Goal: Task Accomplishment & Management: Complete application form

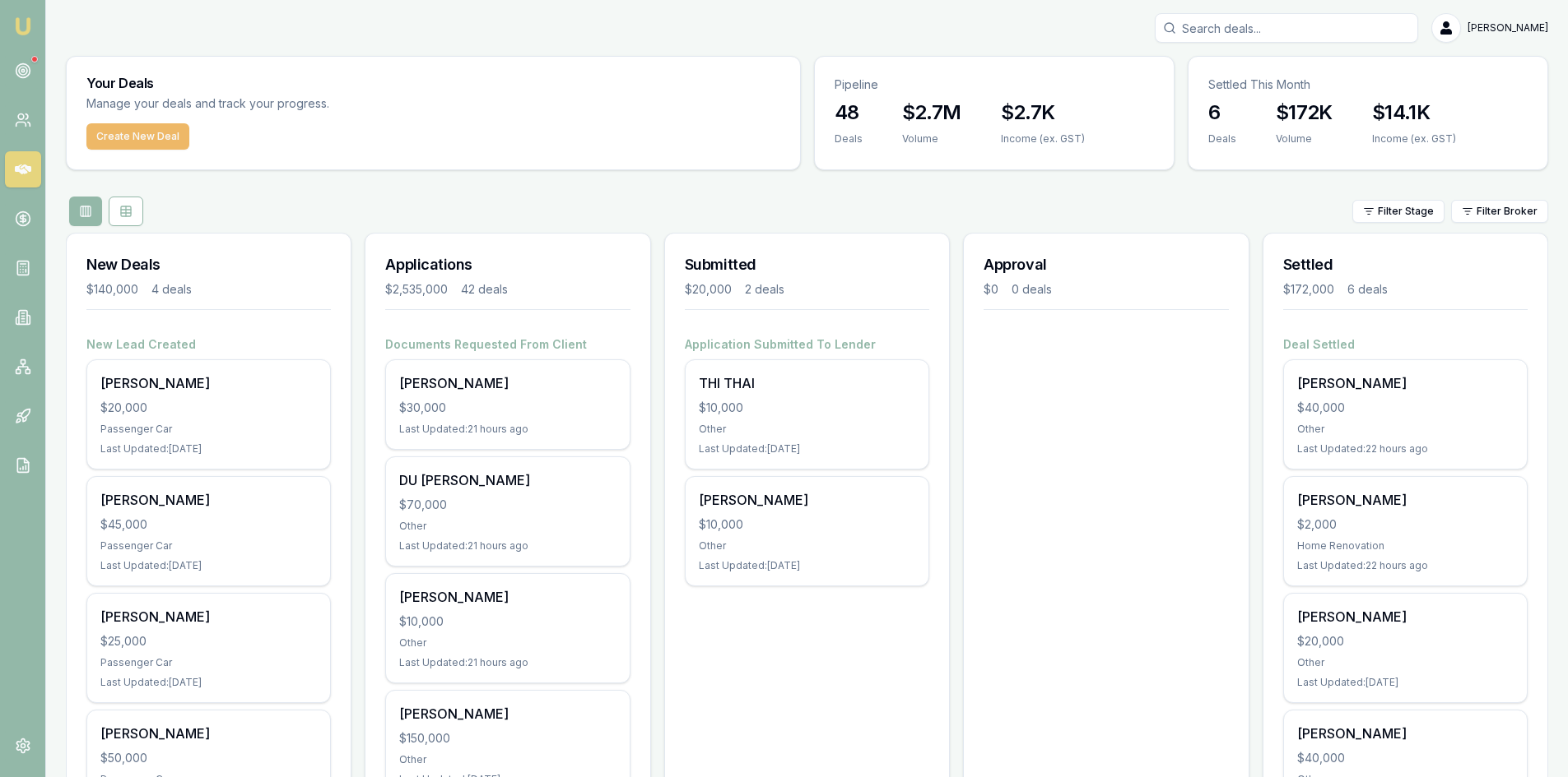
click at [146, 131] on button "Create New Deal" at bounding box center [137, 137] width 103 height 26
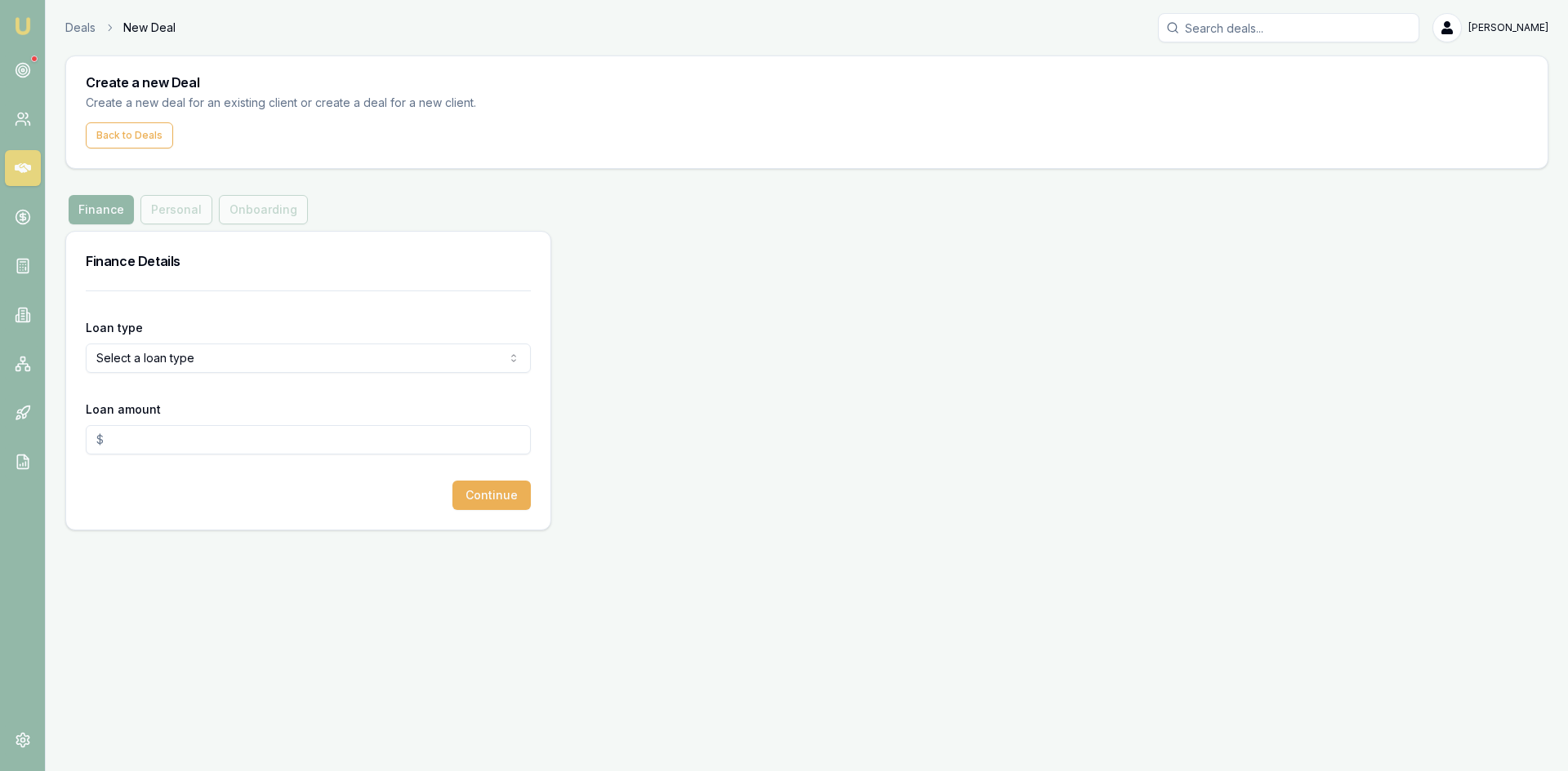
click at [25, 172] on icon at bounding box center [22, 168] width 16 height 16
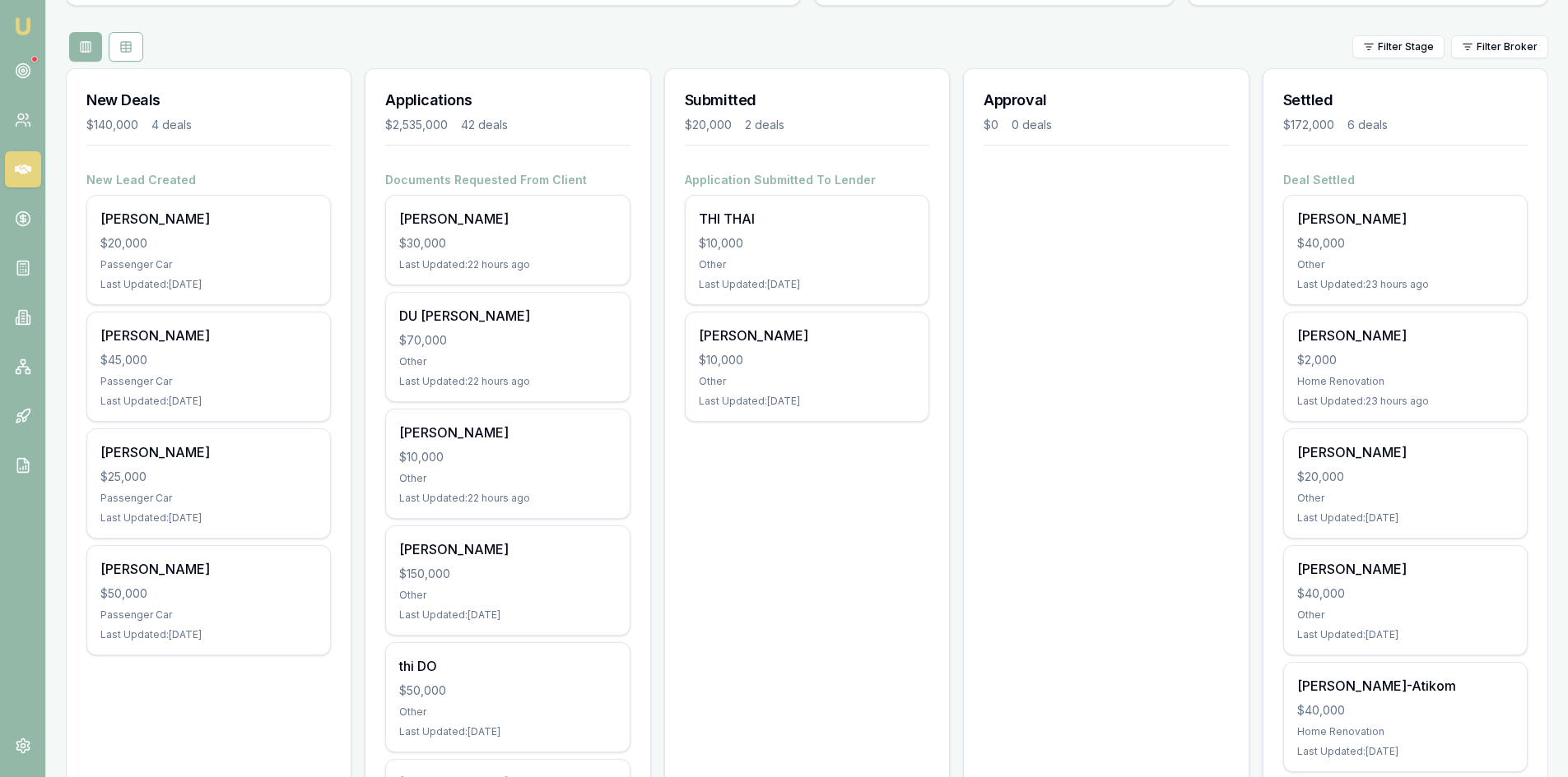
scroll to position [246, 0]
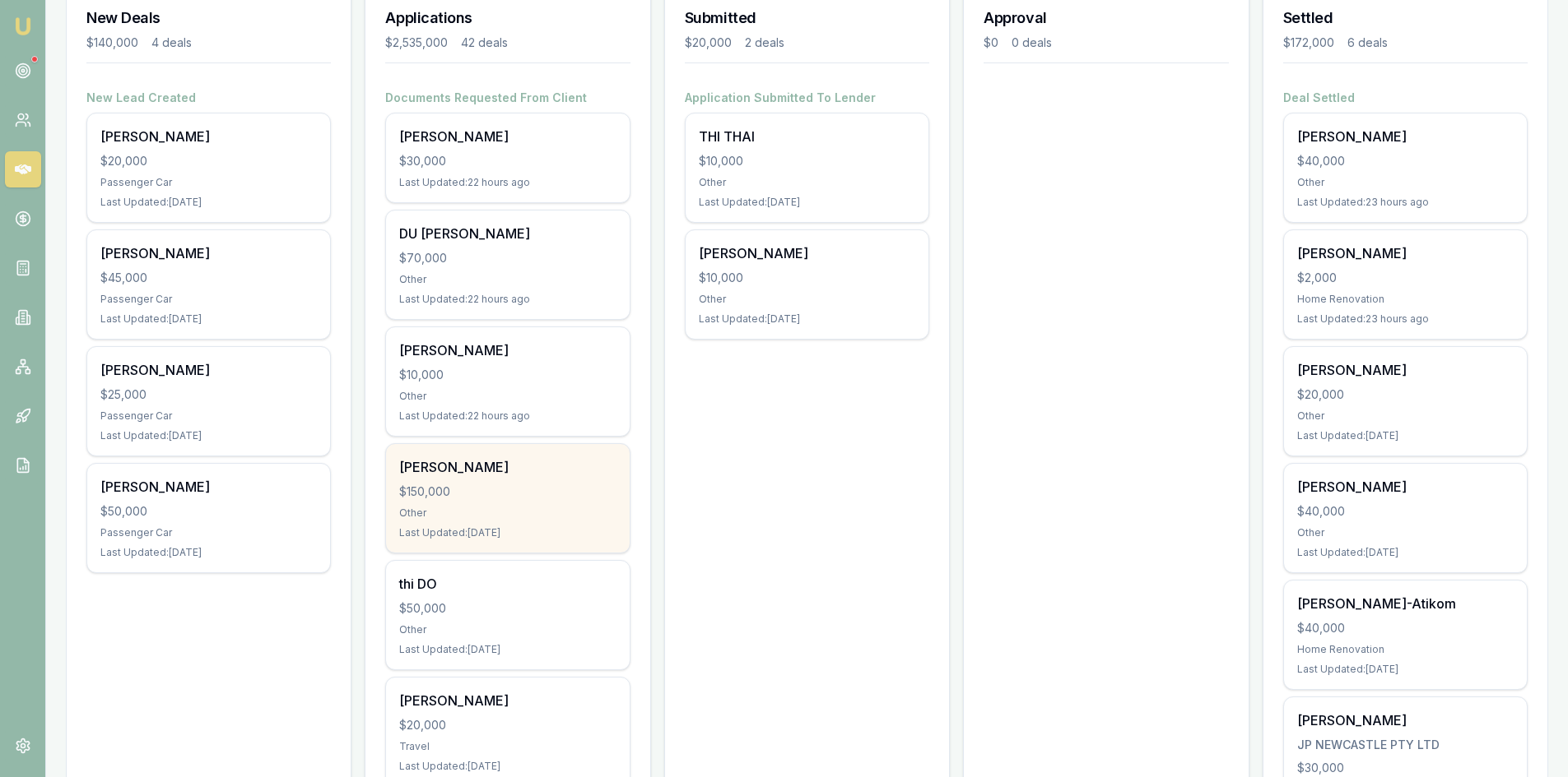
click at [502, 515] on div "Other" at bounding box center [507, 514] width 216 height 13
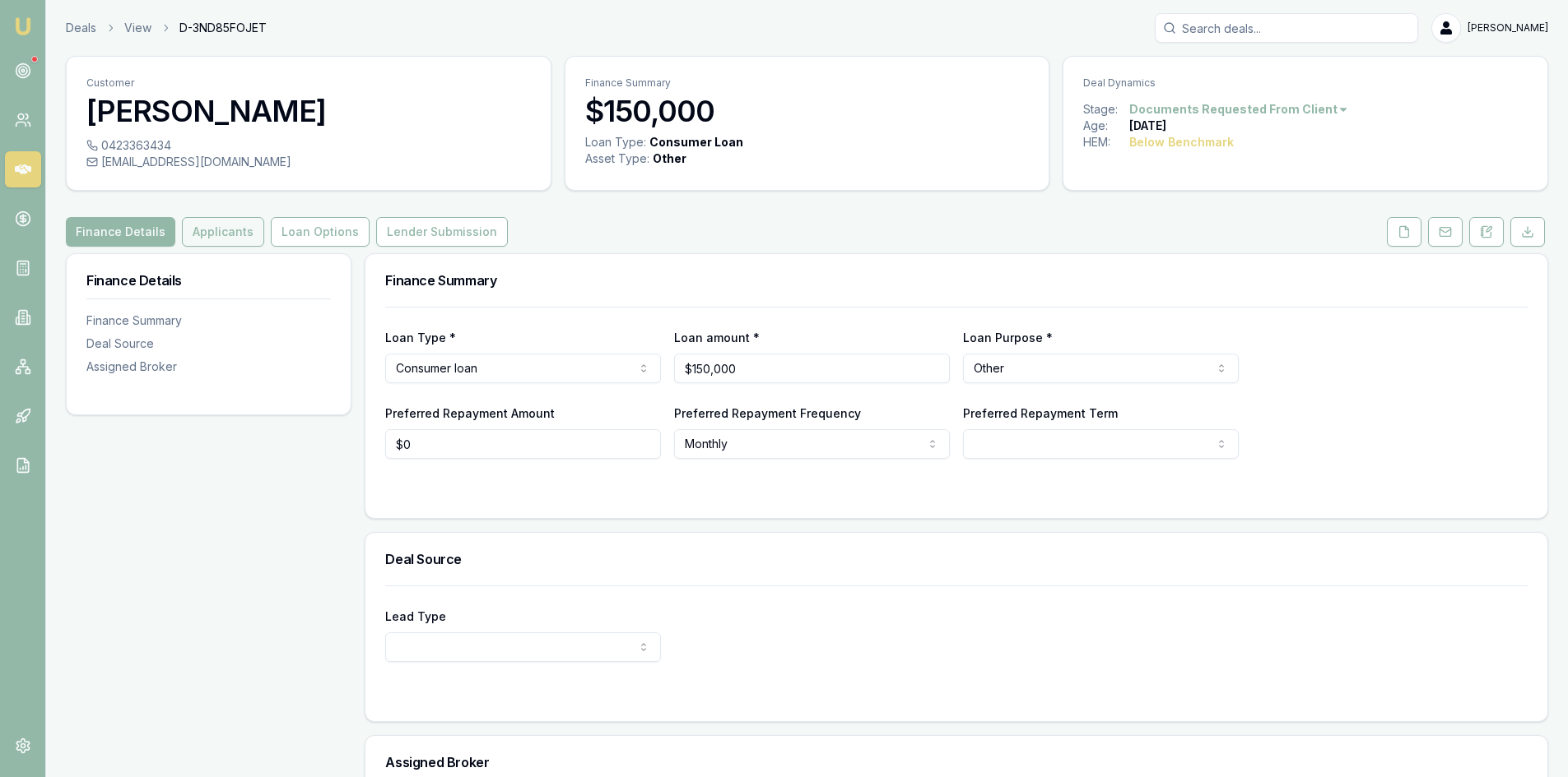
click at [222, 227] on button "Applicants" at bounding box center [223, 231] width 82 height 29
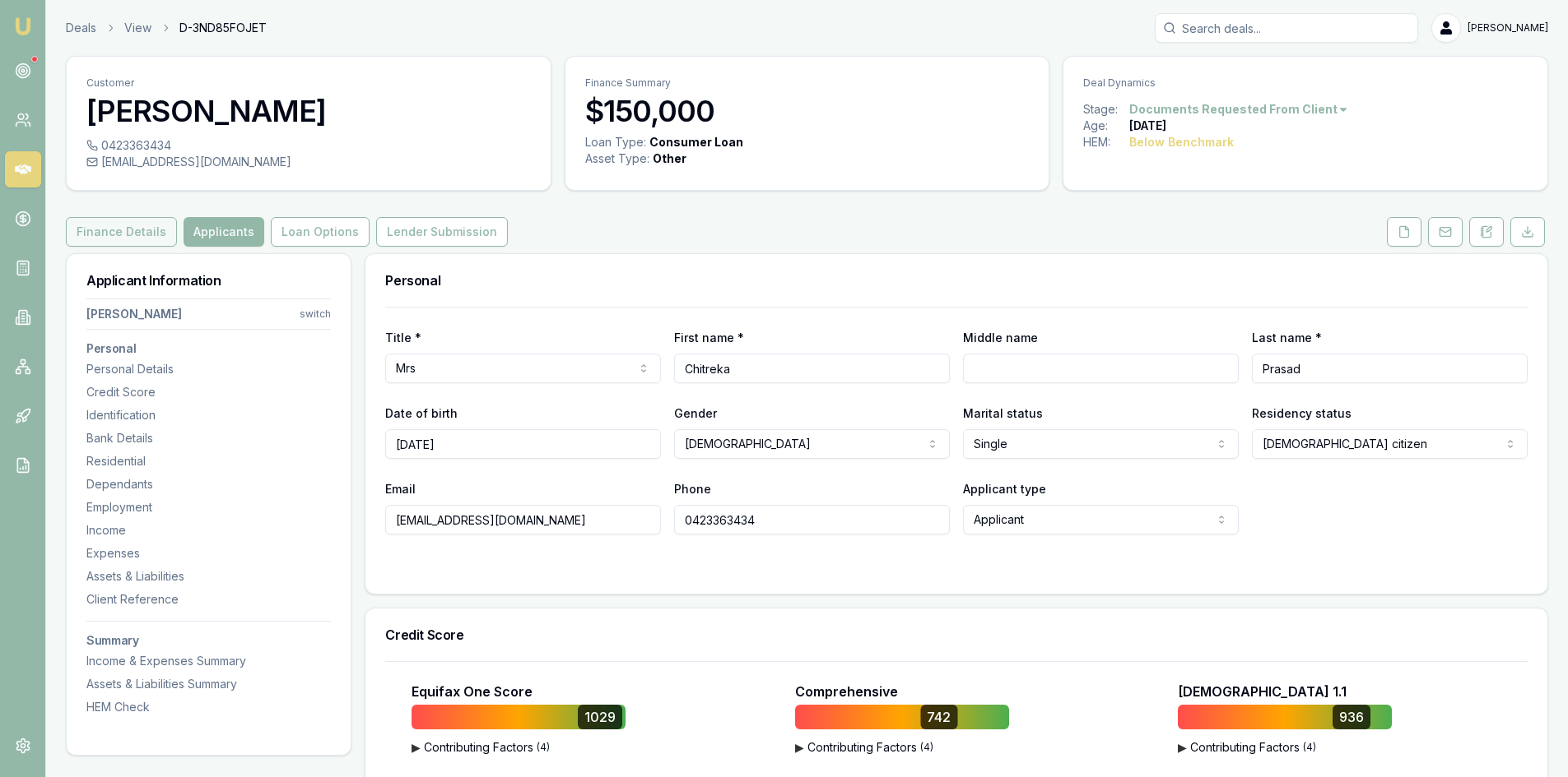
click at [152, 234] on button "Finance Details" at bounding box center [122, 231] width 111 height 29
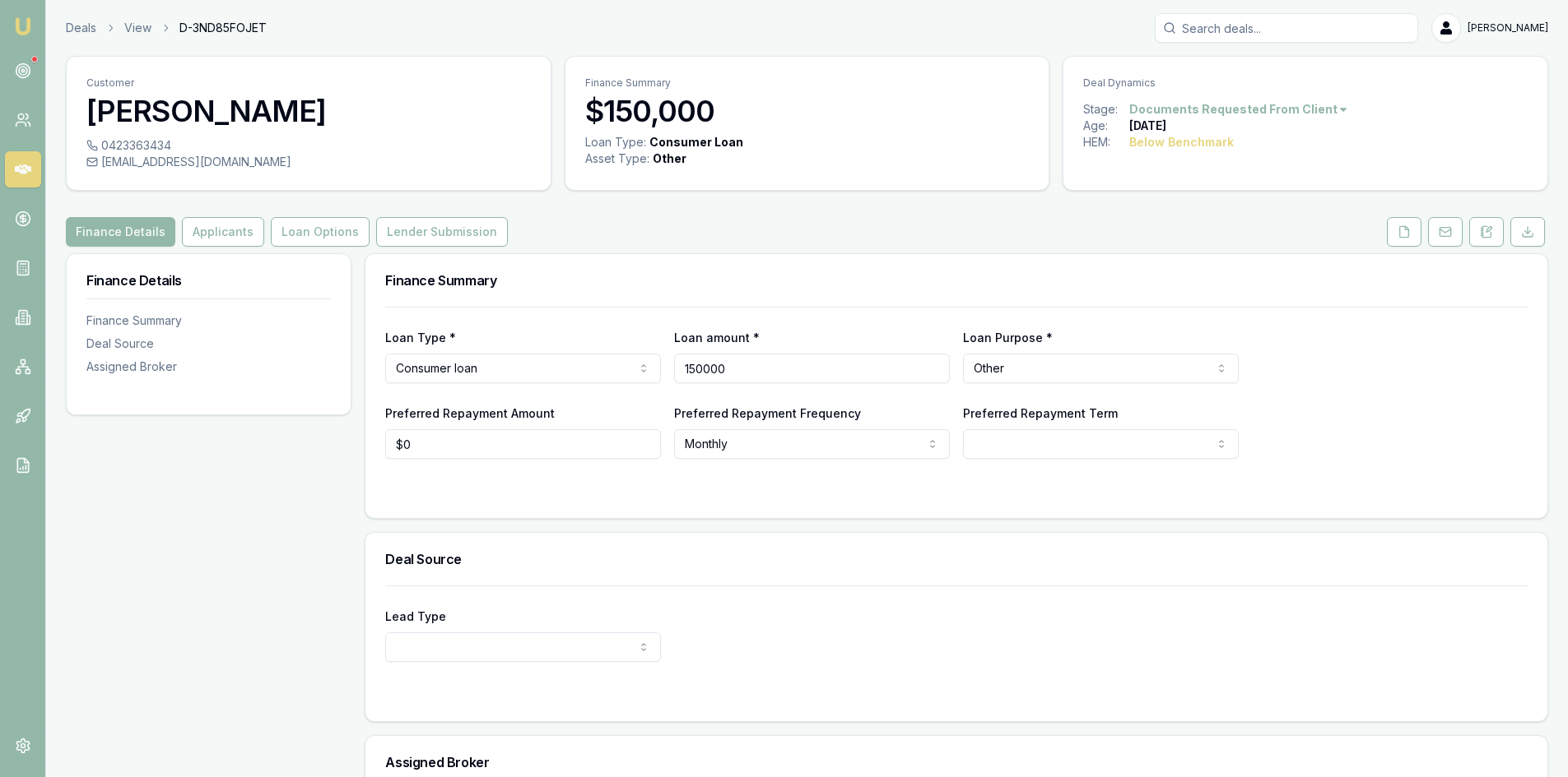
drag, startPoint x: 744, startPoint y: 366, endPoint x: 606, endPoint y: 365, distance: 138.0
click at [605, 365] on div "Loan Type * Consumer loan Consumer loan Consumer asset Commercial loan Commerci…" at bounding box center [956, 355] width 1142 height 56
type input "5"
type input "$45,000"
click at [795, 553] on h3 "Deal Source" at bounding box center [956, 559] width 1142 height 13
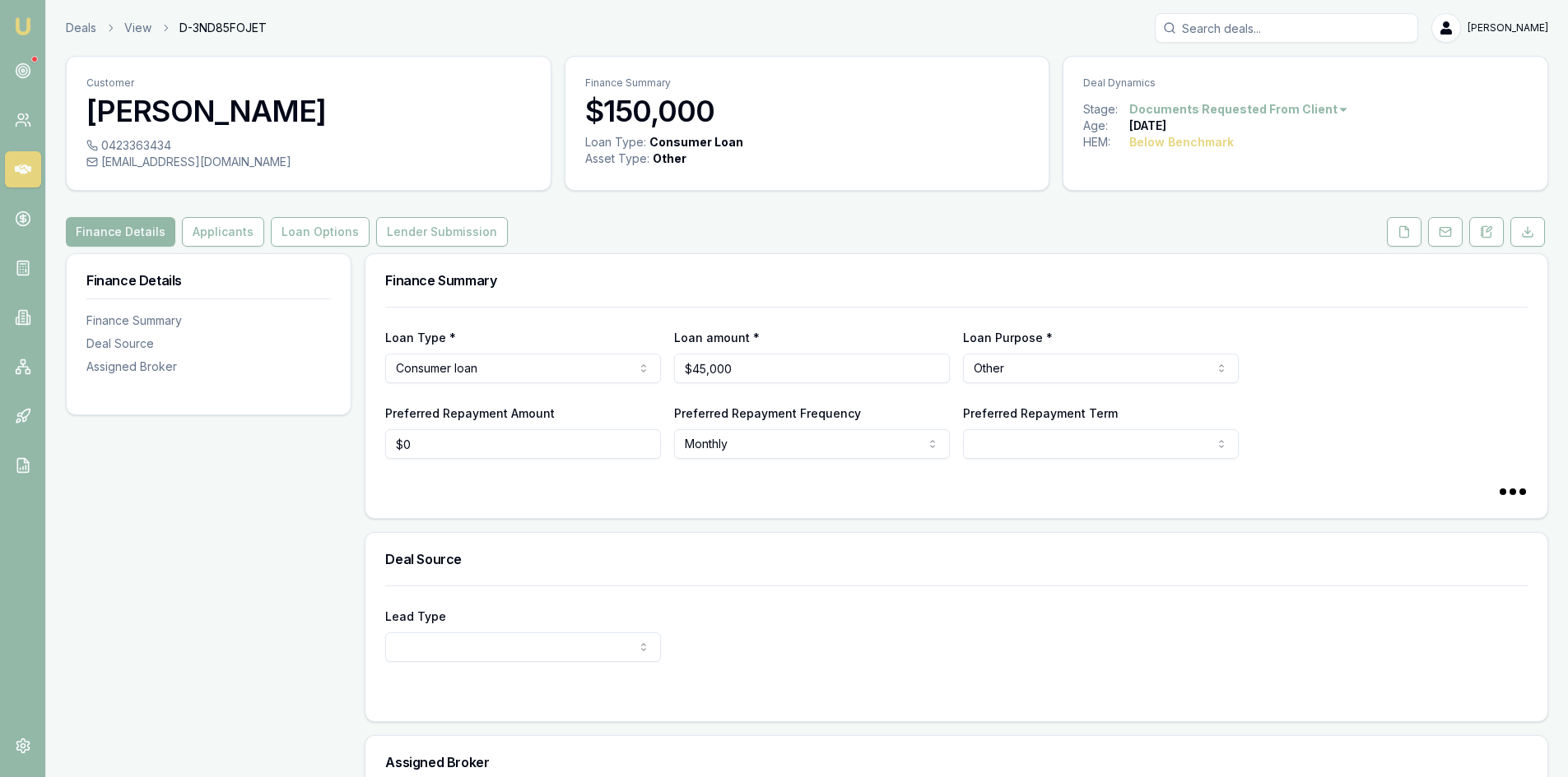
scroll to position [177, 0]
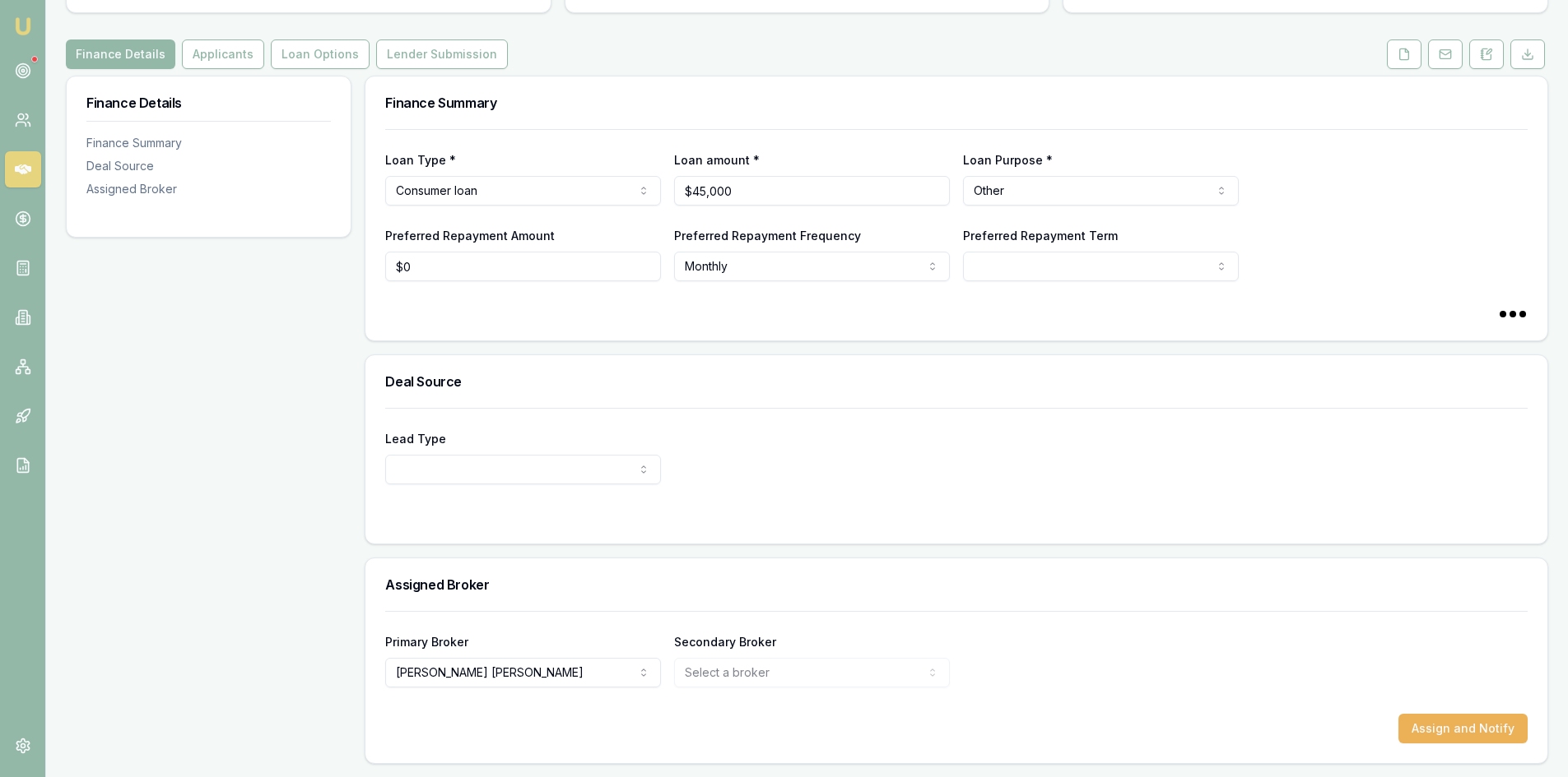
select select "60"
click at [220, 51] on button "Applicants" at bounding box center [223, 54] width 82 height 29
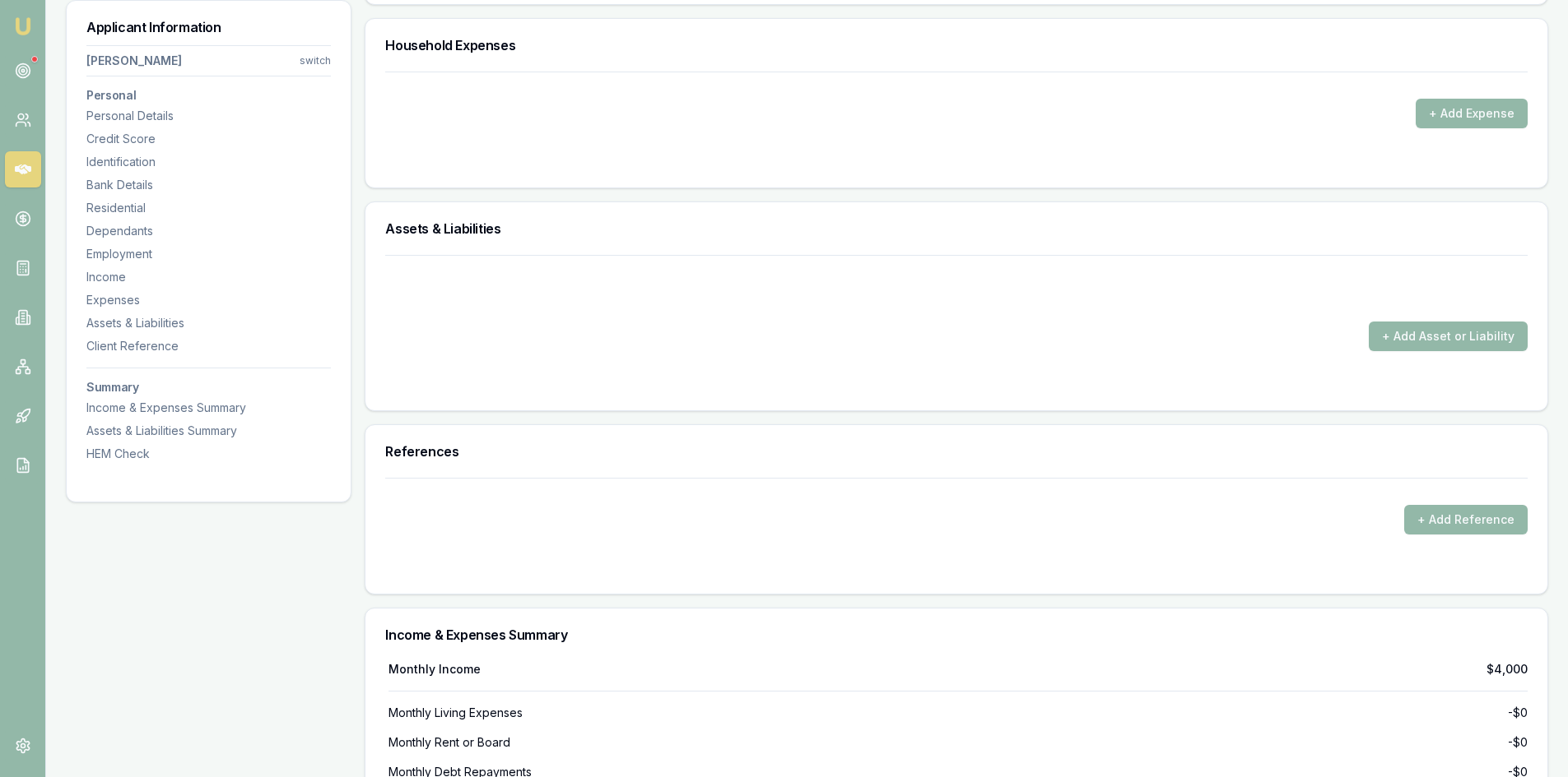
scroll to position [2961, 0]
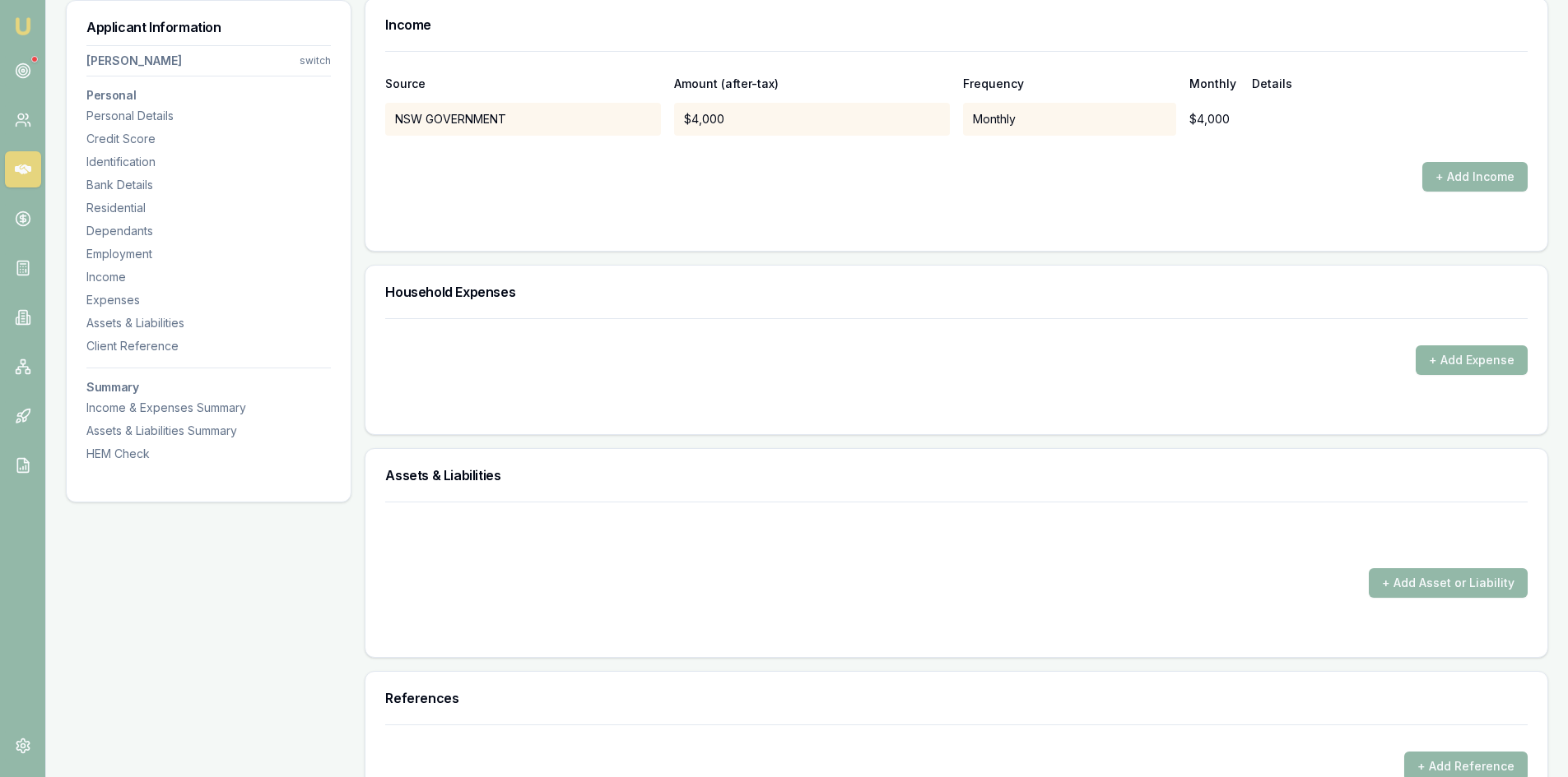
click at [1485, 352] on button "+ Add Expense" at bounding box center [1471, 360] width 111 height 29
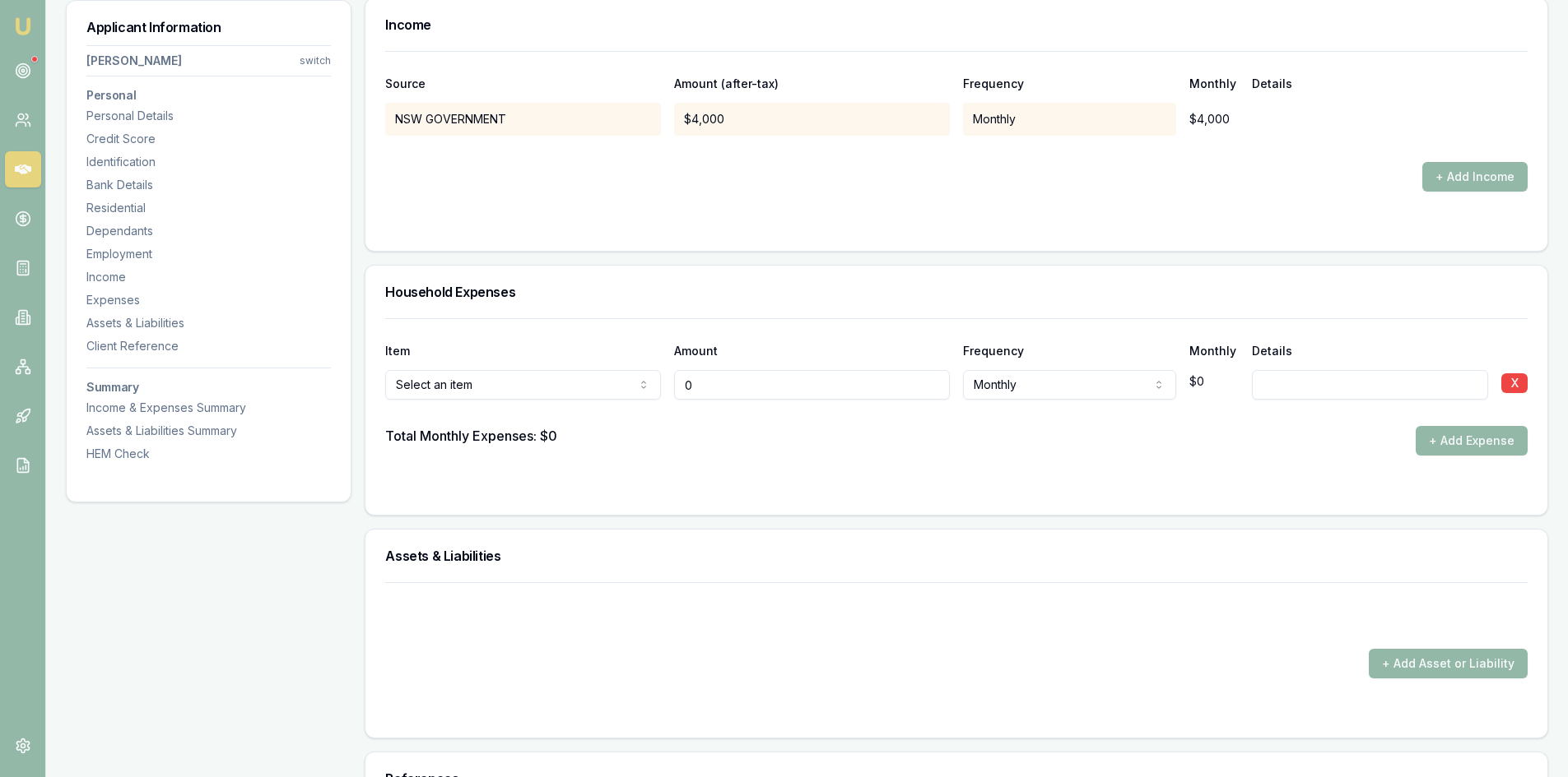
type input "$0"
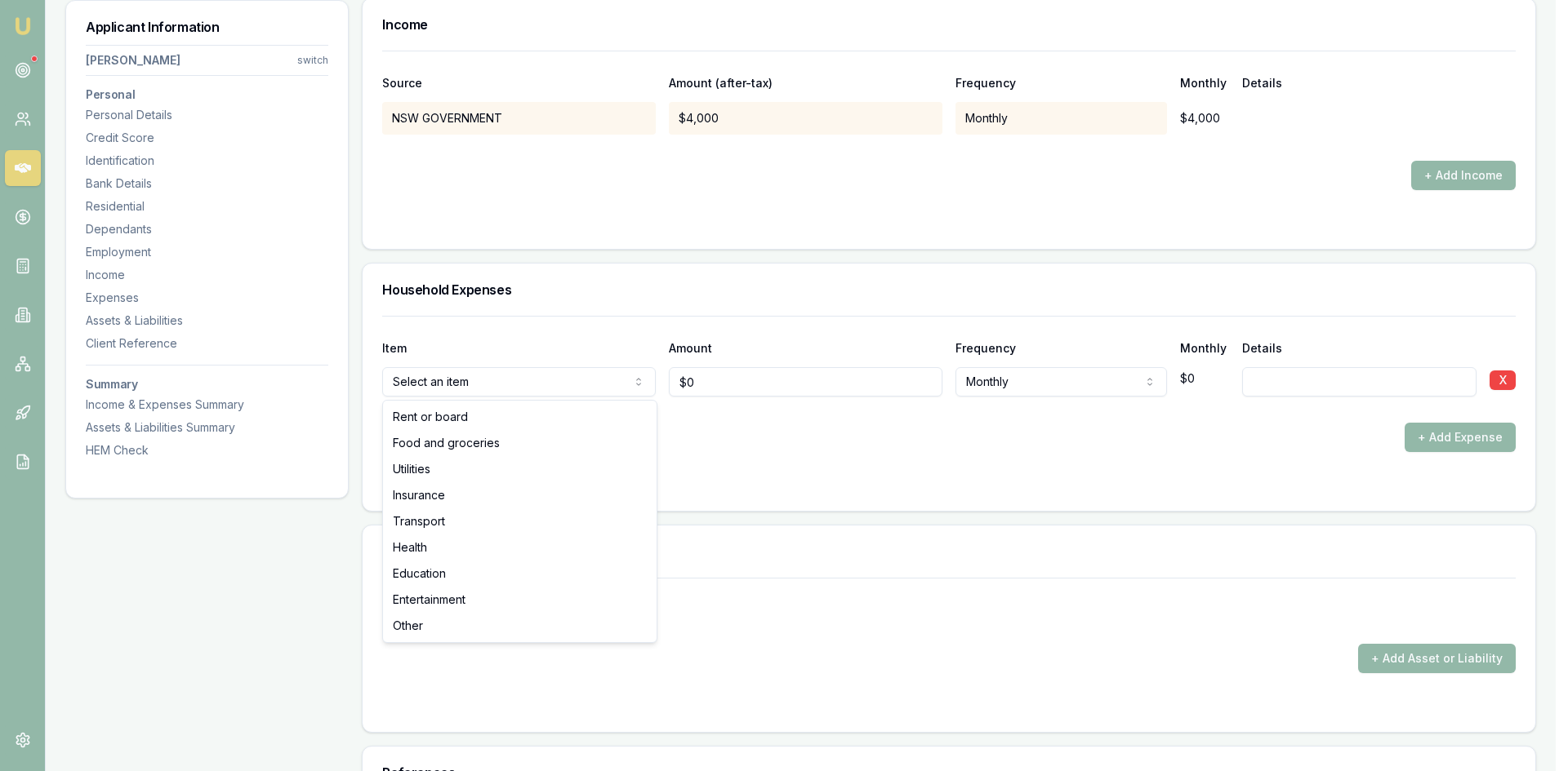
select select "FOOD_AND_GROCERIES"
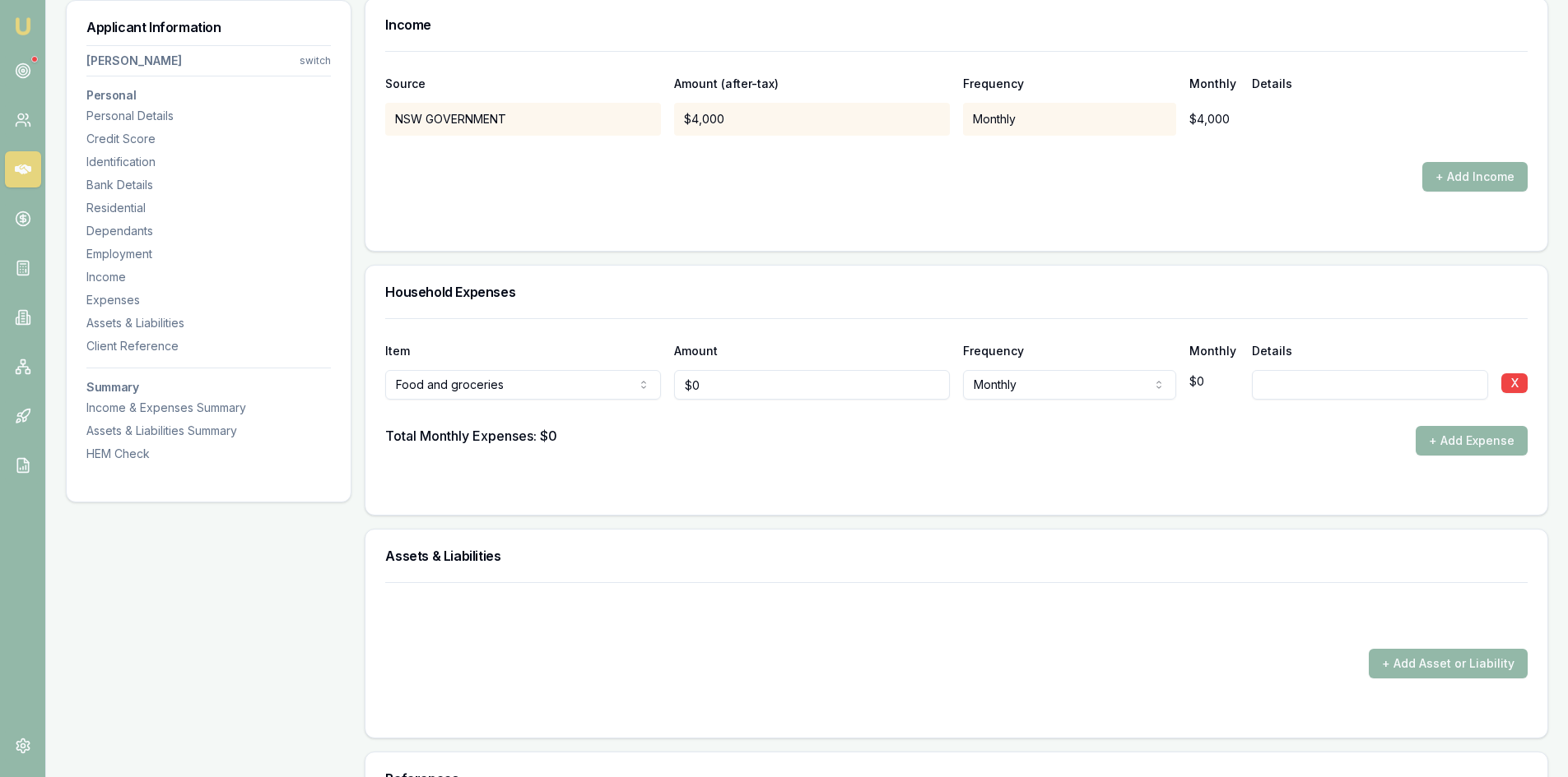
type input "0"
click at [770, 393] on input "0" at bounding box center [811, 384] width 276 height 29
type input "$1,000"
drag, startPoint x: 800, startPoint y: 455, endPoint x: 860, endPoint y: 457, distance: 60.0
click at [802, 456] on form "Item Amount Frequency Monthly Details Food and groceries Rent or board Food and…" at bounding box center [956, 406] width 1142 height 177
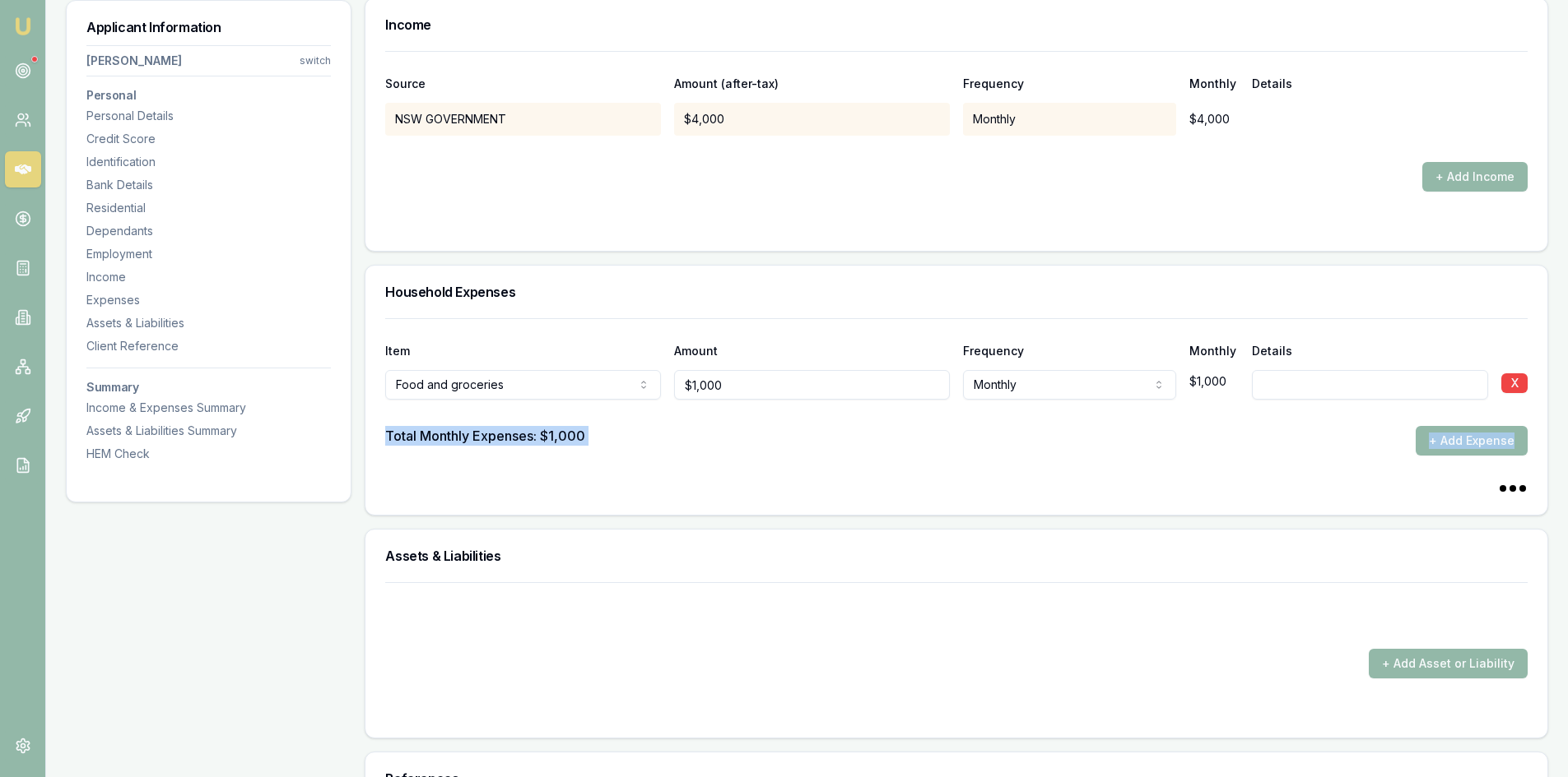
click at [1231, 472] on form "Item Amount Frequency Monthly Details Food and groceries Rent or board Food and…" at bounding box center [956, 406] width 1142 height 177
click at [1483, 437] on button "+ Add Expense" at bounding box center [1471, 440] width 111 height 29
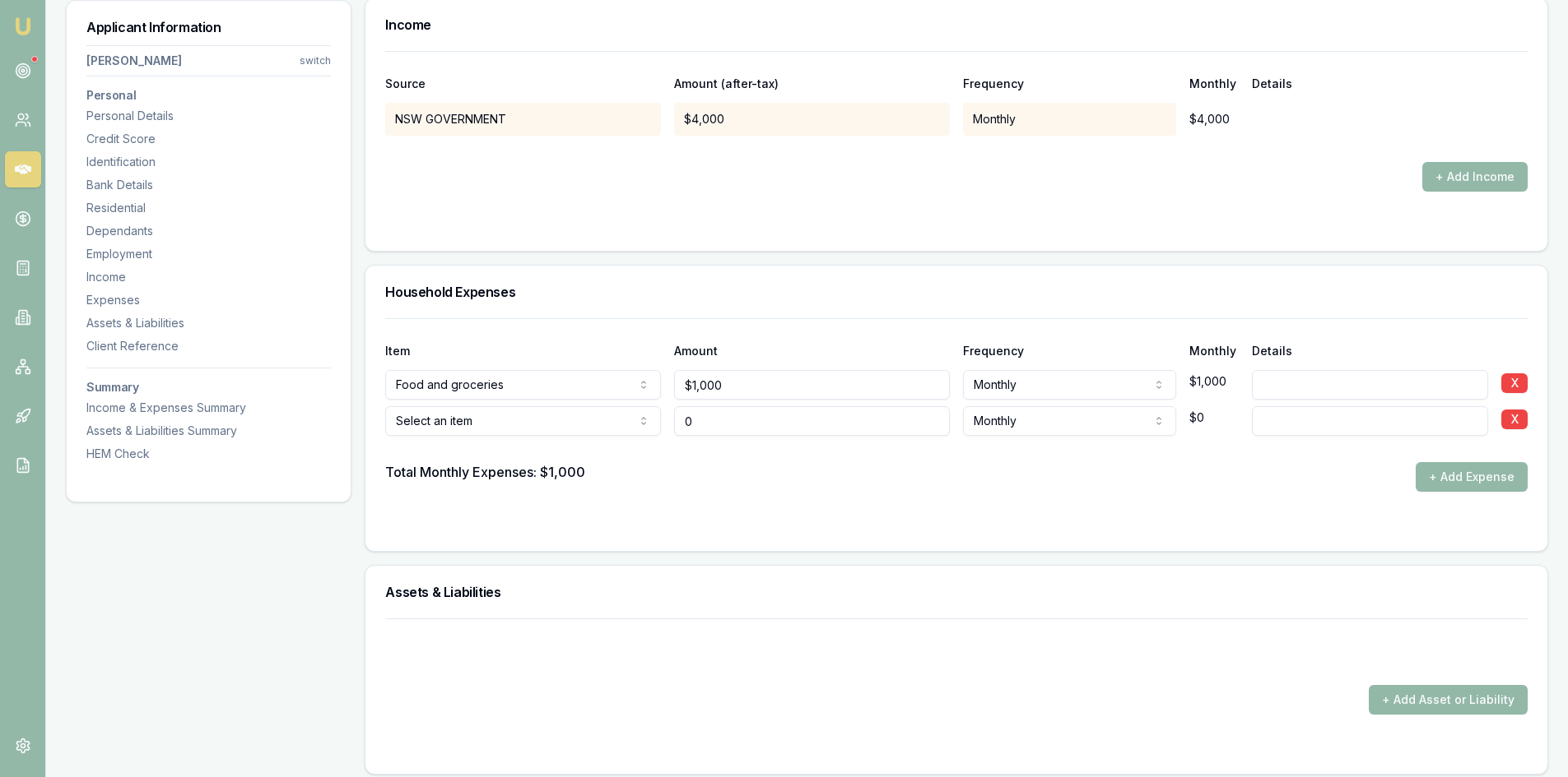
type input "$0"
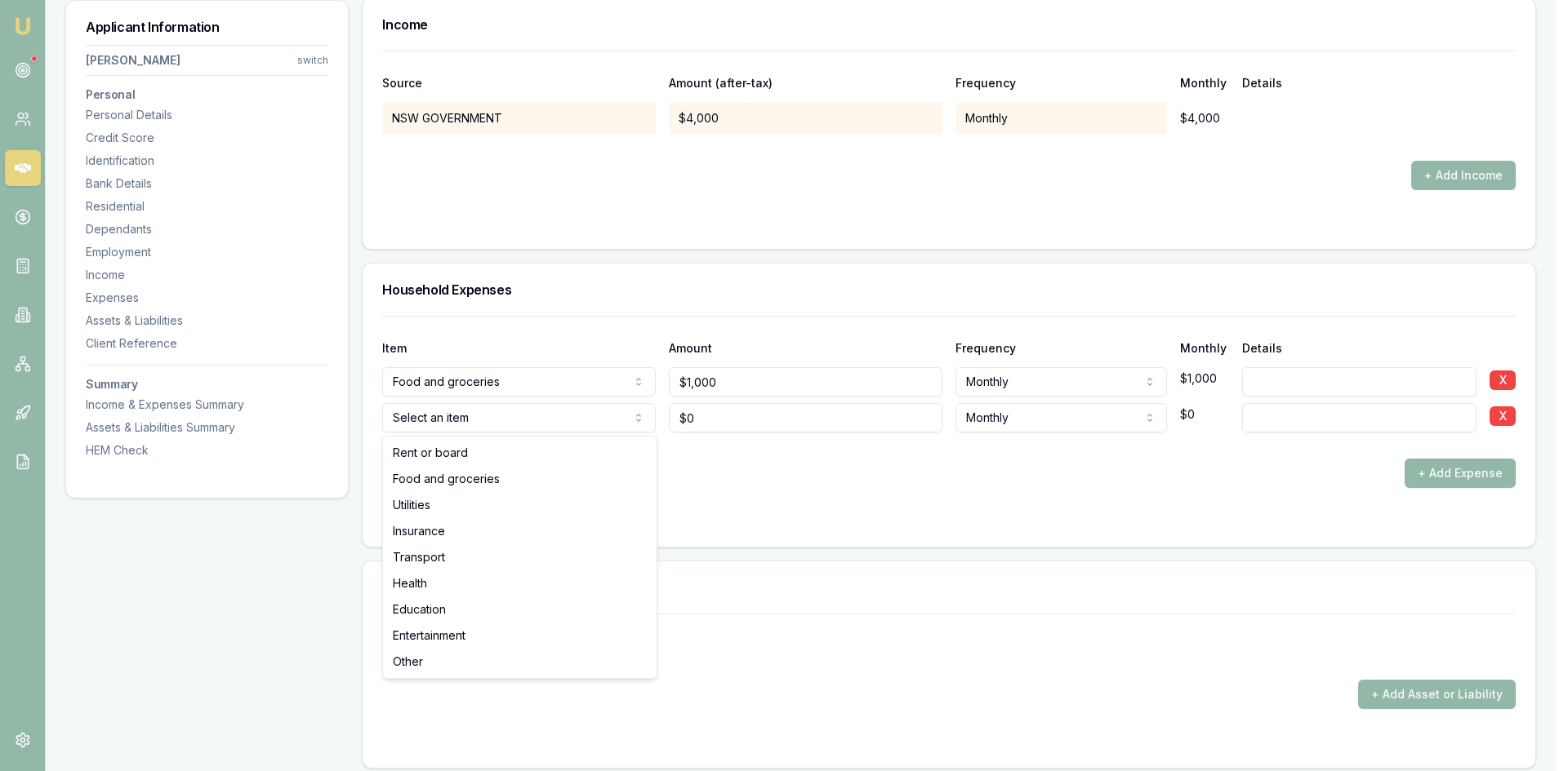
select select "UTILITIES"
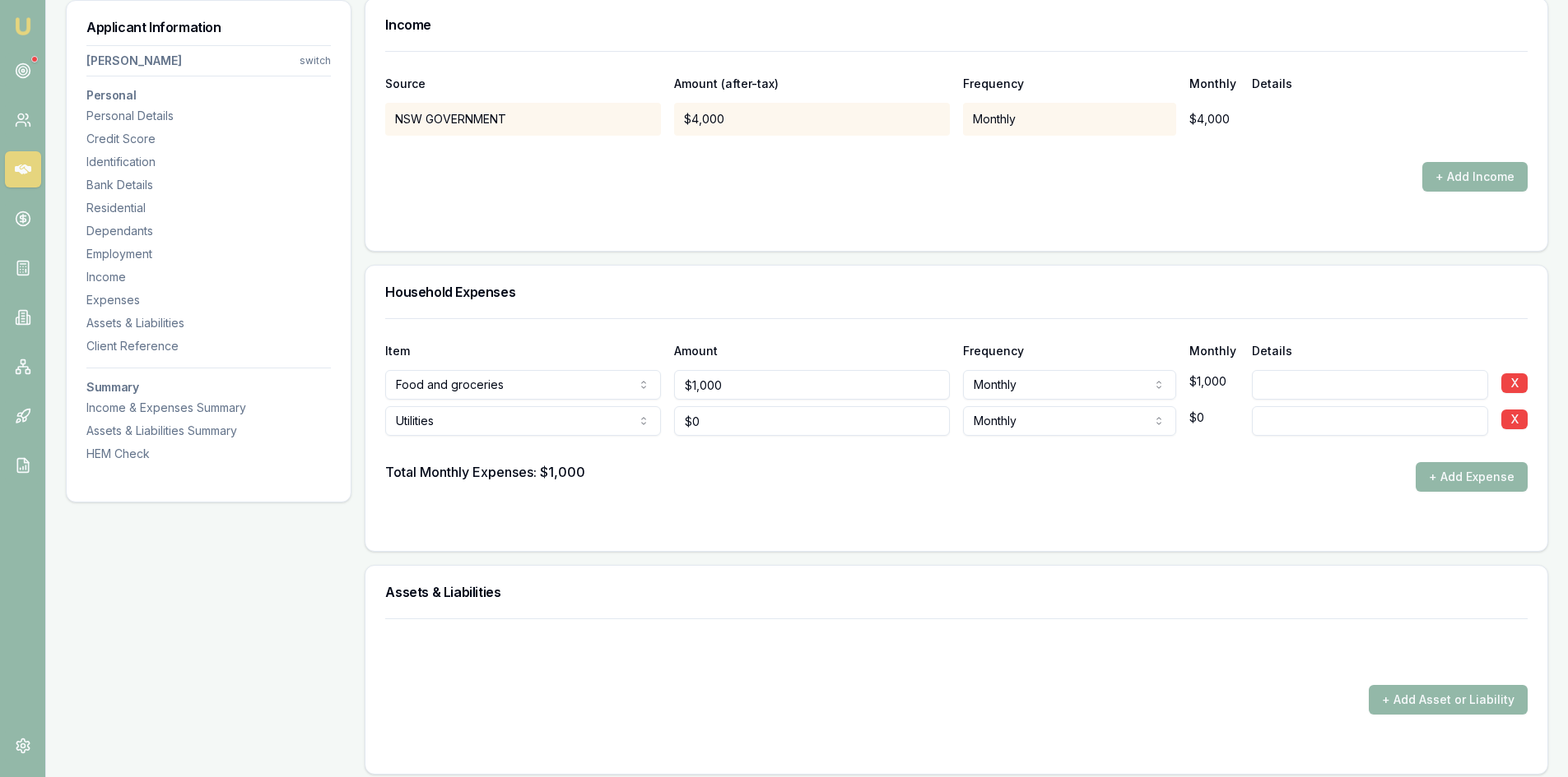
type input "0"
click at [703, 426] on input "0" at bounding box center [811, 420] width 276 height 29
type input "$400"
drag, startPoint x: 1144, startPoint y: 475, endPoint x: 1376, endPoint y: 483, distance: 232.1
click at [1159, 480] on div "Total Monthly Expenses: $1,000 + Add Expense" at bounding box center [956, 477] width 1142 height 29
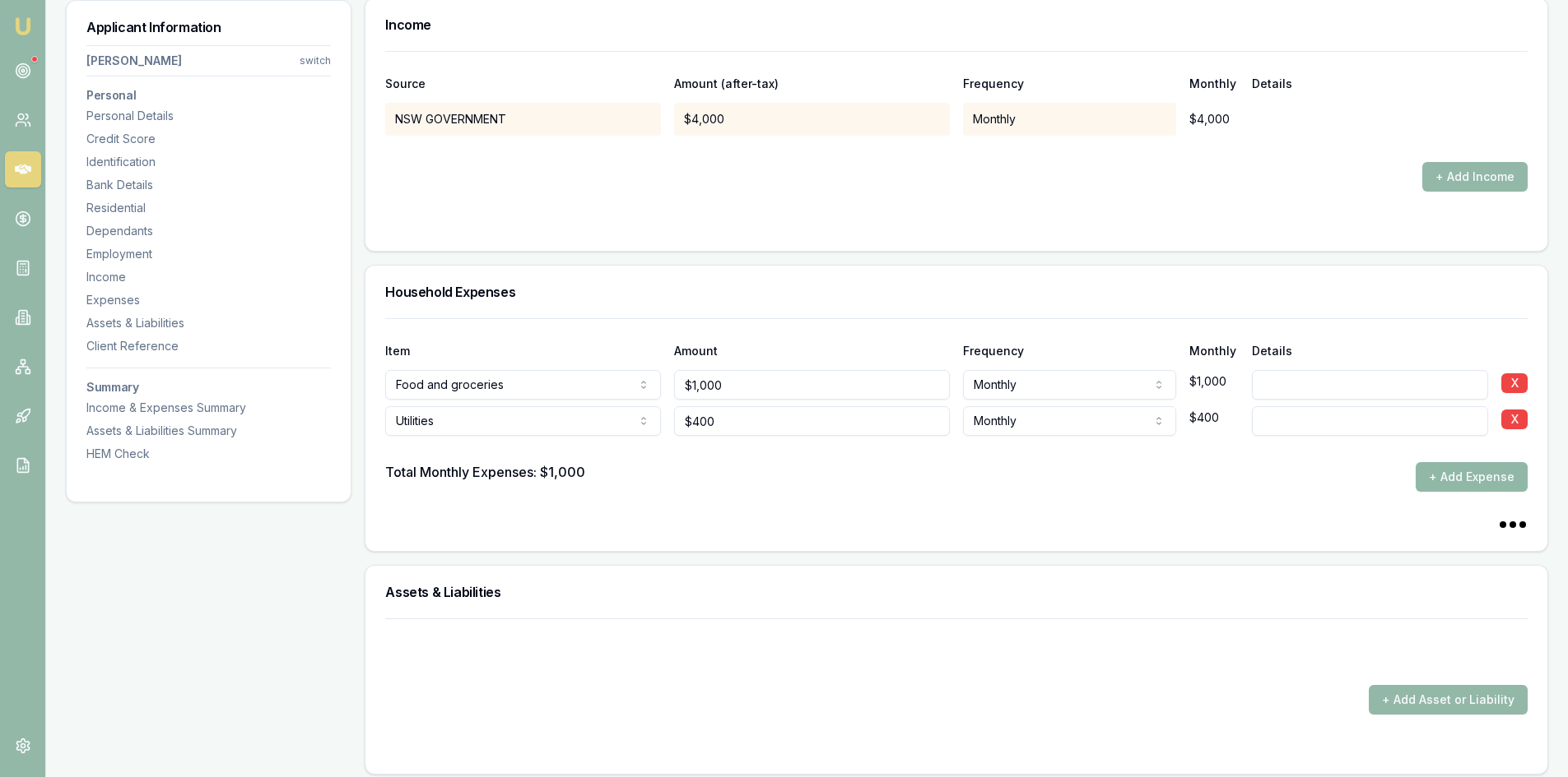
click at [1452, 484] on button "+ Add Expense" at bounding box center [1471, 477] width 111 height 29
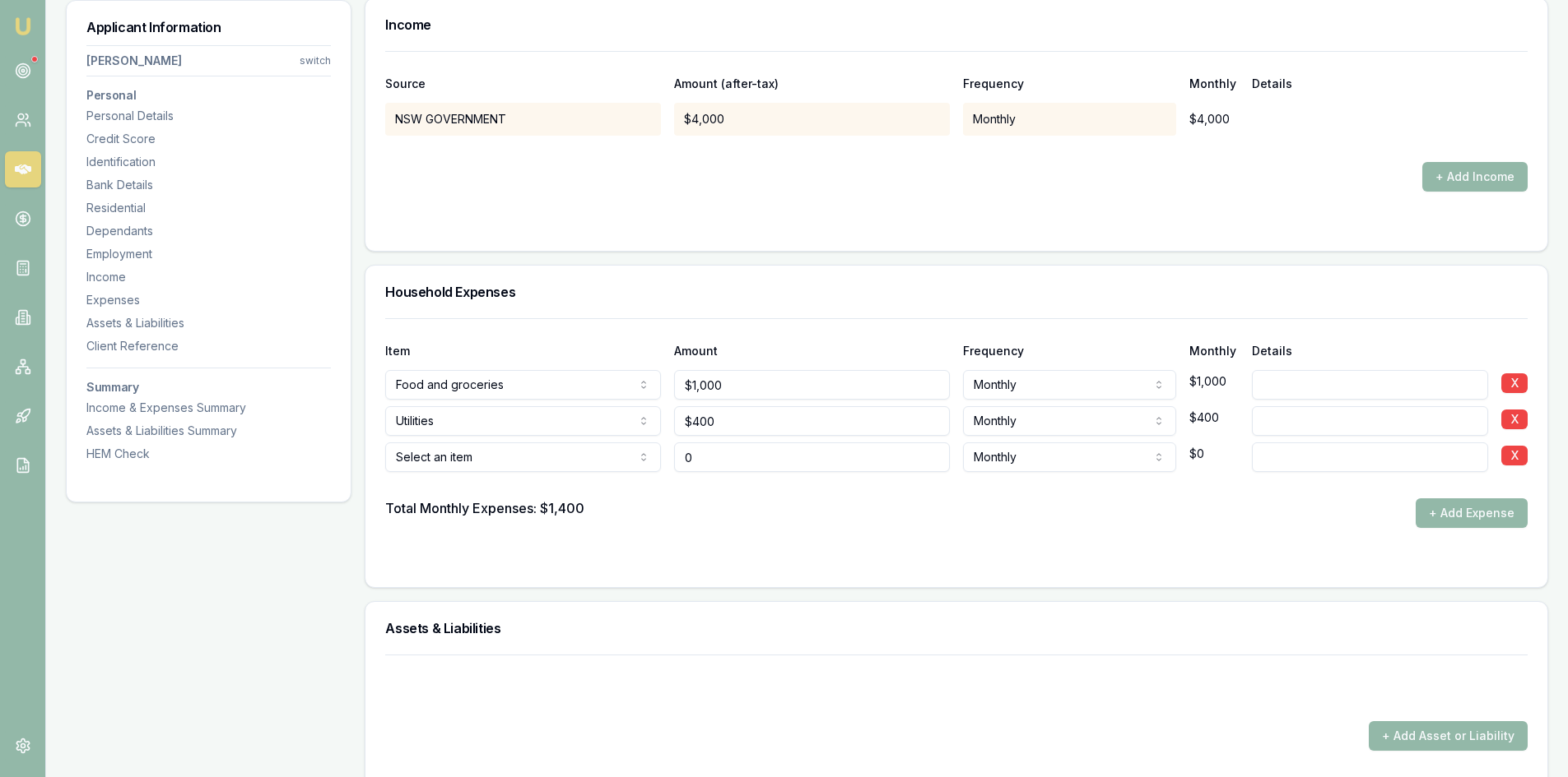
type input "$0"
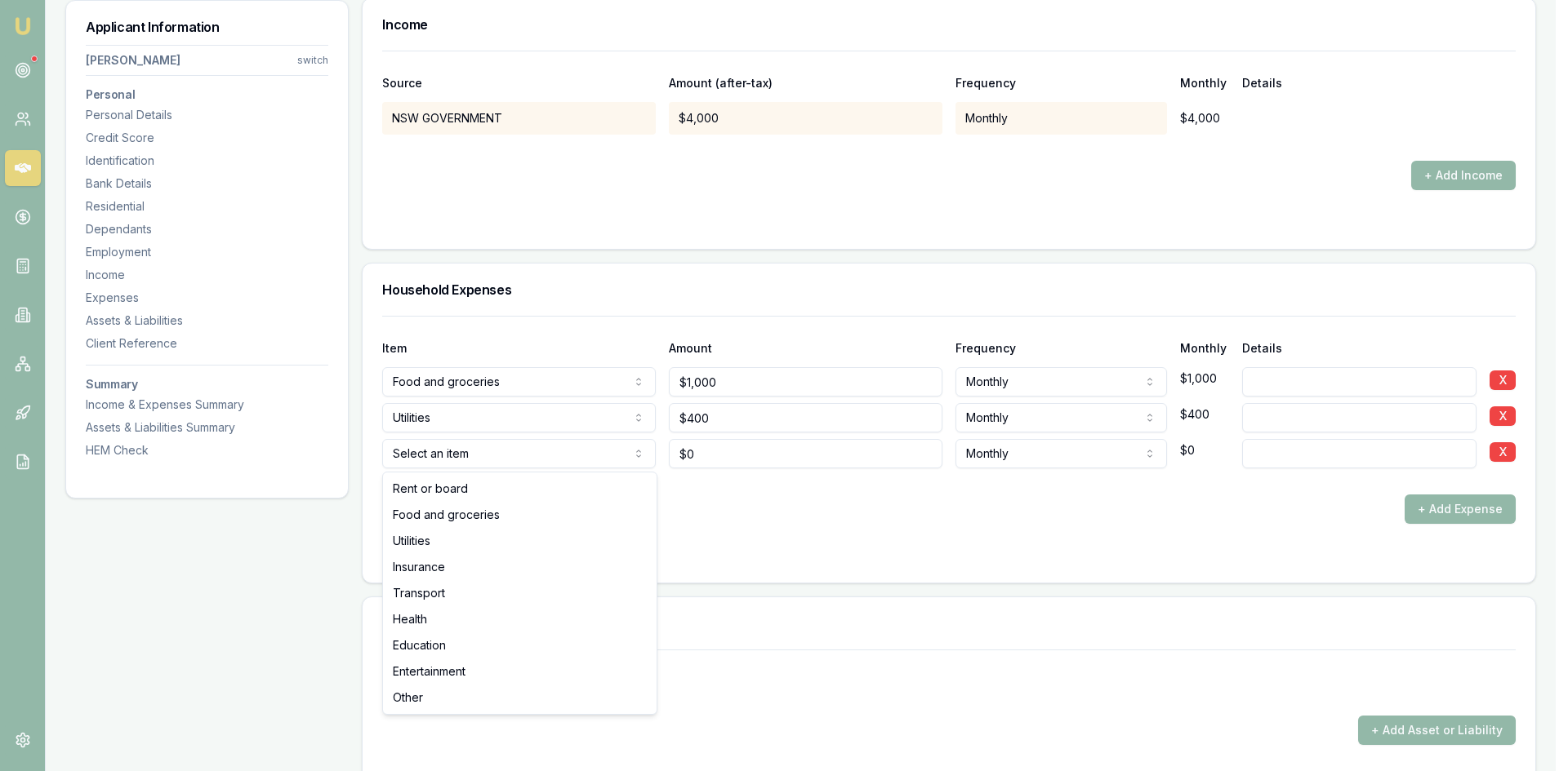
select select "INSURANCE"
drag, startPoint x: 436, startPoint y: 565, endPoint x: 618, endPoint y: 515, distance: 188.7
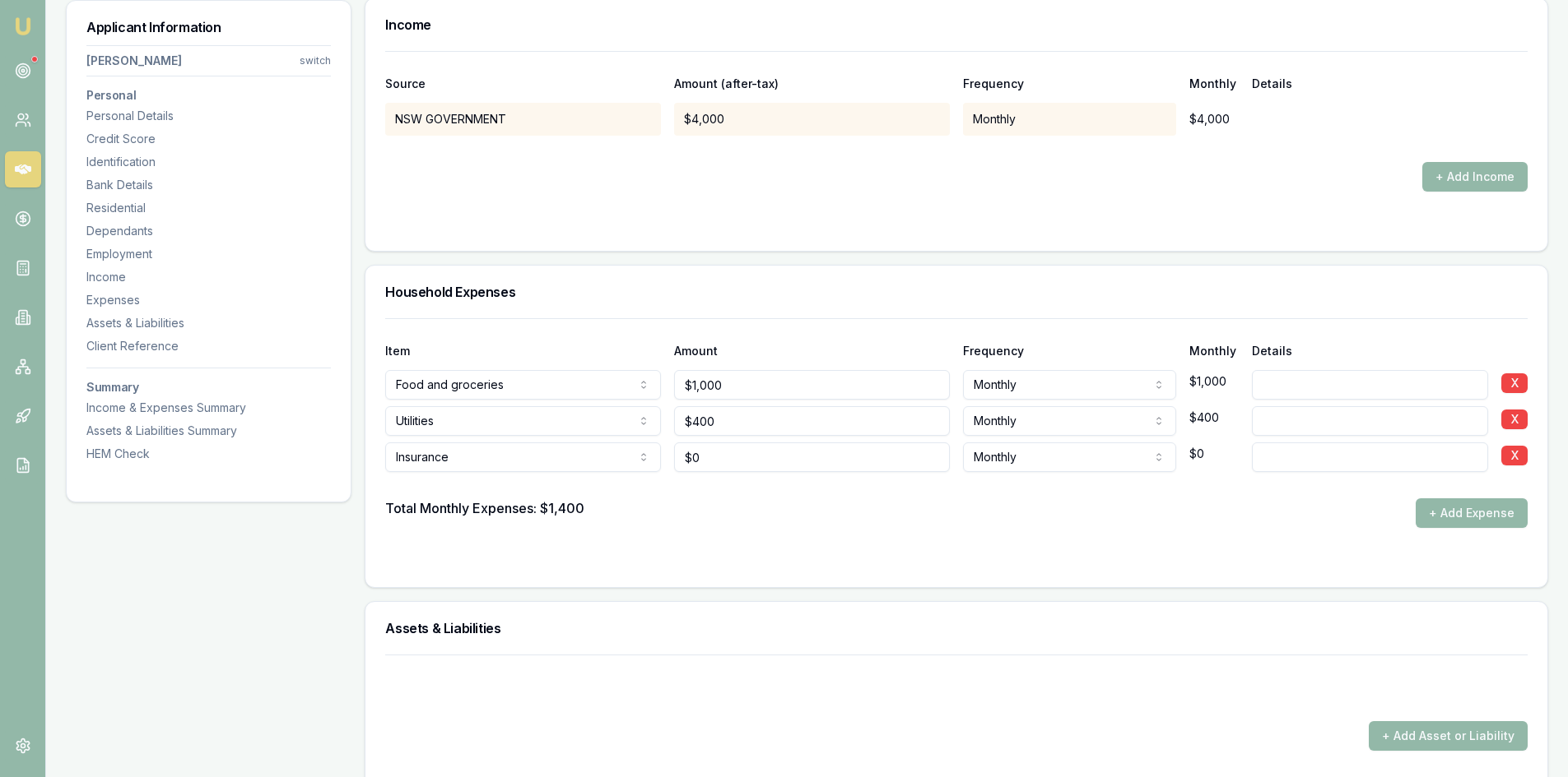
type input "0"
click at [707, 464] on input "0" at bounding box center [811, 457] width 276 height 29
type input "$300"
click at [672, 532] on form "Item Amount Frequency Monthly Details Food and groceries Rent or board Food and…" at bounding box center [956, 443] width 1142 height 249
click at [1474, 514] on button "+ Add Expense" at bounding box center [1471, 513] width 111 height 29
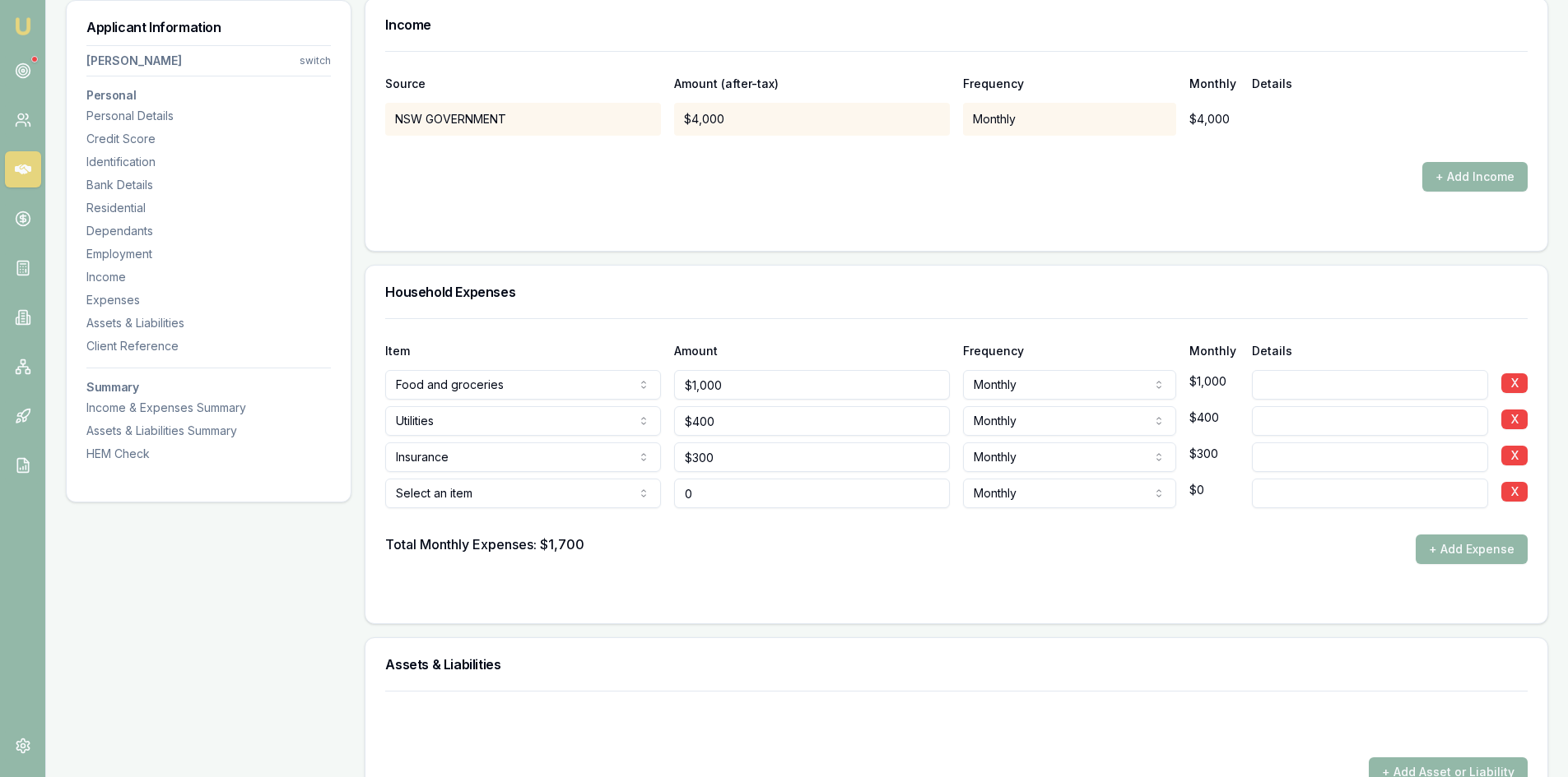
type input "$0"
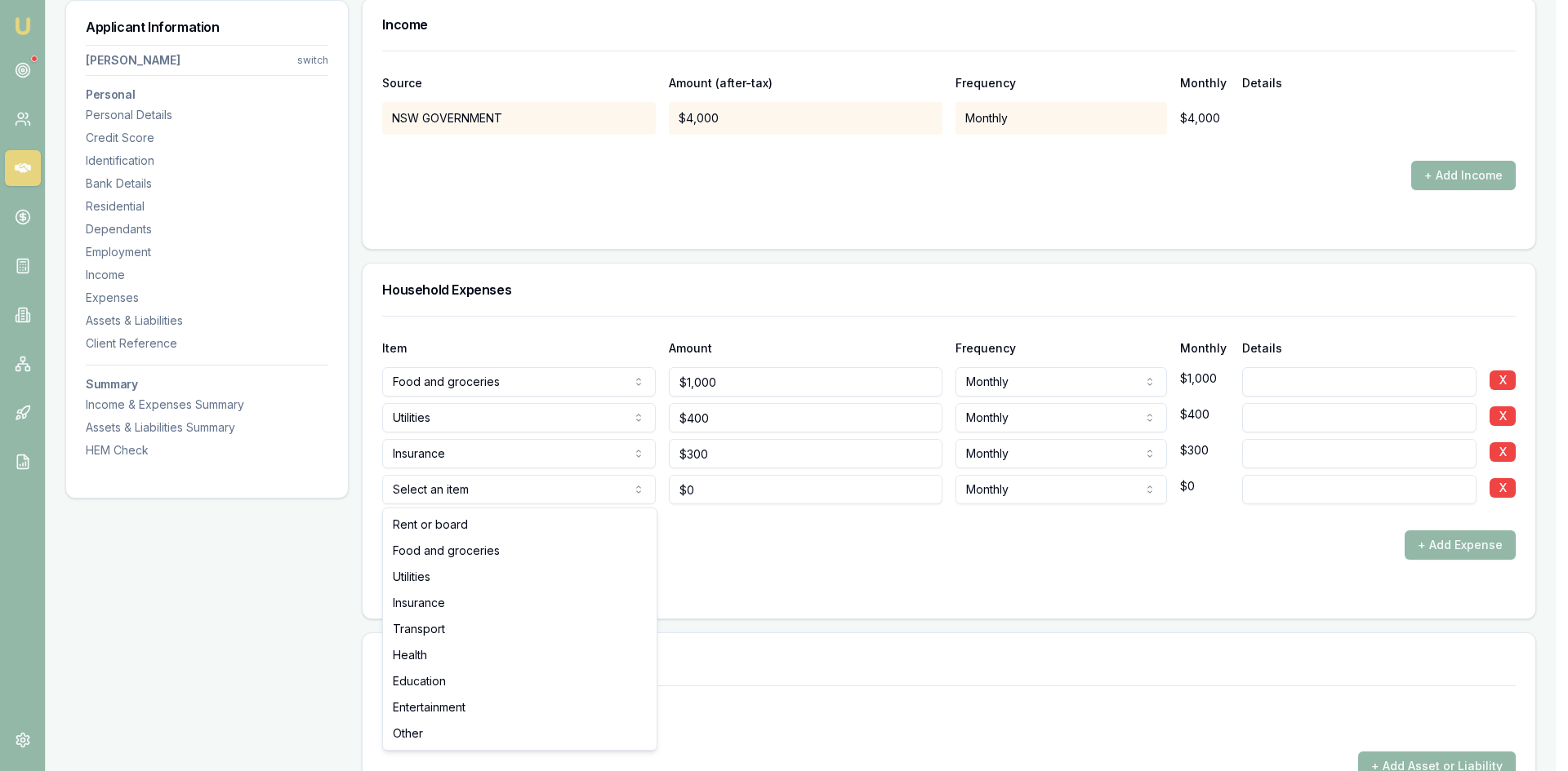
select select "TRANSPORT"
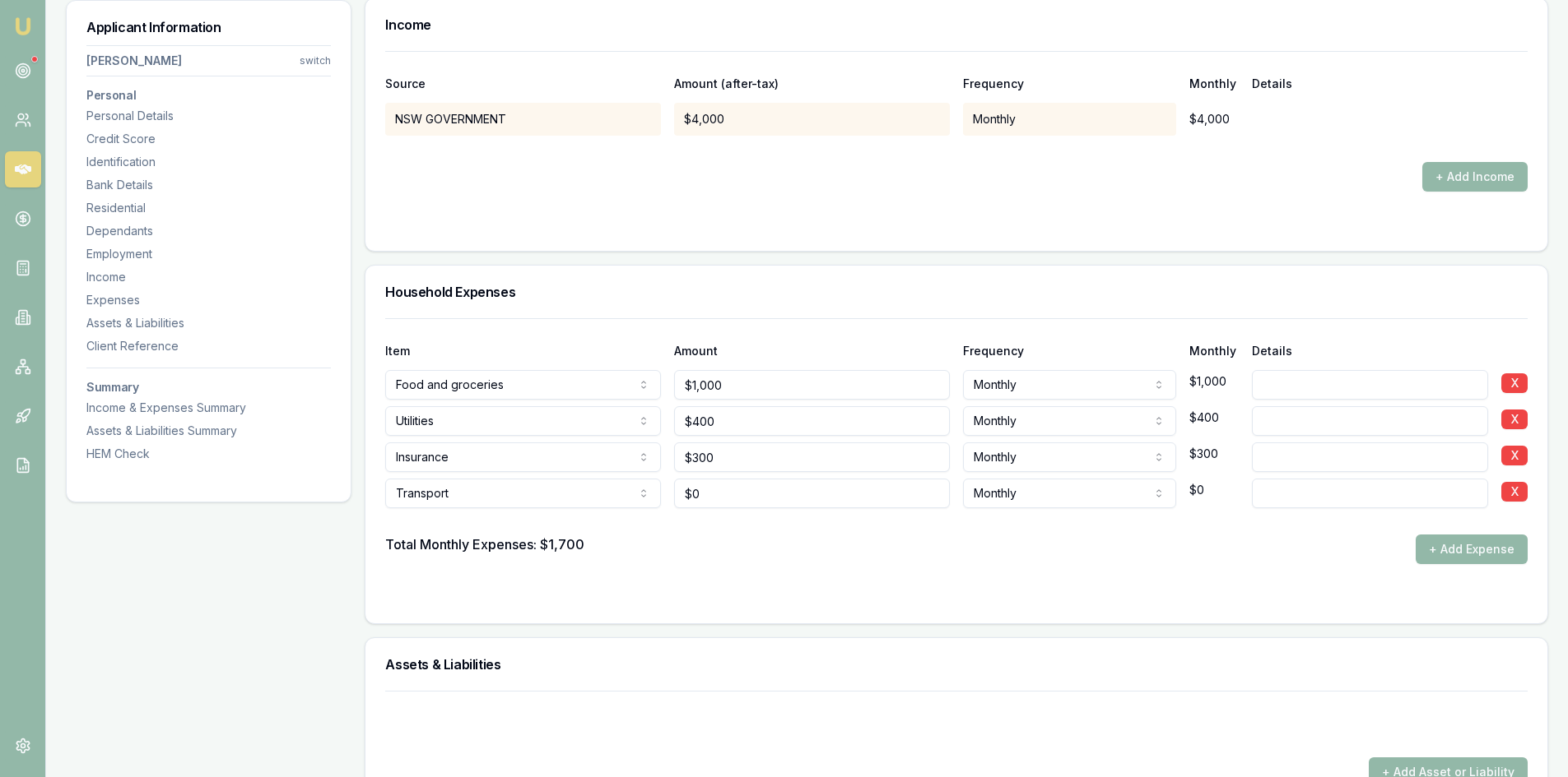
type input "0"
click at [708, 497] on input "0" at bounding box center [811, 493] width 276 height 29
type input "$350"
drag, startPoint x: 748, startPoint y: 558, endPoint x: 1099, endPoint y: 557, distance: 351.0
click at [750, 558] on div "Total Monthly Expenses: $1,700 + Add Expense" at bounding box center [956, 549] width 1142 height 29
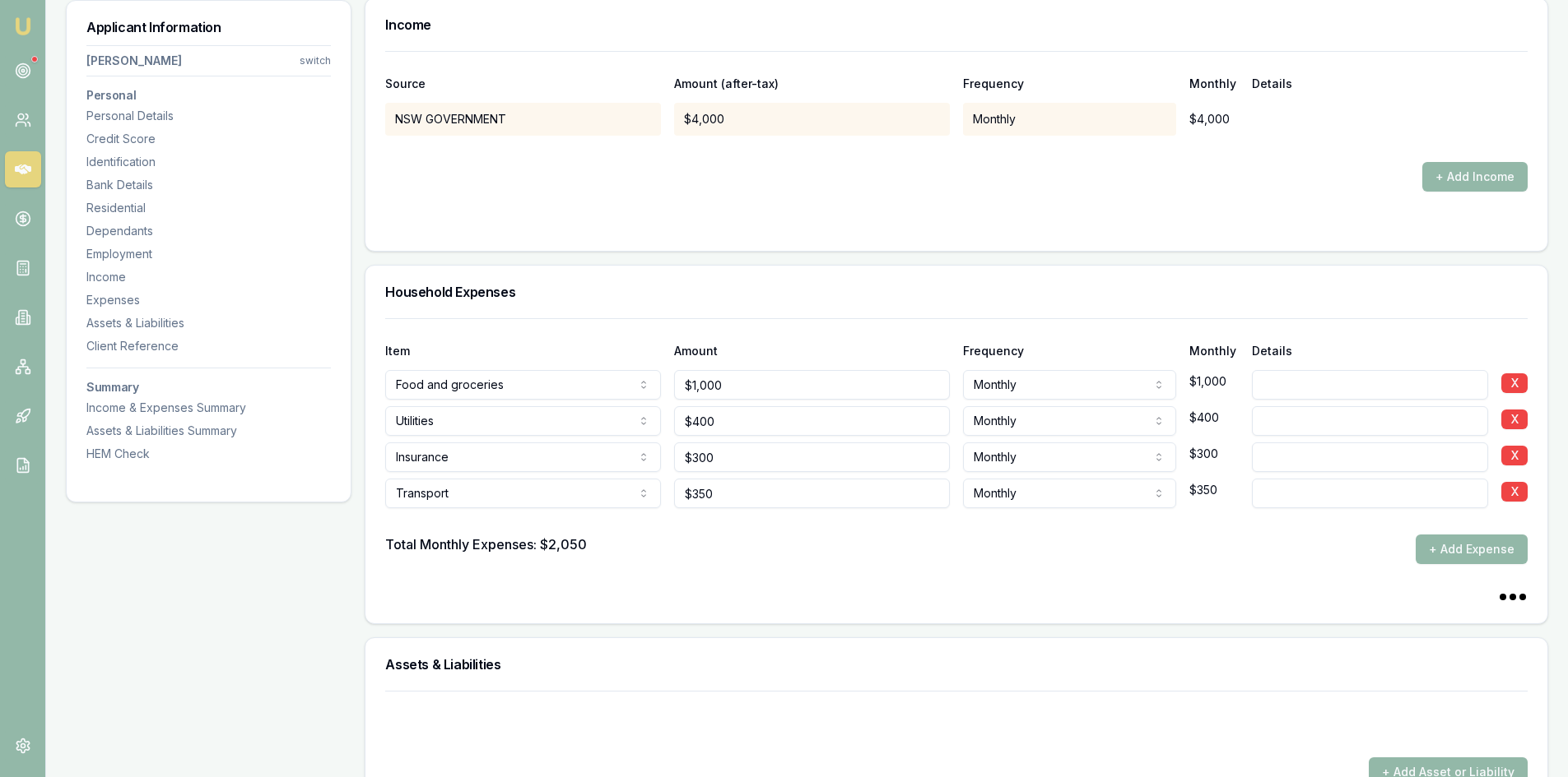
drag, startPoint x: 1461, startPoint y: 549, endPoint x: 1057, endPoint y: 548, distance: 404.0
click at [1458, 549] on button "+ Add Expense" at bounding box center [1471, 549] width 111 height 29
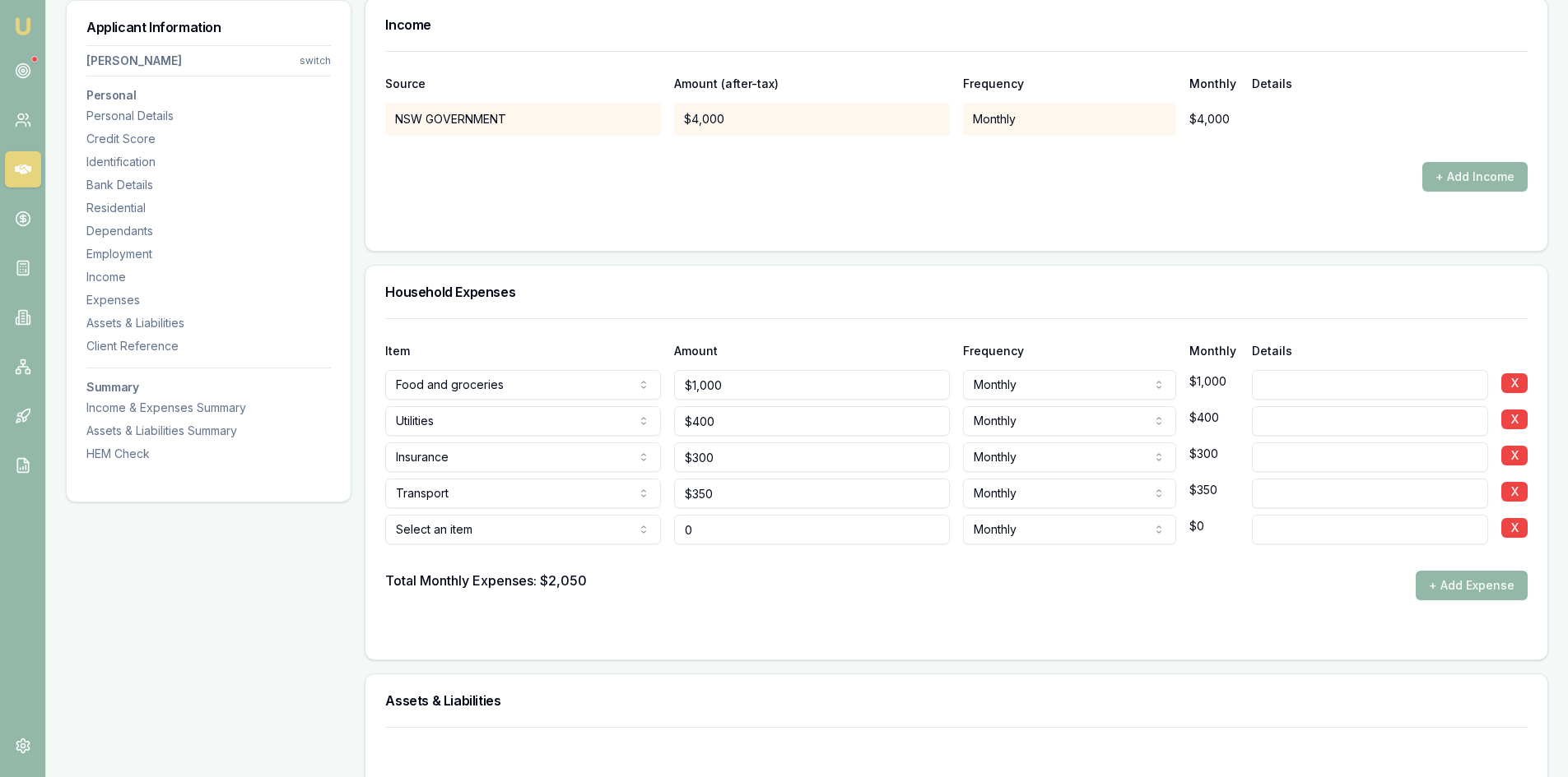
type input "$0"
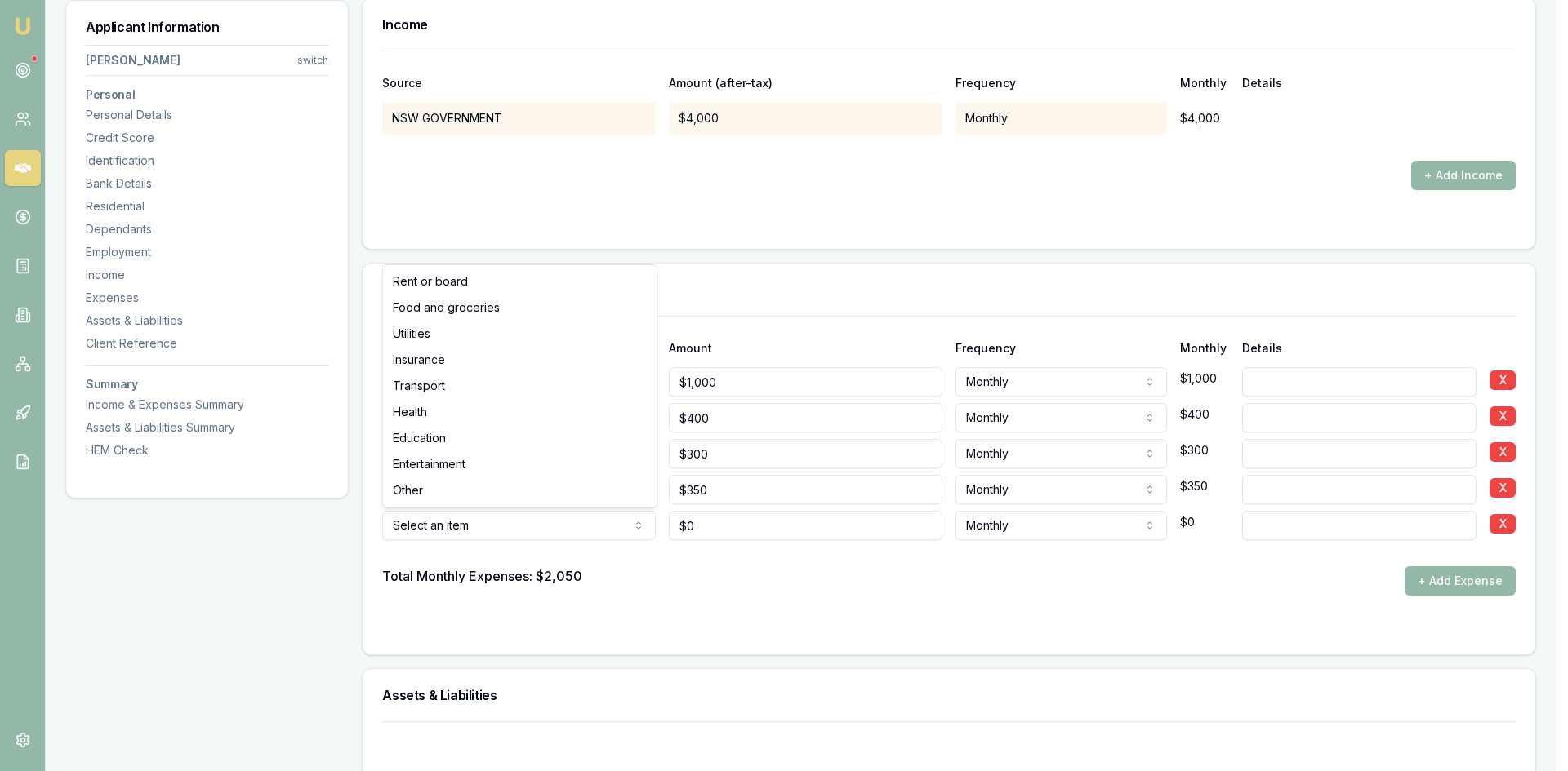
select select "ENTERTAINMENT"
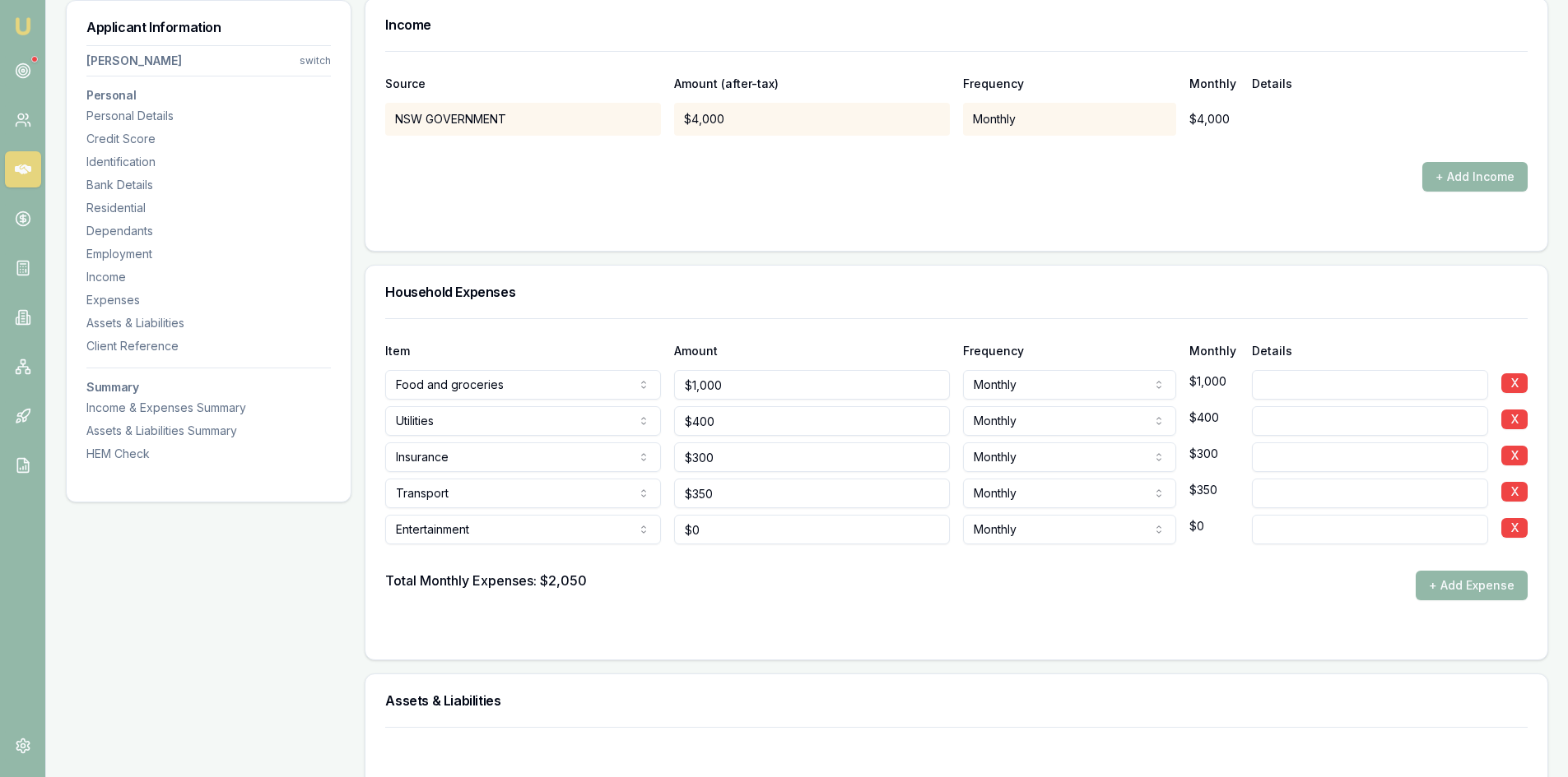
type input "0"
click at [721, 521] on input "0" at bounding box center [811, 529] width 276 height 29
type input "6"
type input "$400"
click at [717, 604] on form "Item Amount Frequency Monthly Details Food and groceries Rent or board Food and…" at bounding box center [956, 479] width 1142 height 322
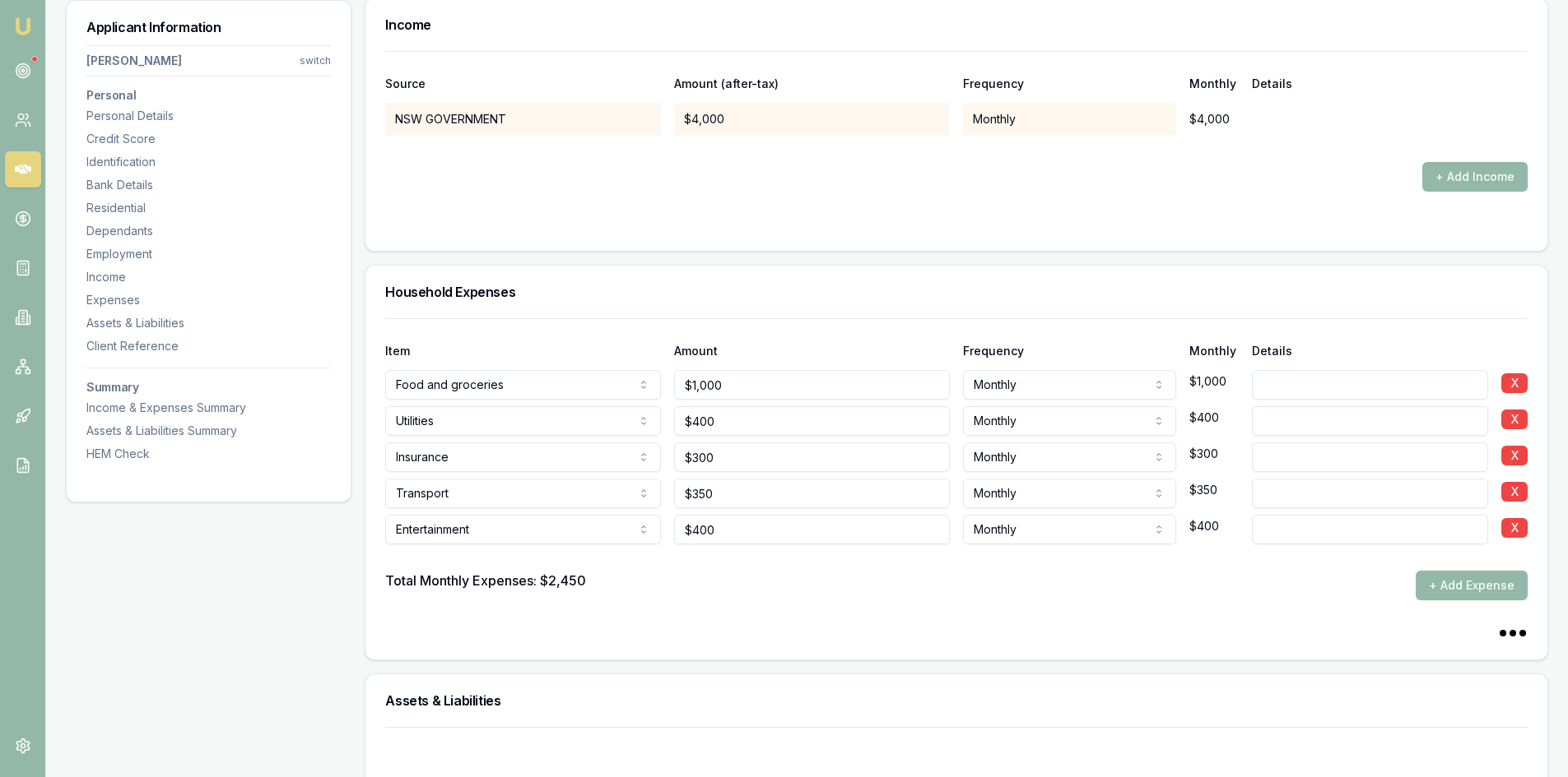
scroll to position [3208, 0]
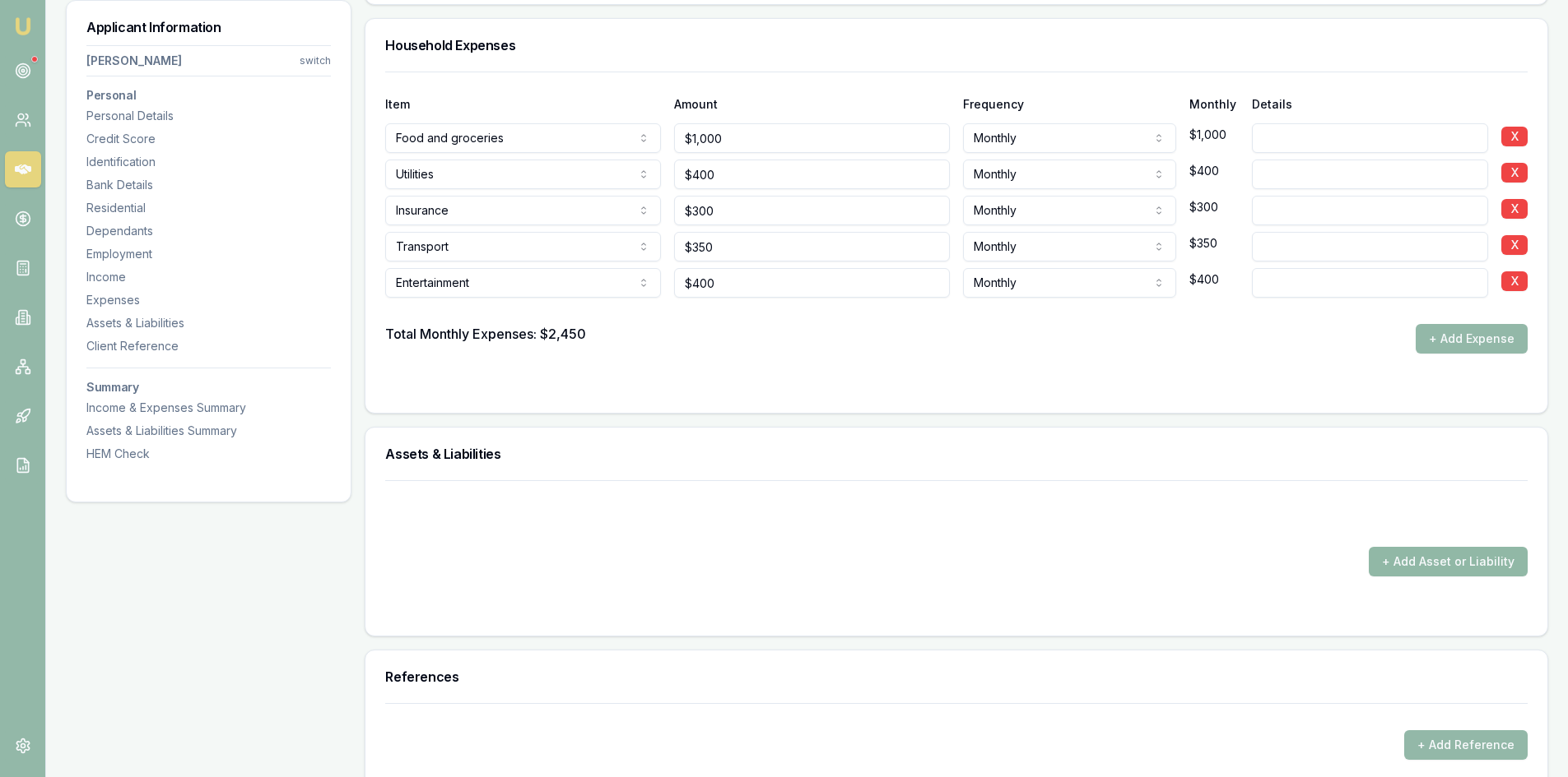
click at [1418, 552] on button "+ Add Asset or Liability" at bounding box center [1448, 561] width 159 height 29
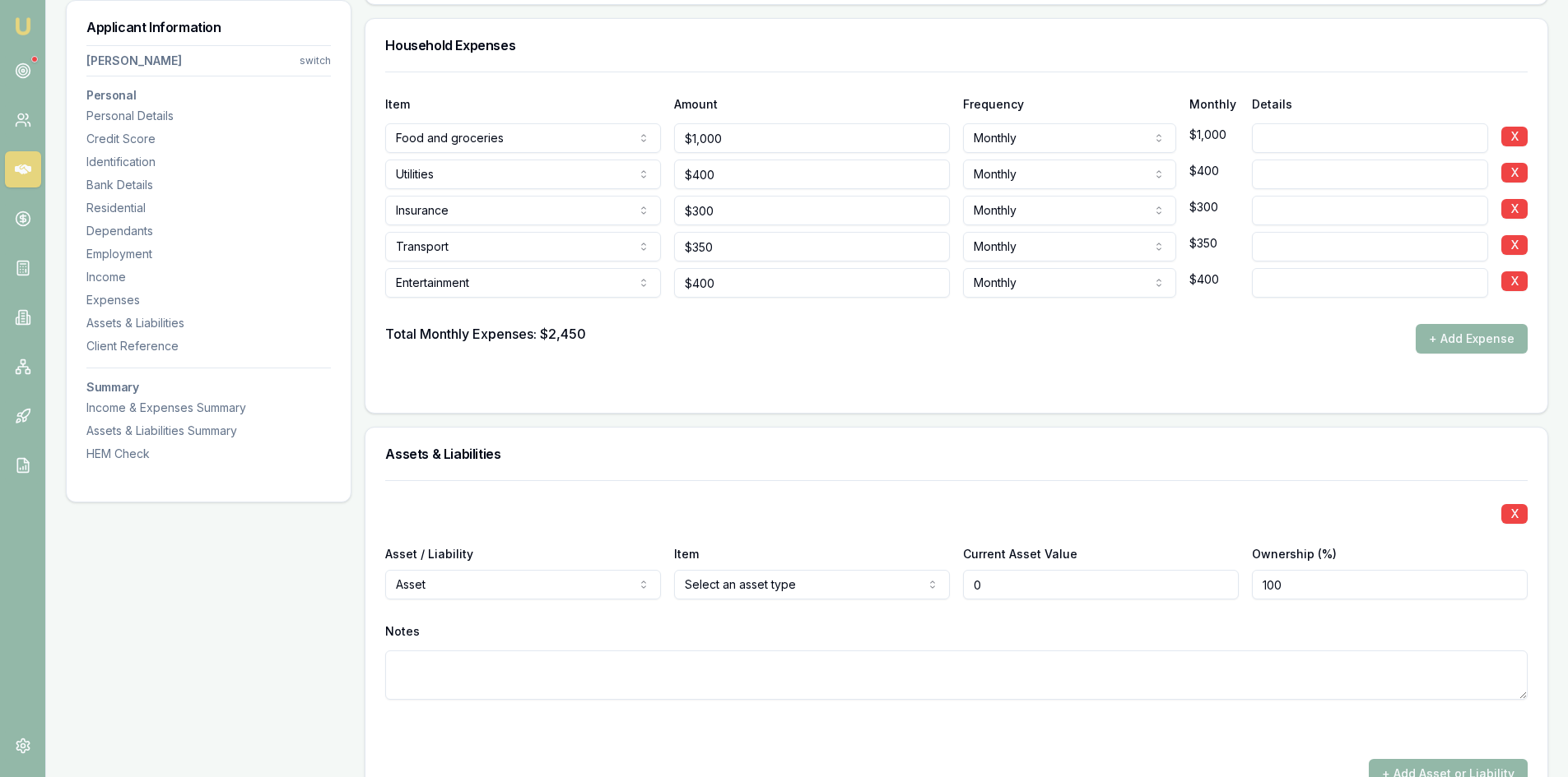
scroll to position [3454, 0]
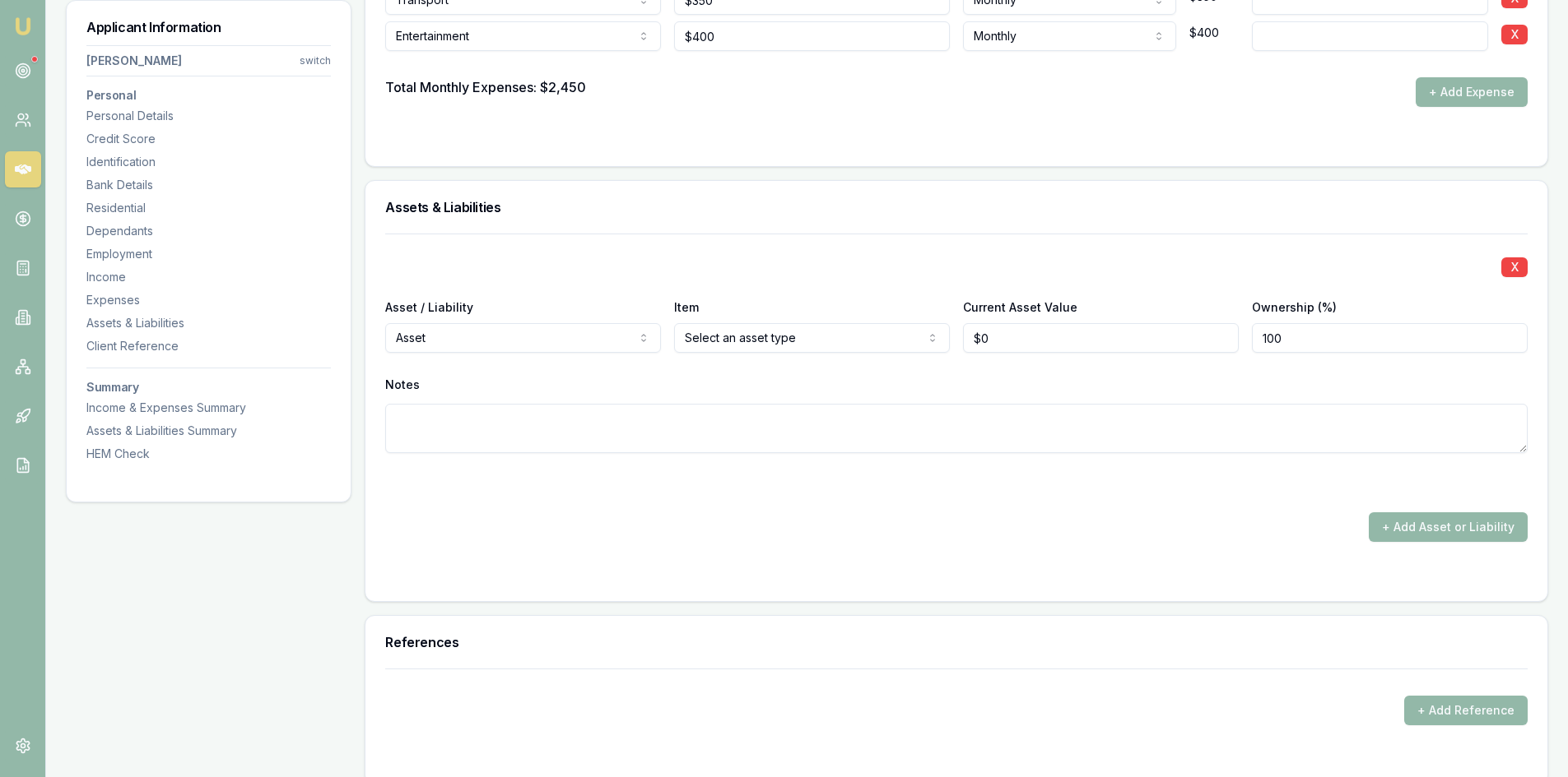
type input "0"
click at [1007, 339] on input "0" at bounding box center [1100, 337] width 276 height 29
type input "$500,000"
click at [1031, 381] on div "Notes" at bounding box center [956, 385] width 1142 height 25
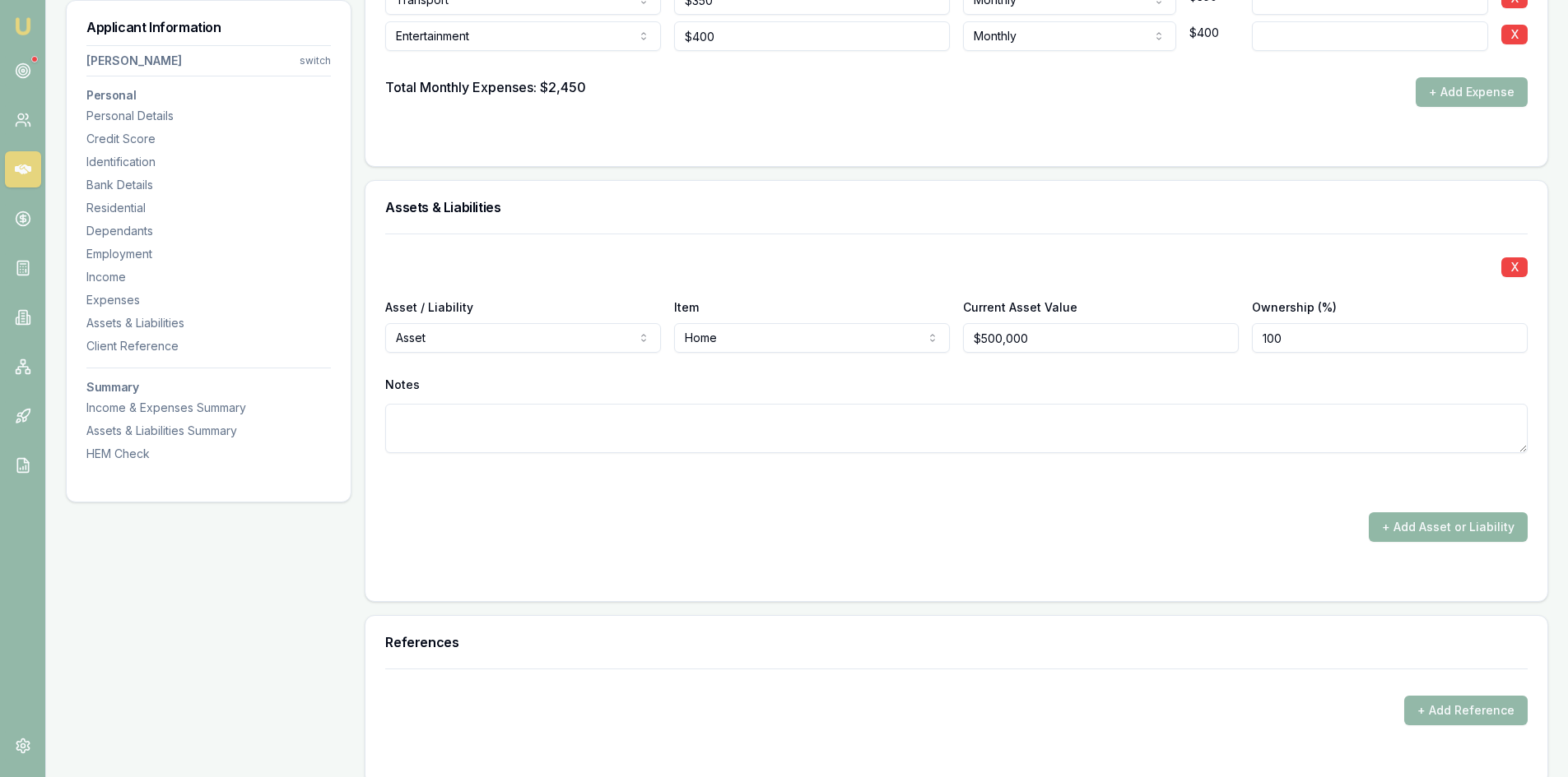
click at [1400, 530] on button "+ Add Asset or Liability" at bounding box center [1448, 527] width 159 height 29
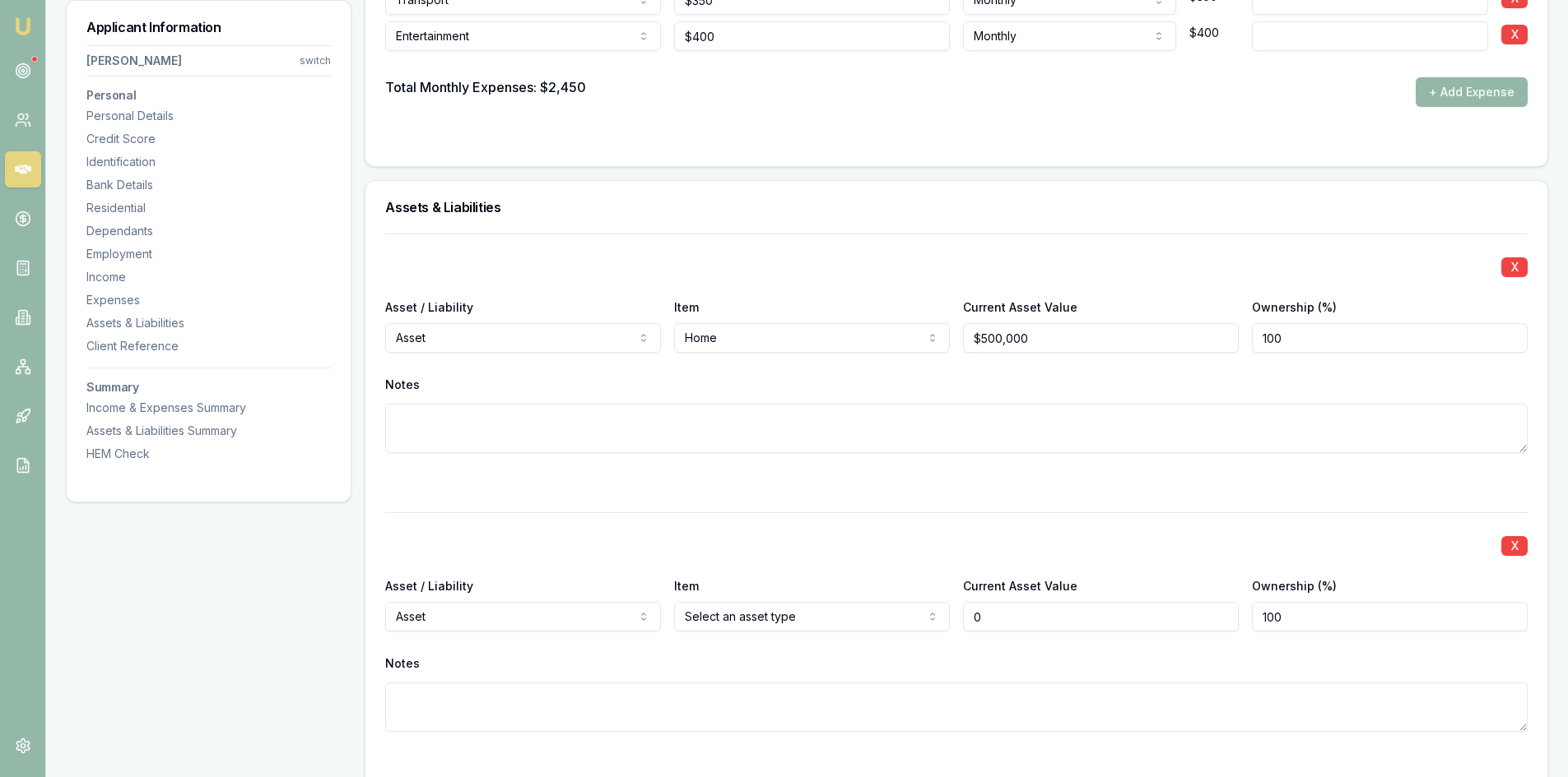
scroll to position [3783, 0]
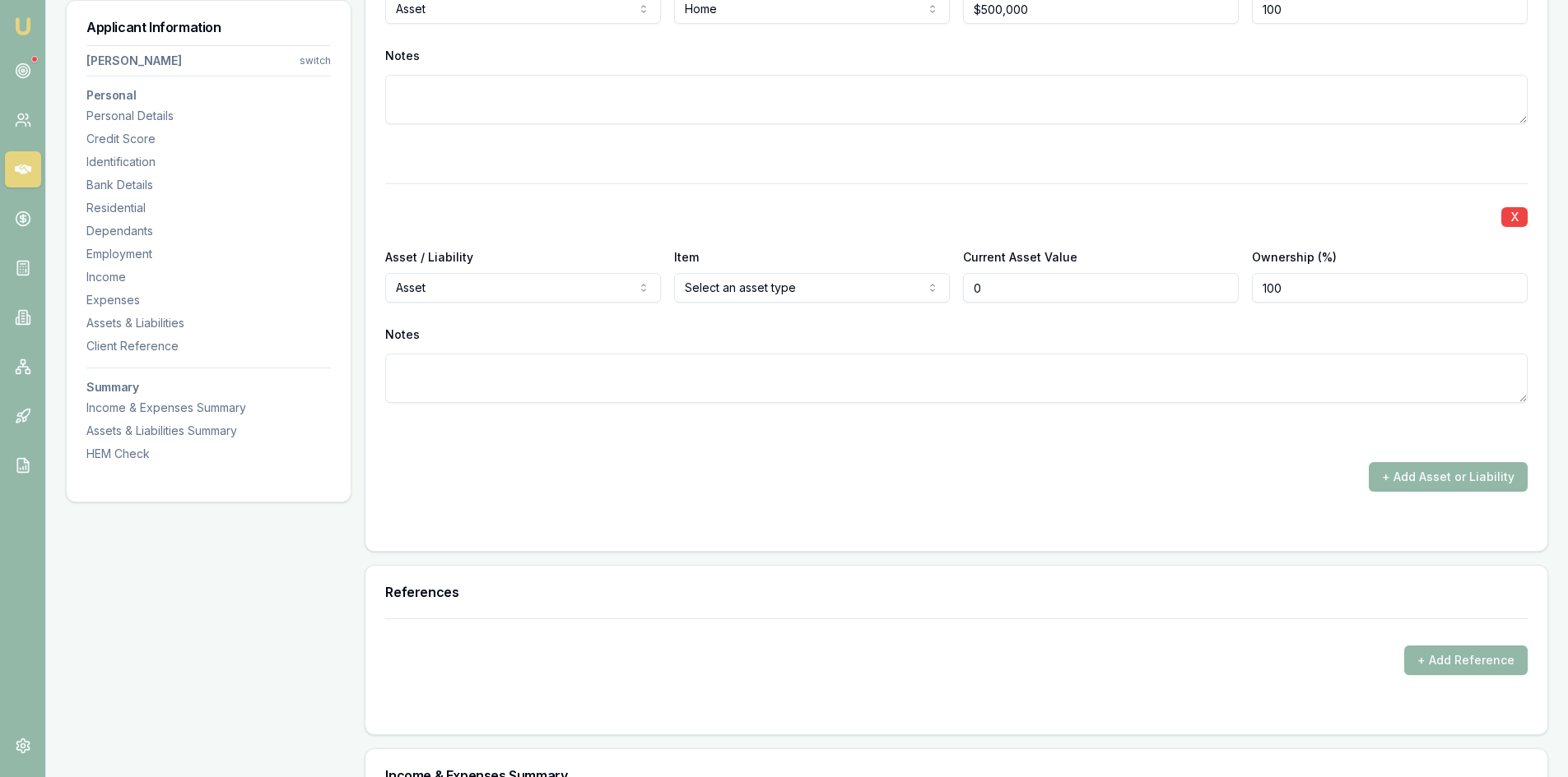
click at [1019, 291] on input "0" at bounding box center [1100, 287] width 276 height 29
type input "0"
type input "$350,000"
click at [987, 367] on textarea at bounding box center [956, 379] width 1142 height 49
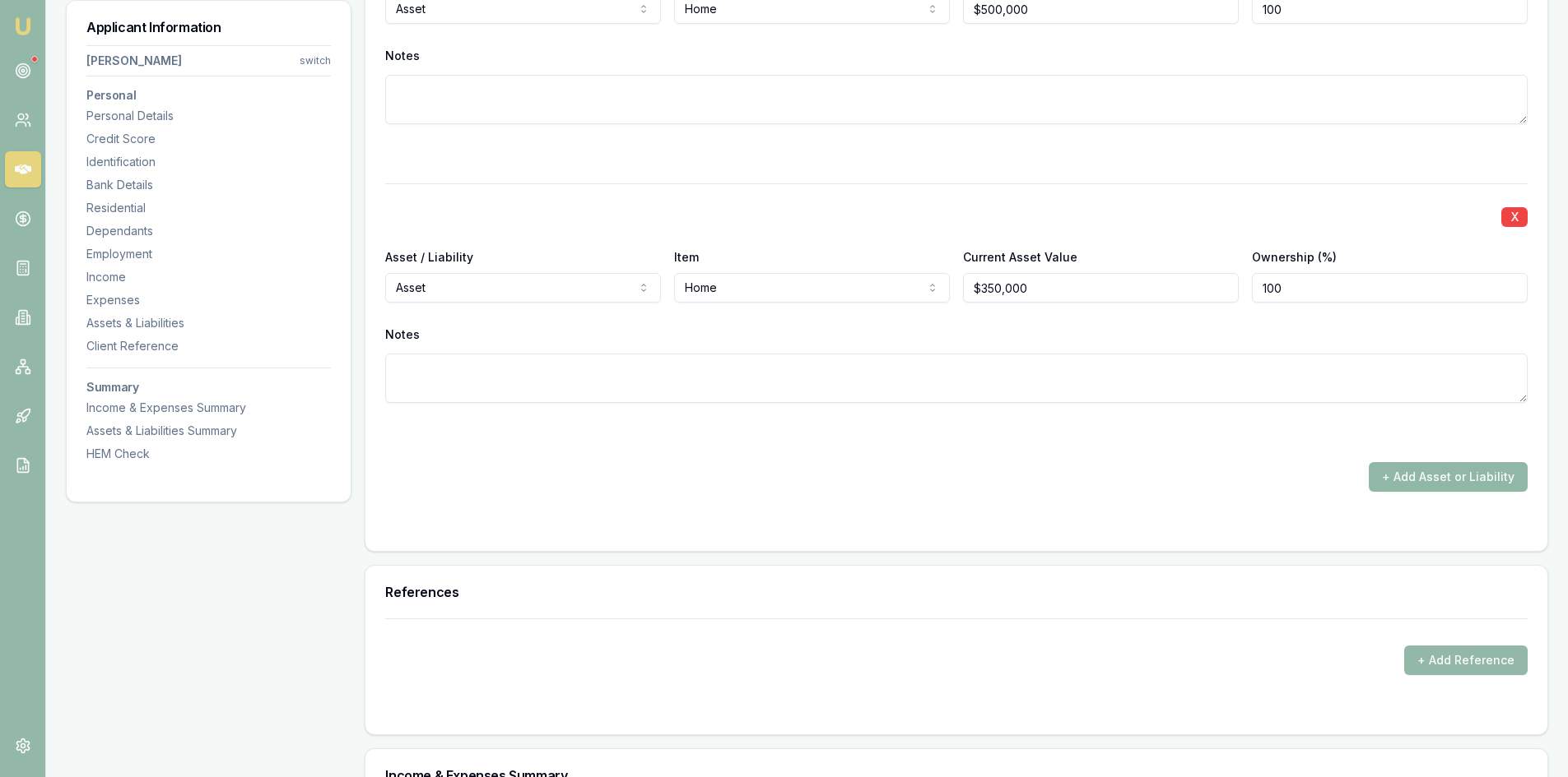
click at [1419, 477] on button "+ Add Asset or Liability" at bounding box center [1448, 477] width 159 height 29
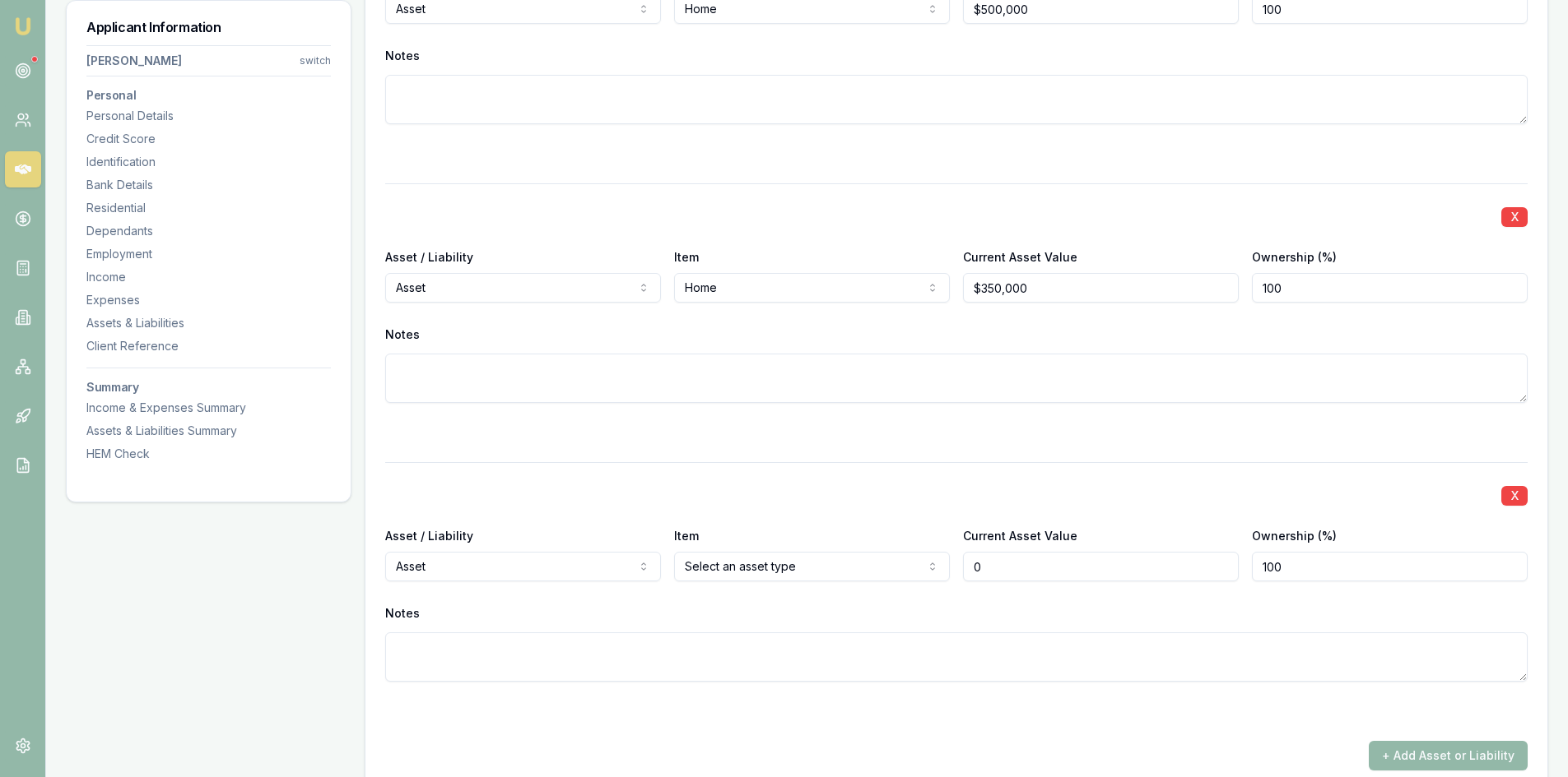
scroll to position [3948, 0]
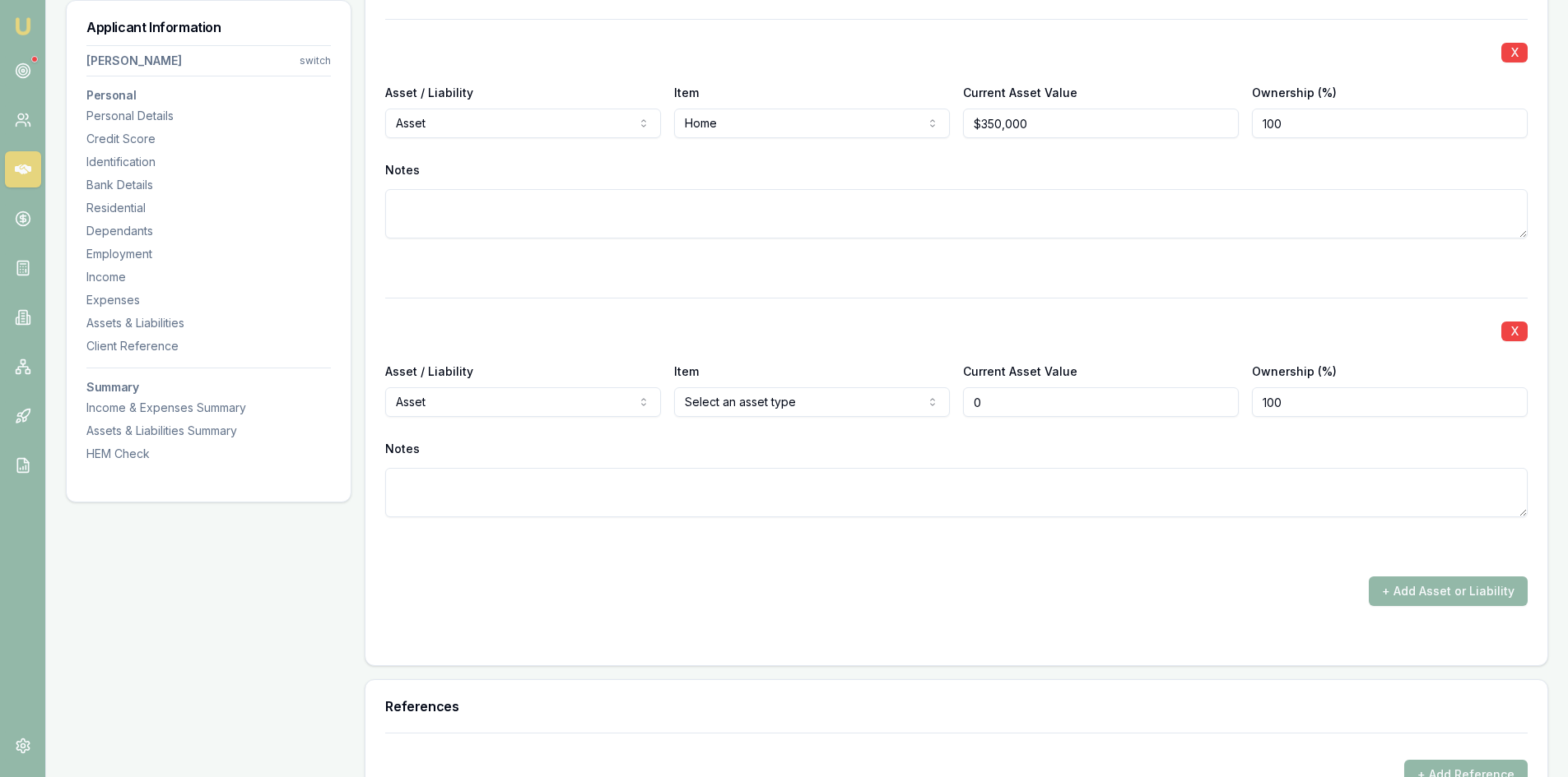
type input "0"
click at [999, 400] on input "0" at bounding box center [1100, 401] width 276 height 29
type input "2"
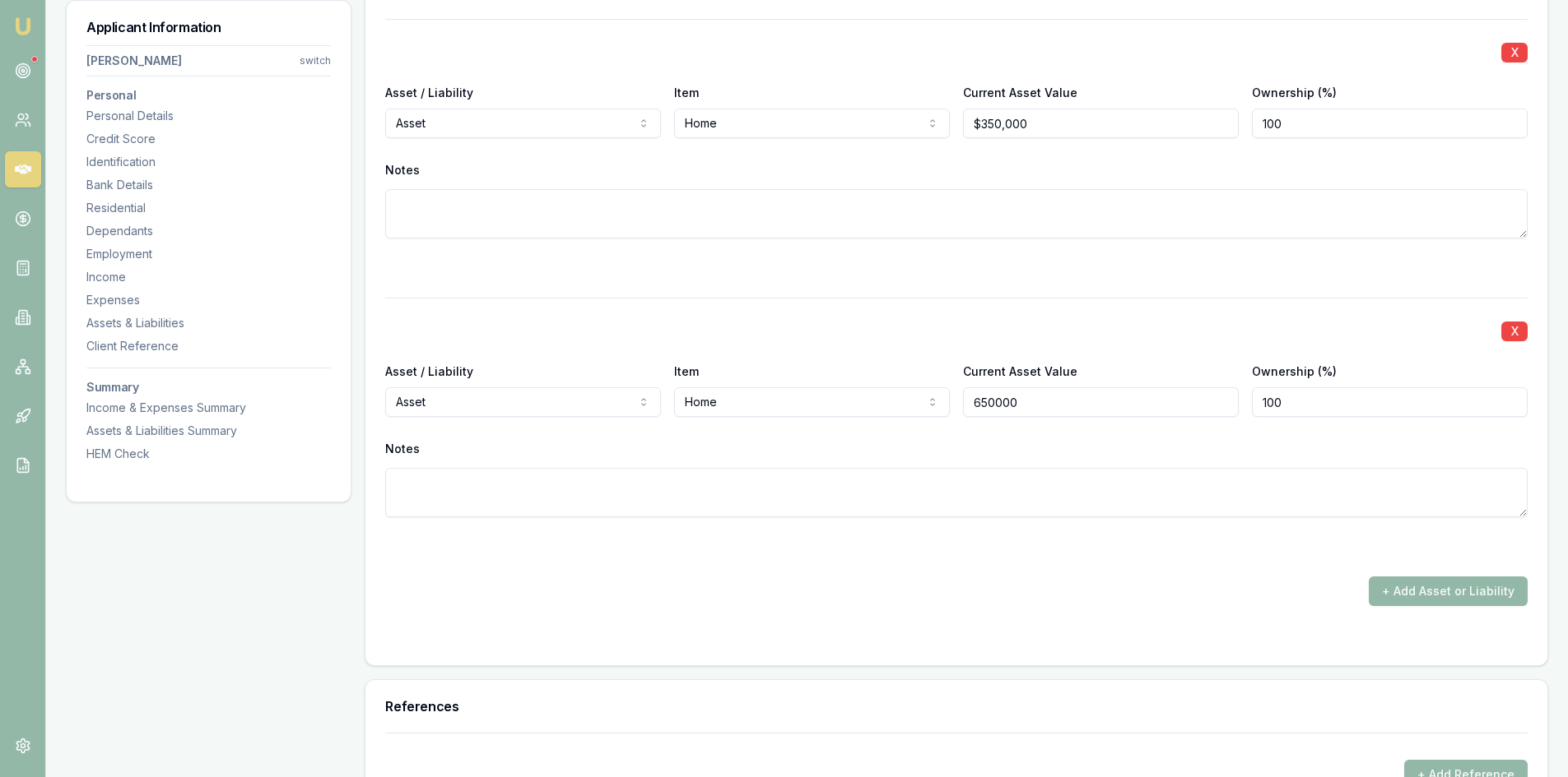
type input "$650,000"
click at [1021, 508] on textarea at bounding box center [956, 493] width 1142 height 49
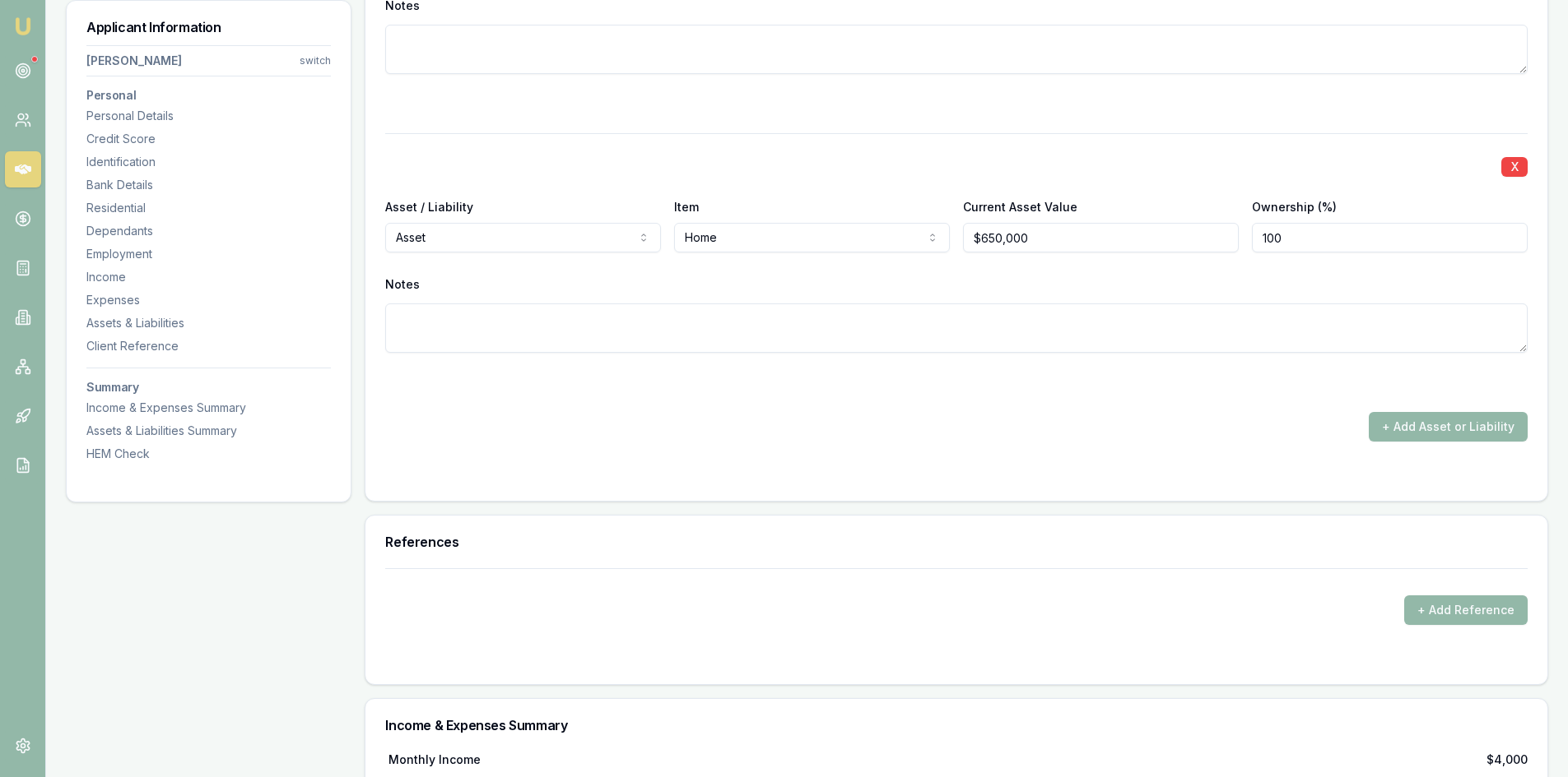
scroll to position [4195, 0]
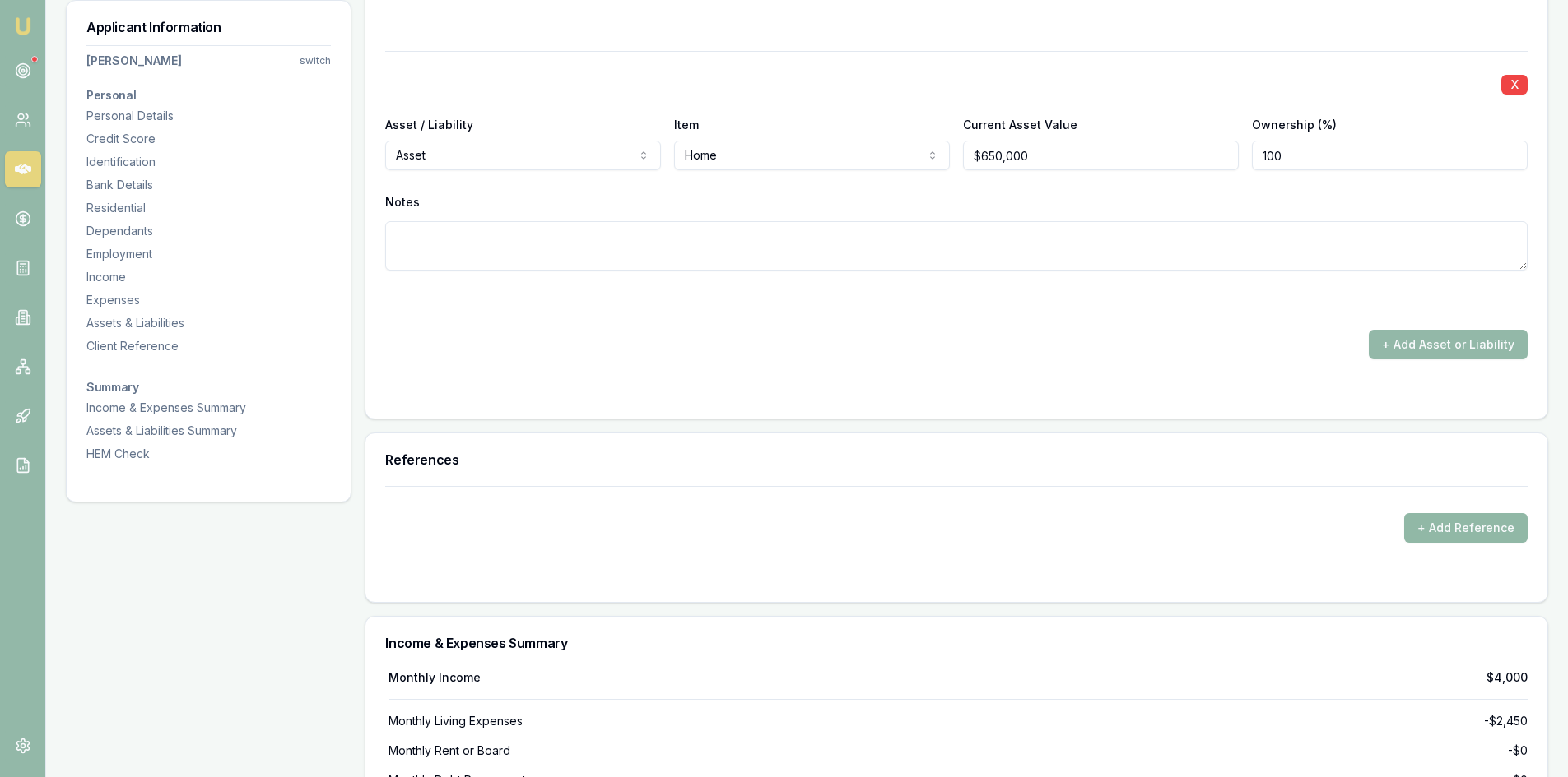
click at [1448, 532] on button "+ Add Reference" at bounding box center [1465, 528] width 124 height 29
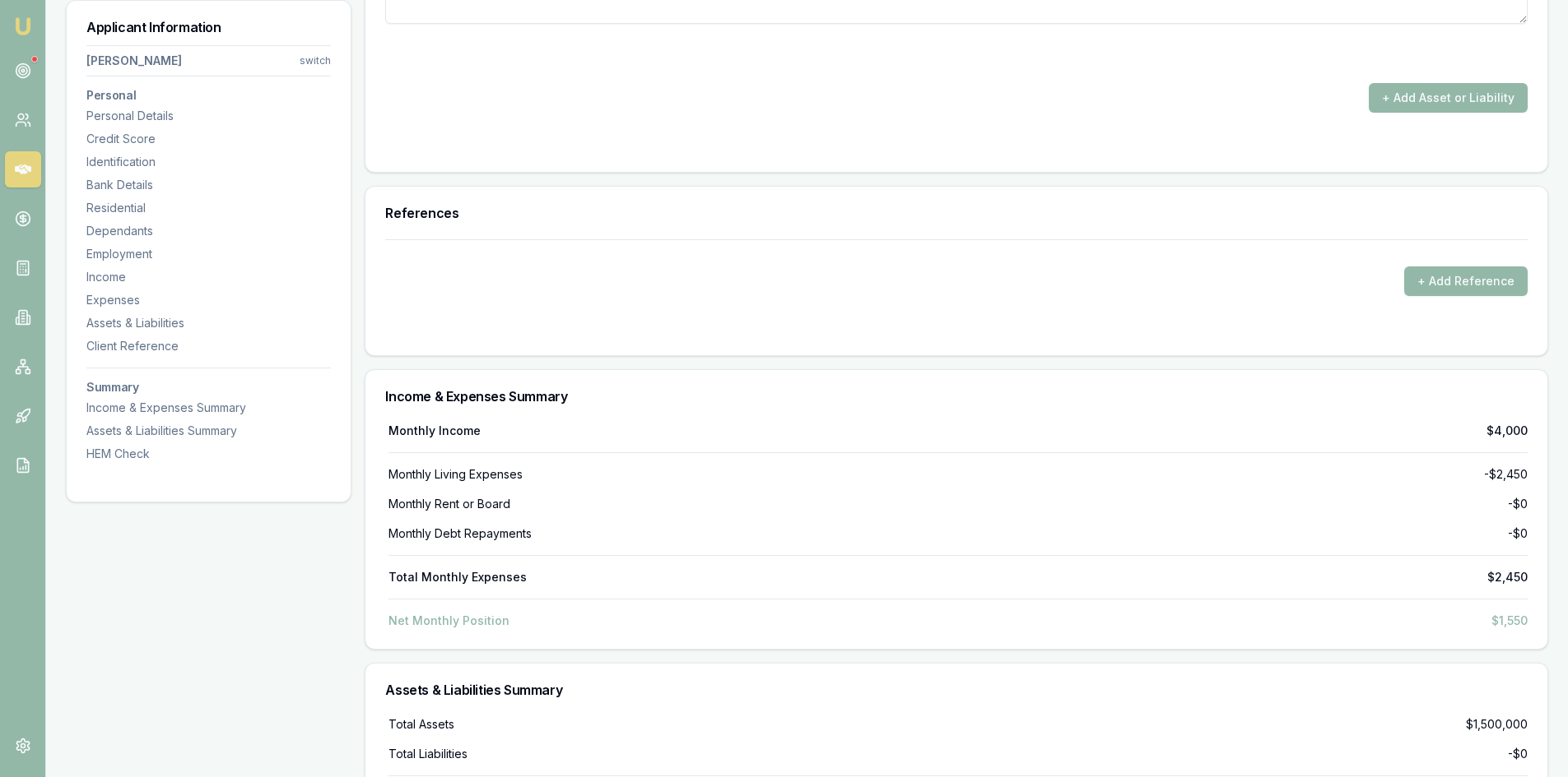
scroll to position [4277, 0]
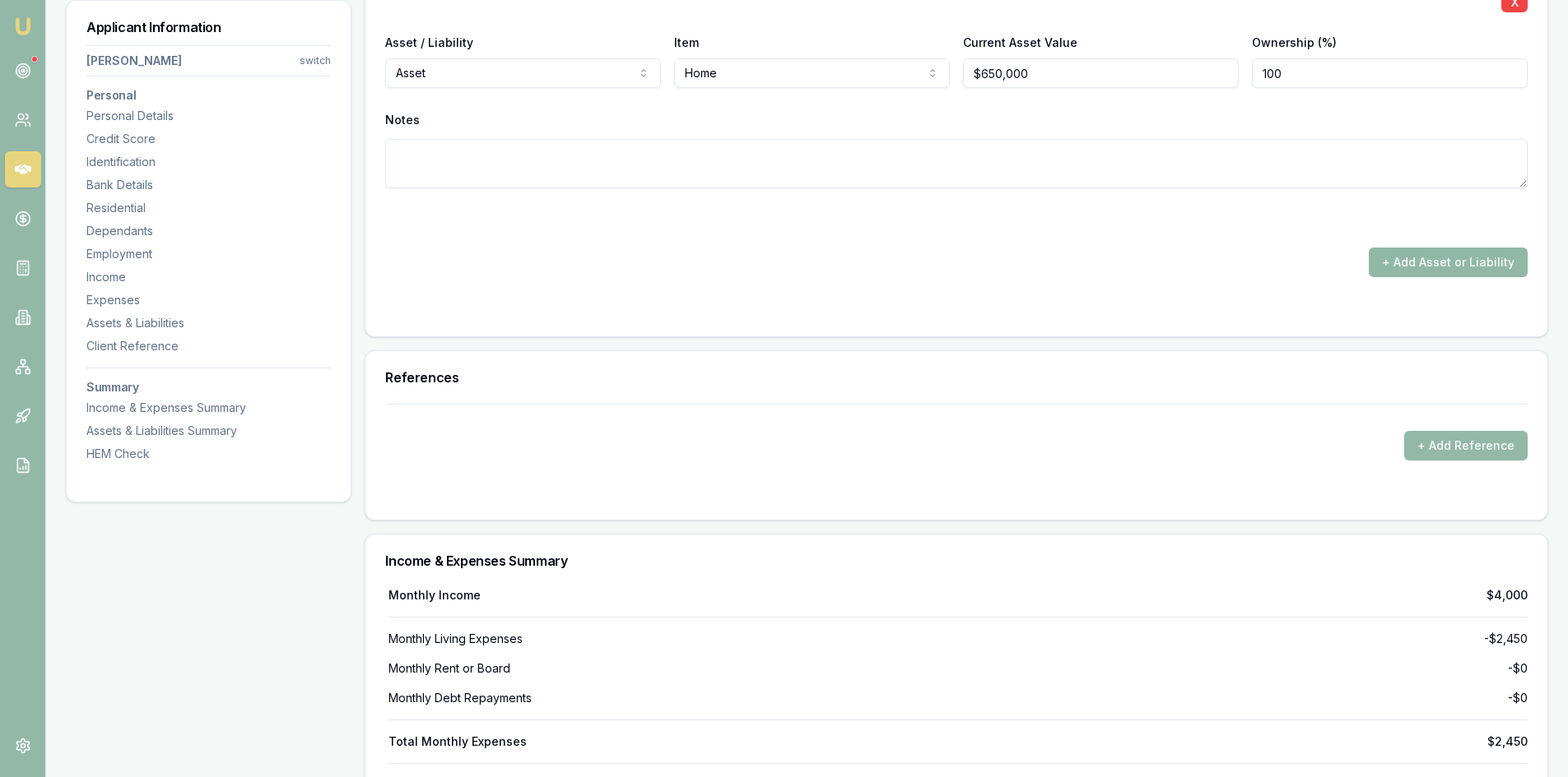
click at [1432, 265] on button "+ Add Asset or Liability" at bounding box center [1448, 262] width 159 height 29
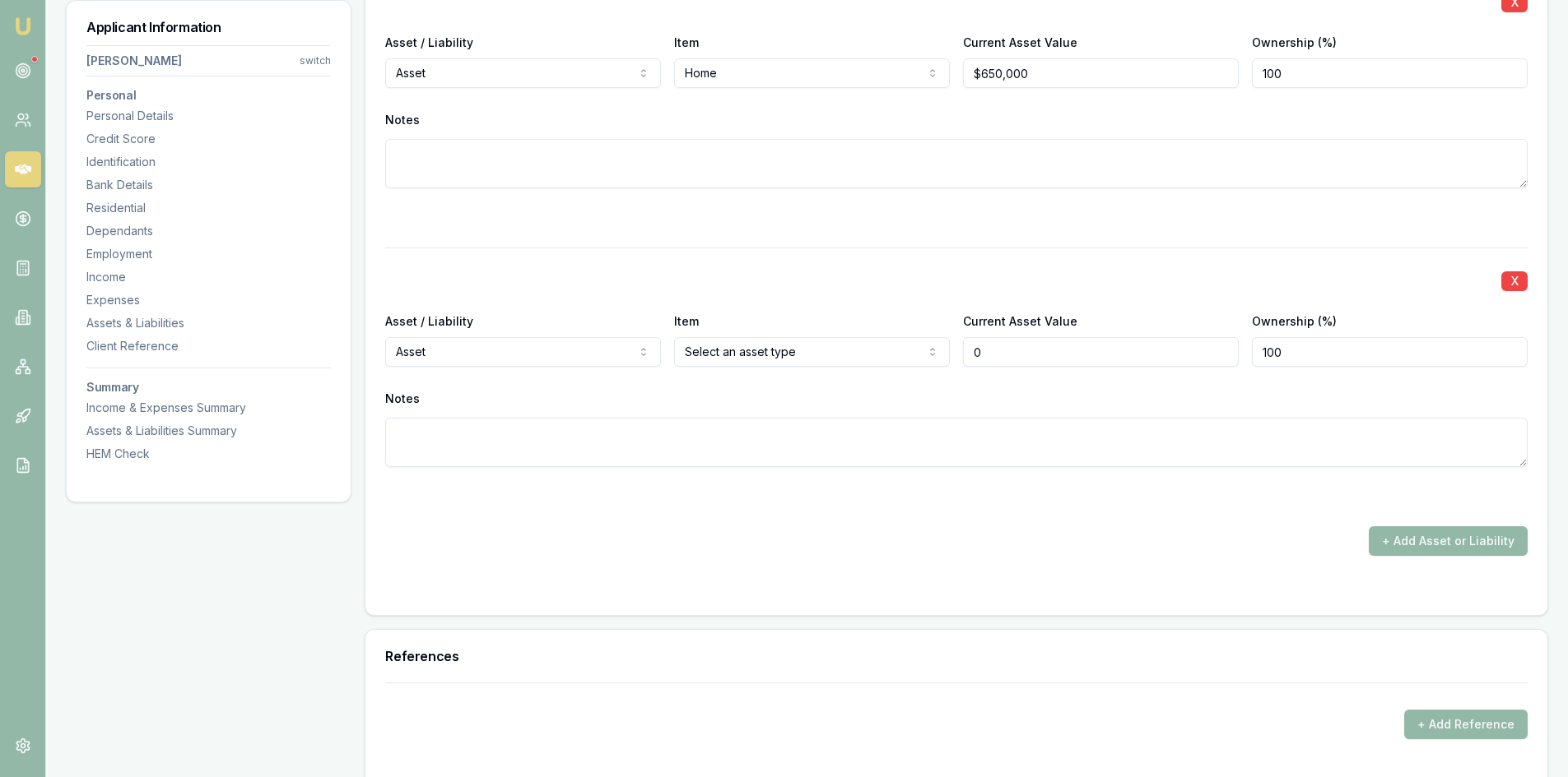
scroll to position [4195, 0]
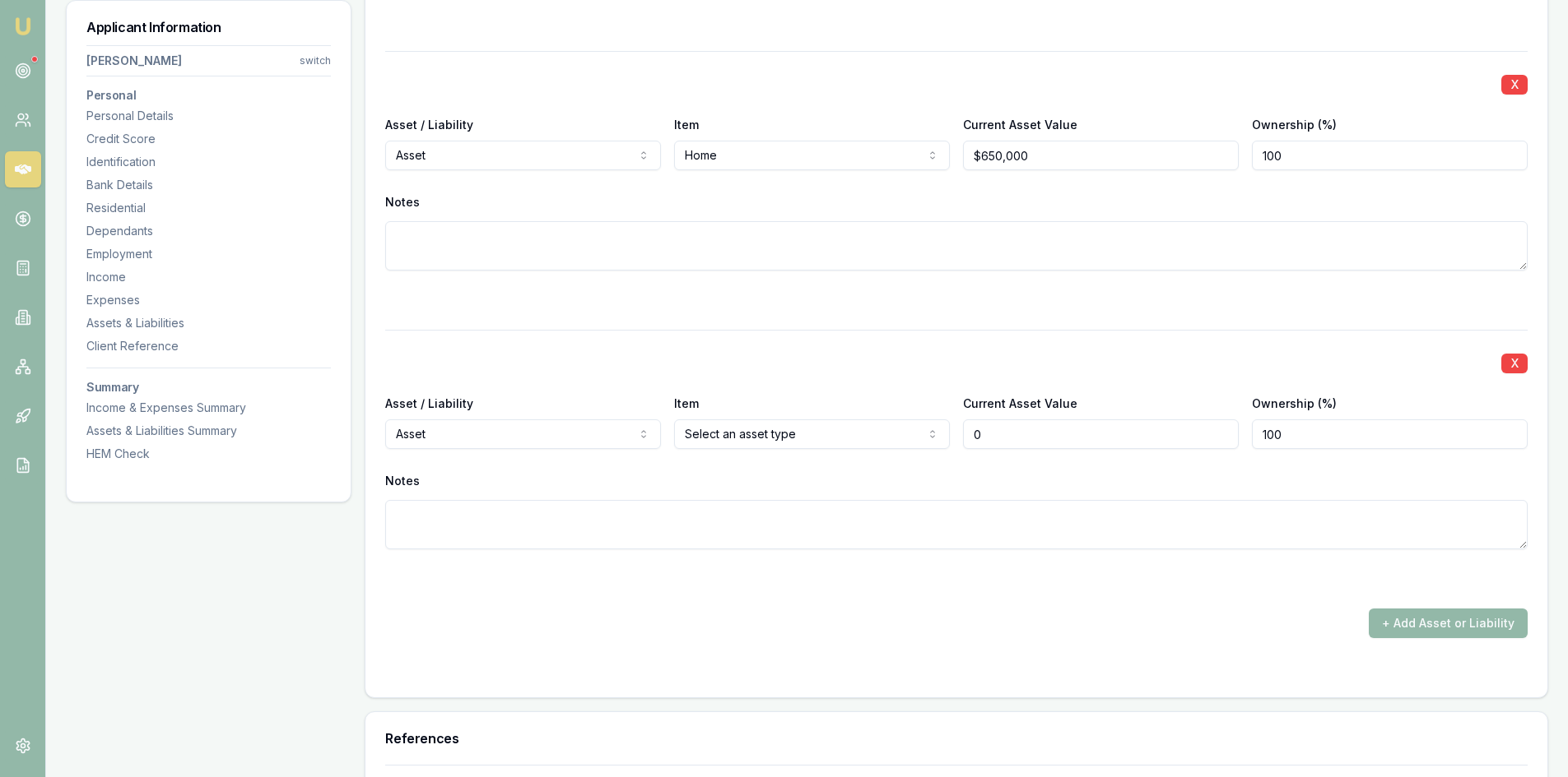
type input "$0"
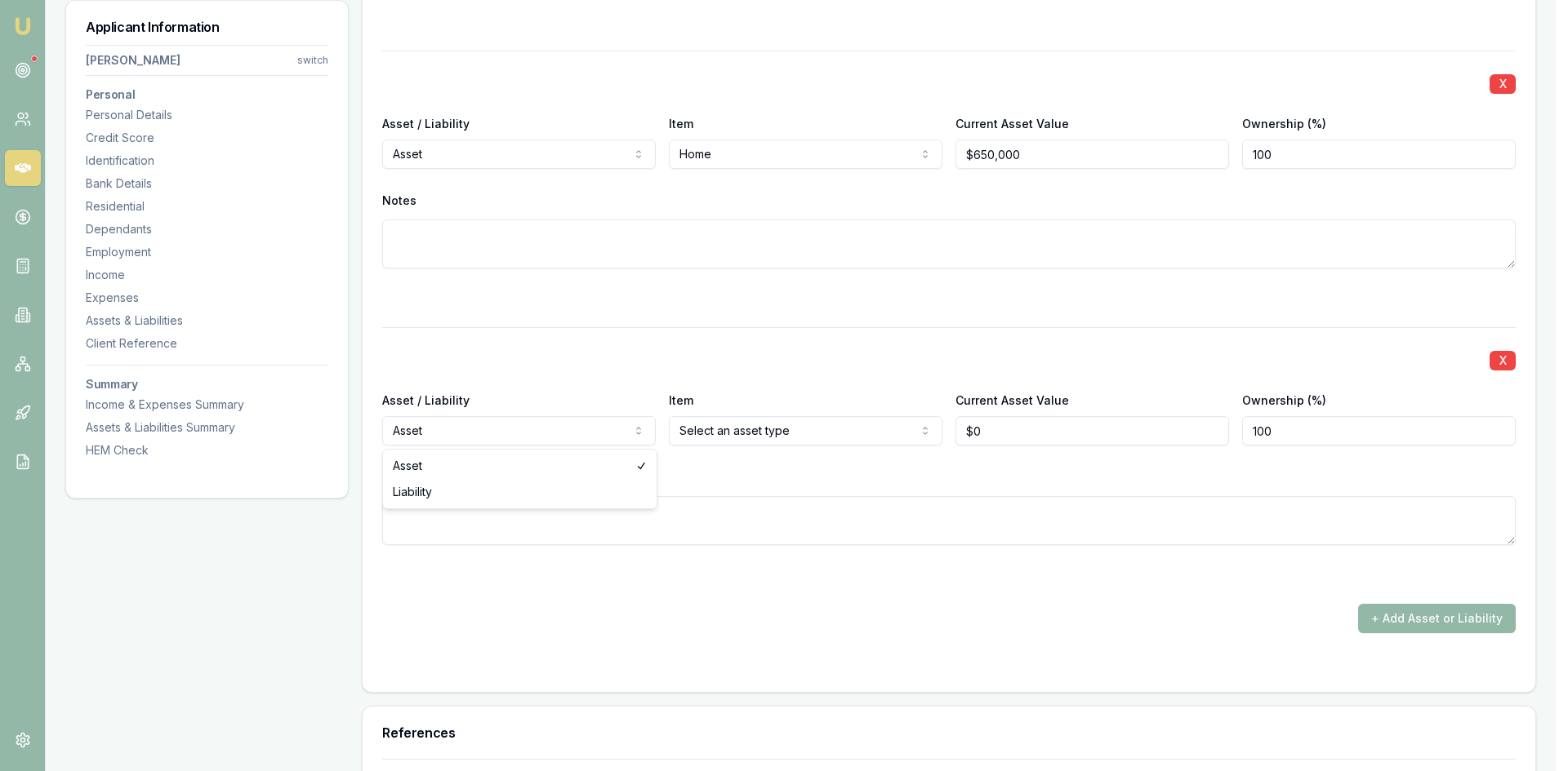
select select "LIABILITY"
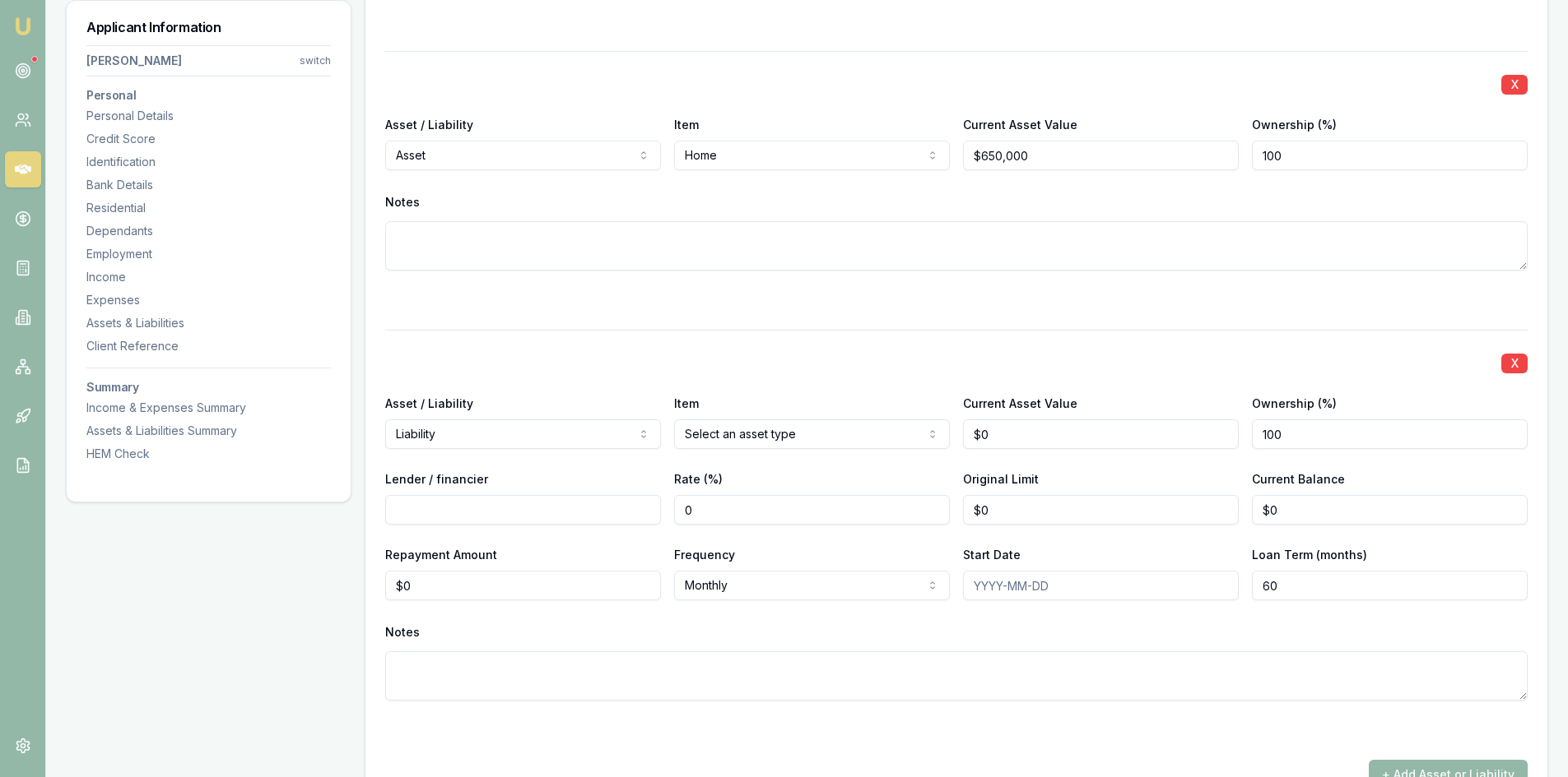
type input "0"
click at [1051, 436] on input "0" at bounding box center [1100, 433] width 276 height 29
type input "$500,000"
click at [1050, 382] on div "X Asset / Liability Liability Asset Liability Item Home Home Car Boat Bike Cara…" at bounding box center [956, 534] width 1142 height 411
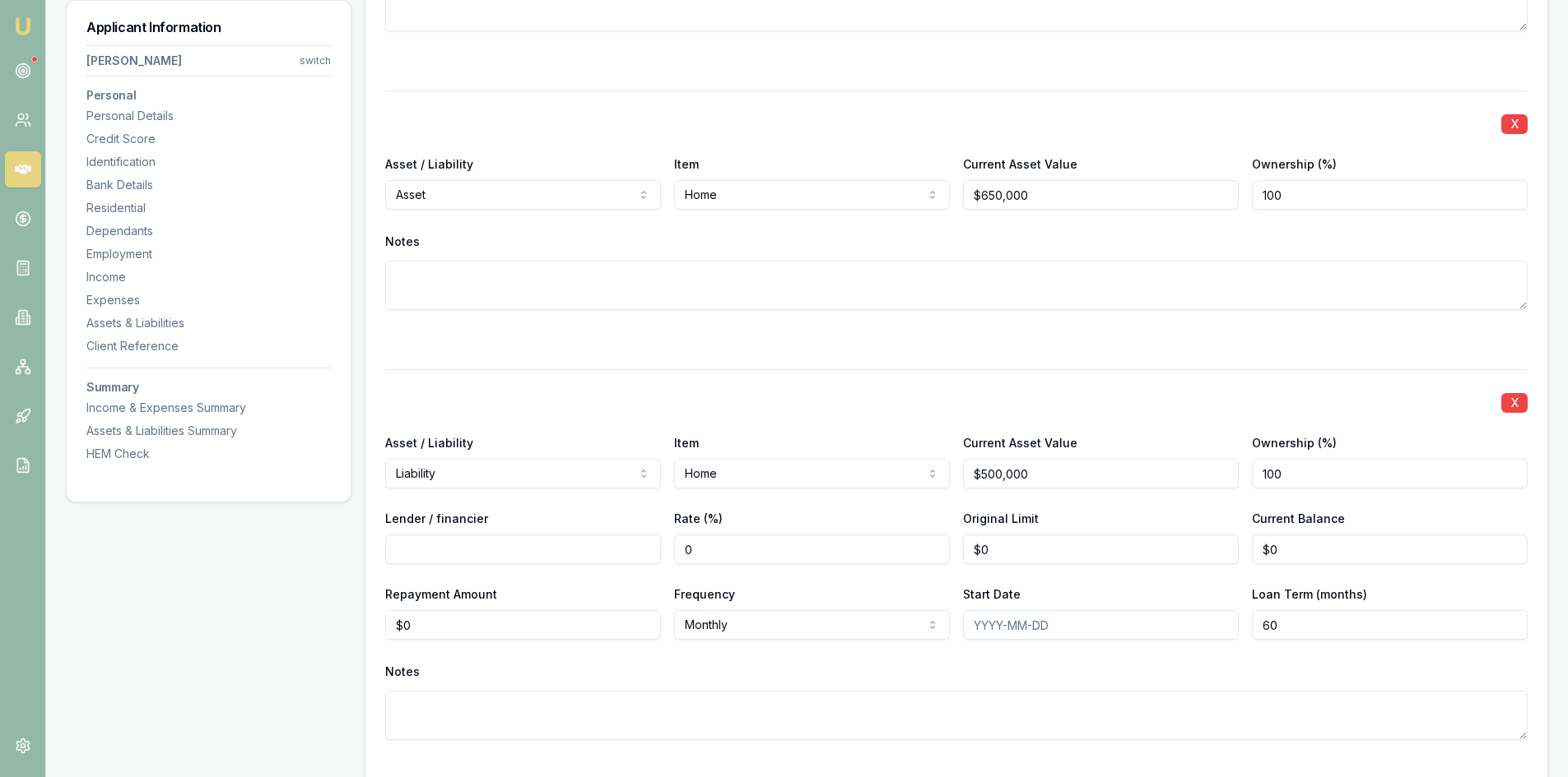
click at [502, 539] on input "Lender / financier" at bounding box center [523, 549] width 276 height 29
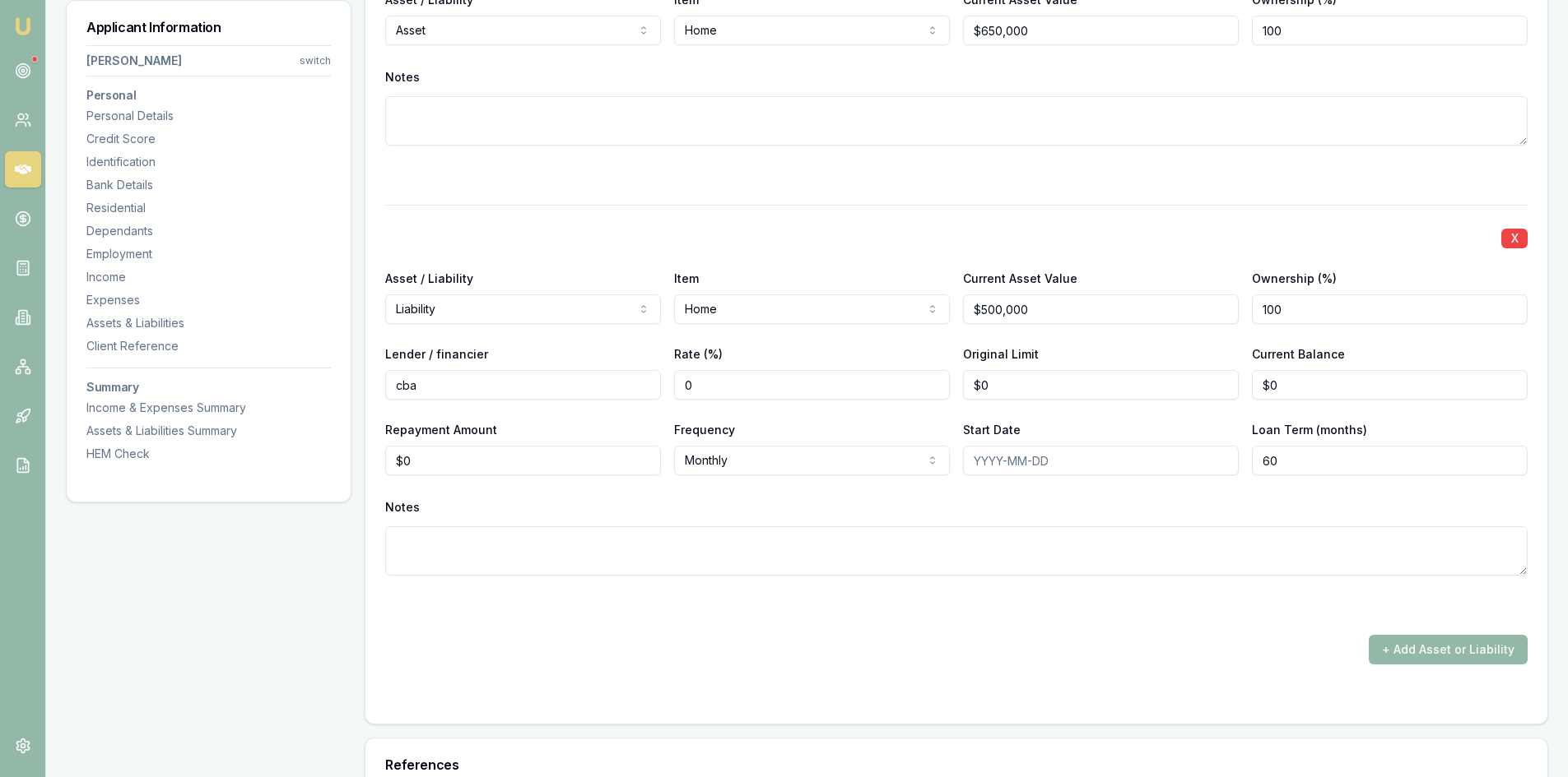
type input "cba"
drag, startPoint x: 440, startPoint y: 465, endPoint x: 316, endPoint y: 476, distance: 124.5
type input "250"
type input "0"
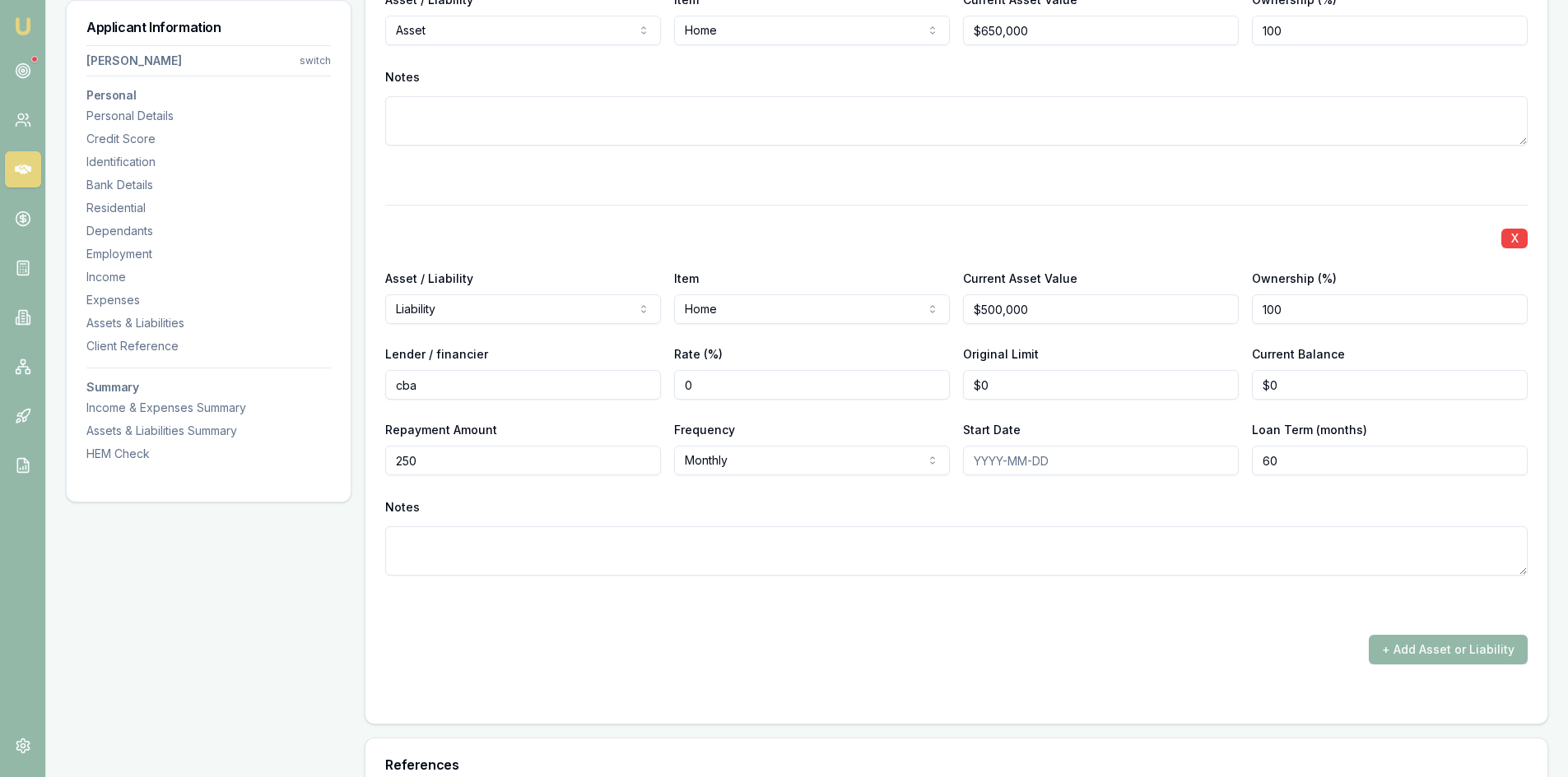
type input "$250"
click at [1010, 392] on input "0" at bounding box center [1100, 384] width 276 height 29
type input "$70,000"
click at [1070, 604] on div at bounding box center [956, 605] width 1142 height 20
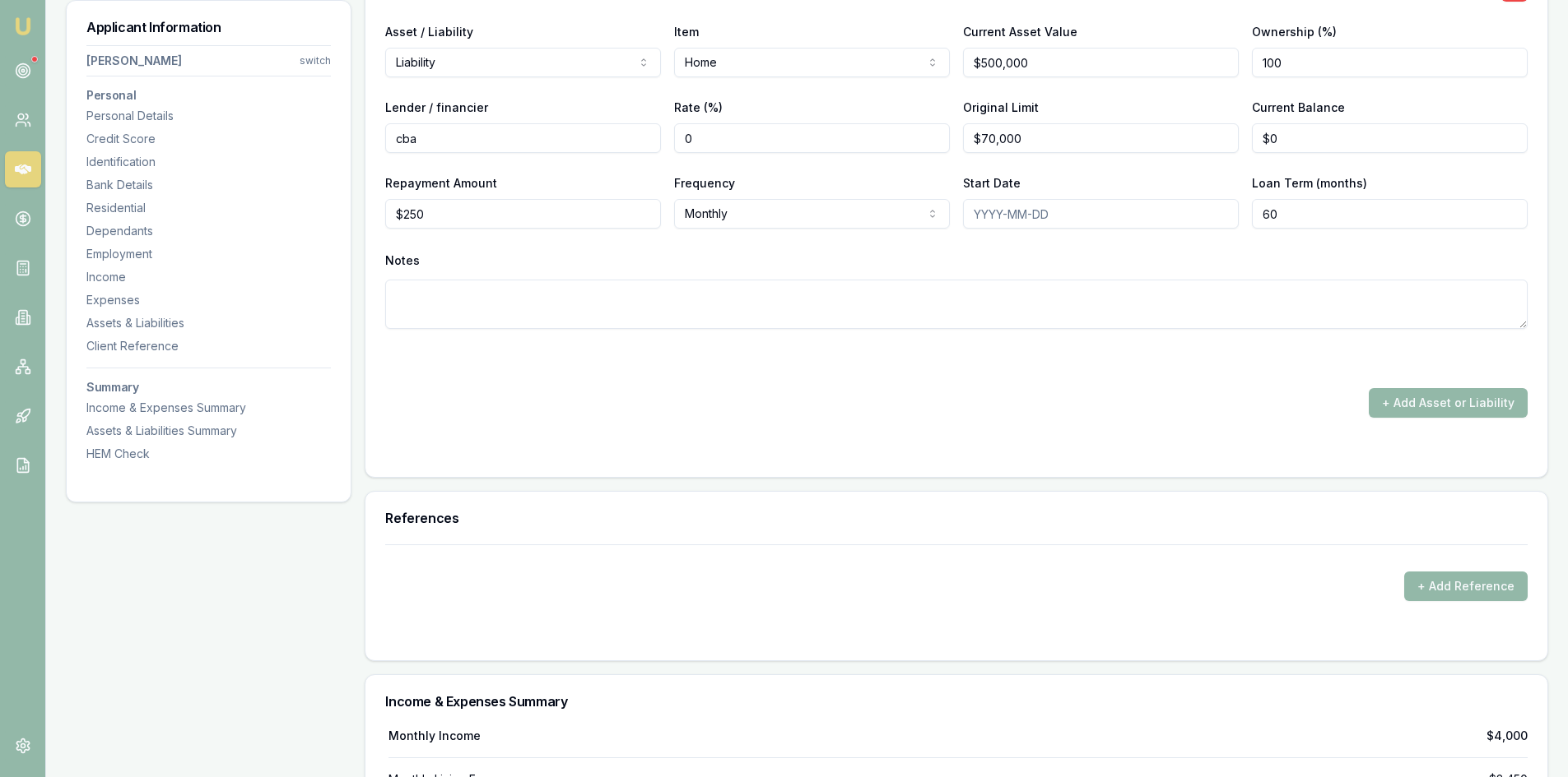
scroll to position [4523, 0]
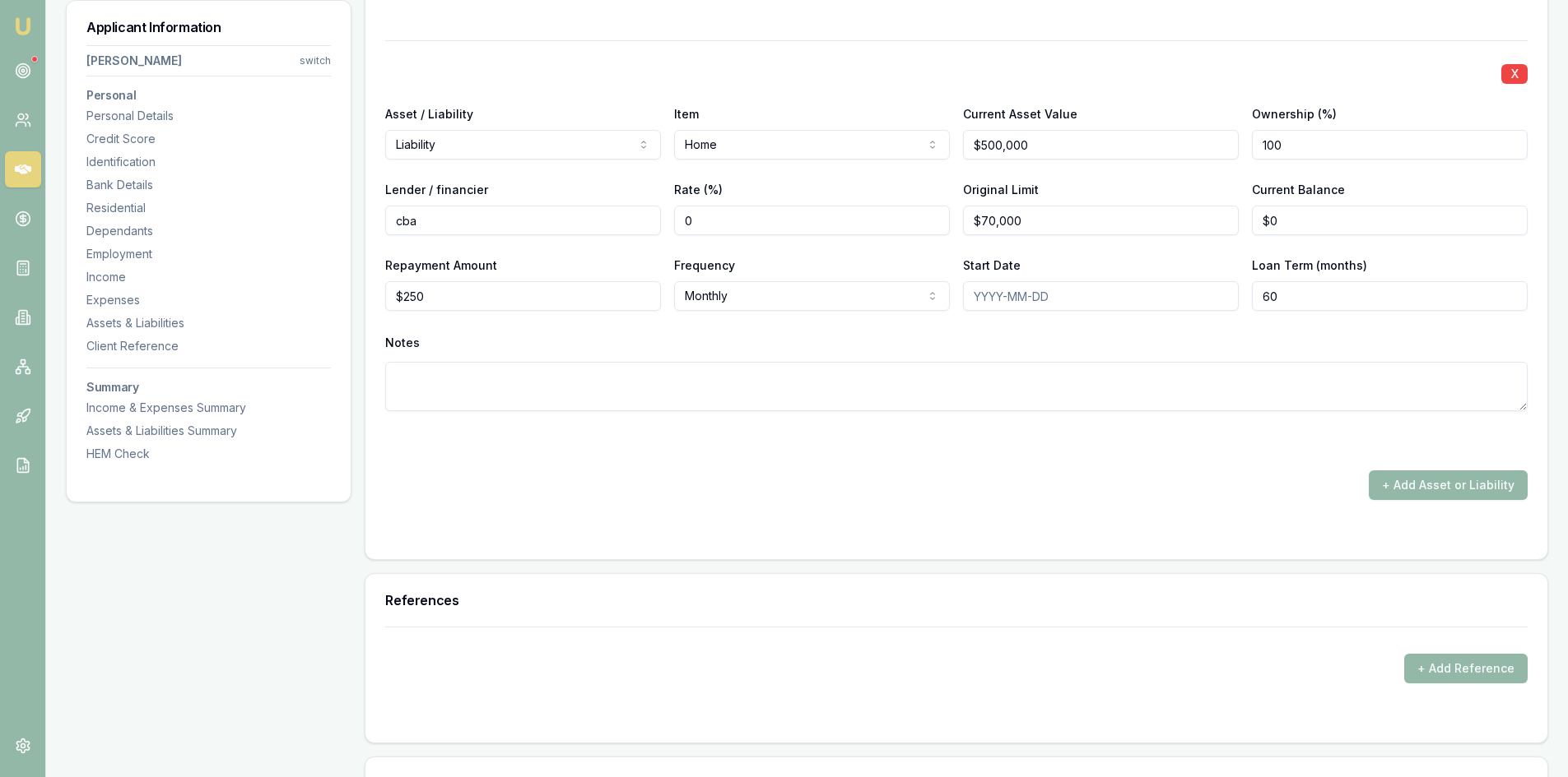
type input "0"
click at [1304, 225] on input "0" at bounding box center [1389, 220] width 276 height 29
type input "$70,000"
click at [1486, 485] on button "+ Add Asset or Liability" at bounding box center [1448, 484] width 159 height 29
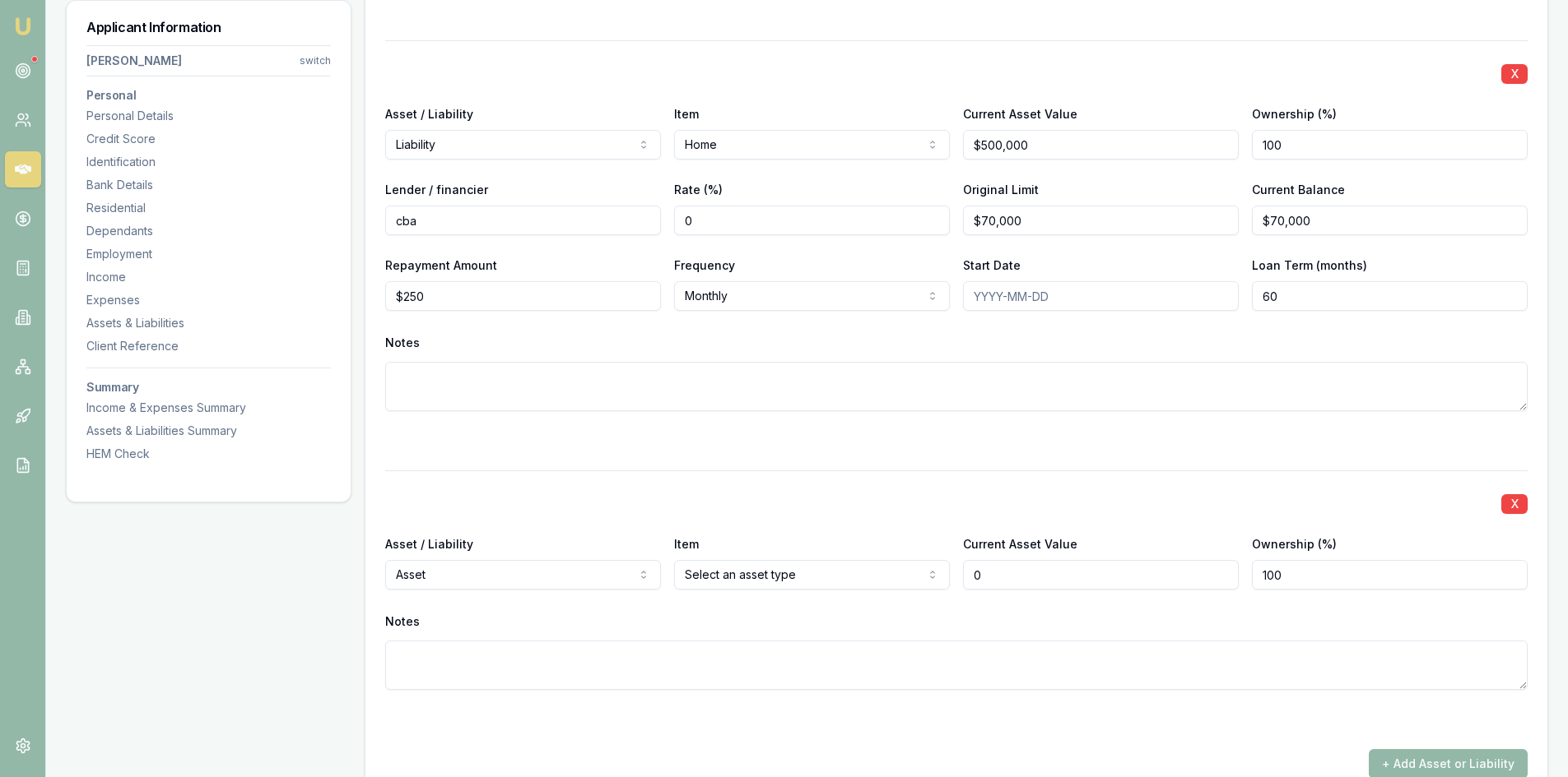
scroll to position [4606, 0]
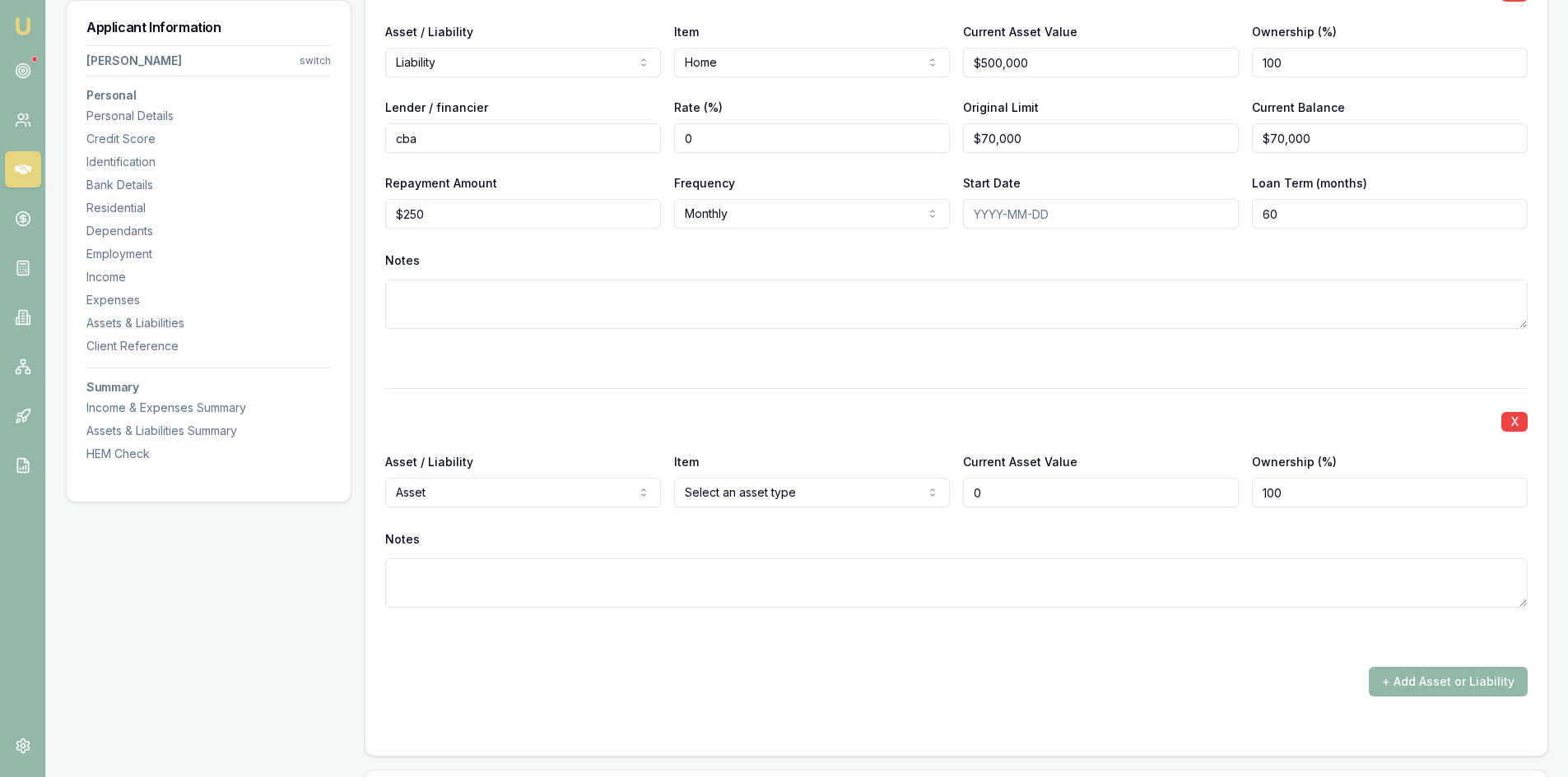
type input "$0"
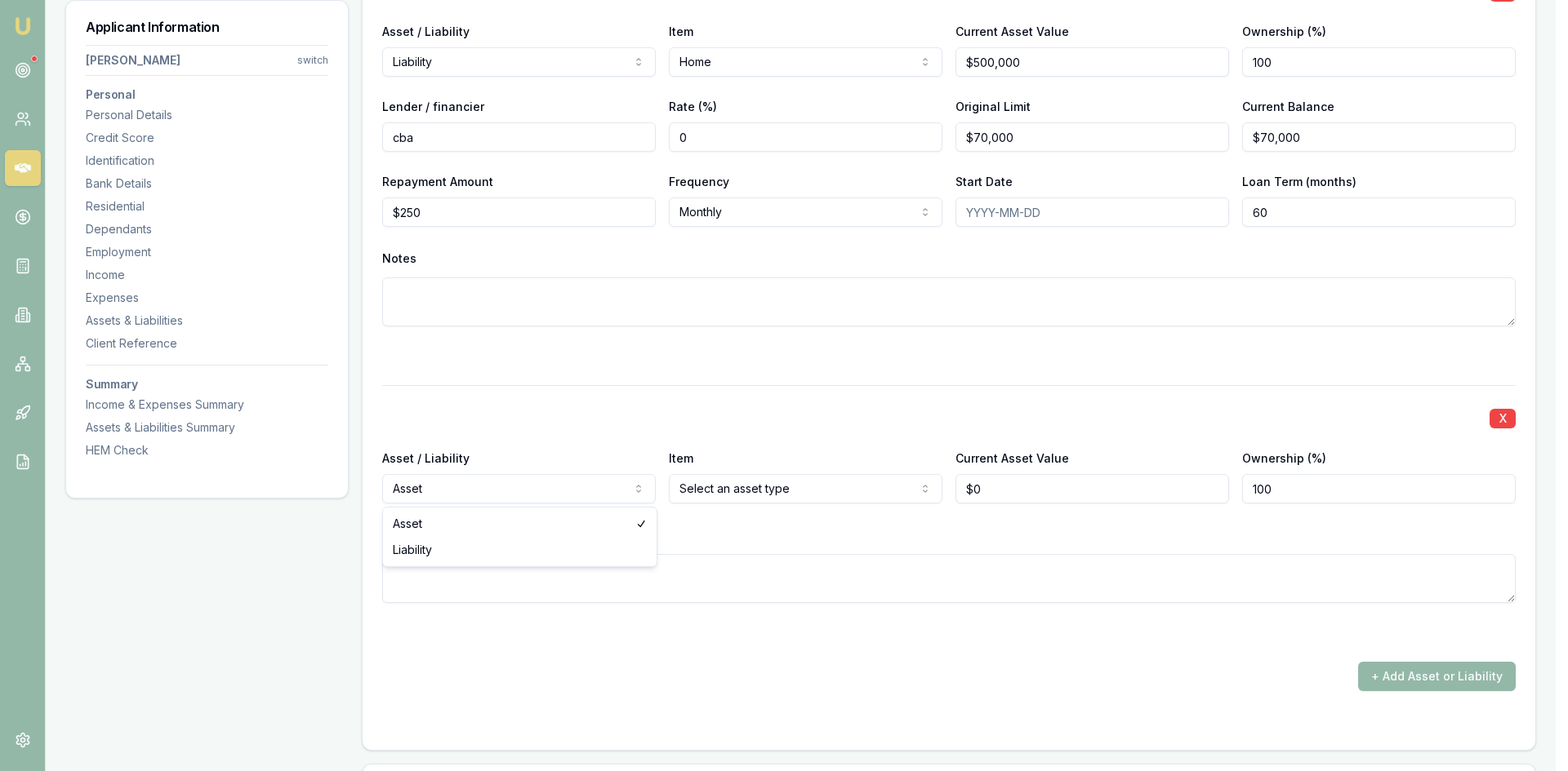
select select "LIABILITY"
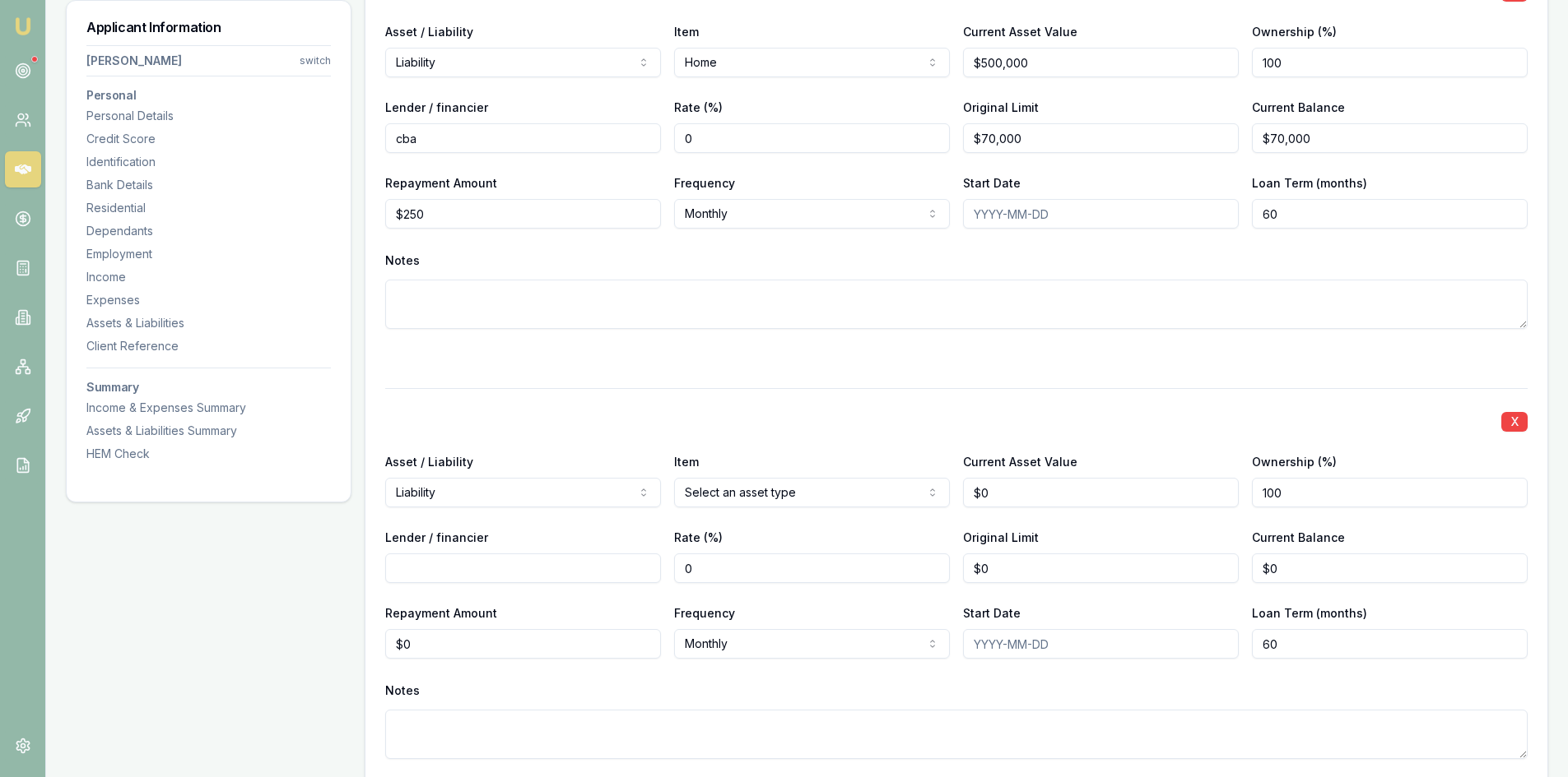
type input "0"
click at [1055, 488] on input "0" at bounding box center [1100, 492] width 276 height 29
type input "$355,000"
click at [1206, 444] on div "X Asset / Liability Liability Asset Liability Item Home Home Car Boat Bike Cara…" at bounding box center [956, 593] width 1142 height 411
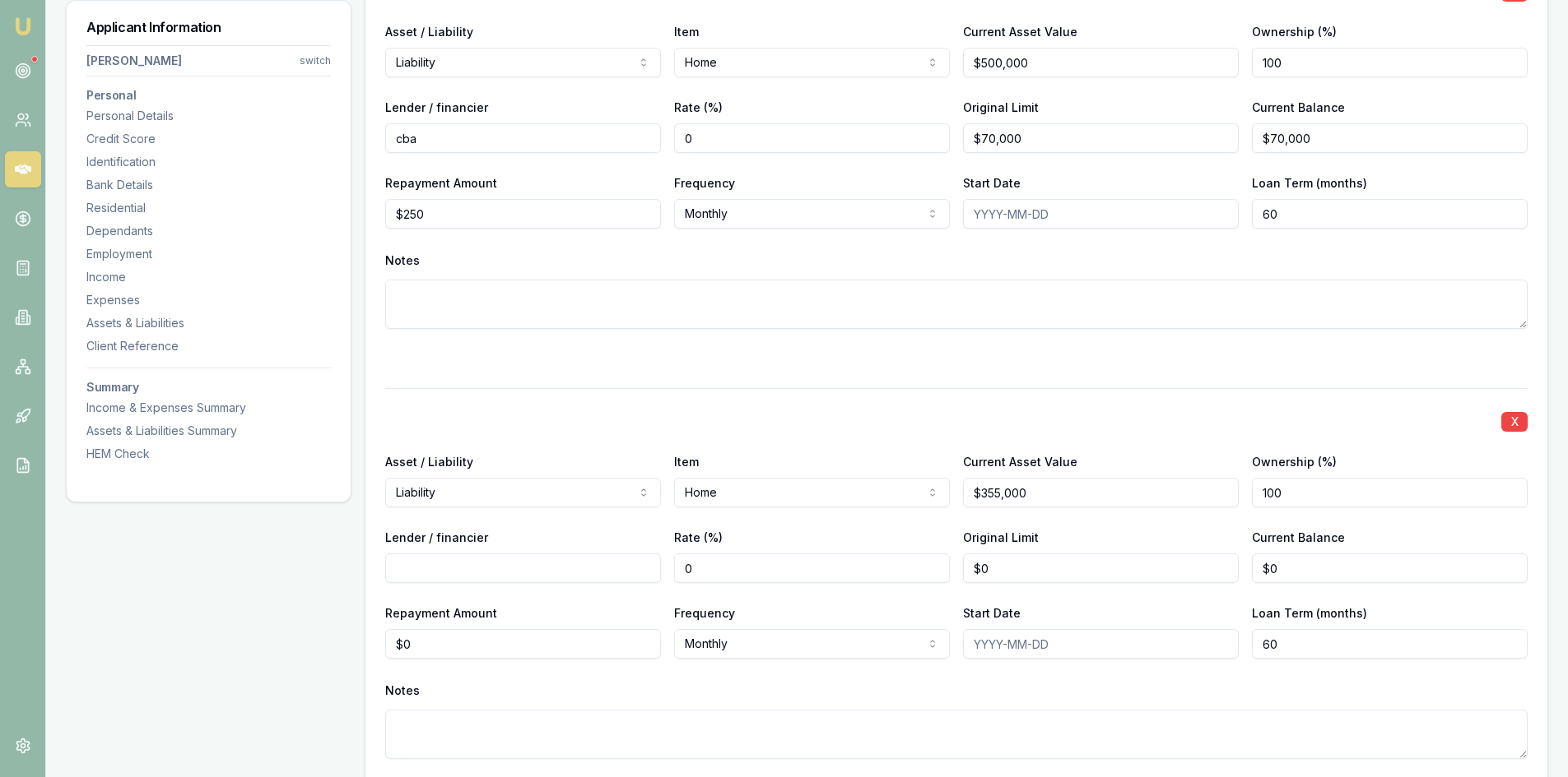
scroll to position [4935, 0]
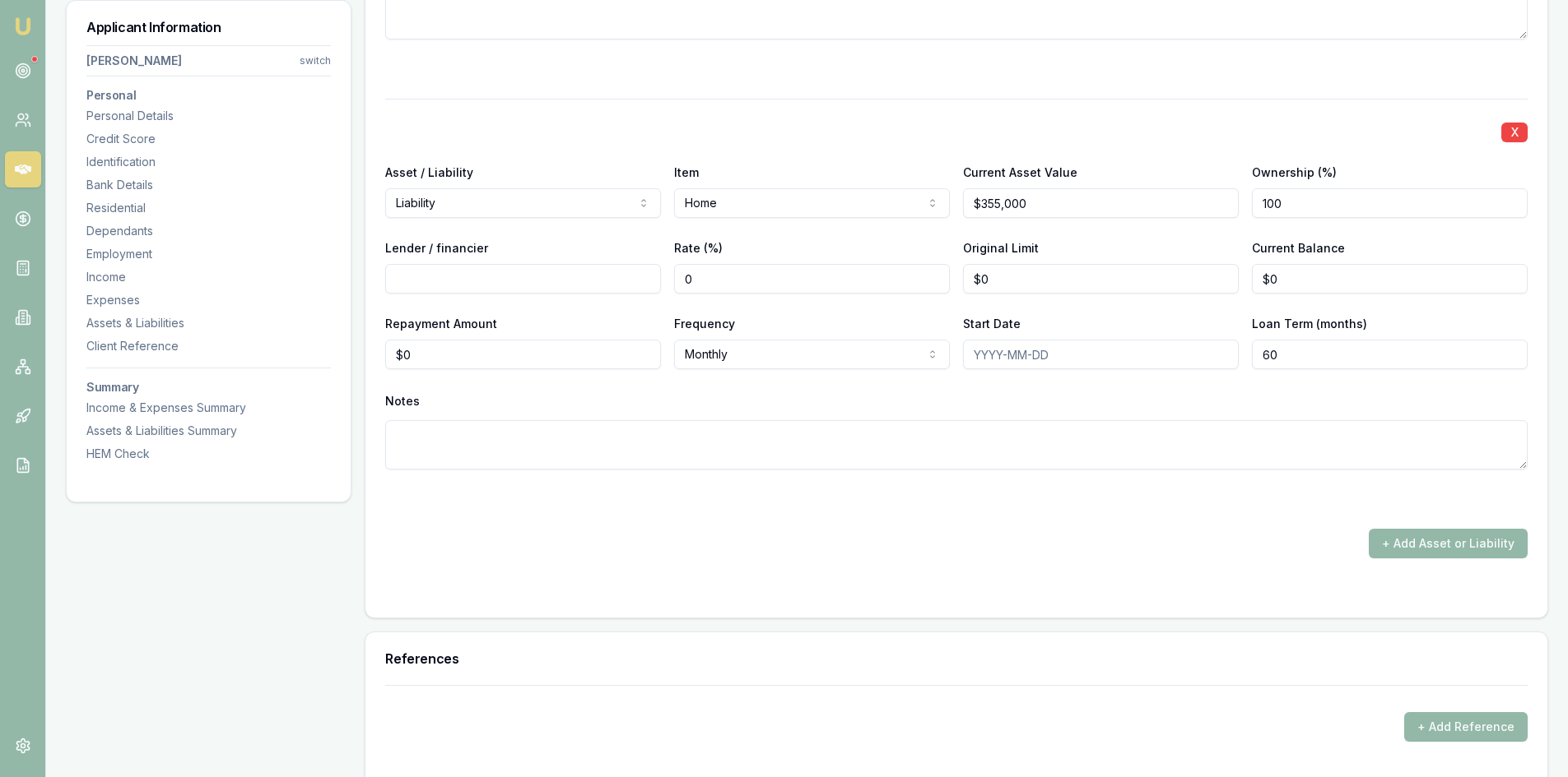
type input "0"
click at [425, 354] on input "0" at bounding box center [523, 354] width 276 height 29
click at [481, 272] on input "Lender / financier" at bounding box center [523, 279] width 276 height 29
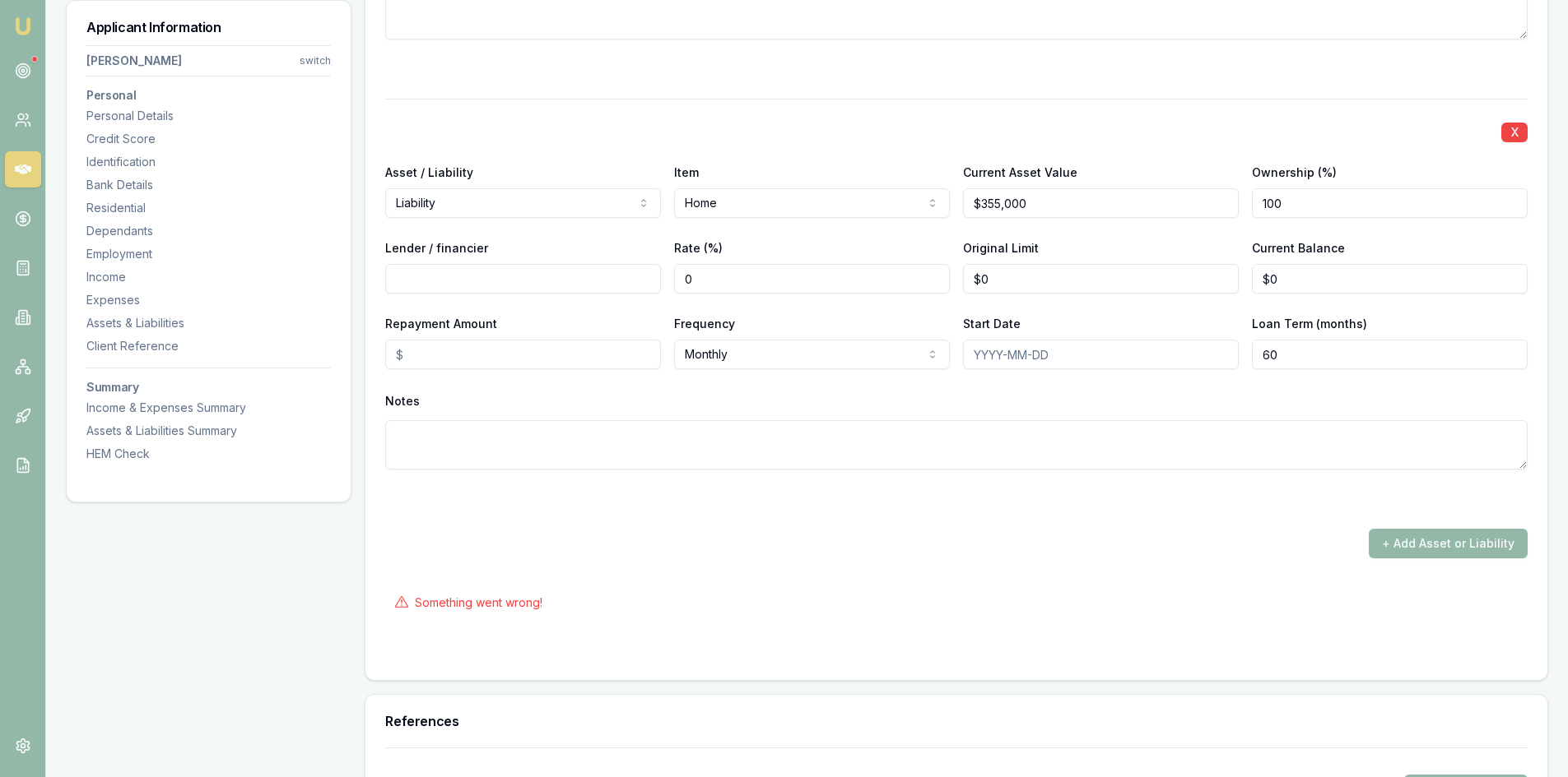
click at [397, 276] on input "Lender / financier" at bounding box center [523, 279] width 276 height 29
type input "c"
type input "cba"
type input "0"
click at [1034, 285] on input "0" at bounding box center [1100, 279] width 276 height 29
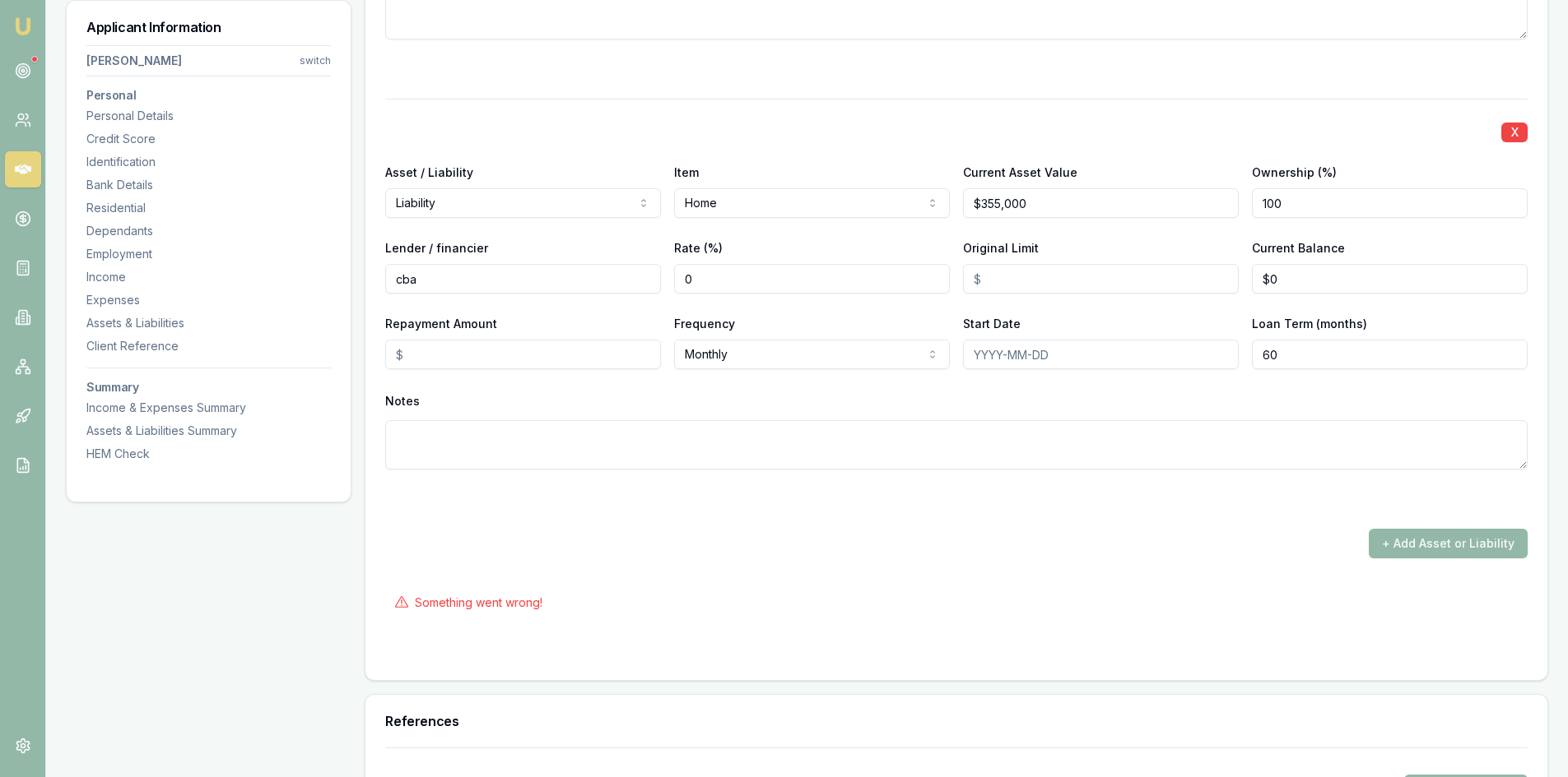
type input "355000"
drag, startPoint x: 1057, startPoint y: 211, endPoint x: 803, endPoint y: 228, distance: 254.6
click at [803, 228] on div "X Asset / Liability Liability Asset Liability Item Home Home Car Boat Bike Cara…" at bounding box center [956, 304] width 1142 height 411
type input "$60,000"
drag, startPoint x: 929, startPoint y: 471, endPoint x: 940, endPoint y: 469, distance: 11.2
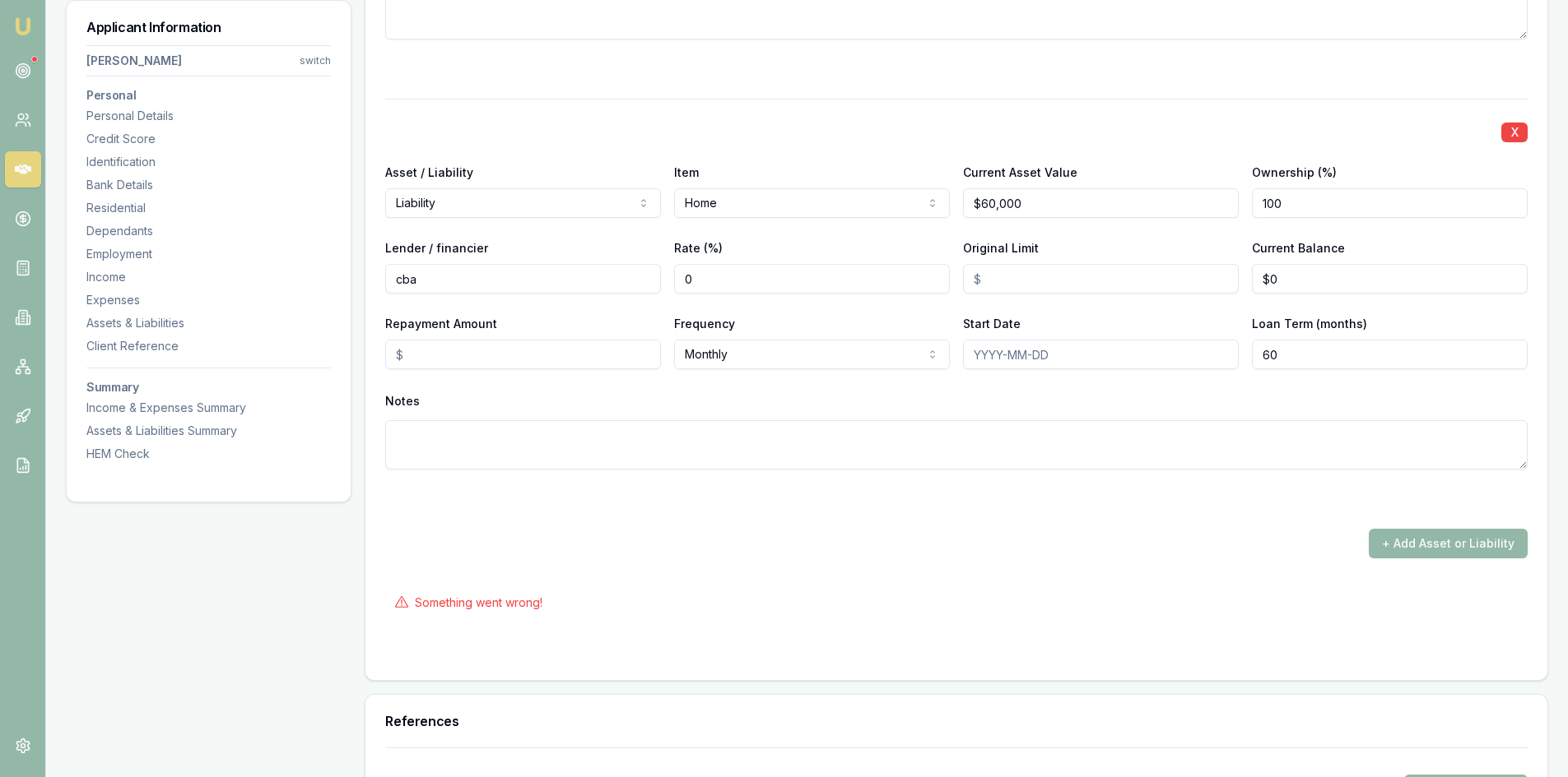
click at [930, 471] on div "X Asset / Liability Liability Asset Liability Item Home Home Car Boat Bike Cara…" at bounding box center [956, 304] width 1142 height 411
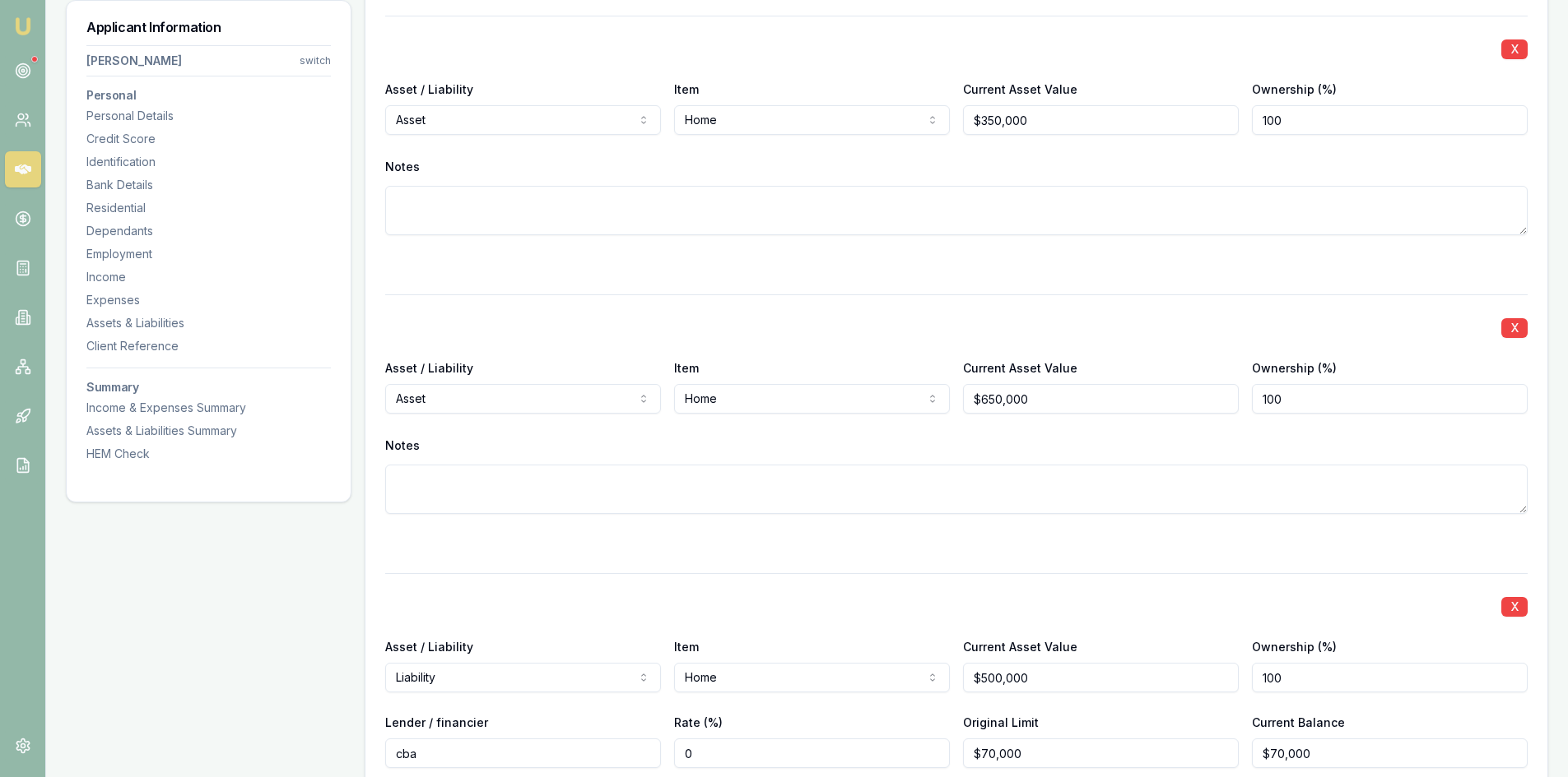
scroll to position [3948, 0]
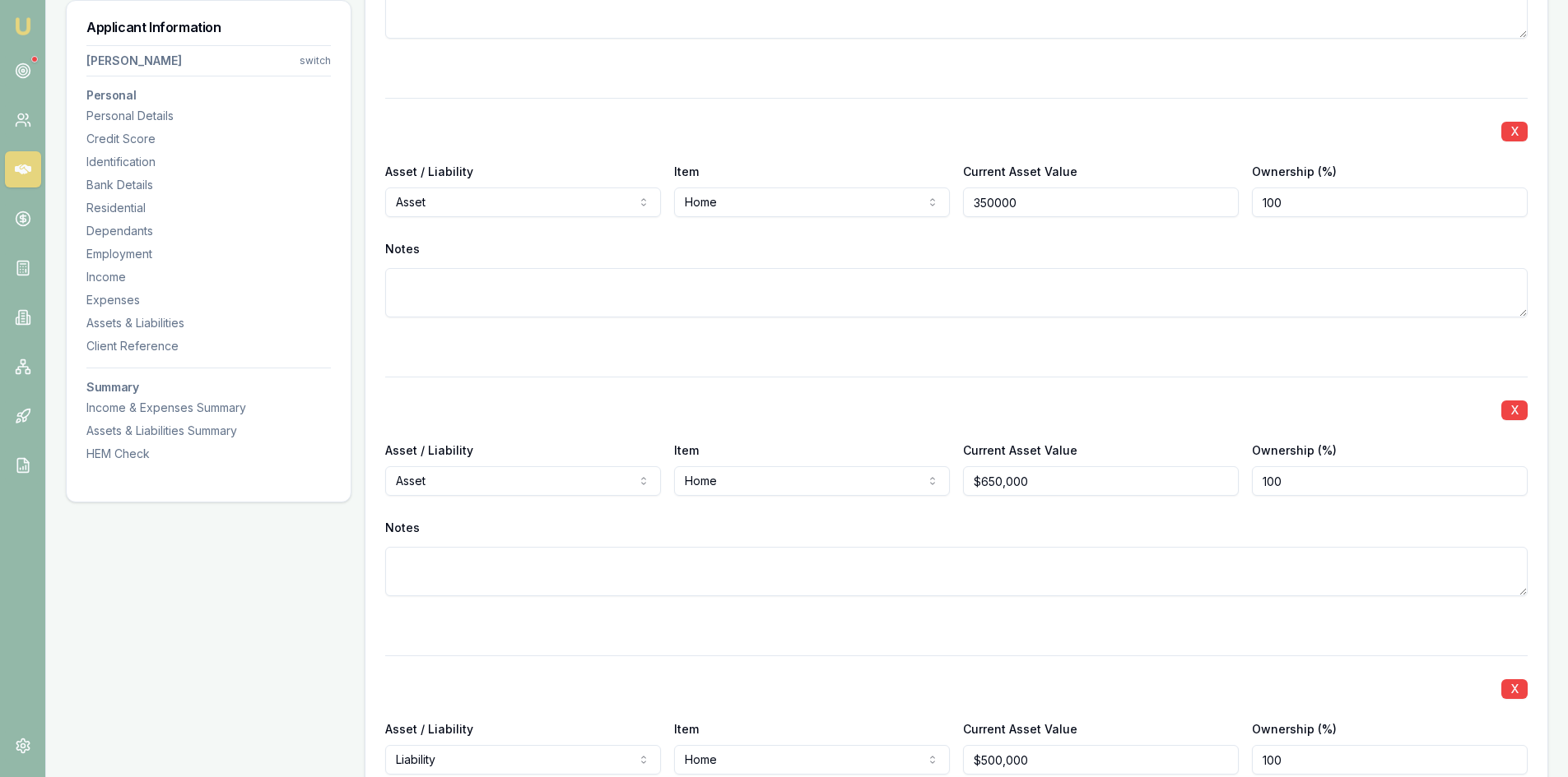
drag, startPoint x: 1045, startPoint y: 208, endPoint x: 938, endPoint y: 223, distance: 108.0
click at [938, 223] on div "X Asset / Liability Asset Asset Liability Item Home Home Car Boat Bike Caravan …" at bounding box center [956, 228] width 1142 height 259
click at [944, 279] on textarea at bounding box center [956, 293] width 1142 height 49
click at [991, 200] on input "650000" at bounding box center [1100, 202] width 276 height 29
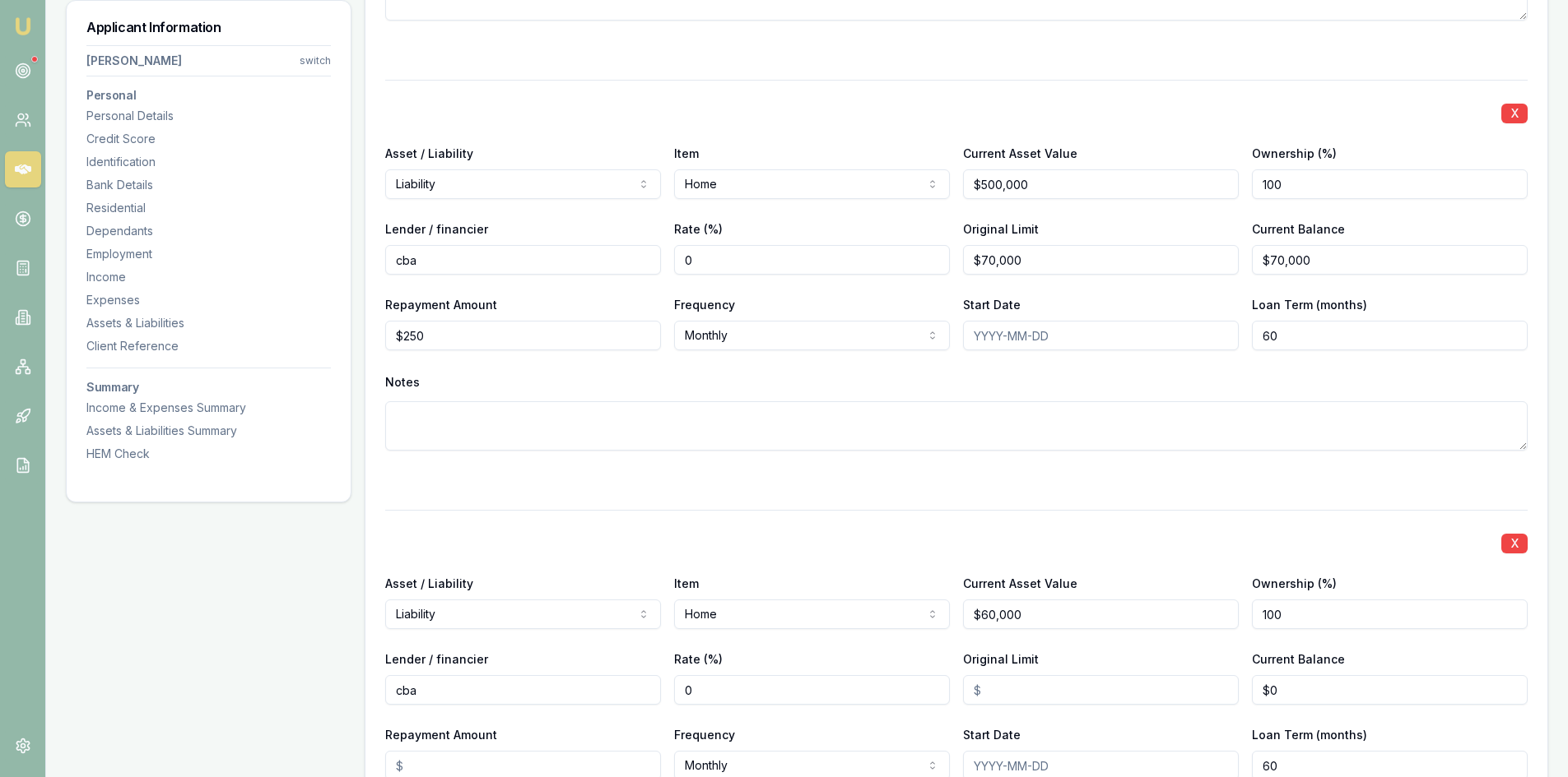
scroll to position [4771, 0]
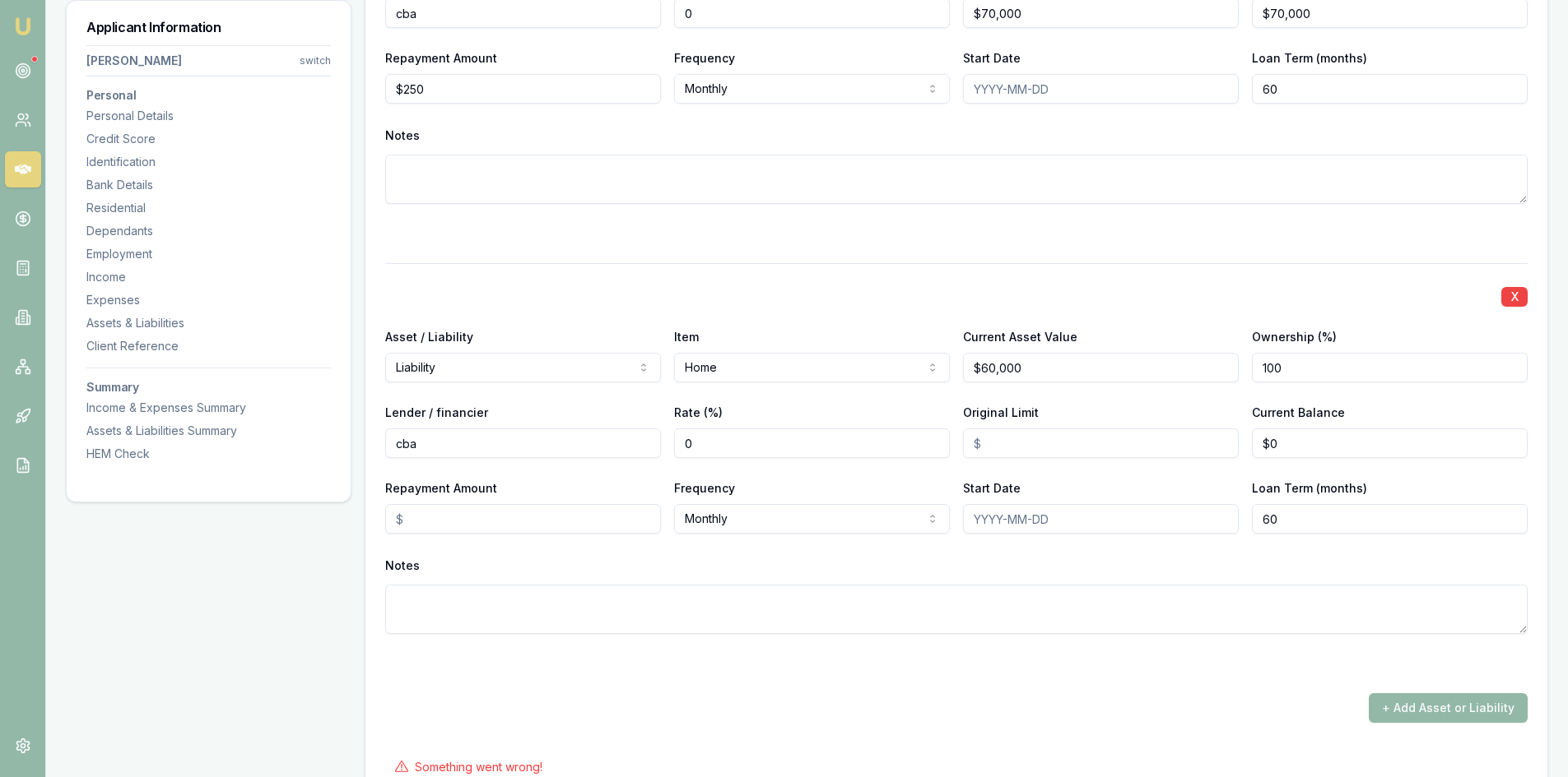
type input "$650,000"
drag, startPoint x: 1031, startPoint y: 367, endPoint x: 924, endPoint y: 374, distance: 107.2
click at [924, 374] on div "Asset / Liability Liability Asset Liability Item Home Home Car Boat Bike Carava…" at bounding box center [956, 354] width 1142 height 56
type input "$650,000"
click at [1013, 449] on input "Original Limit" at bounding box center [1100, 443] width 276 height 29
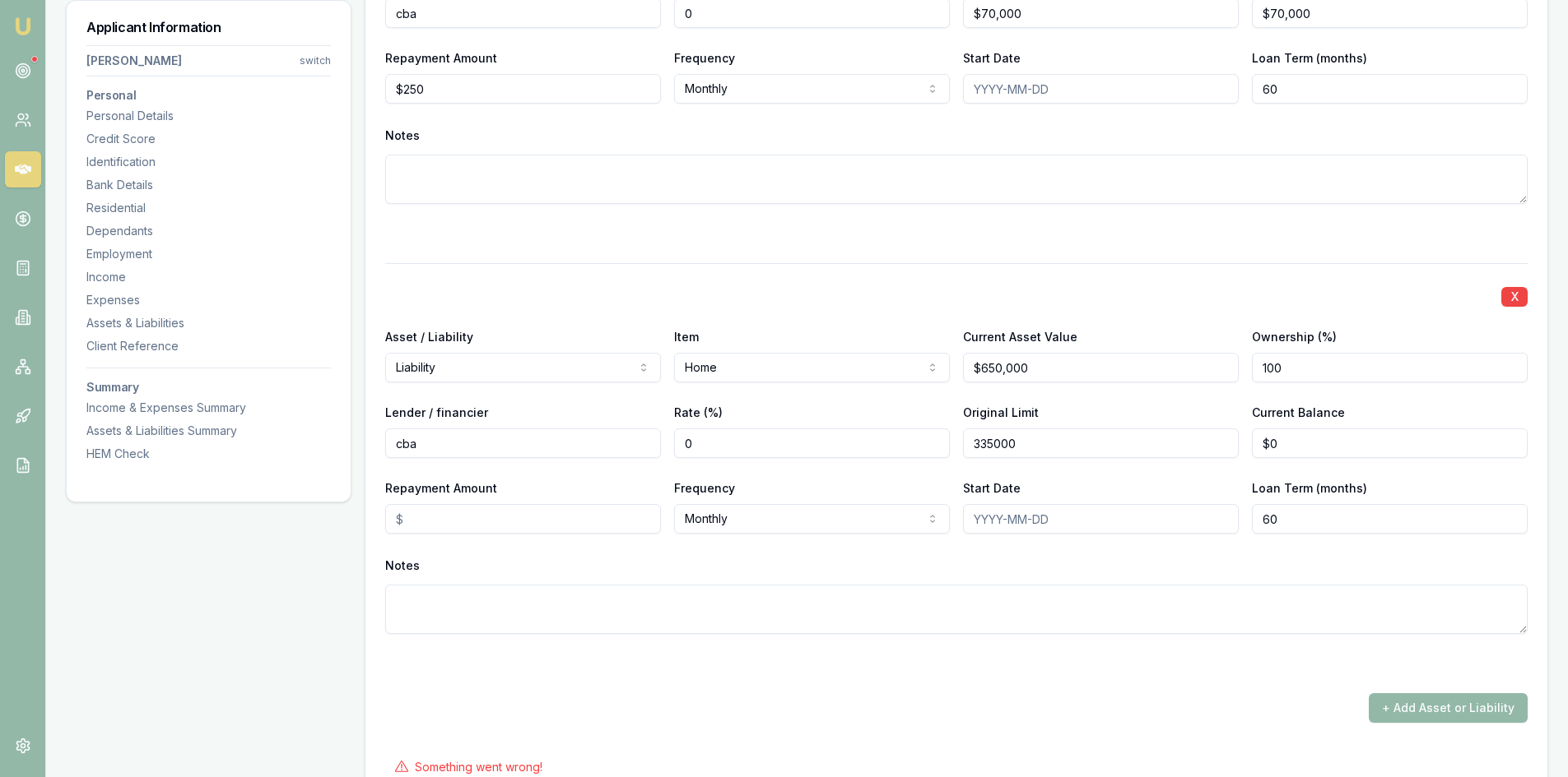
type input "$335,000"
click at [1320, 443] on input "0" at bounding box center [1389, 443] width 276 height 29
type input "0"
type input "$335,000"
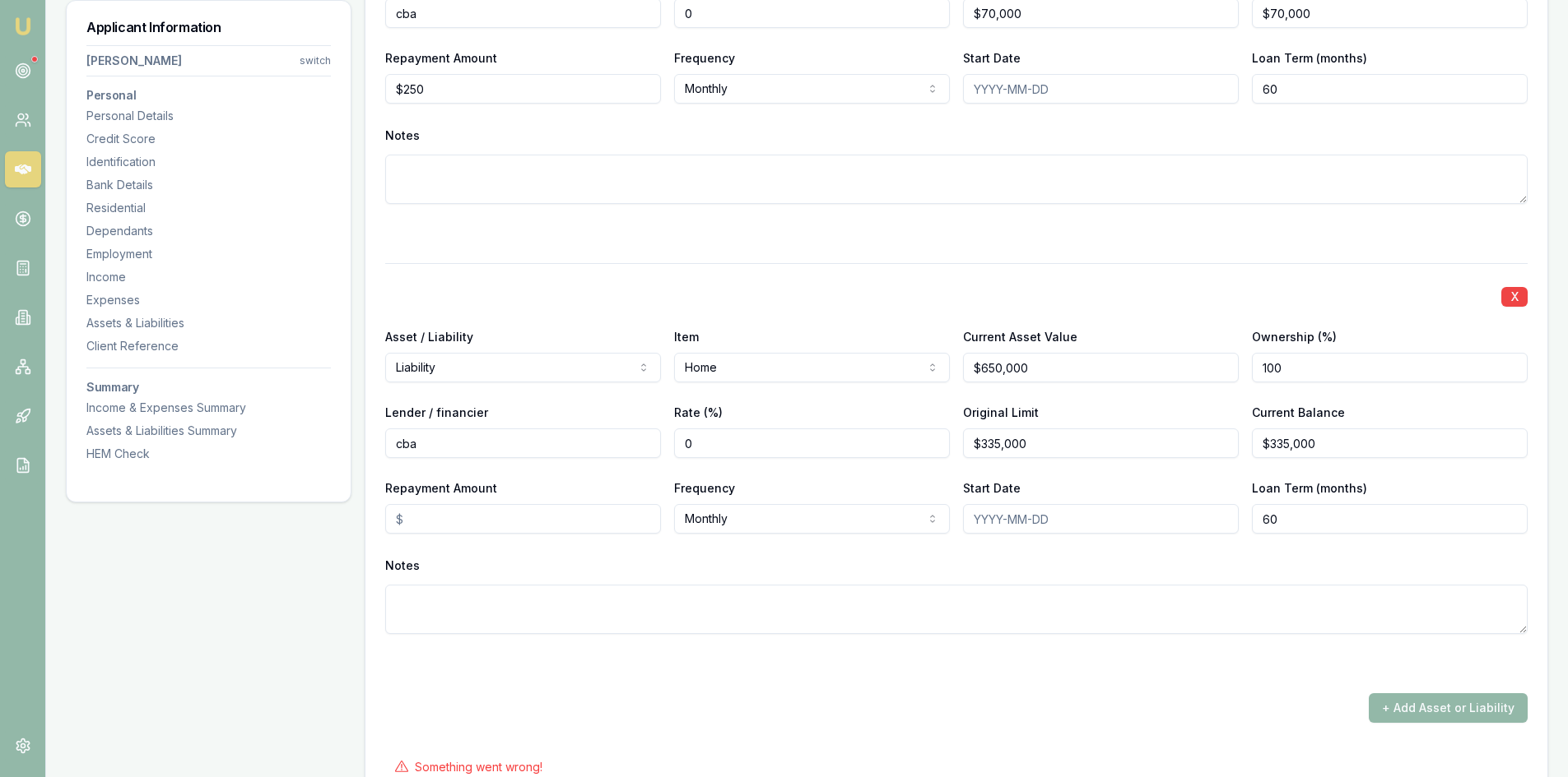
click at [450, 517] on input "Repayment Amount" at bounding box center [523, 518] width 276 height 29
type input "3"
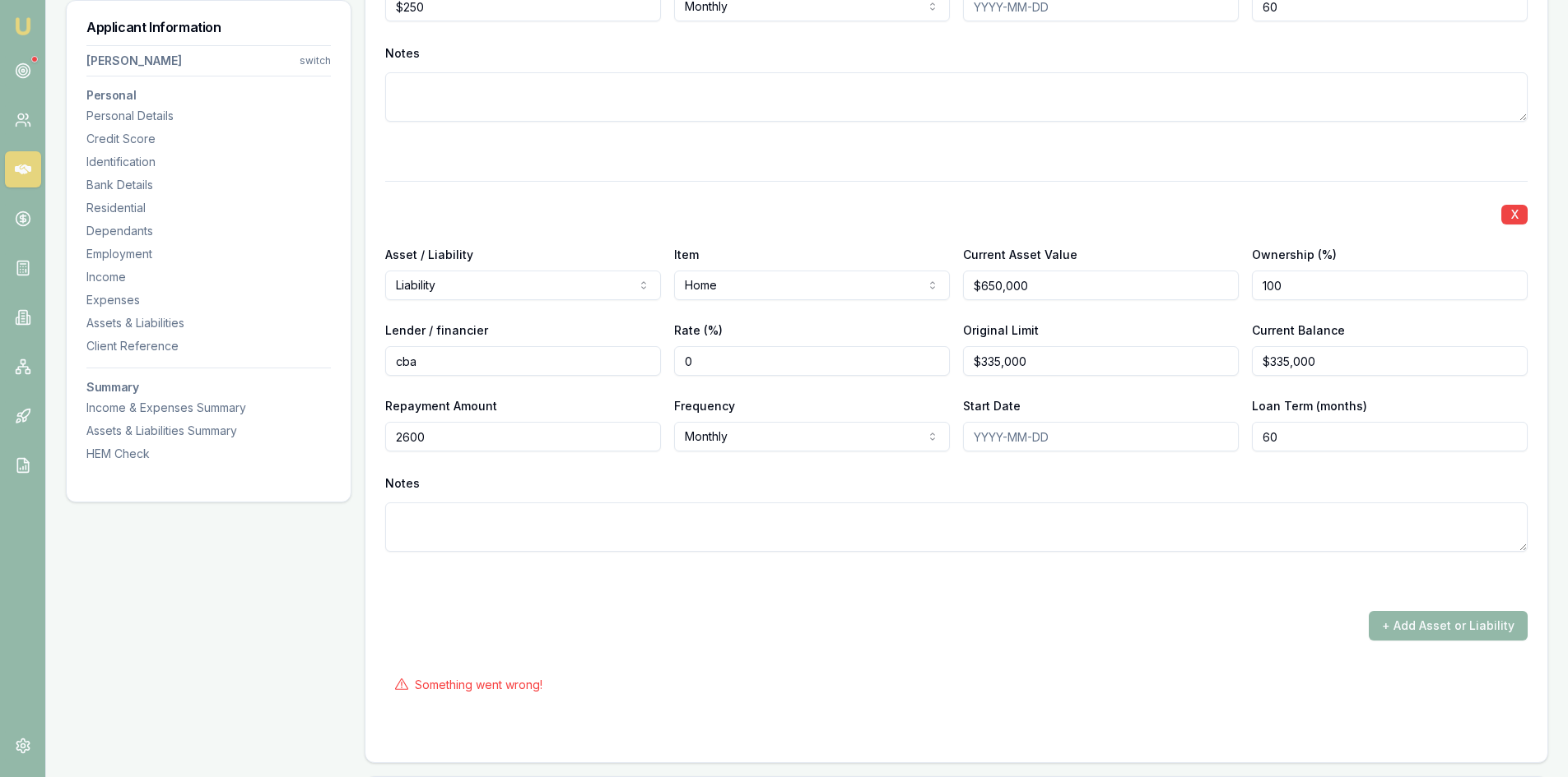
scroll to position [4935, 0]
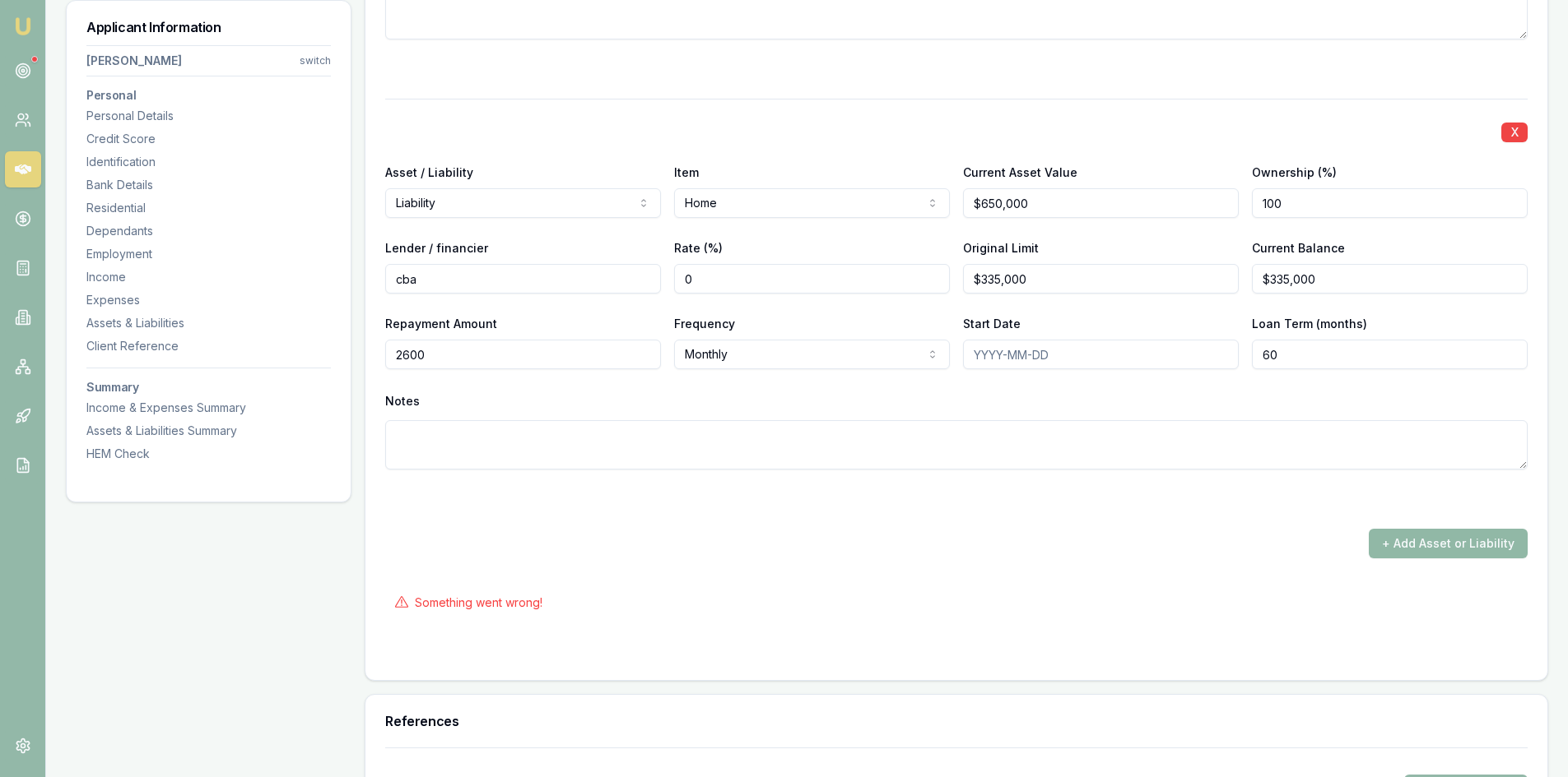
type input "$2,600"
click at [1416, 549] on button "+ Add Asset or Liability" at bounding box center [1448, 543] width 159 height 29
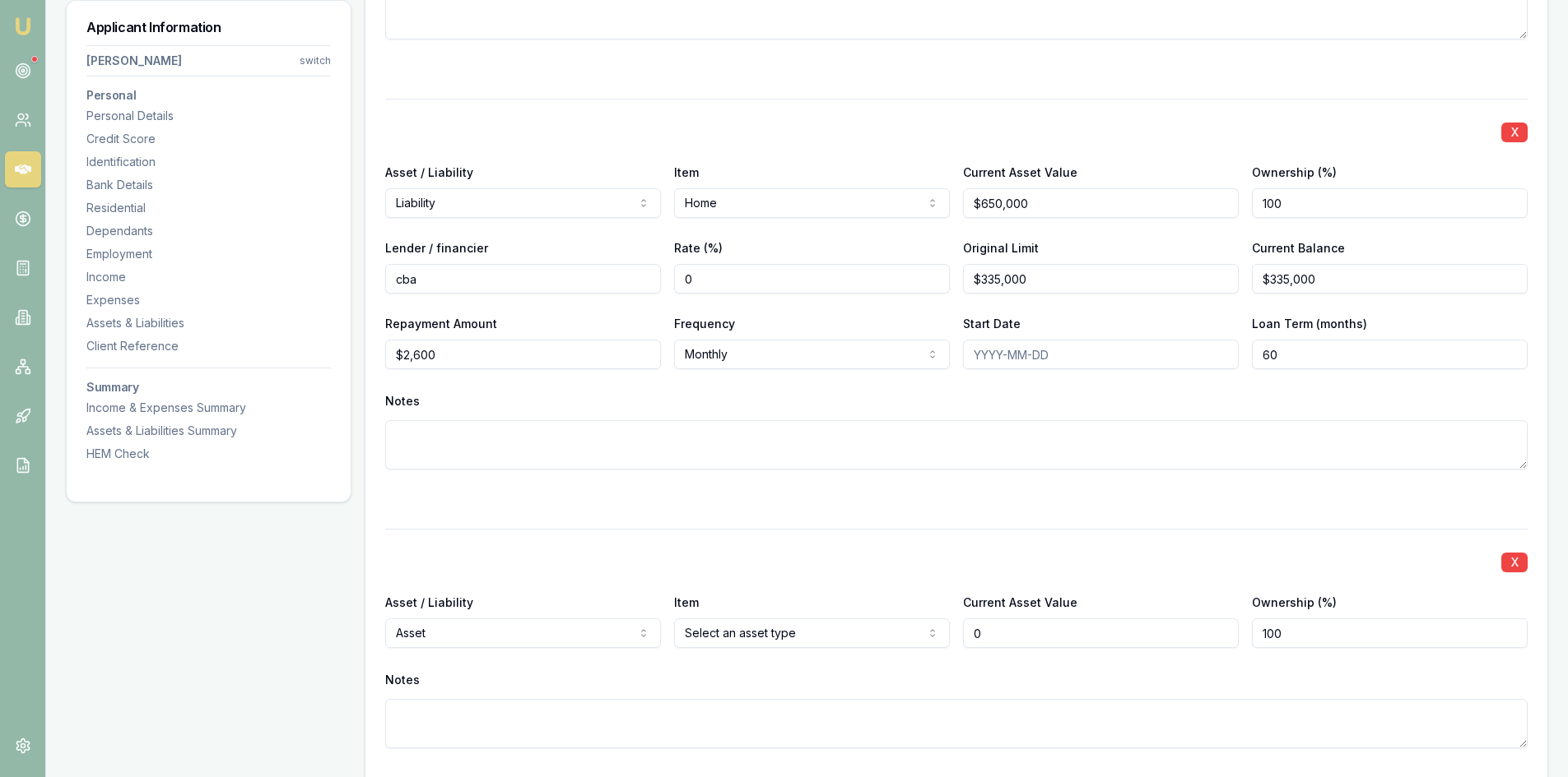
type input "$0"
drag, startPoint x: 444, startPoint y: 359, endPoint x: 322, endPoint y: 359, distance: 122.0
type input "$2,135"
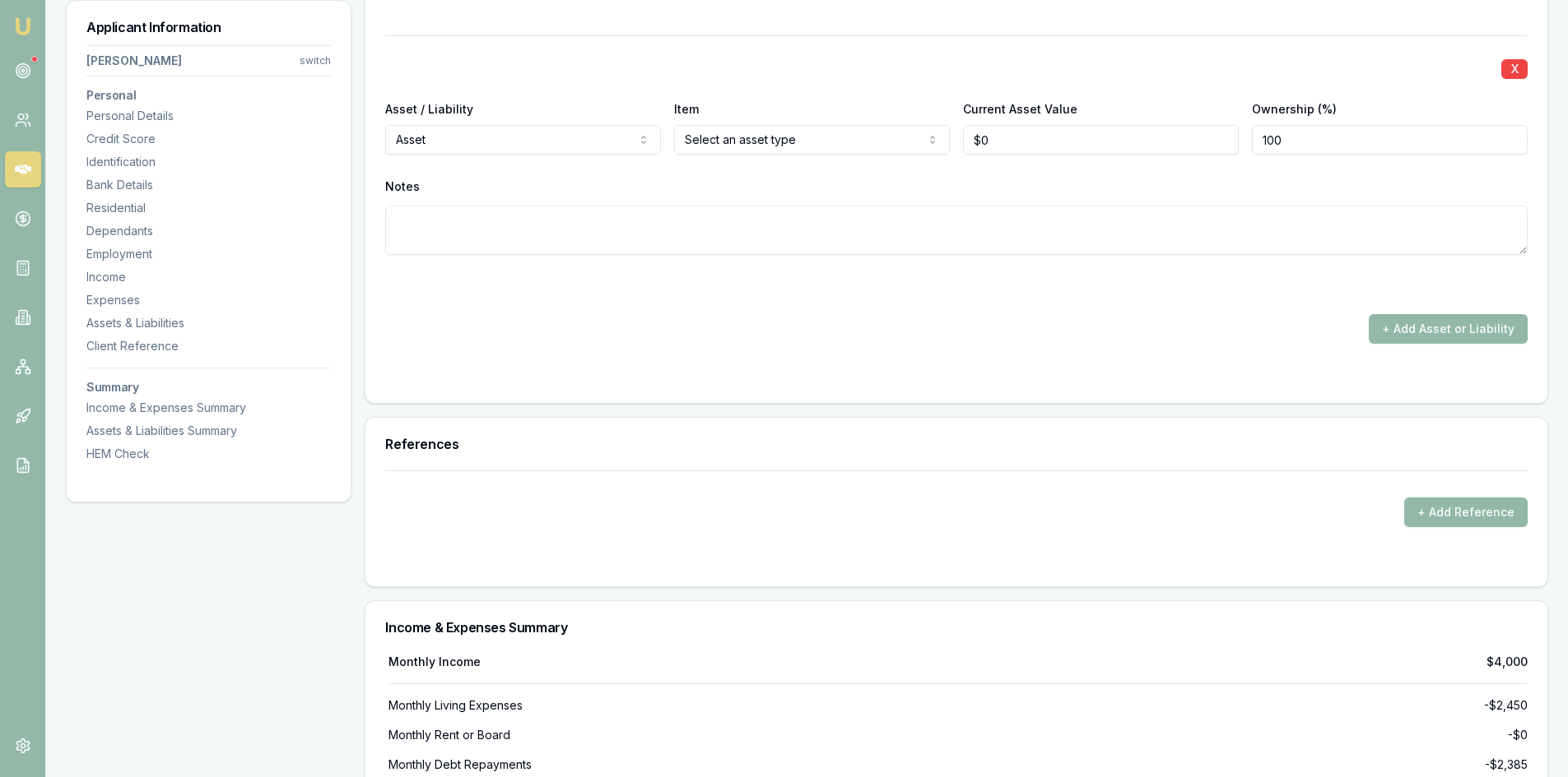
scroll to position [5346, 0]
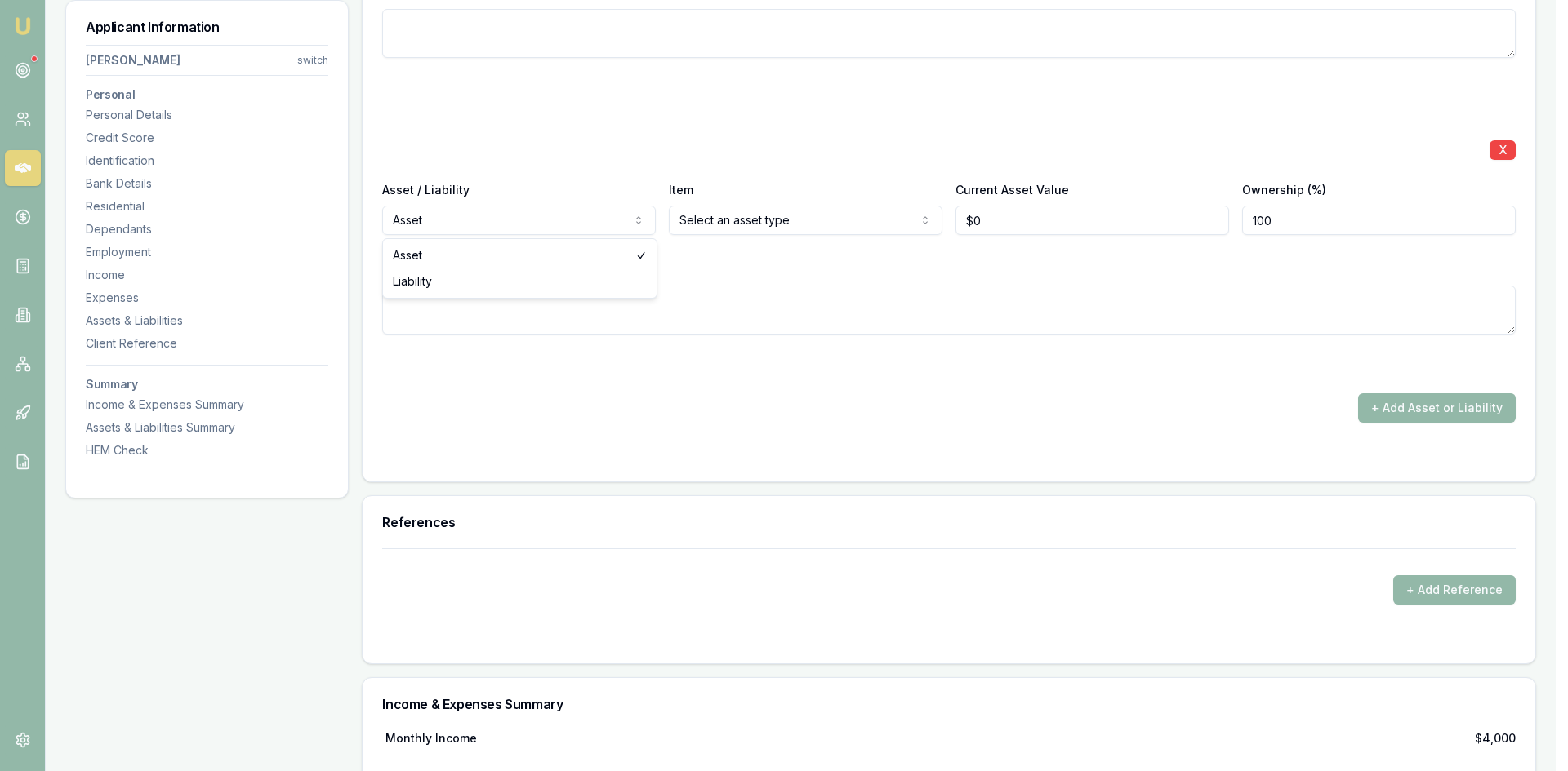
select select "LIABILITY"
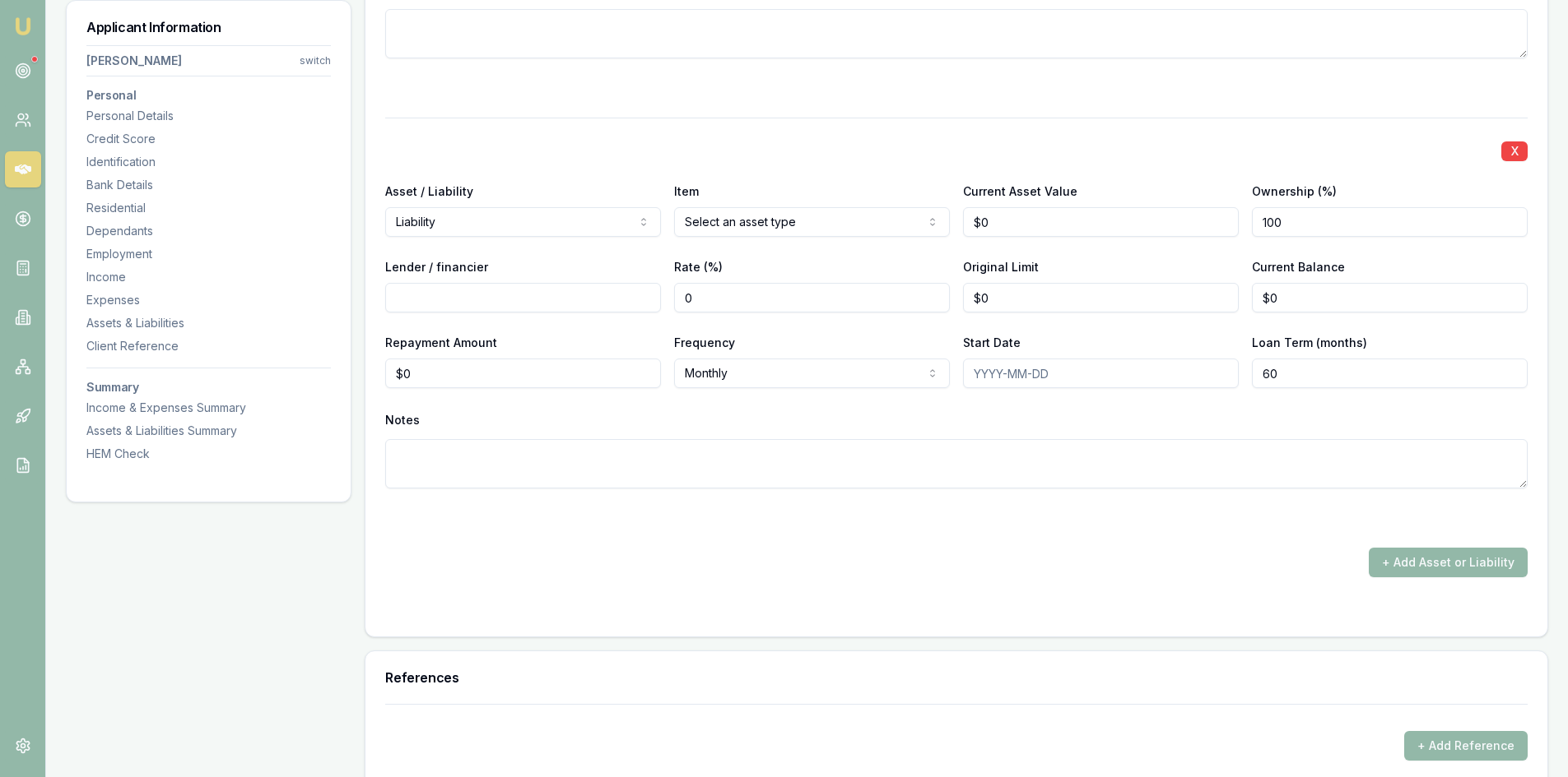
type input "0"
click at [1017, 226] on input "0" at bounding box center [1100, 222] width 276 height 29
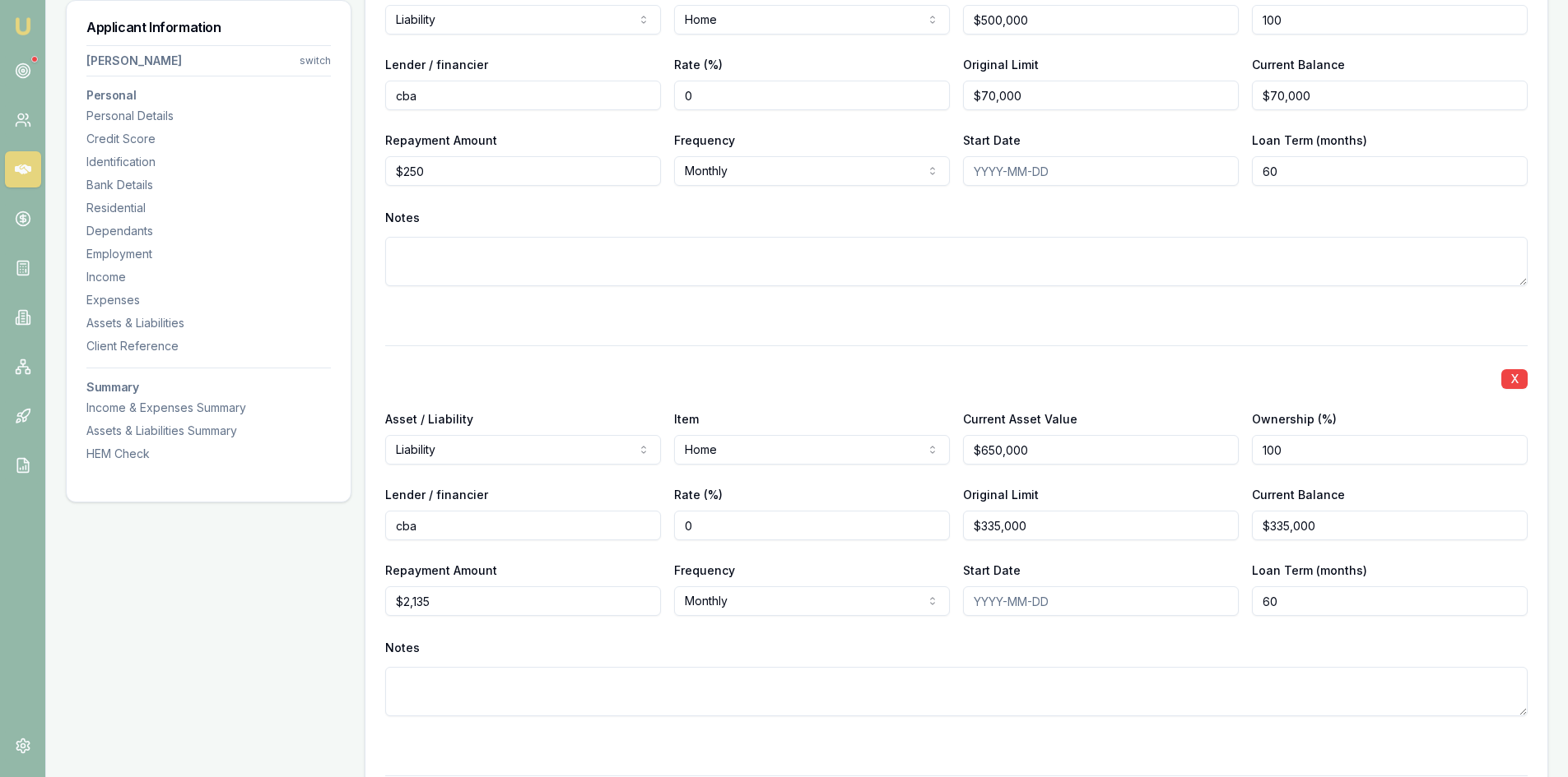
scroll to position [5099, 0]
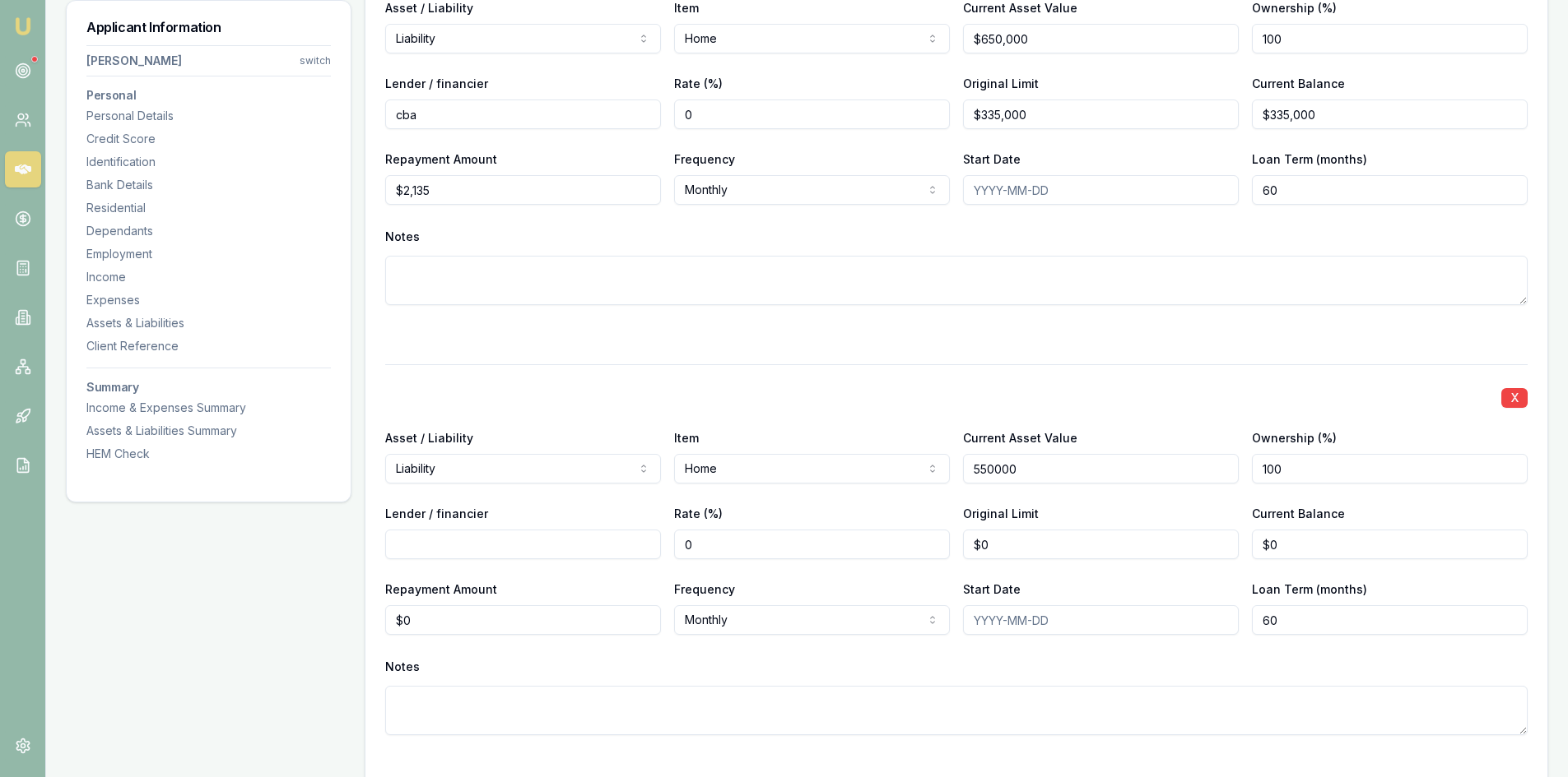
drag, startPoint x: 1051, startPoint y: 470, endPoint x: 894, endPoint y: 494, distance: 158.8
click at [894, 494] on div "X Asset / Liability Liability Asset Liability Item Home Home Car Boat Bike Cara…" at bounding box center [956, 569] width 1142 height 411
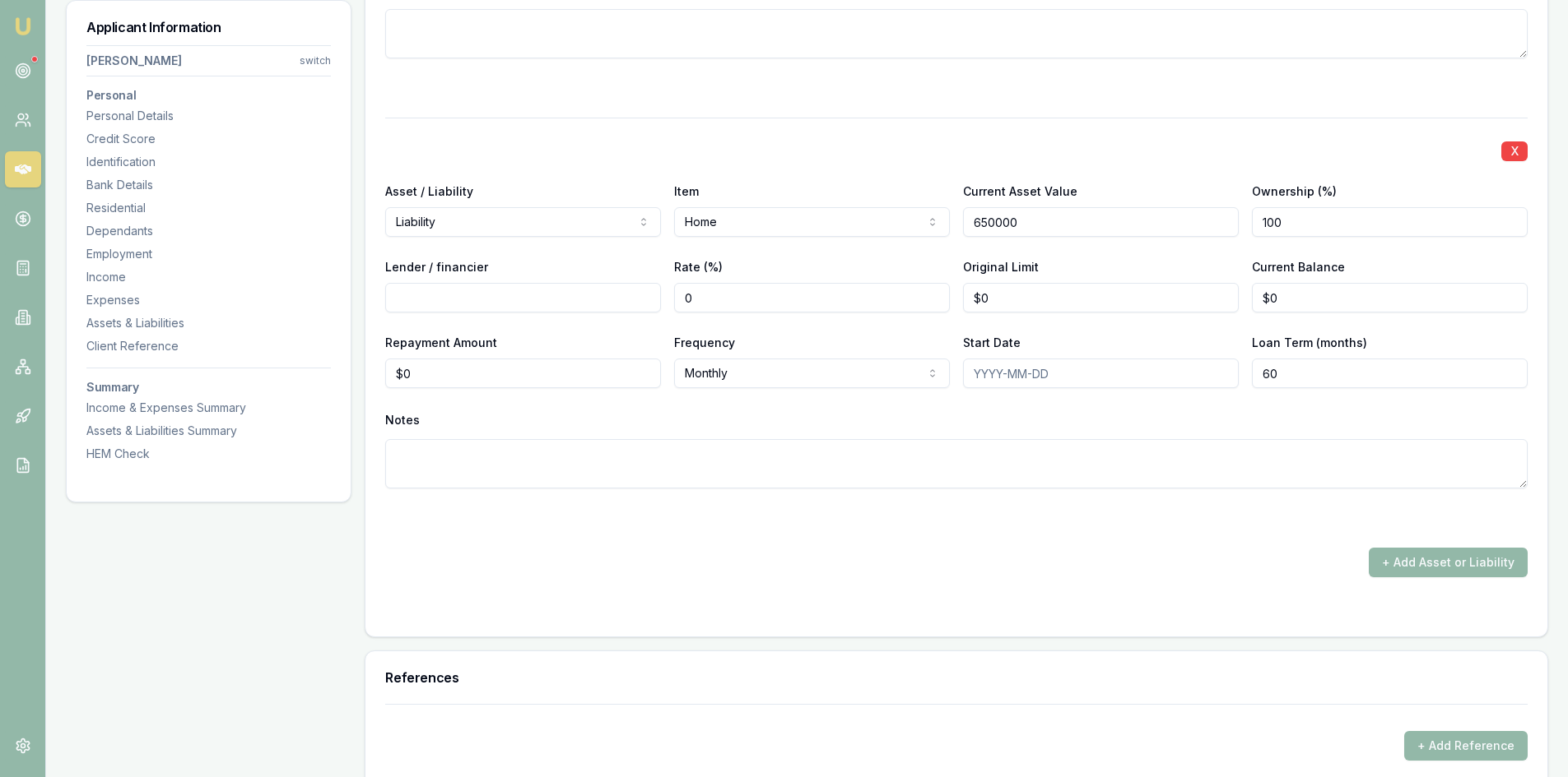
type input "$650,000"
type input "0"
click at [1006, 300] on input "0" at bounding box center [1100, 297] width 276 height 29
type input "$230,000"
click at [1304, 299] on input "0" at bounding box center [1389, 297] width 276 height 29
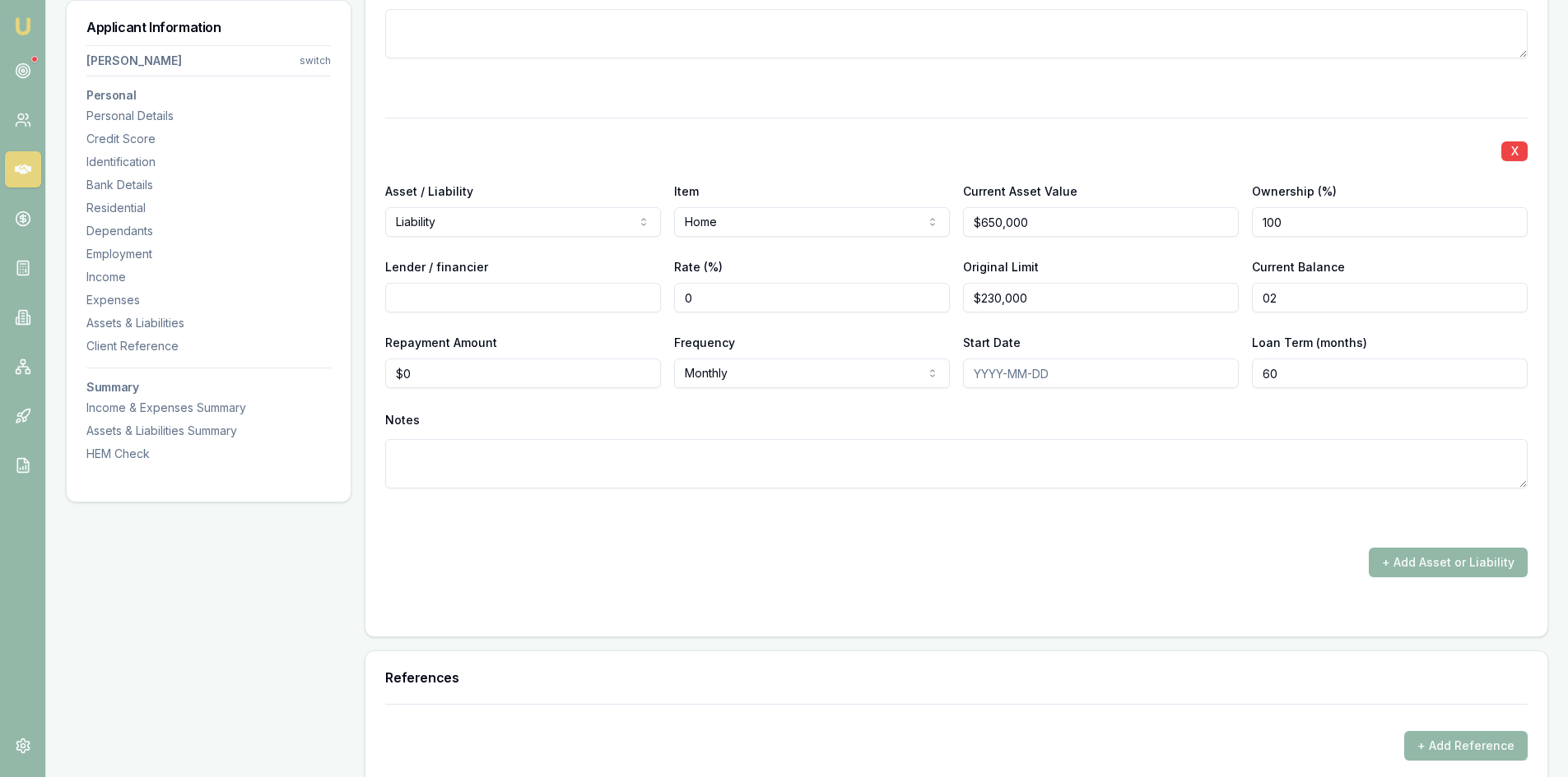
type input "0"
type input "$230,000"
click at [431, 296] on input "Lender / financier" at bounding box center [523, 297] width 276 height 29
type input "cba"
click at [553, 473] on textarea at bounding box center [956, 464] width 1142 height 49
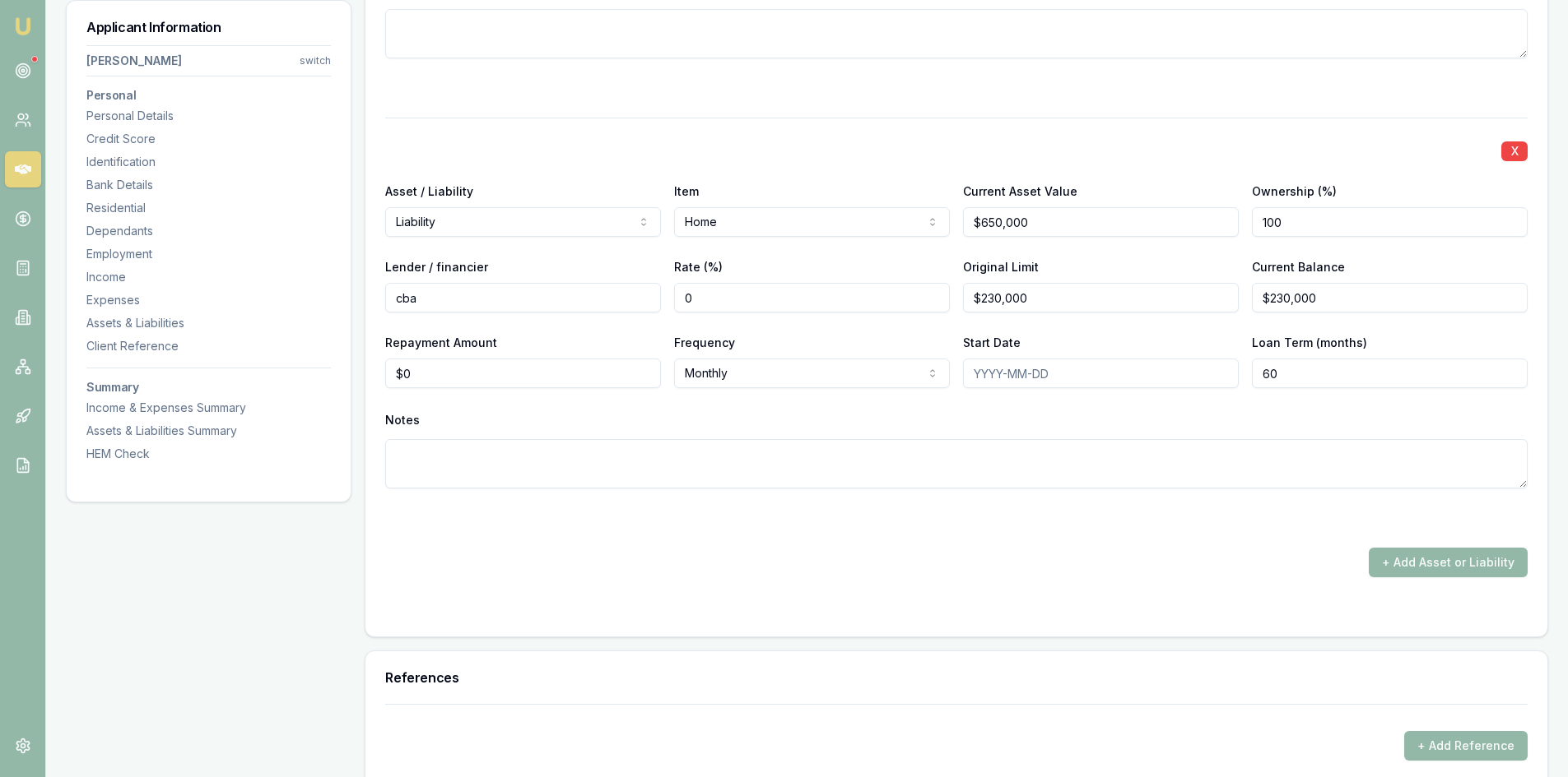
type input "0"
click at [495, 382] on input "0" at bounding box center [523, 373] width 276 height 29
type input "$1,560"
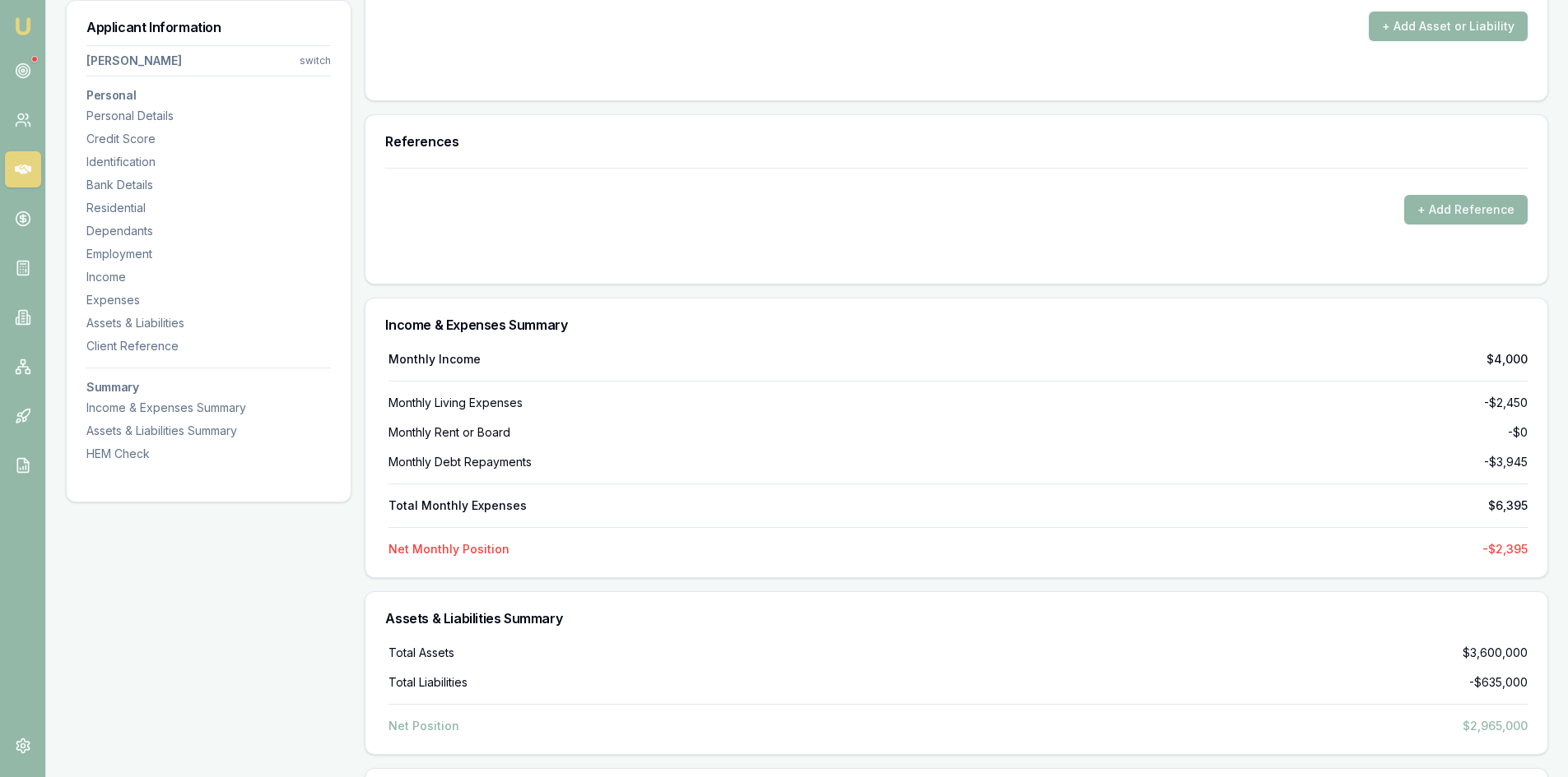
scroll to position [6005, 0]
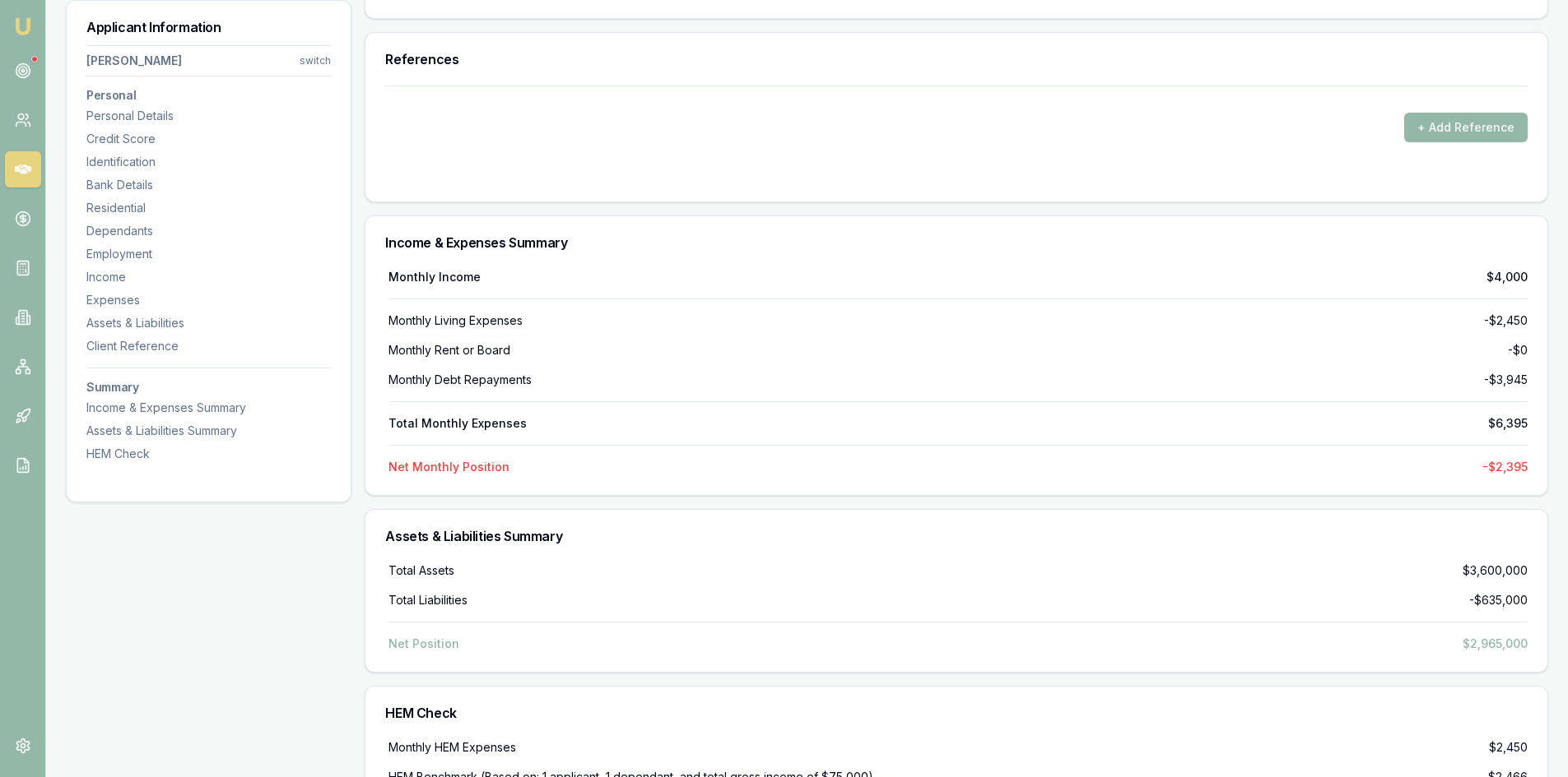
click at [832, 565] on div "Total Assets $3,600,000" at bounding box center [958, 570] width 1139 height 16
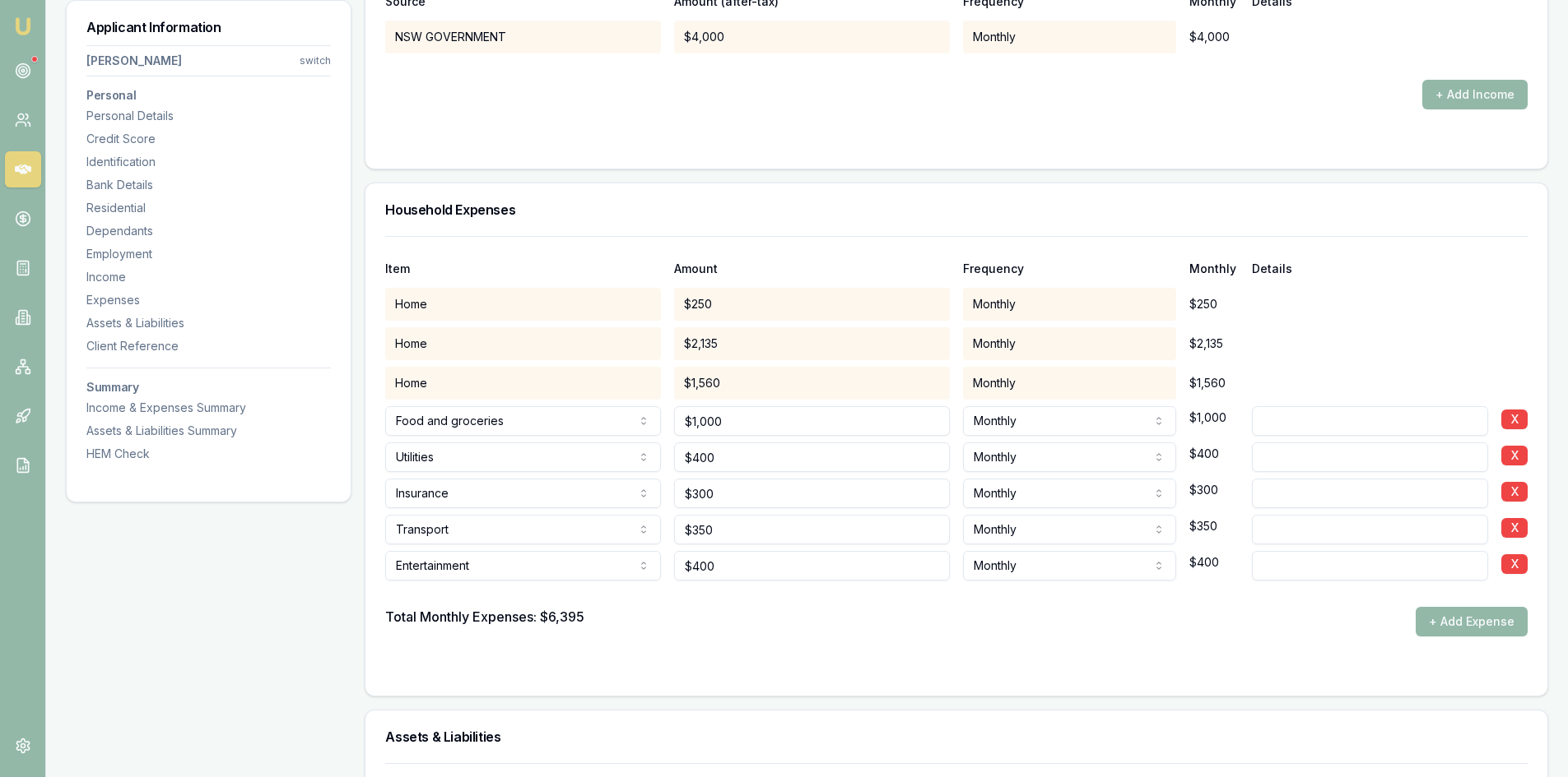
scroll to position [2796, 0]
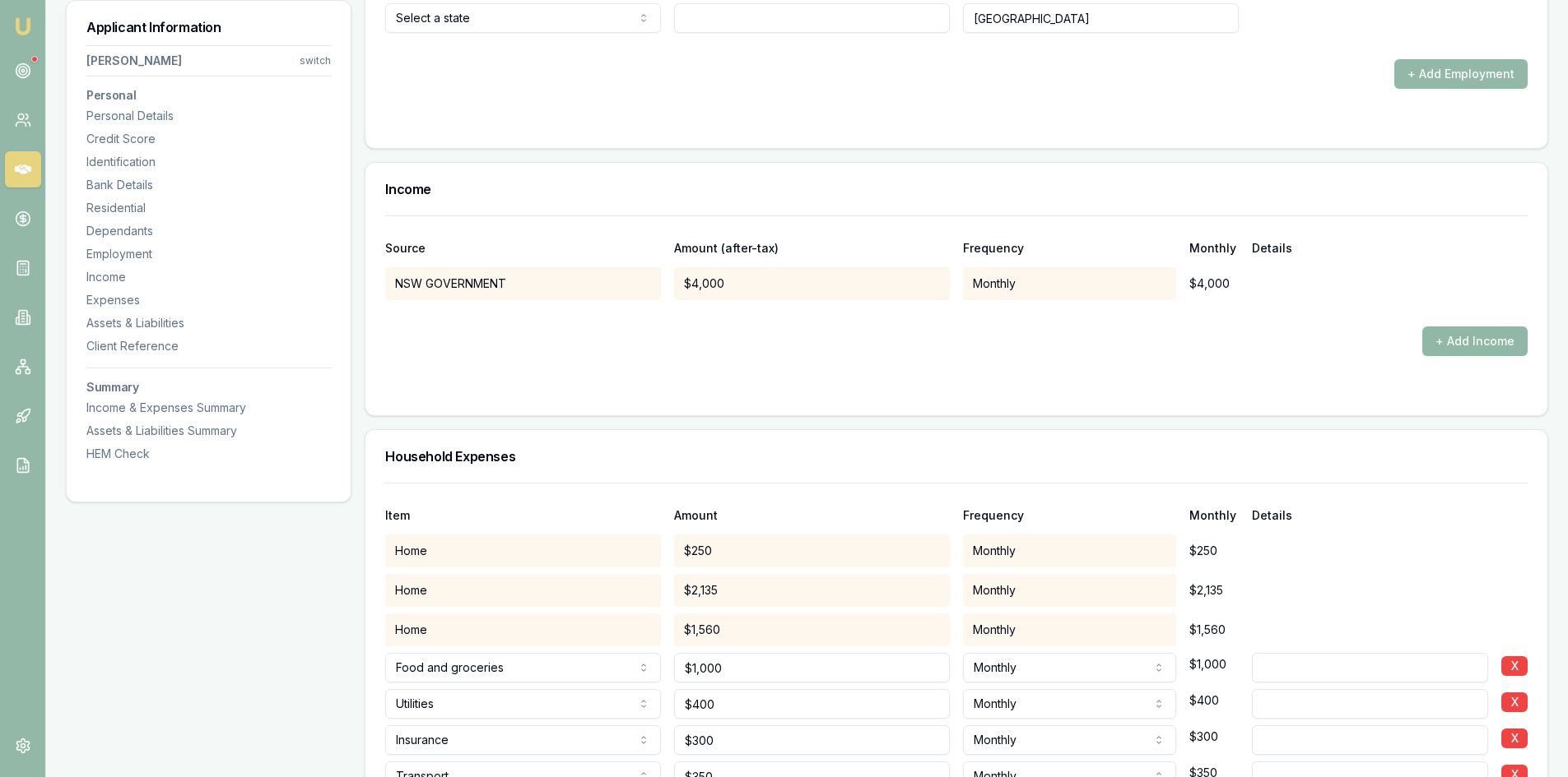
click at [1463, 348] on button "+ Add Income" at bounding box center [1474, 341] width 106 height 29
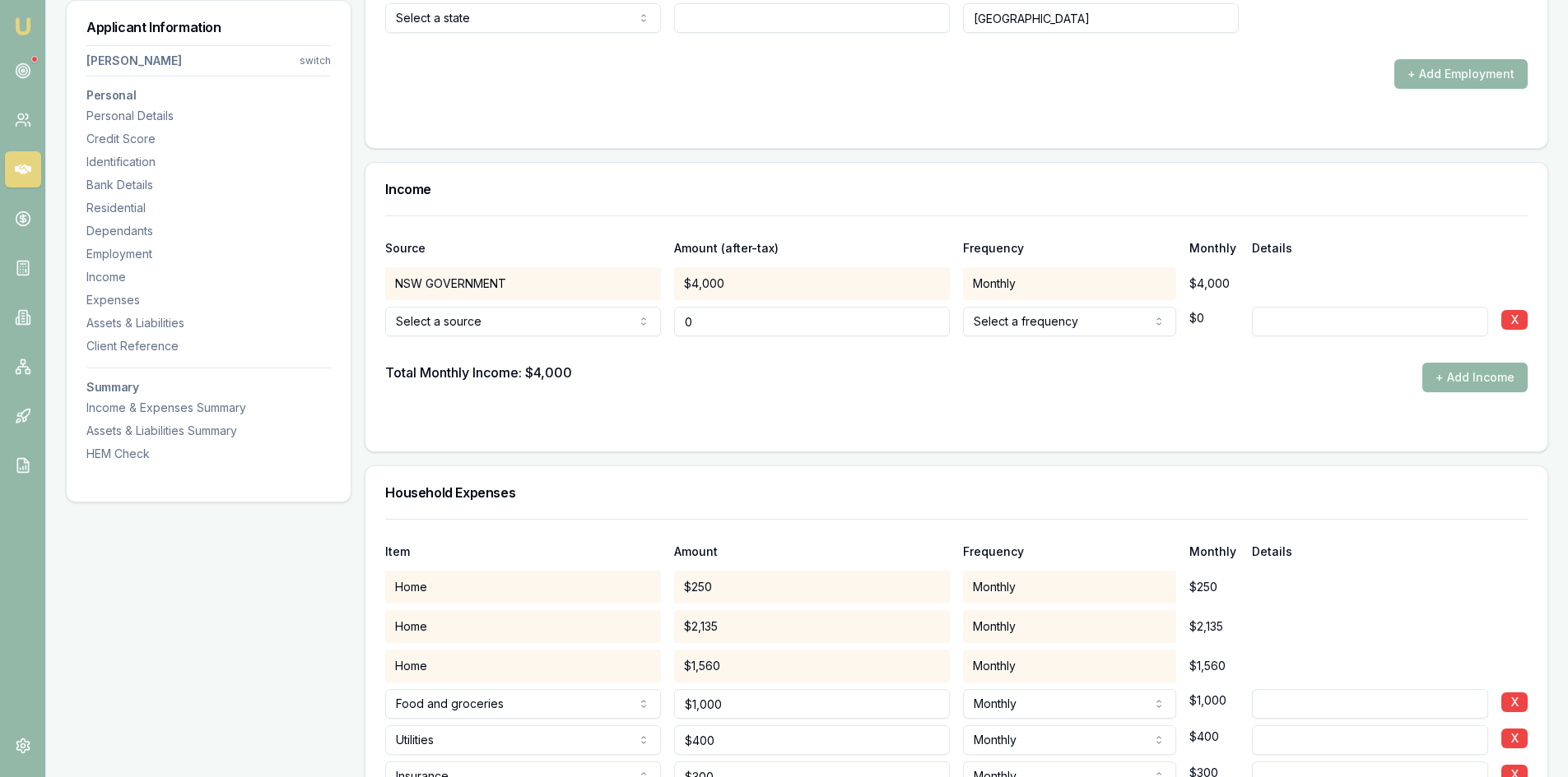
type input "$0"
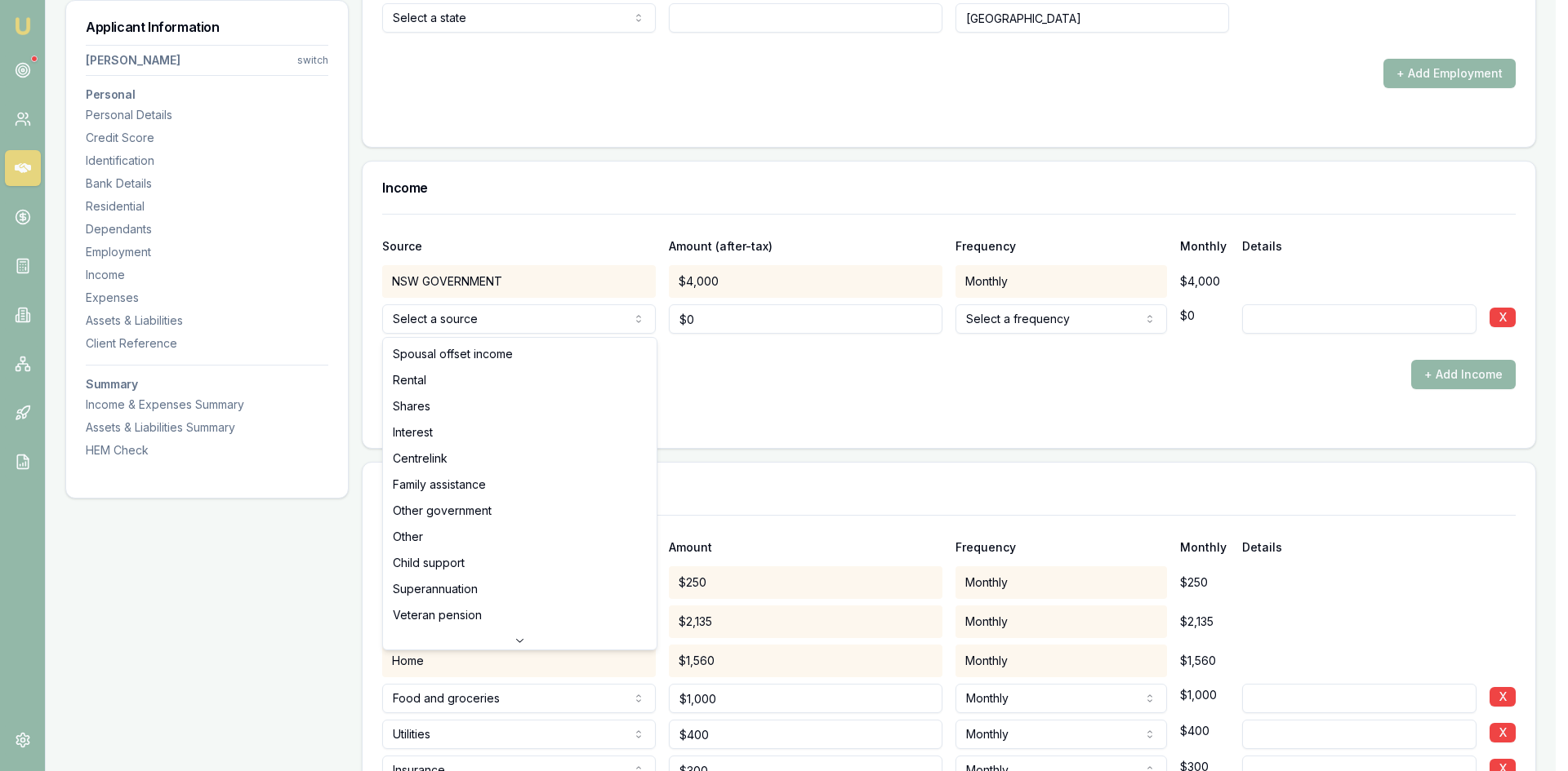
select select "RENTAL"
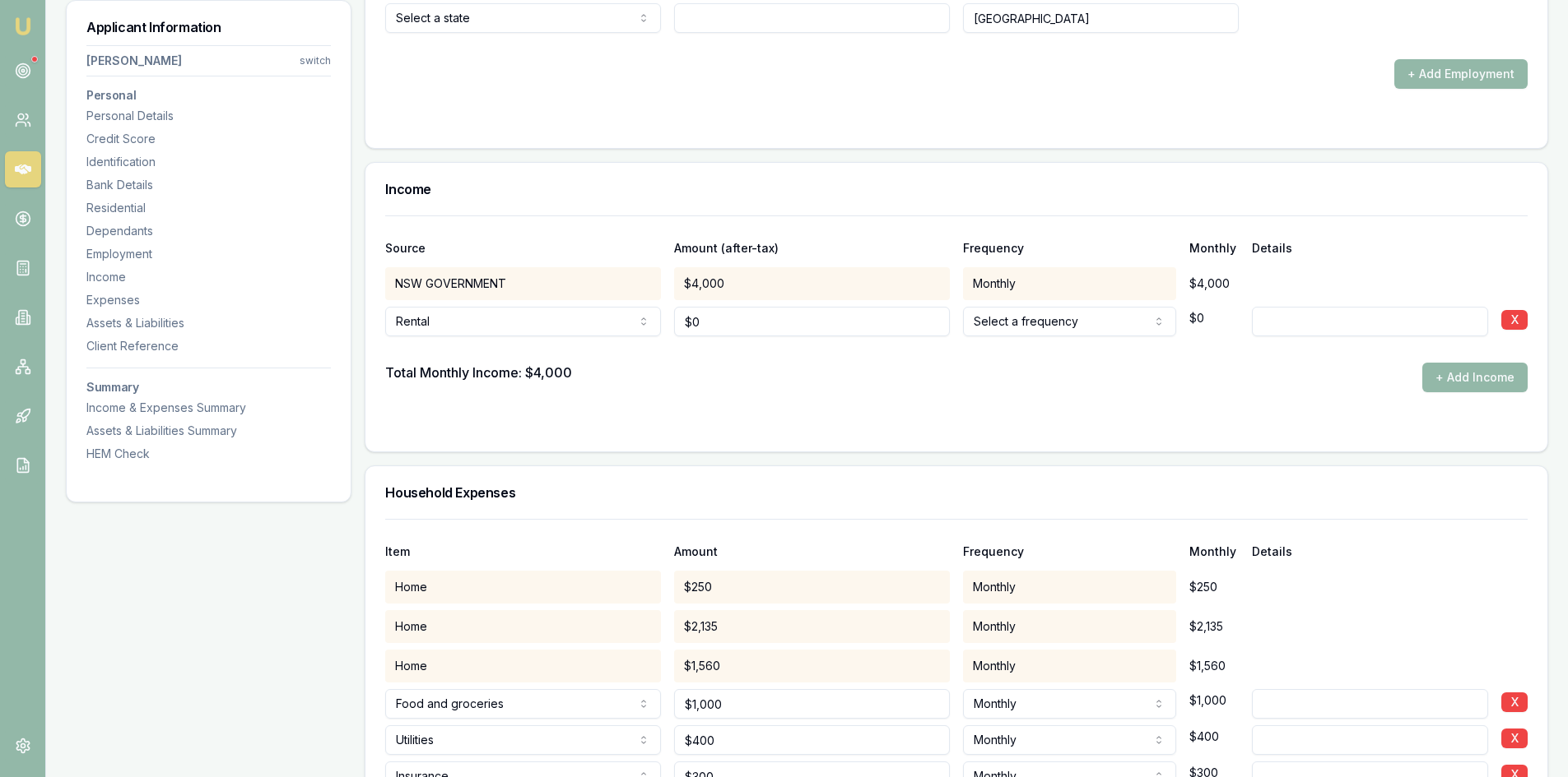
type input "0"
click at [748, 332] on input "0" at bounding box center [811, 321] width 276 height 29
click at [729, 325] on input "0" at bounding box center [811, 321] width 276 height 29
type input "$5,000"
drag, startPoint x: 785, startPoint y: 391, endPoint x: 805, endPoint y: 390, distance: 20.0
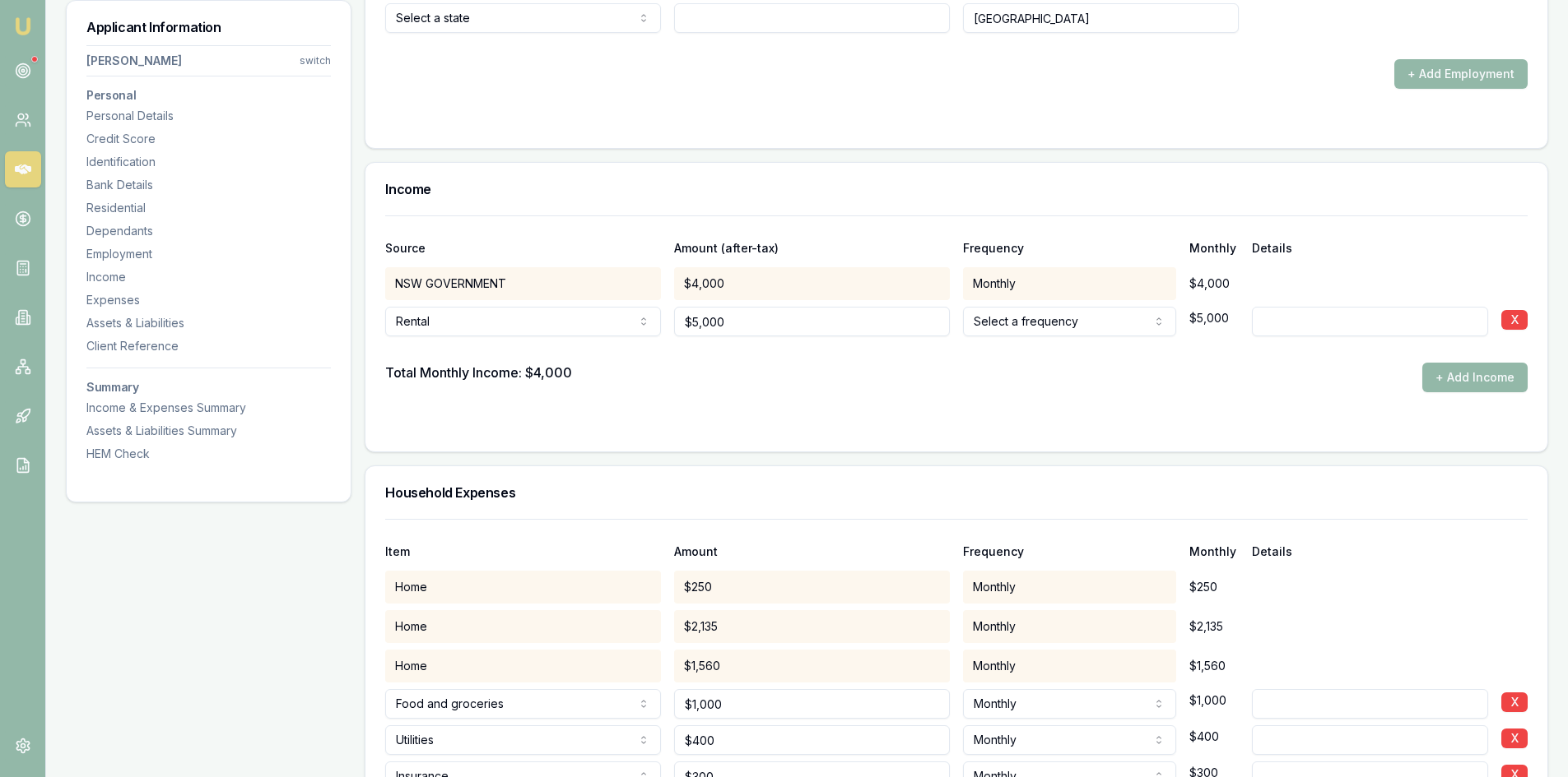
click at [786, 391] on div "Total Monthly Income: $4,000 + Add Income" at bounding box center [956, 377] width 1142 height 29
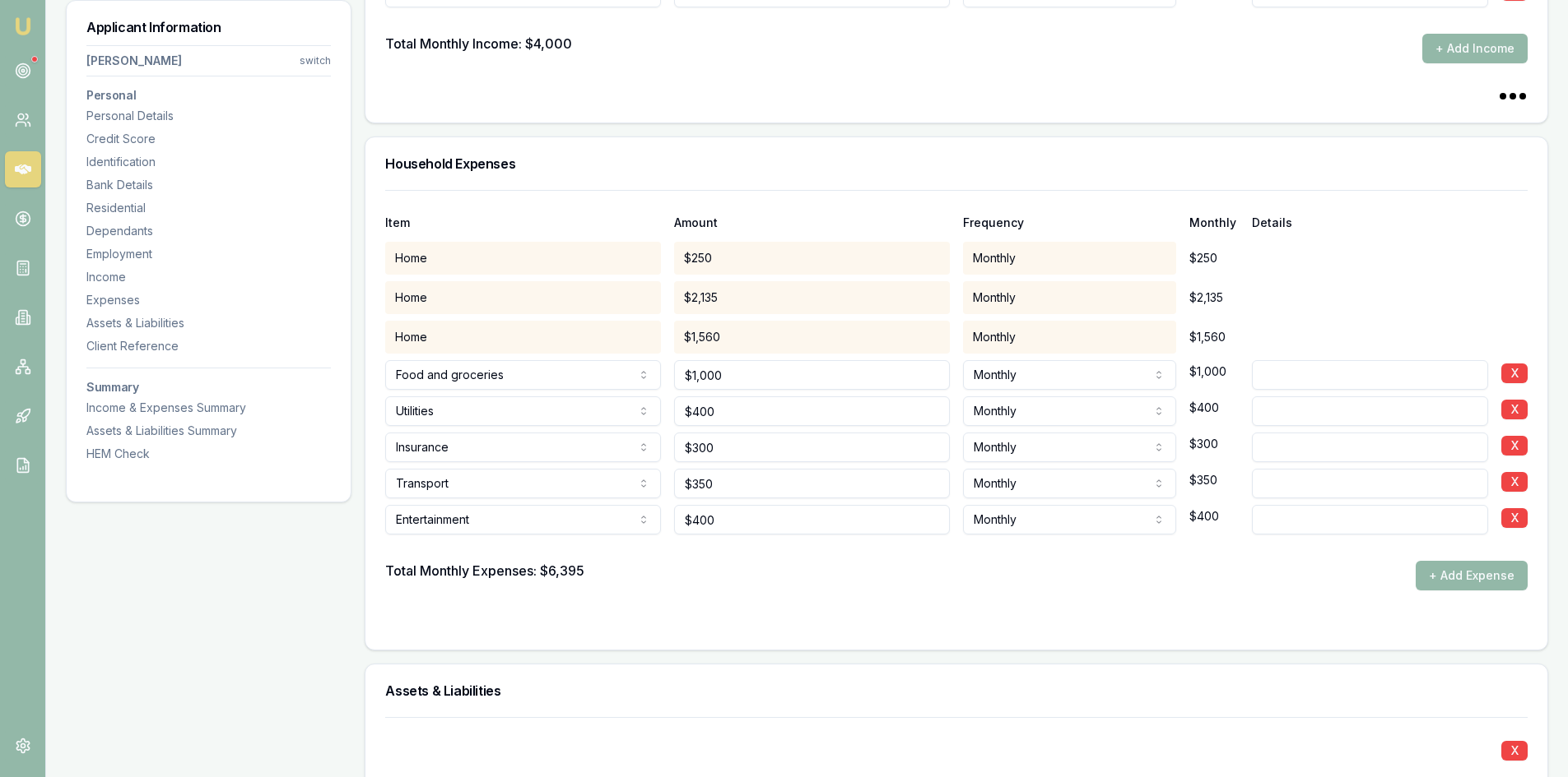
scroll to position [2961, 0]
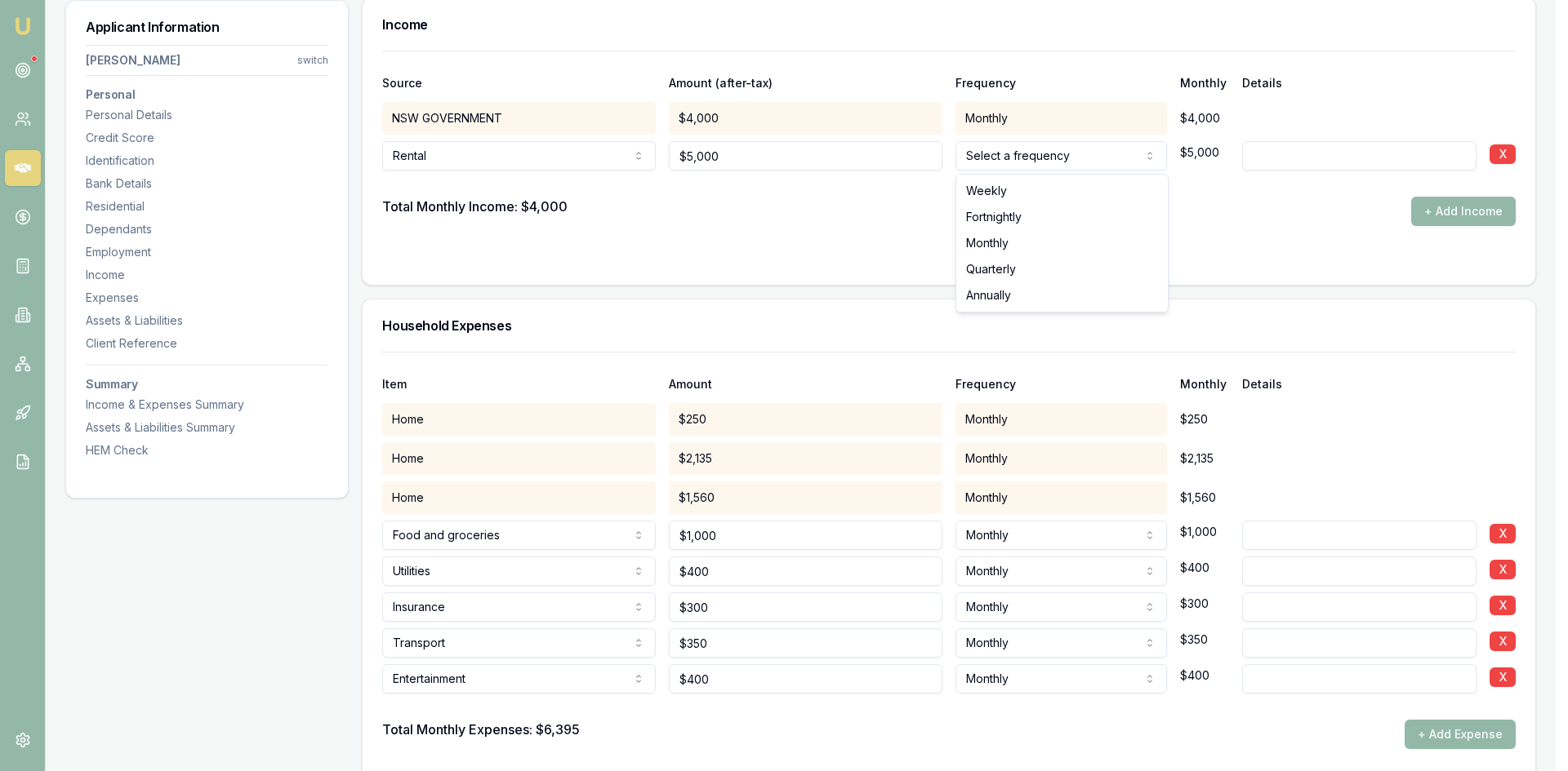
select select "MONTHLY"
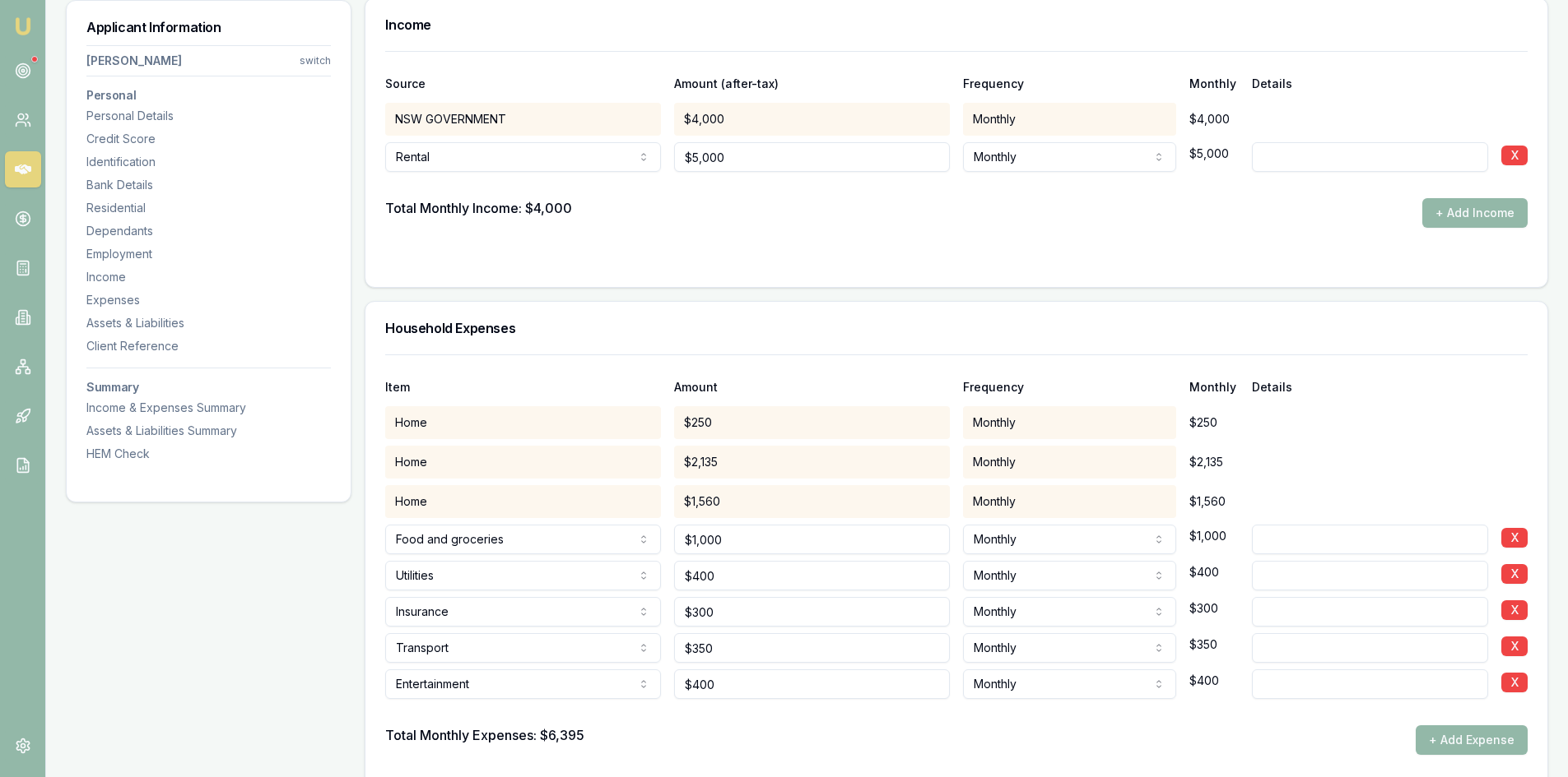
click at [938, 245] on form "Source Amount (after-tax) Frequency Monthly Details NSW GOVERNMENT $4,000 Month…" at bounding box center [956, 159] width 1142 height 216
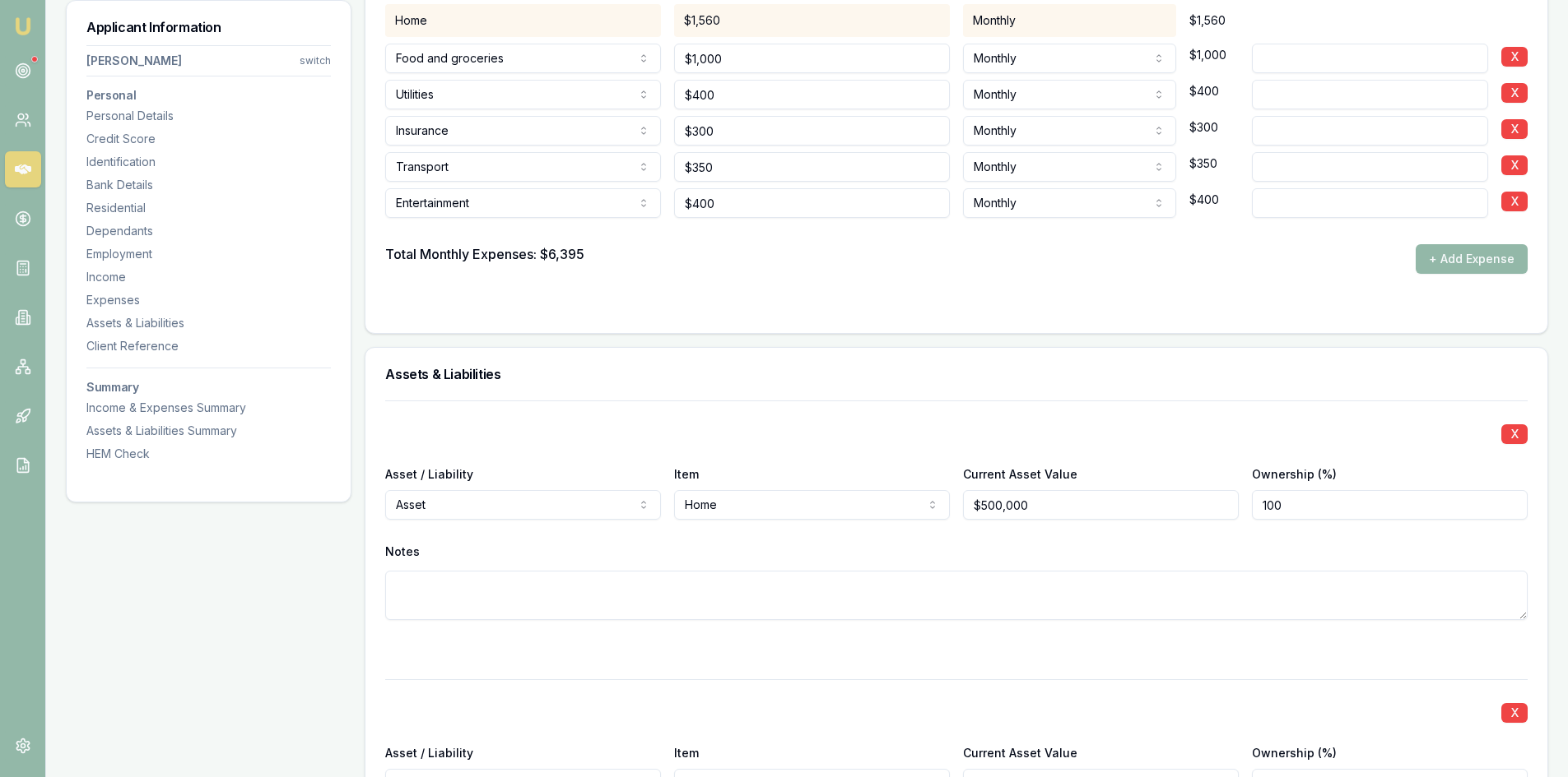
scroll to position [3360, 0]
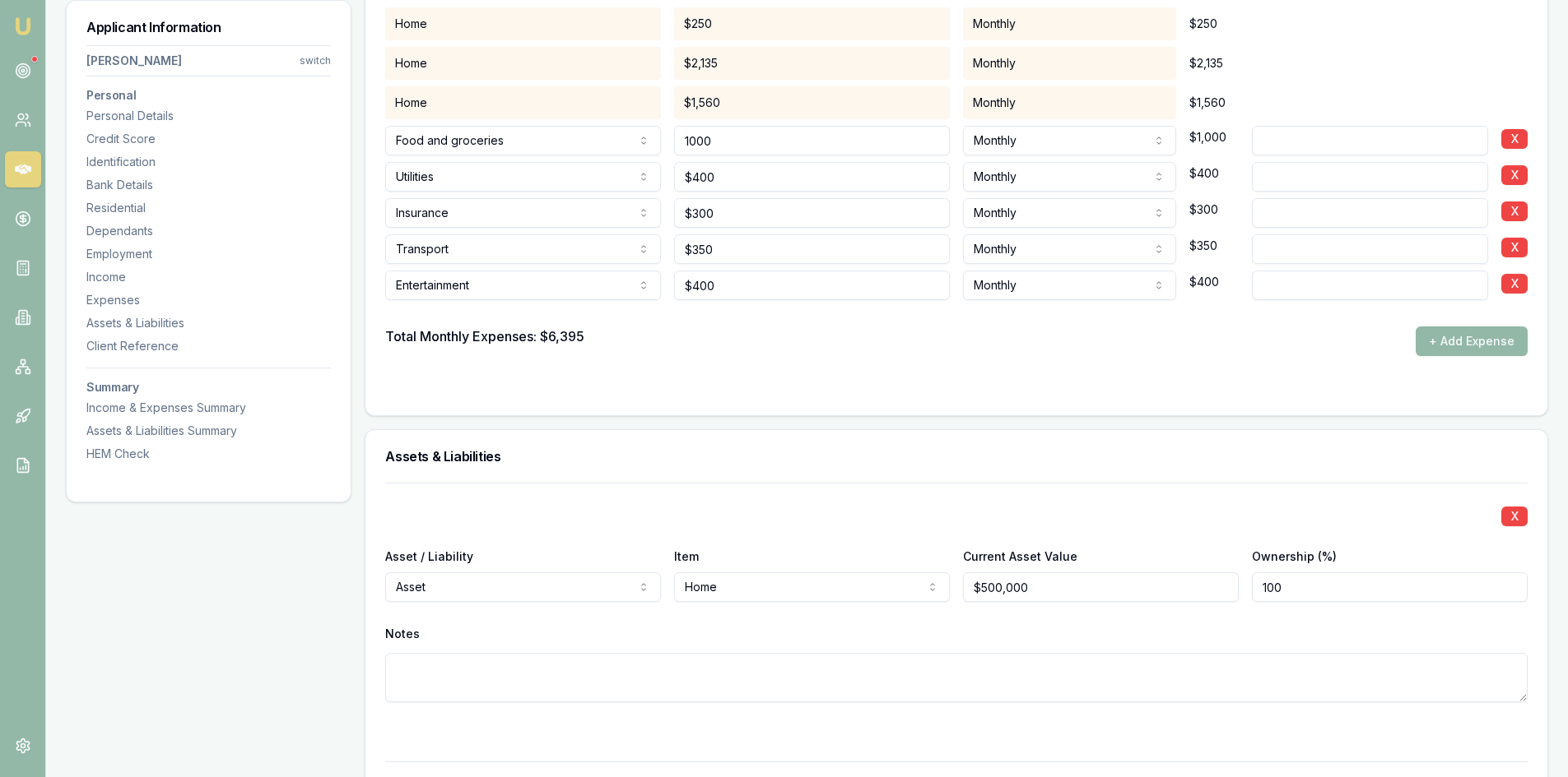
drag, startPoint x: 732, startPoint y: 139, endPoint x: 652, endPoint y: 150, distance: 80.8
click at [652, 150] on div "Food and groceries Rent or board Food and groceries Utilities Insurance Transpo…" at bounding box center [956, 137] width 1142 height 36
type input "$1,000"
type input "300"
click at [712, 211] on input "300" at bounding box center [811, 212] width 276 height 29
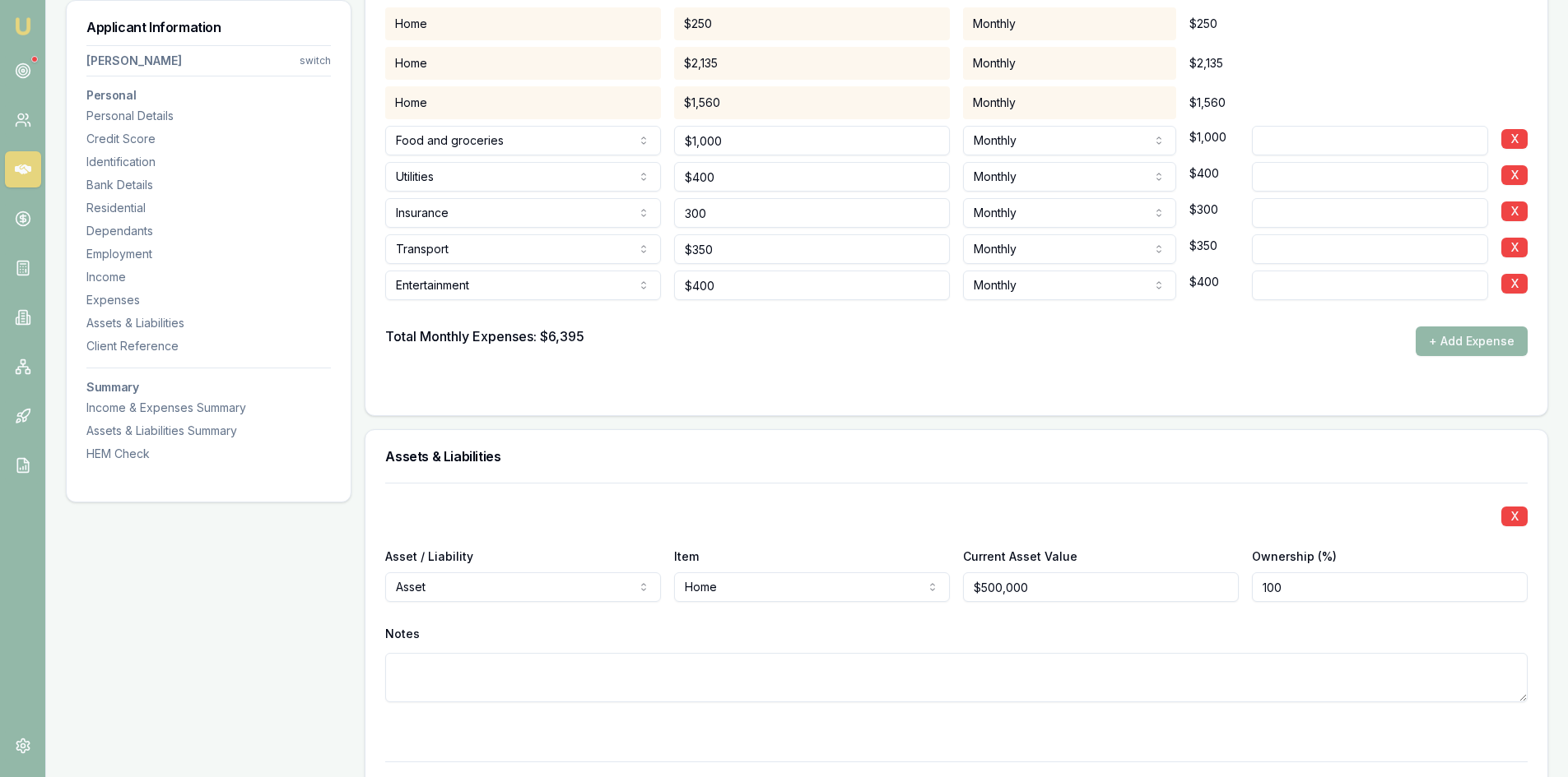
type input "400"
type input "$300"
click at [705, 179] on input "400" at bounding box center [811, 177] width 276 height 29
type input "$420"
click at [775, 429] on div "Personal Title * Mrs Mr Mrs Miss Ms Dr Prof First name * Chitreka Middle name L…" at bounding box center [956, 310] width 1184 height 6832
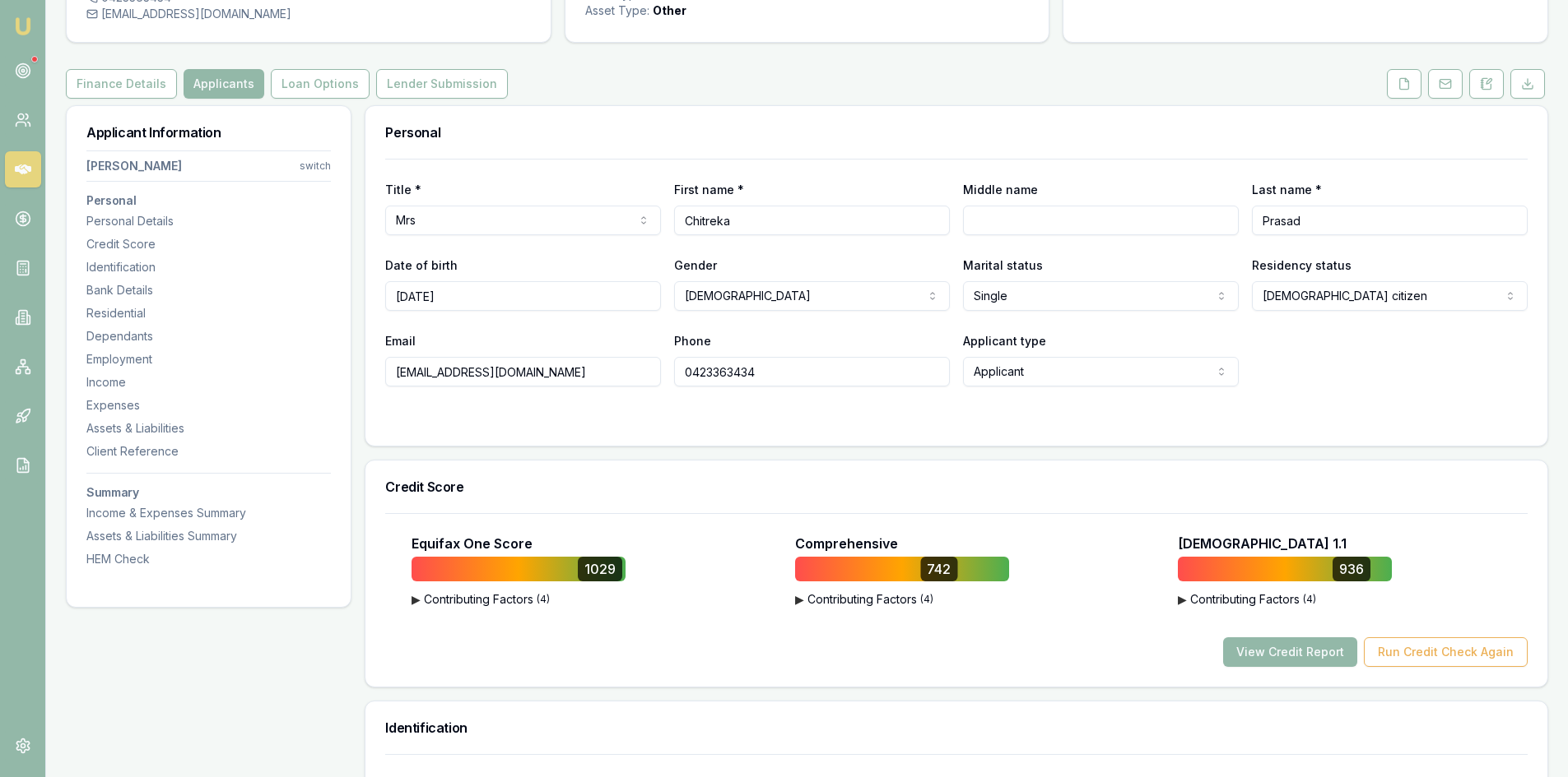
scroll to position [0, 0]
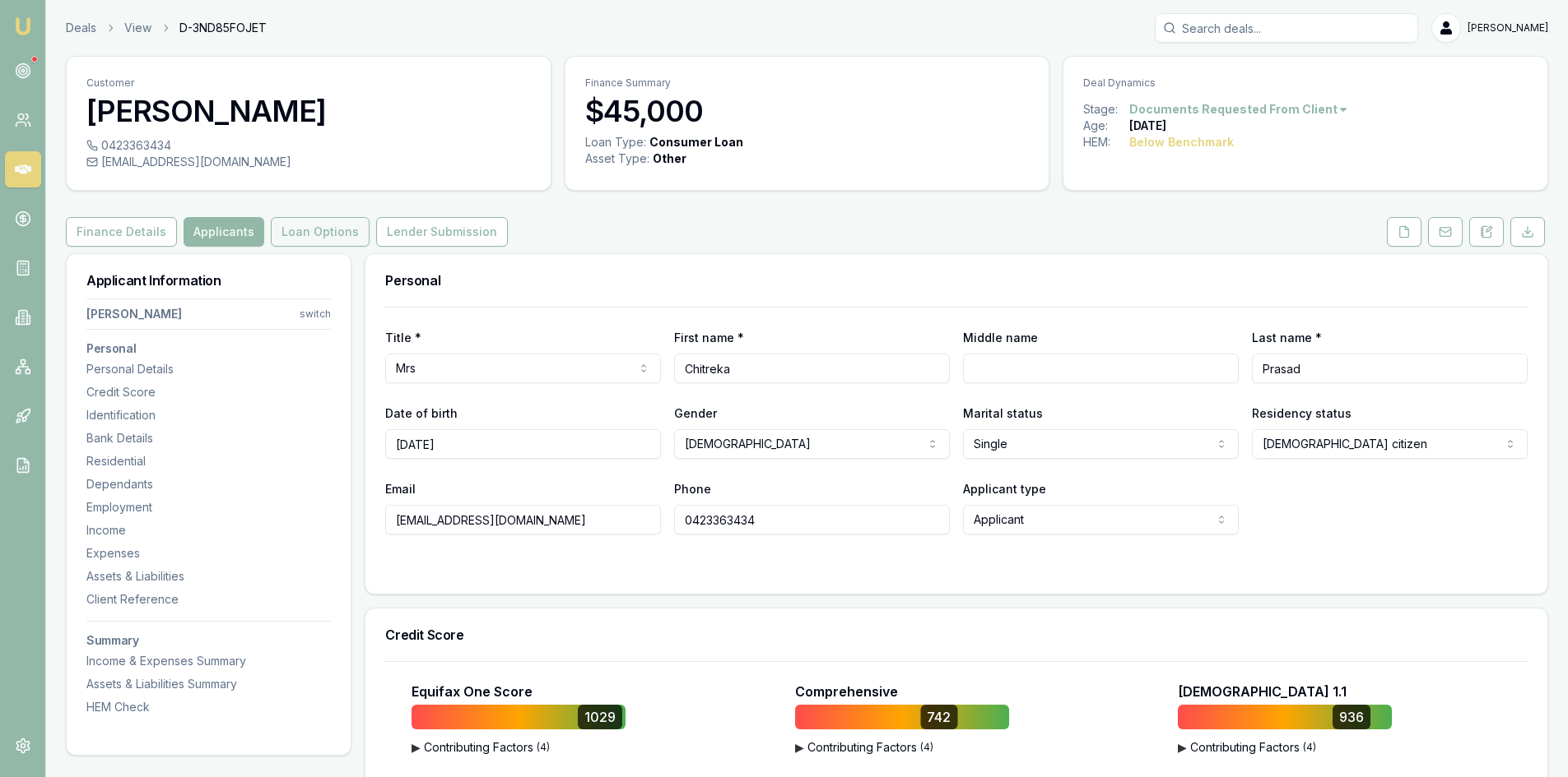
drag, startPoint x: 297, startPoint y: 227, endPoint x: 280, endPoint y: 233, distance: 18.0
click at [297, 227] on button "Loan Options" at bounding box center [320, 231] width 99 height 29
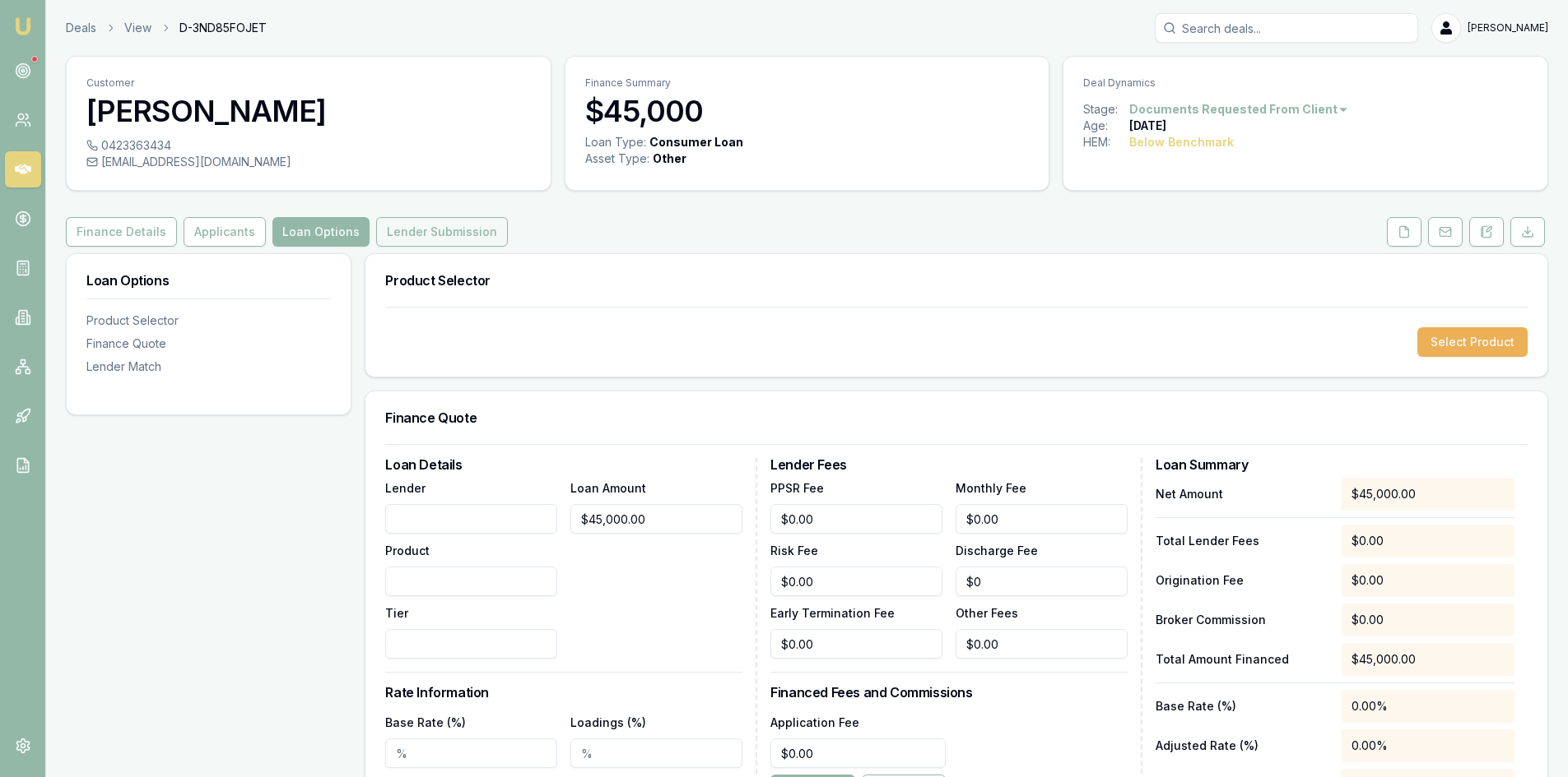
click at [461, 234] on button "Lender Submission" at bounding box center [441, 231] width 131 height 29
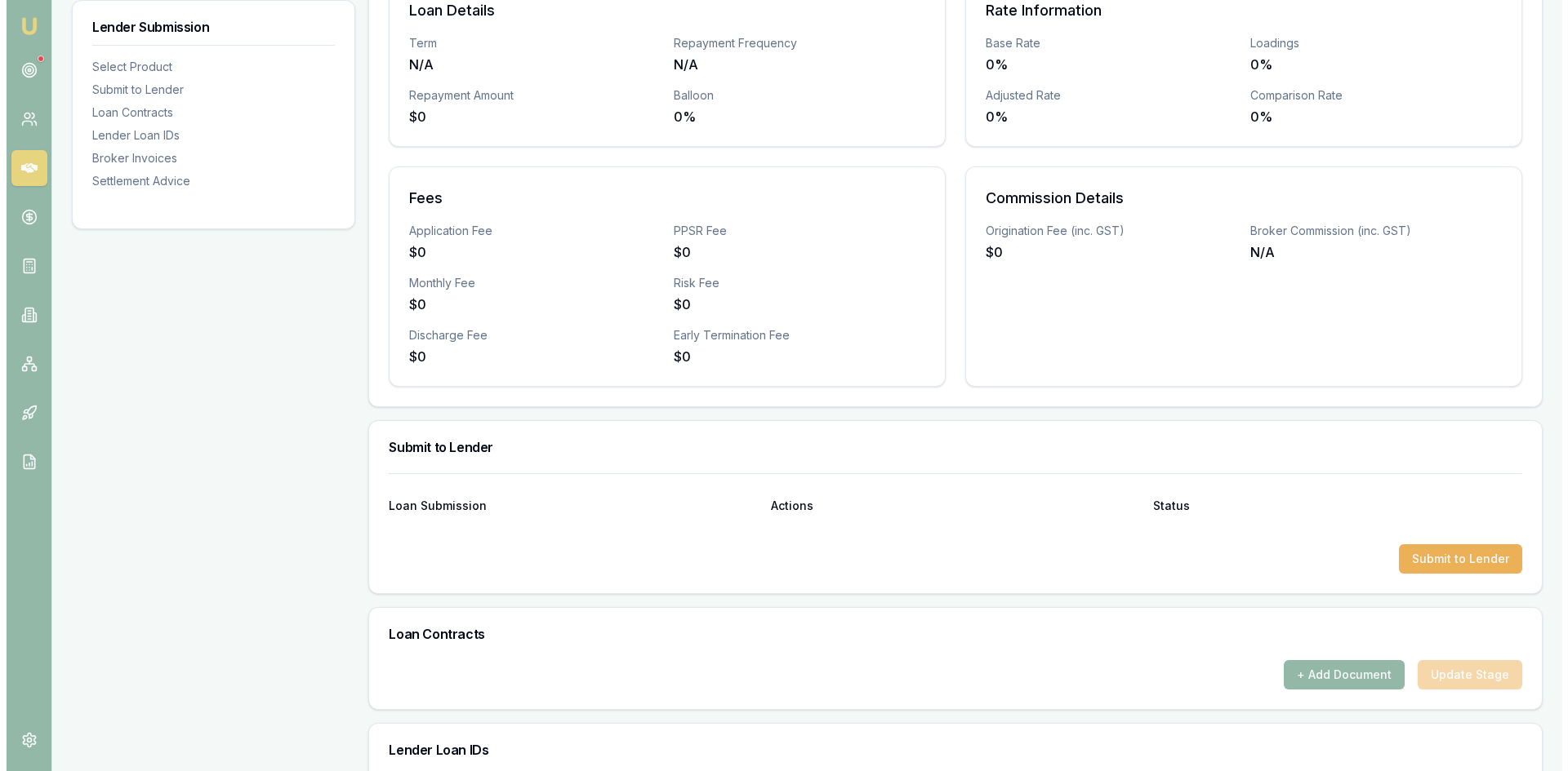
scroll to position [653, 0]
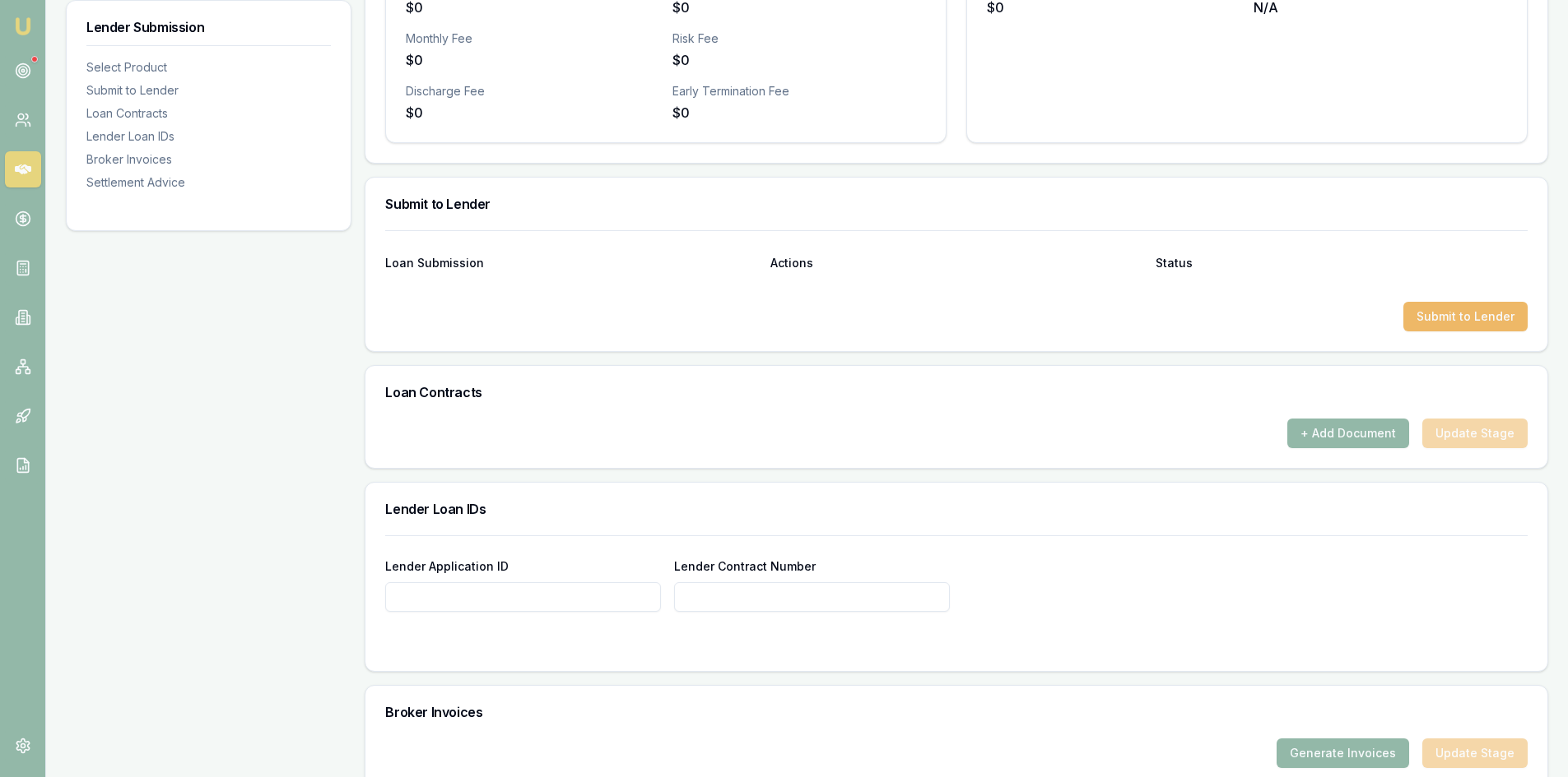
click at [1444, 326] on button "Submit to Lender" at bounding box center [1465, 316] width 125 height 29
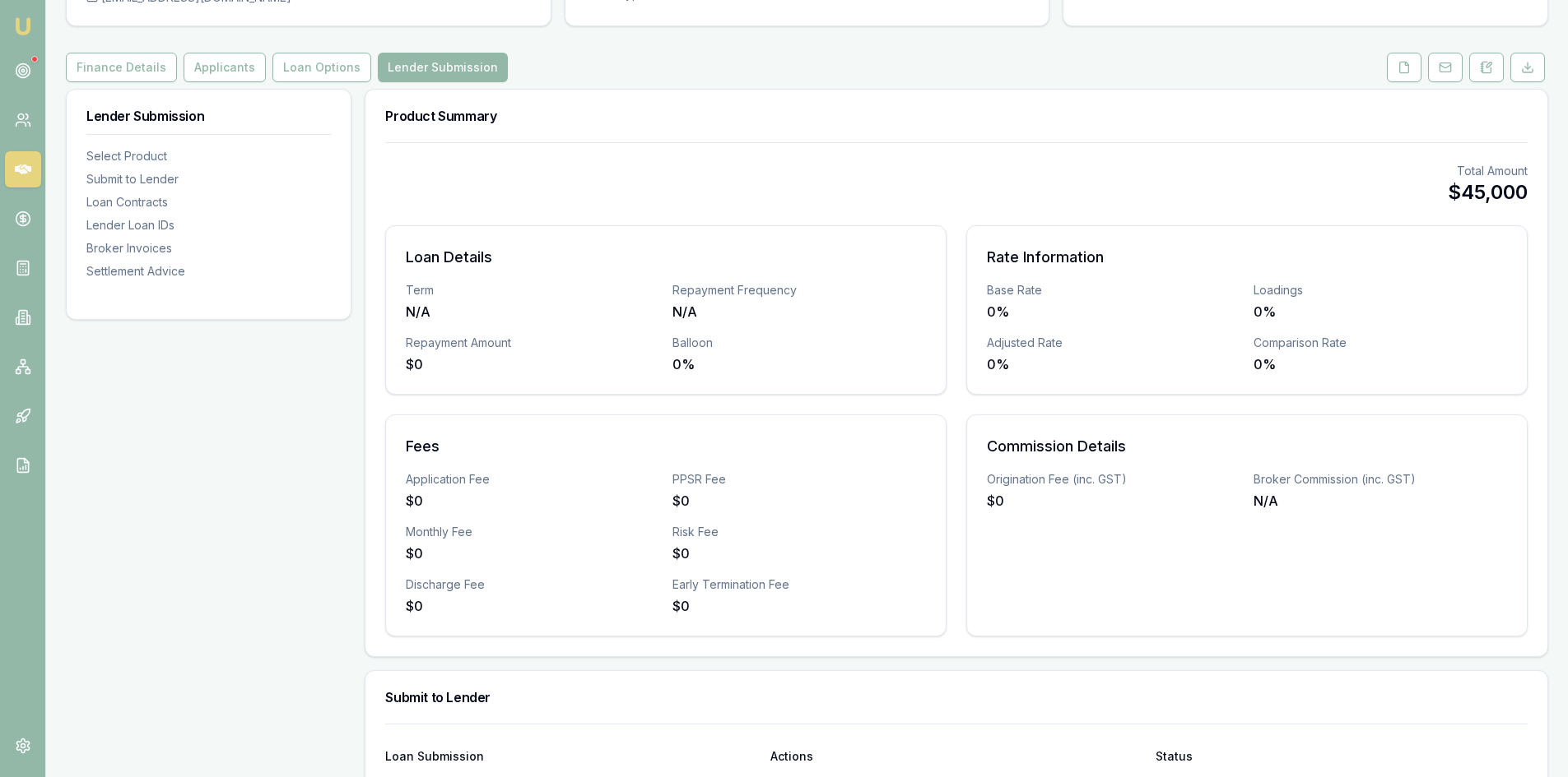
scroll to position [0, 0]
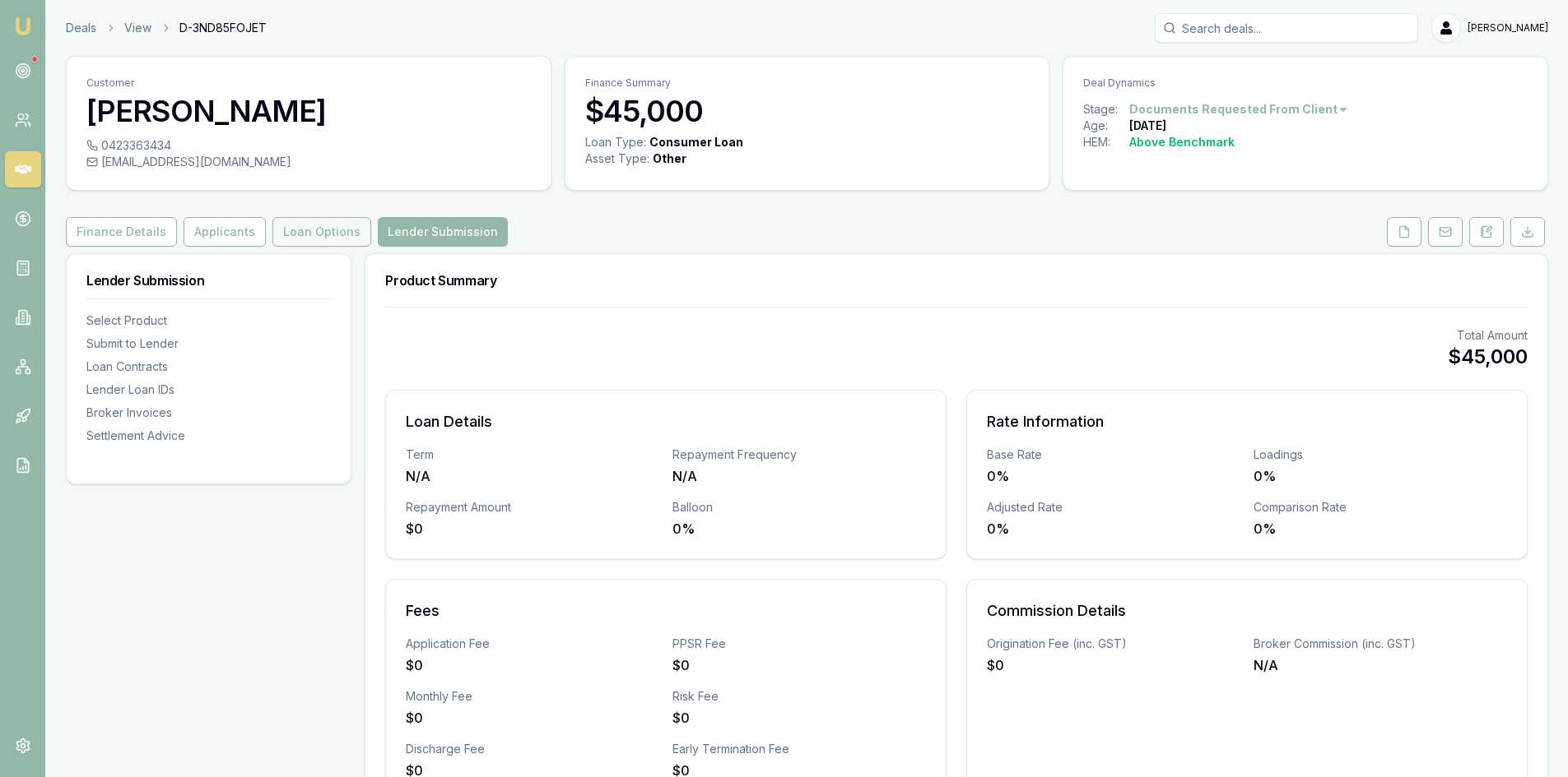
click at [323, 233] on button "Loan Options" at bounding box center [321, 231] width 99 height 29
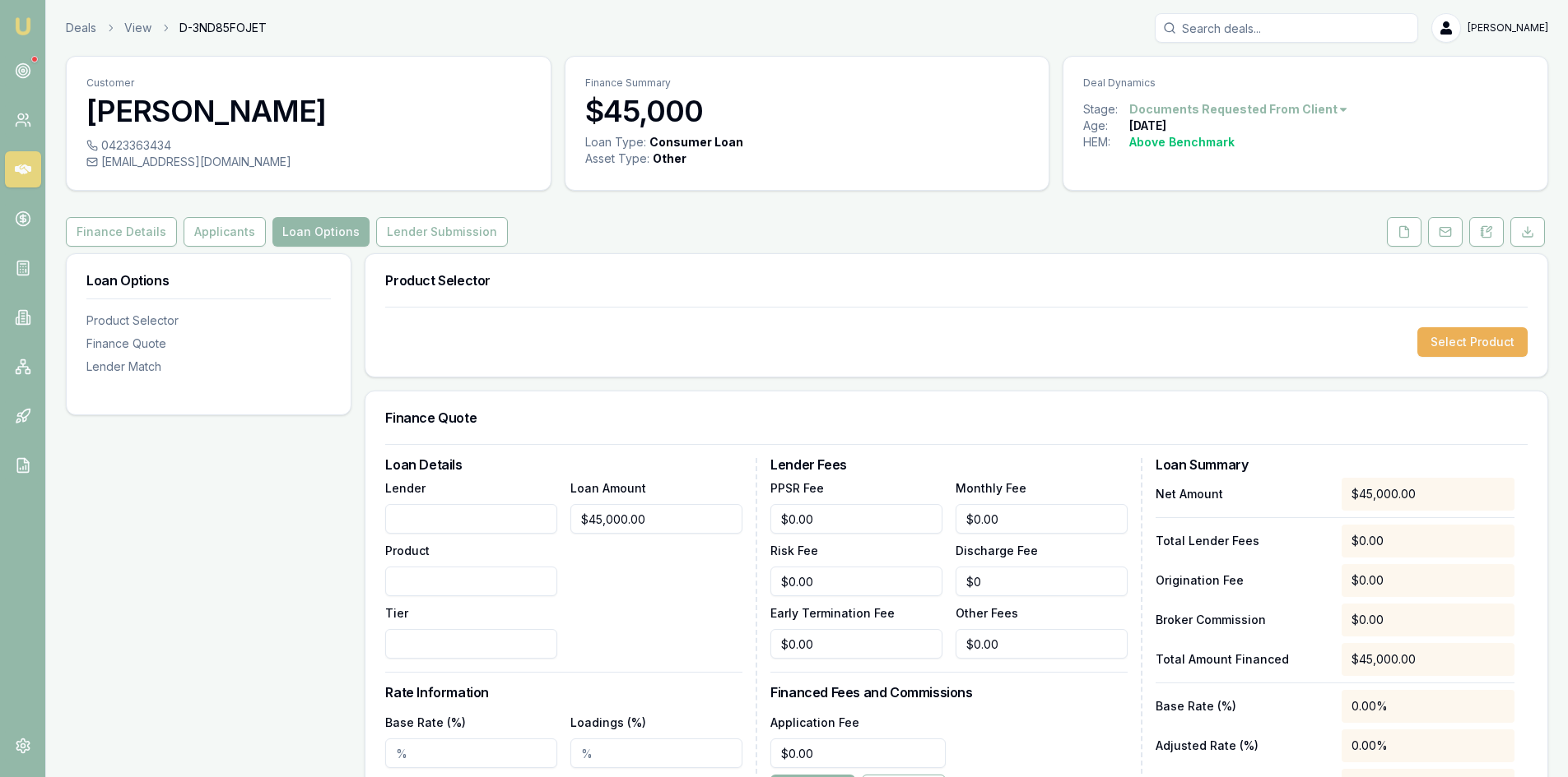
scroll to position [246, 0]
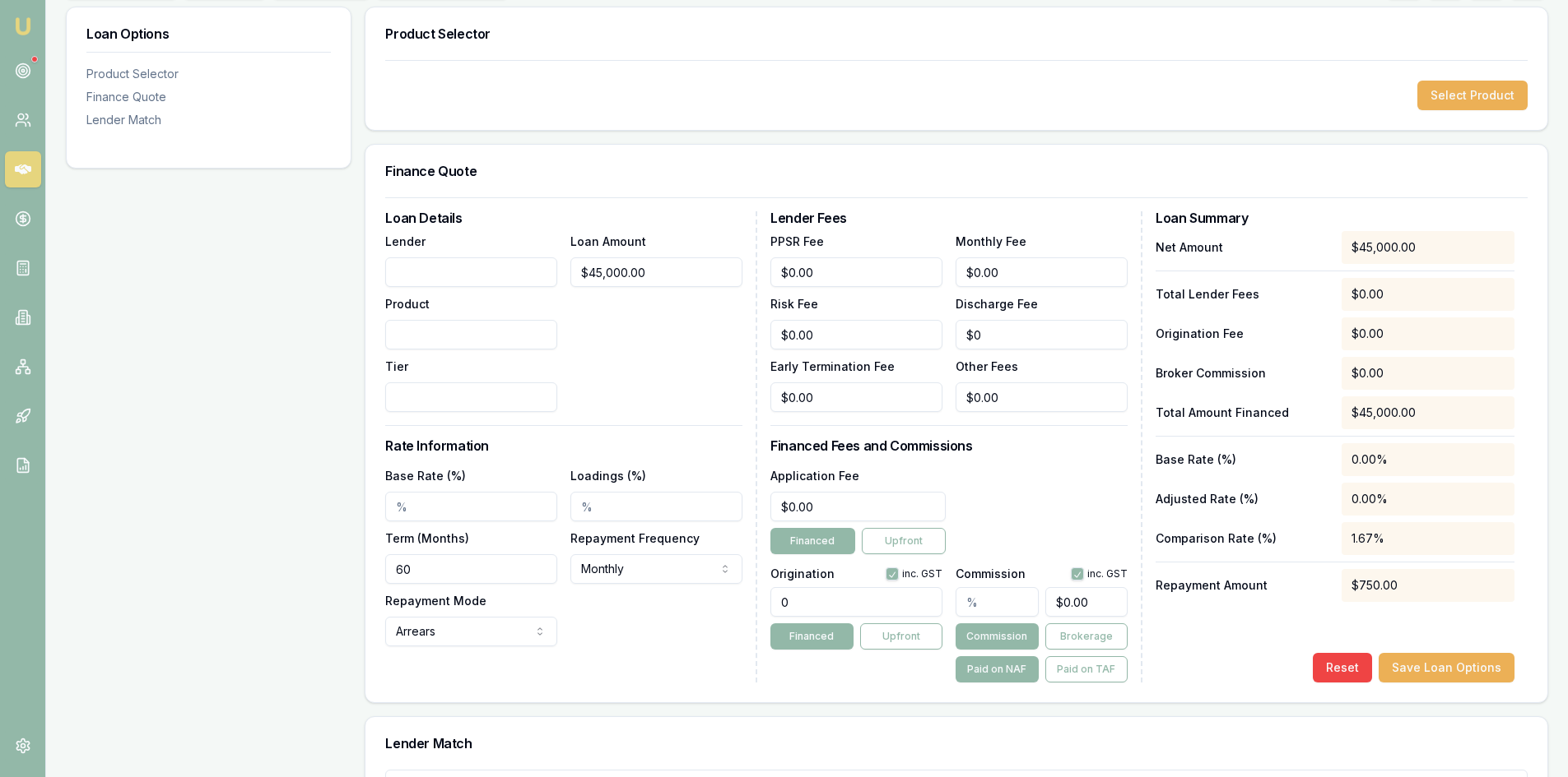
click at [444, 272] on input "Lender" at bounding box center [471, 272] width 172 height 29
type input "p"
type input "PLENTI"
click at [468, 351] on div "Lender PLENTI Product Tier" at bounding box center [471, 322] width 172 height 181
click at [612, 335] on div "Loan Amount $45,000.00" at bounding box center [656, 322] width 172 height 181
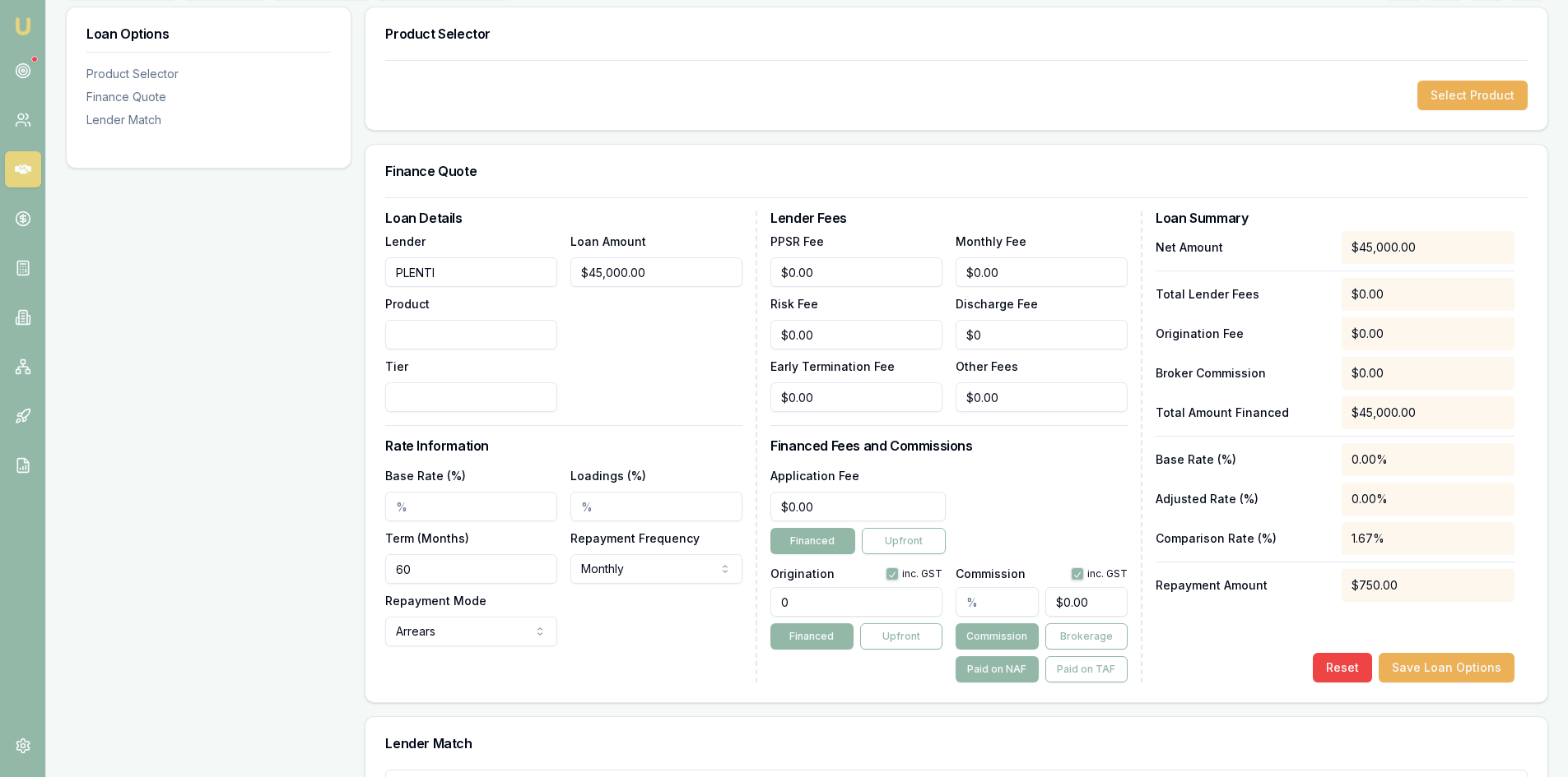
scroll to position [329, 0]
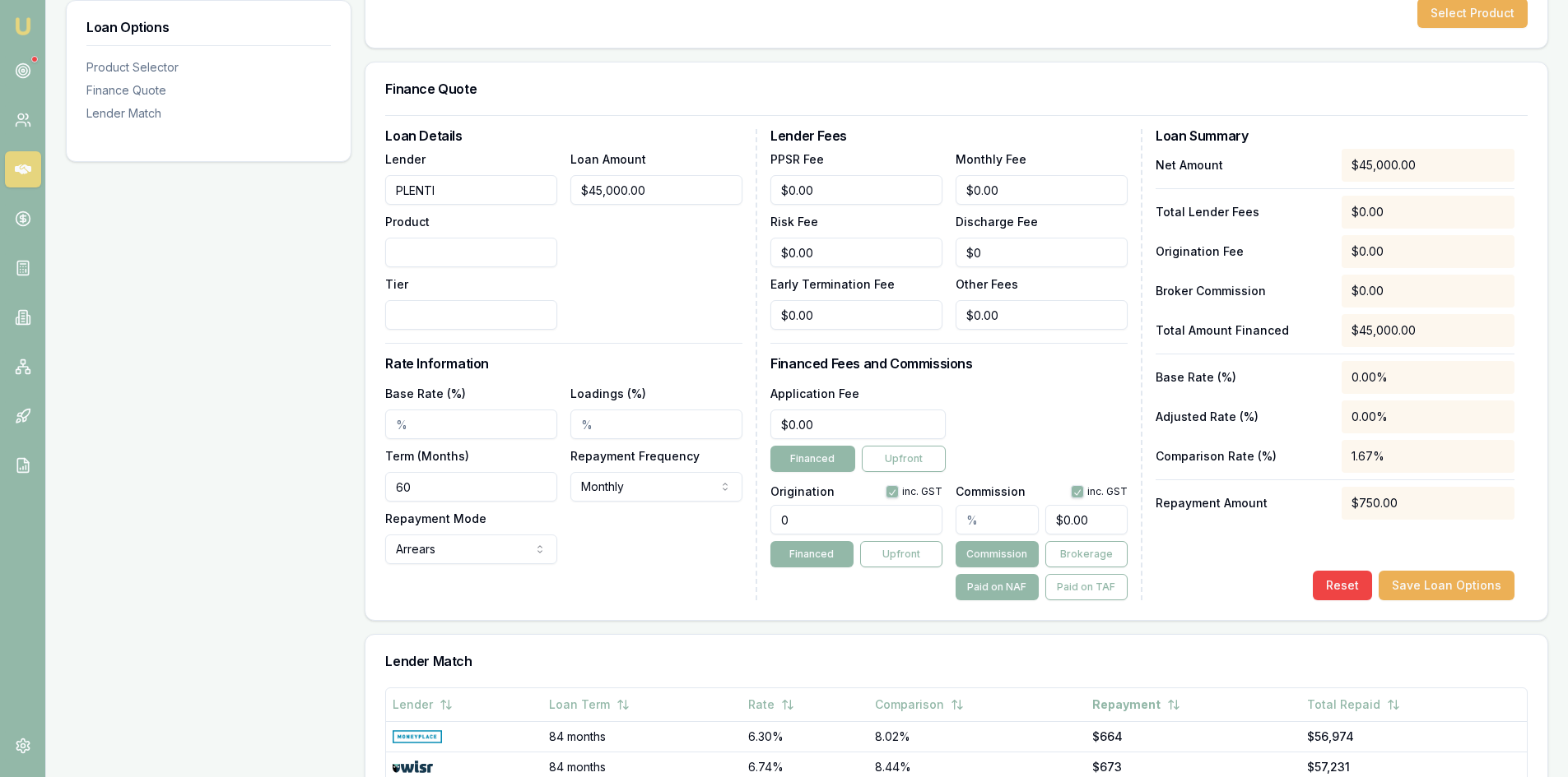
click at [789, 520] on input "0" at bounding box center [856, 519] width 172 height 29
type input "2500.00"
click at [931, 622] on div "Product Selector Select Product Finance Quote Loan Details Lender PLENTI Produc…" at bounding box center [956, 512] width 1184 height 1175
type input "0"
drag, startPoint x: 1099, startPoint y: 520, endPoint x: 1038, endPoint y: 522, distance: 61.0
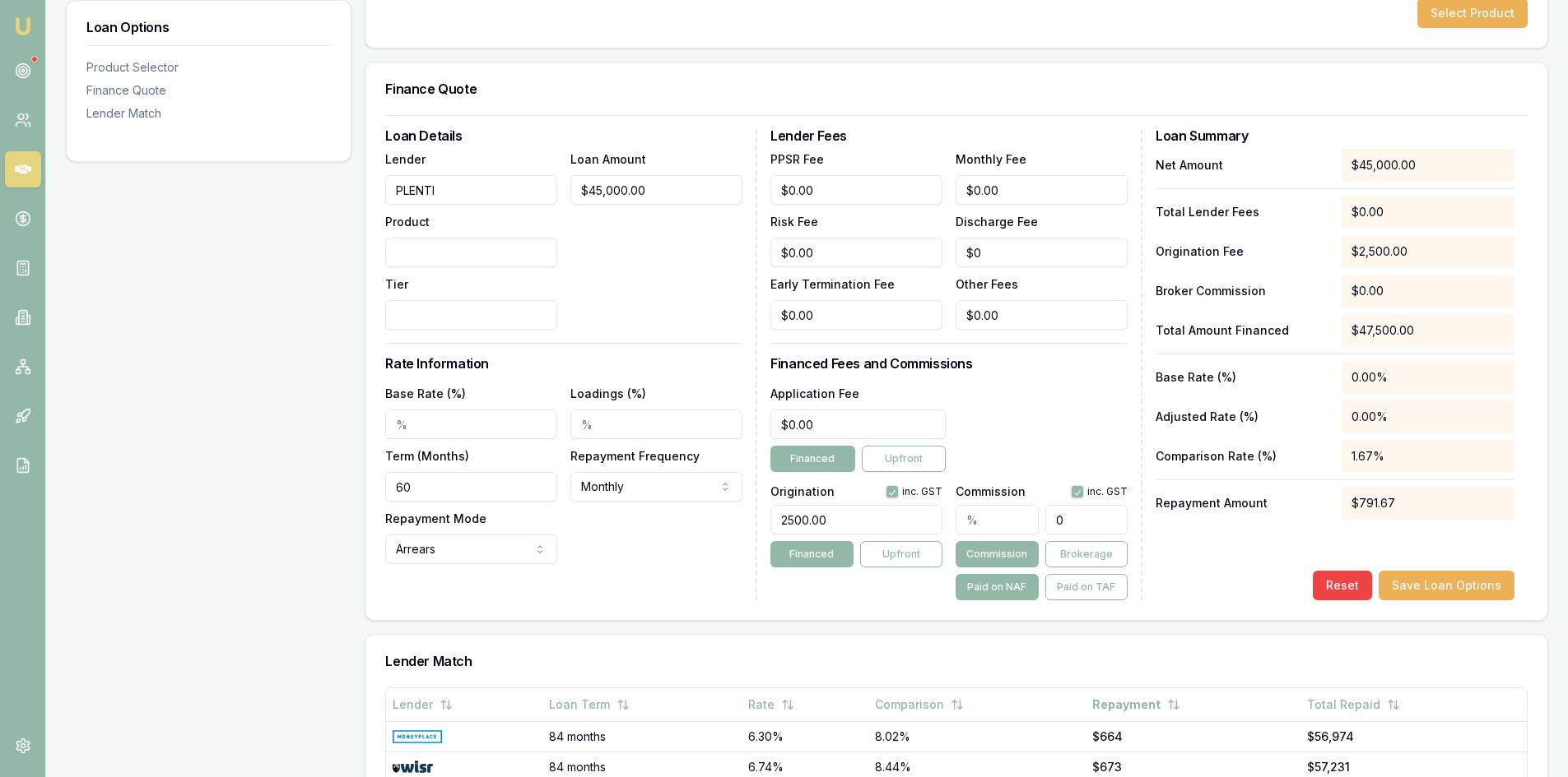
click at [1038, 522] on div "0" at bounding box center [1041, 516] width 172 height 36
type input "0.013333333333333334"
type input "6"
type input "0.1488888888888889"
type input "67"
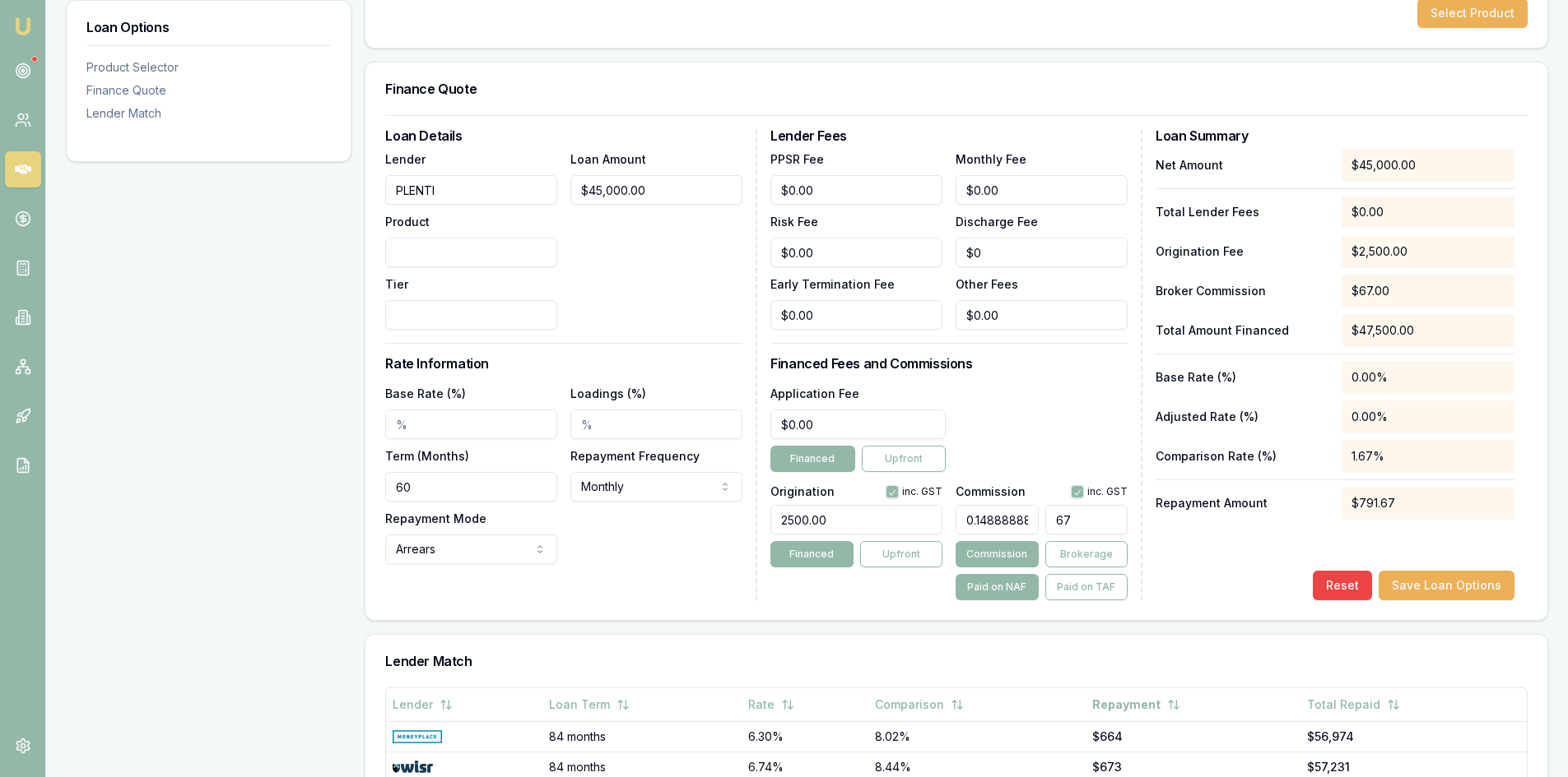
type input "0.013333333333333334"
type input "6"
type input "0.14222222222222222"
type input "64"
type input "1.442222222222222"
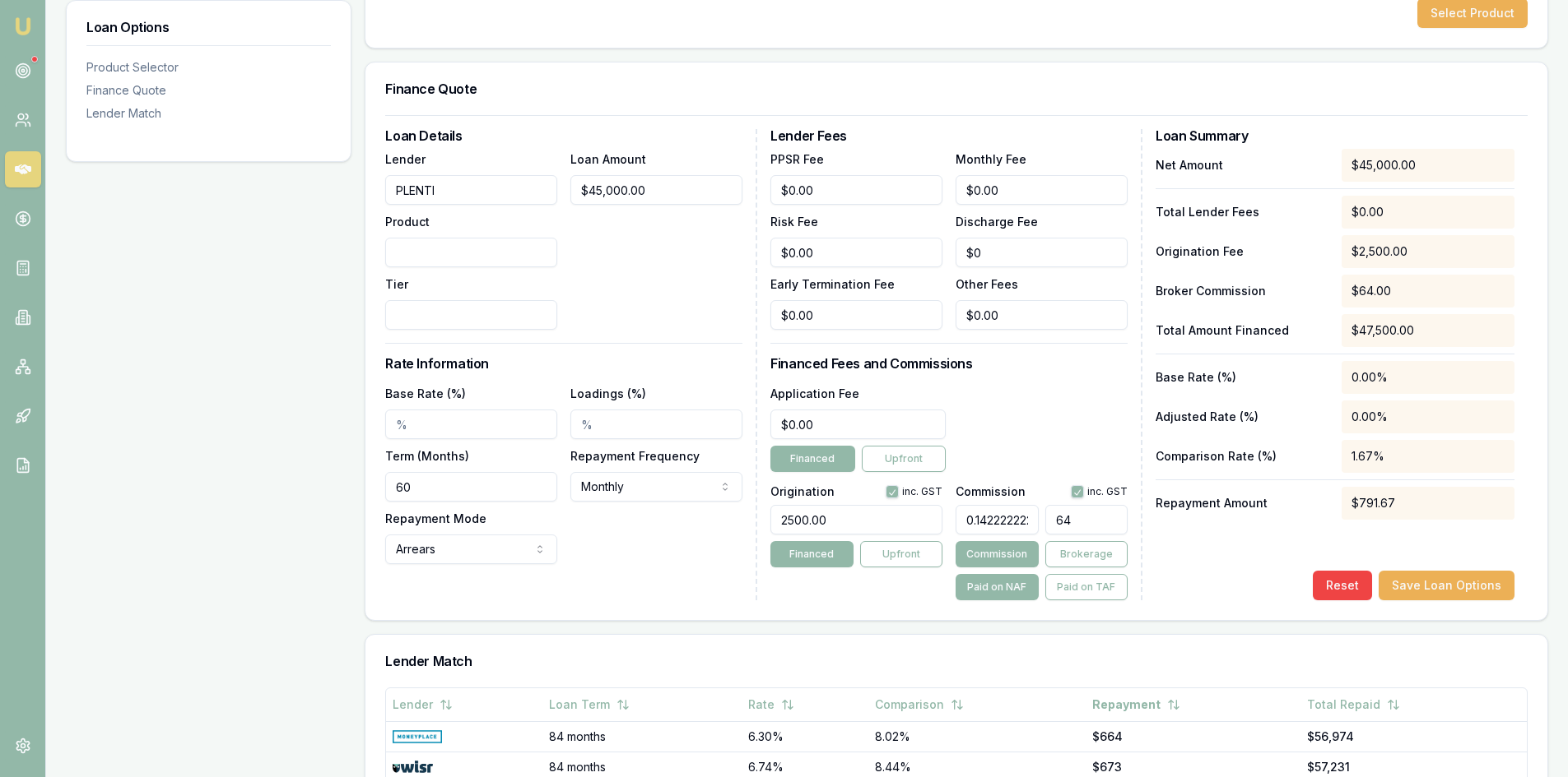
type input "649"
type input "0.14222222222222222"
type input "64"
type input "0.013333333333333334"
type input "6"
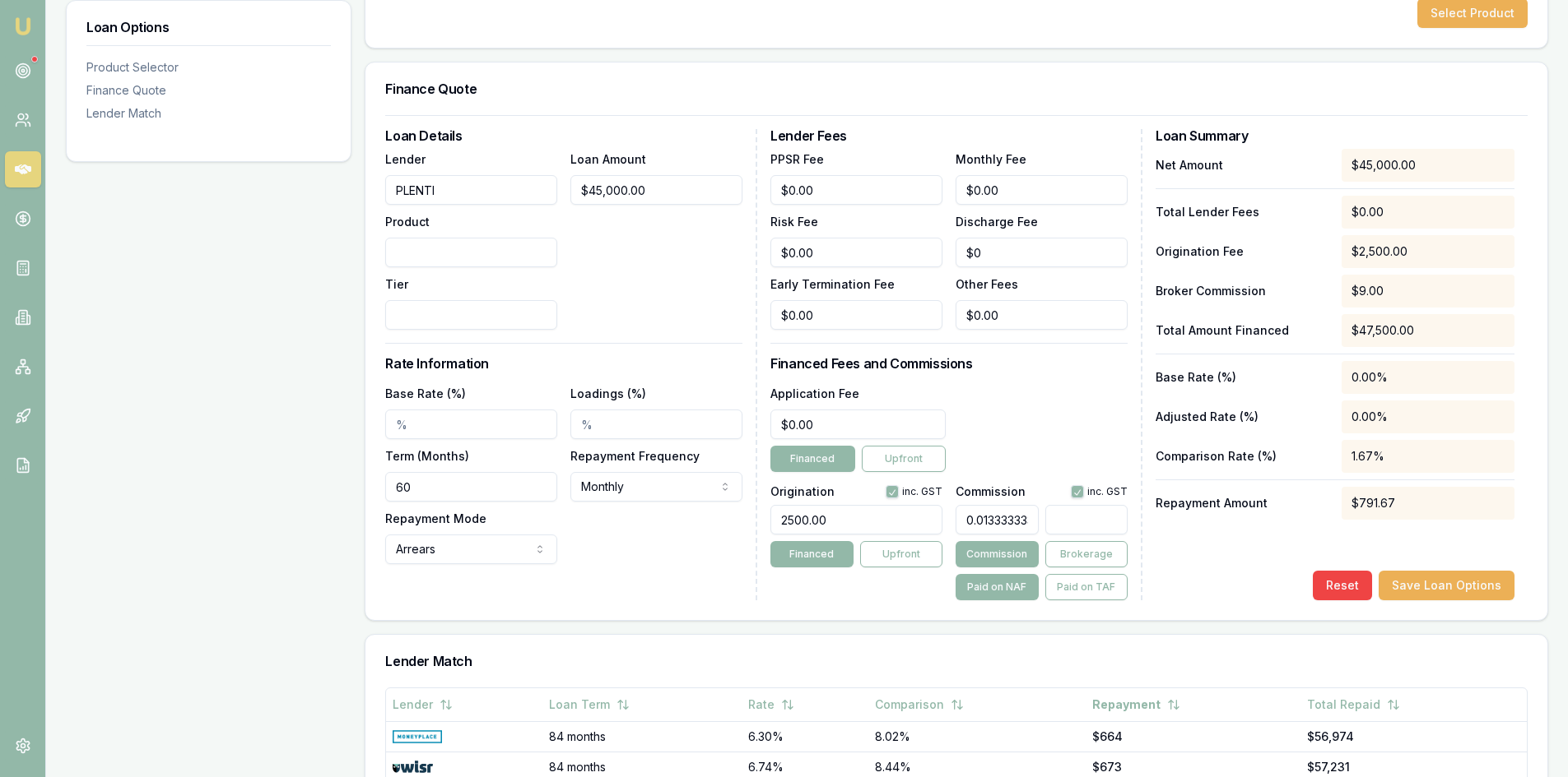
type input "0.02"
type input "9"
type input "0.20888888888888887"
type input "94"
type input "2.108888888888889"
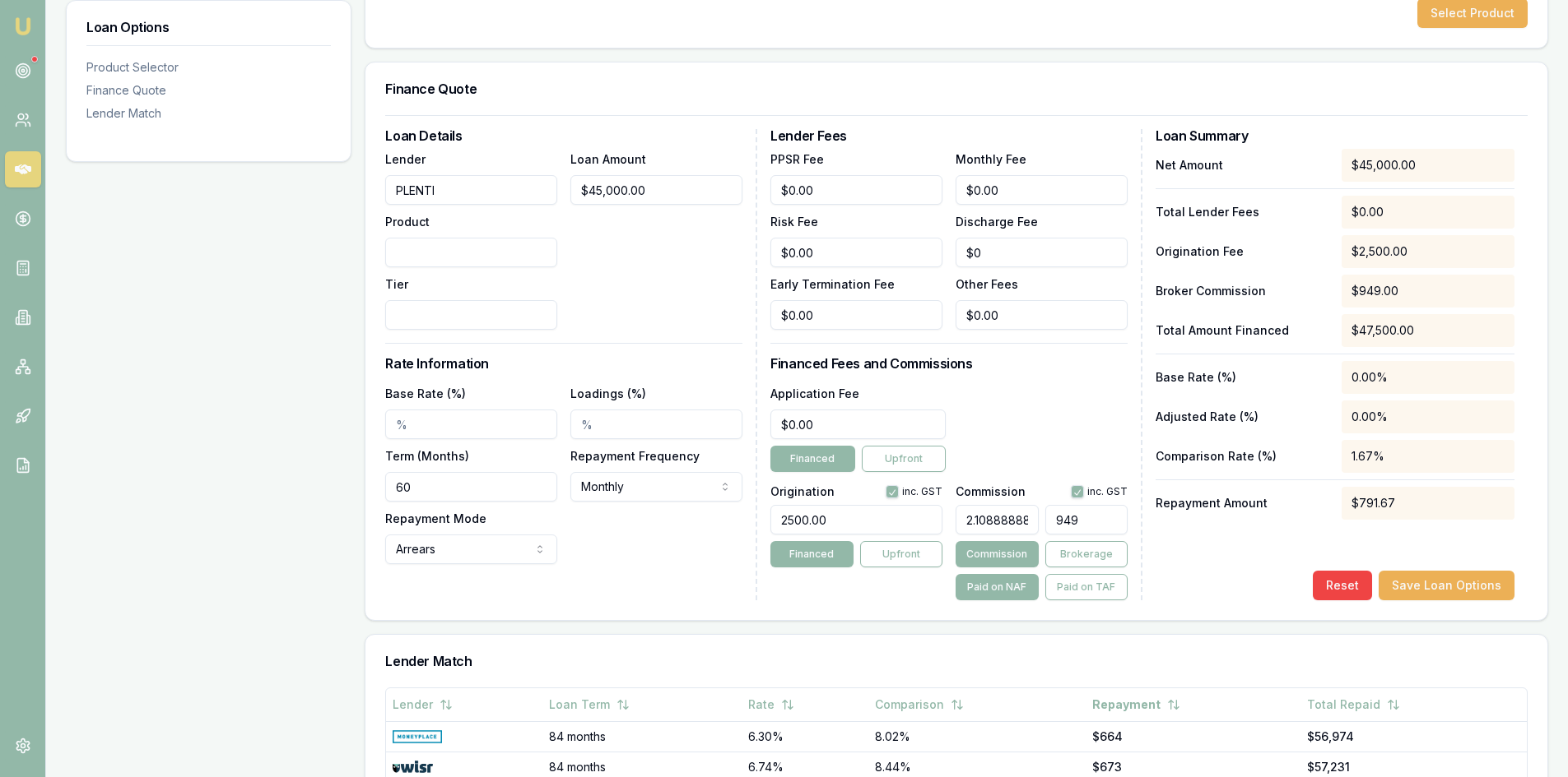
type input "$949.00"
click at [870, 630] on div "Product Selector Select Product Finance Quote Loan Details Lender PLENTI Produc…" at bounding box center [956, 512] width 1184 height 1175
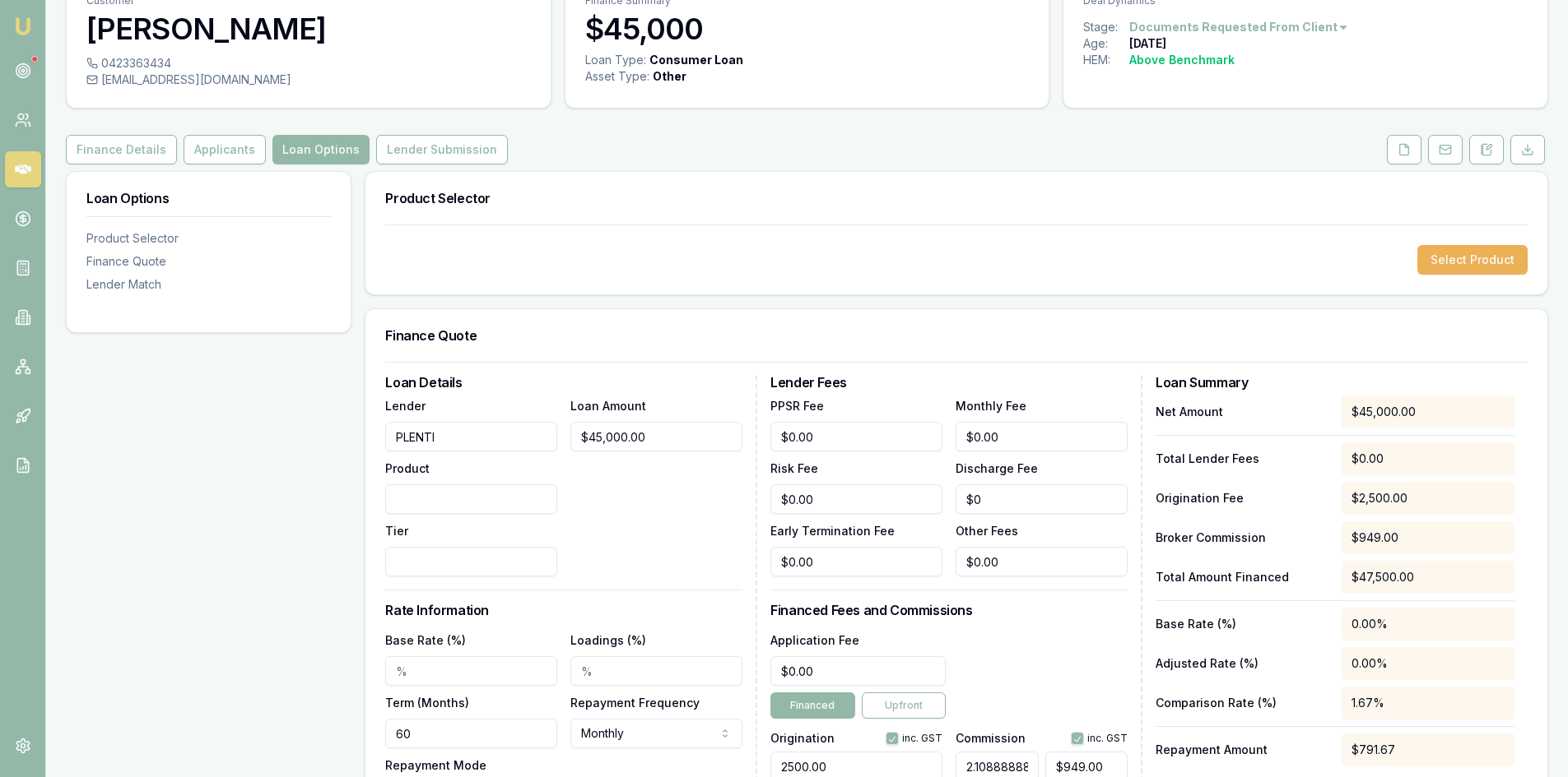
click at [474, 439] on input "PLENTI" at bounding box center [471, 436] width 172 height 29
click at [1466, 253] on button "Select Product" at bounding box center [1472, 260] width 111 height 29
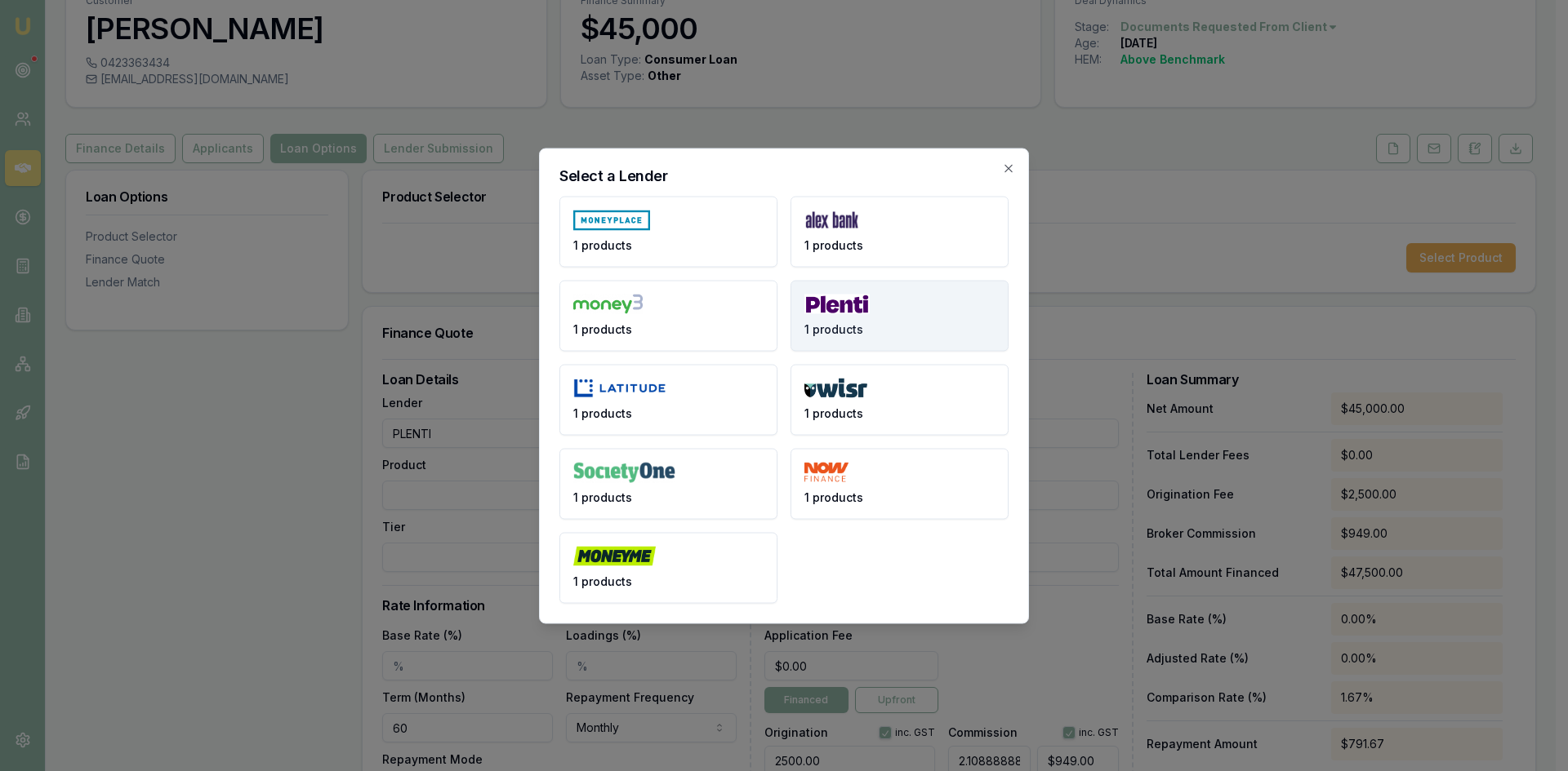
click at [884, 318] on button "1 products" at bounding box center [899, 316] width 218 height 71
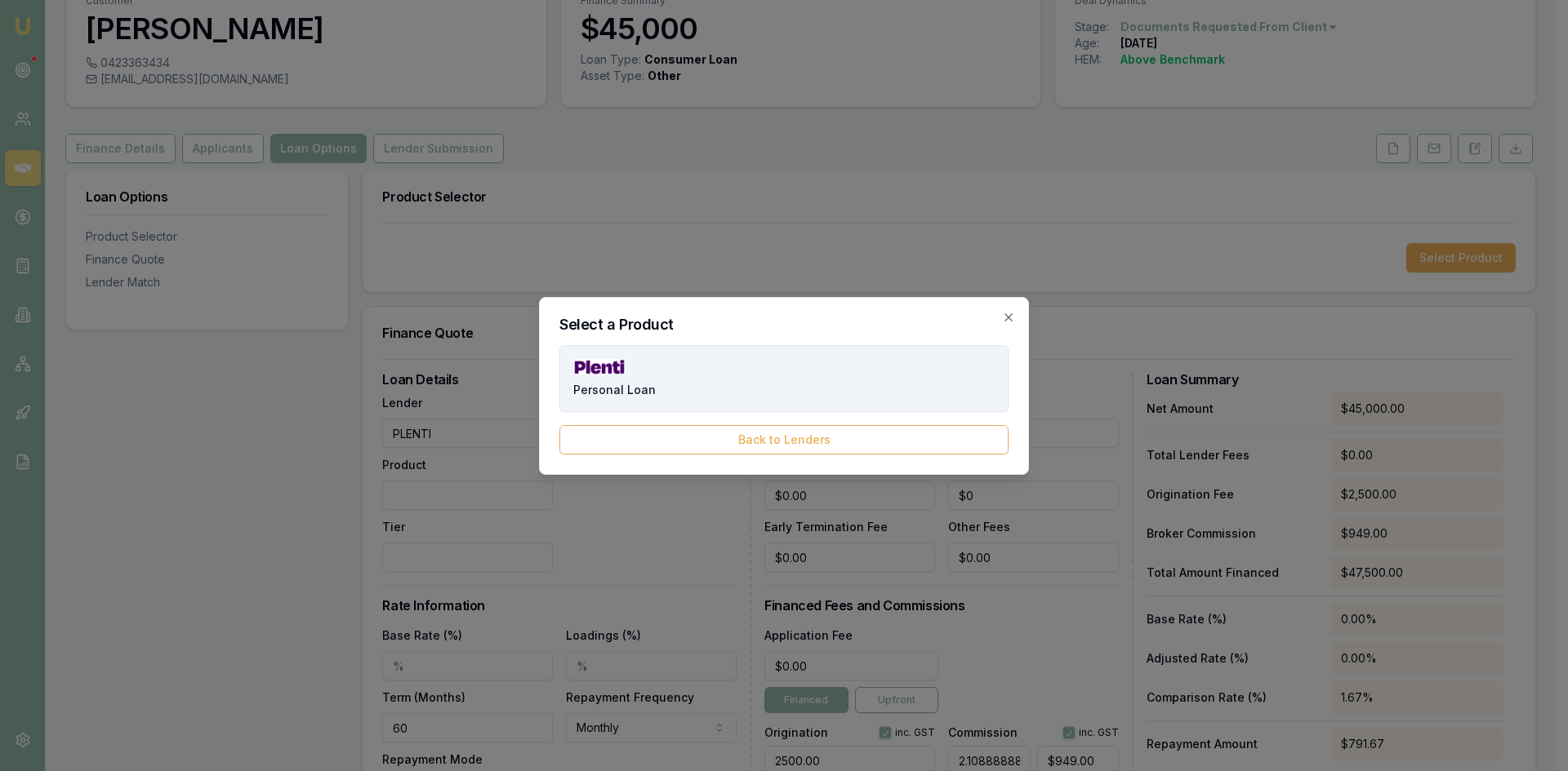
click at [708, 404] on button "Personal Loan" at bounding box center [784, 378] width 449 height 67
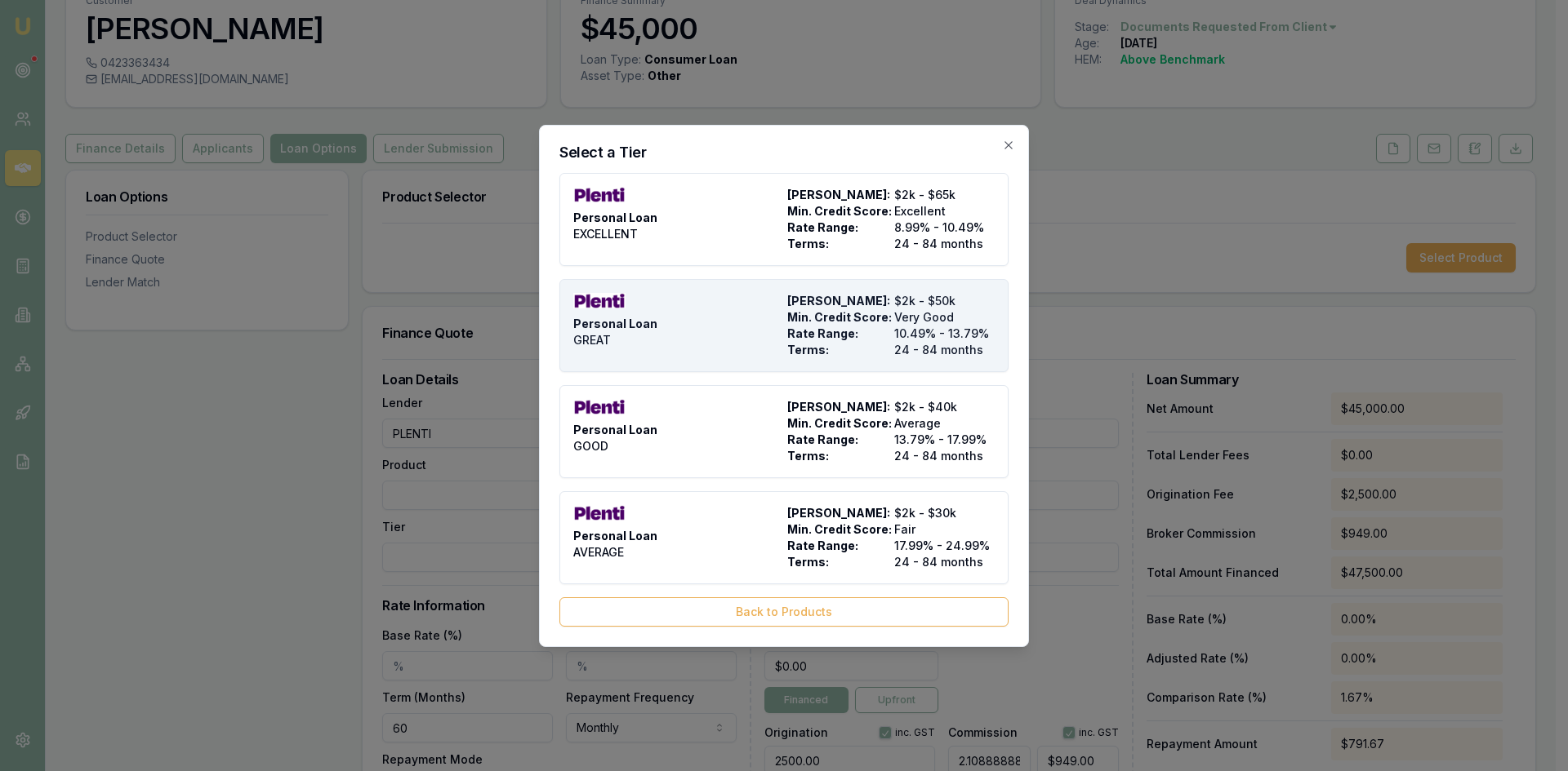
click at [919, 323] on span "Very Good" at bounding box center [944, 317] width 100 height 16
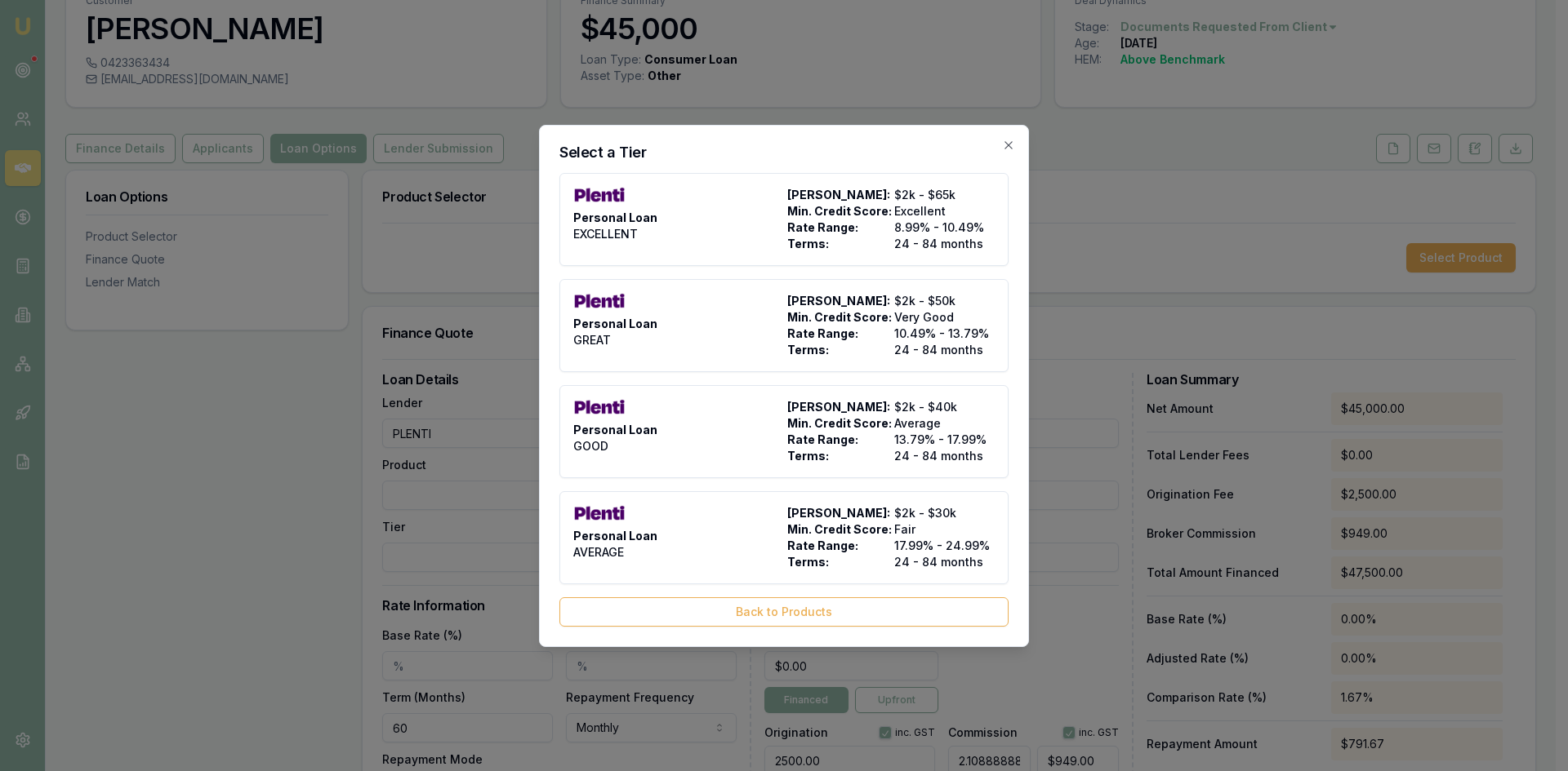
type input "Plenti"
type input "Personal Loan"
type input "GREAT"
type input "10.49"
type input "24"
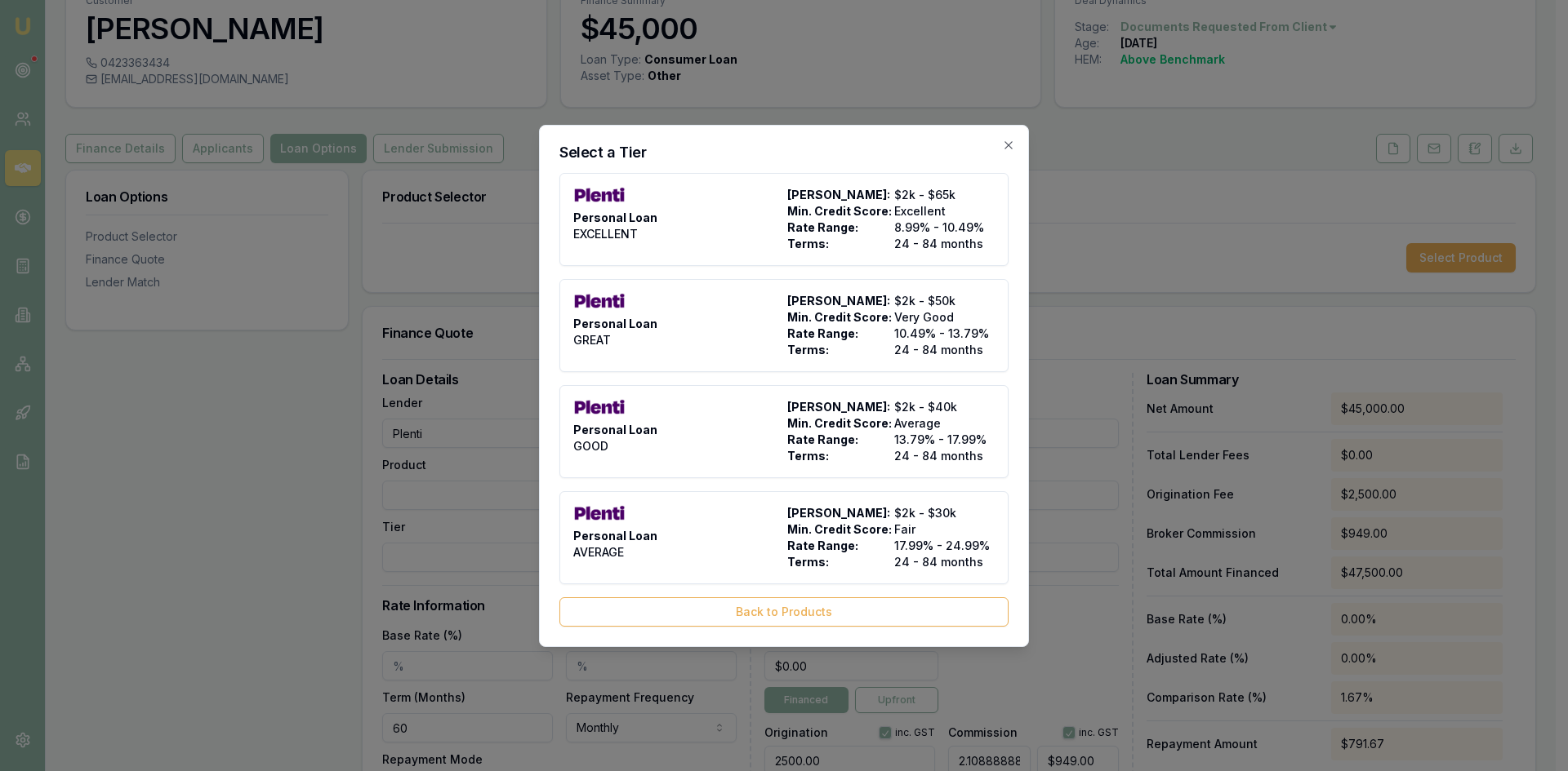
type input "$999.00"
type input "1500"
type input "$0.00"
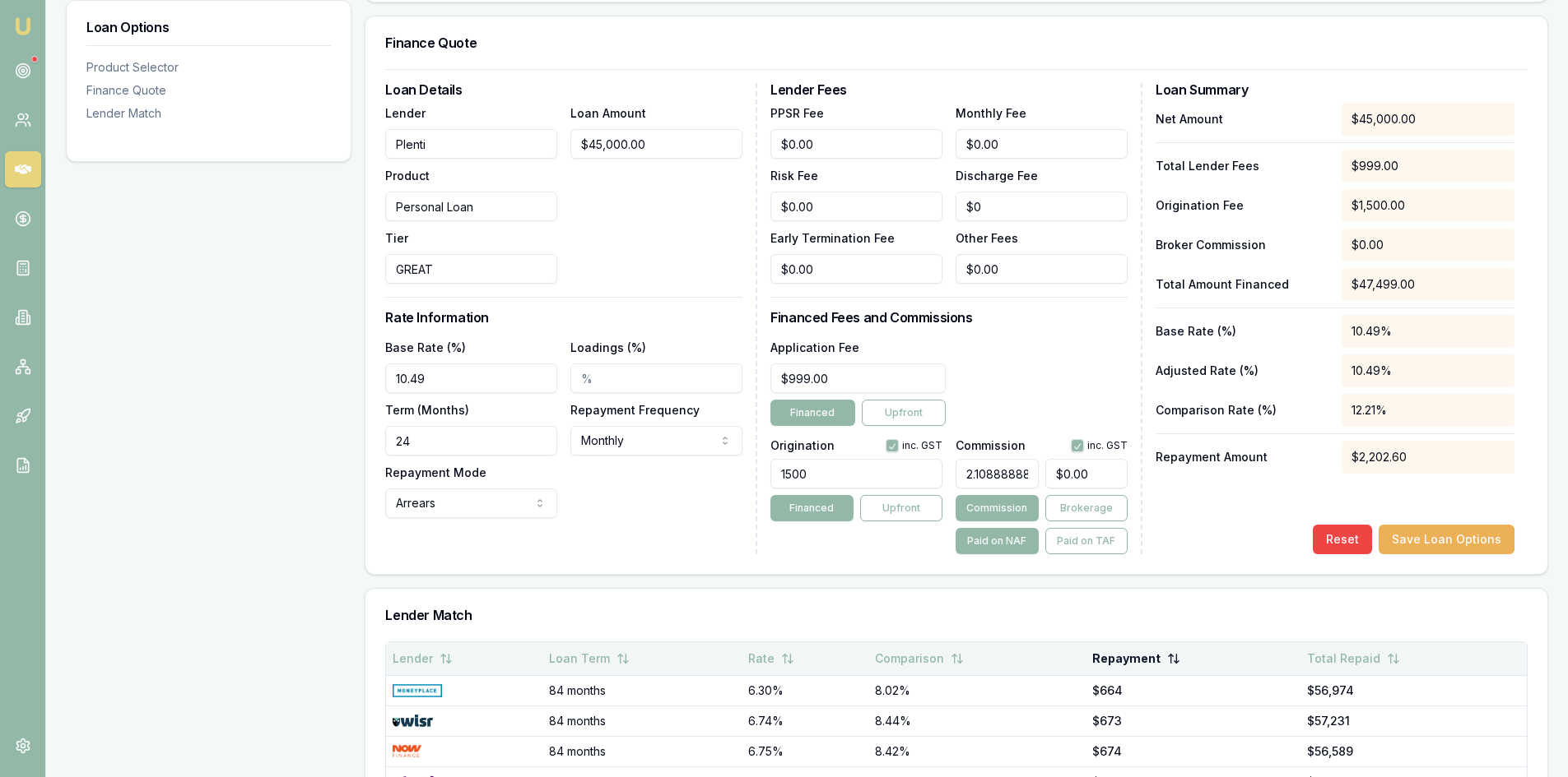
scroll to position [701, 0]
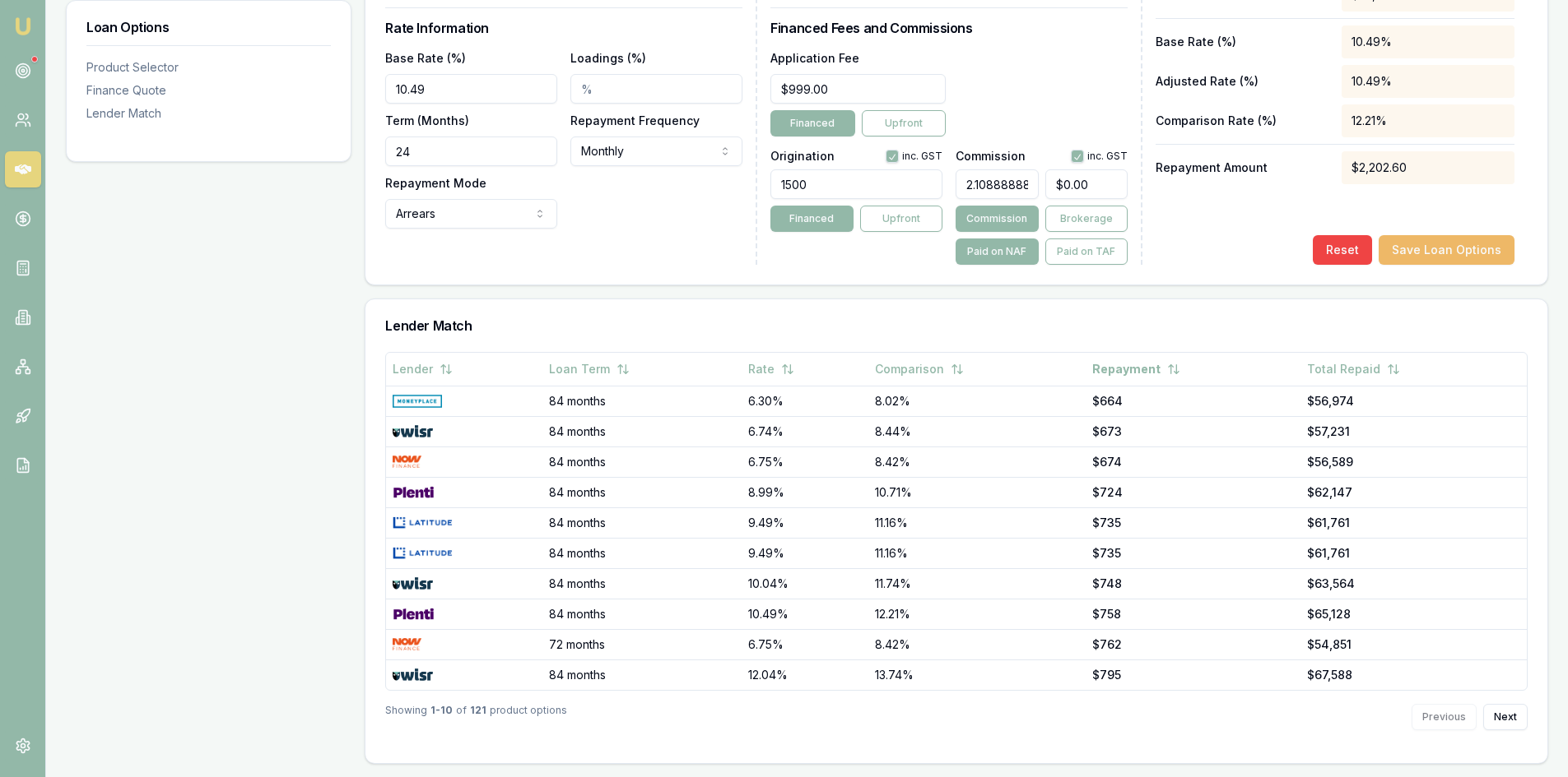
click at [1434, 245] on button "Save Loan Options" at bounding box center [1446, 249] width 136 height 29
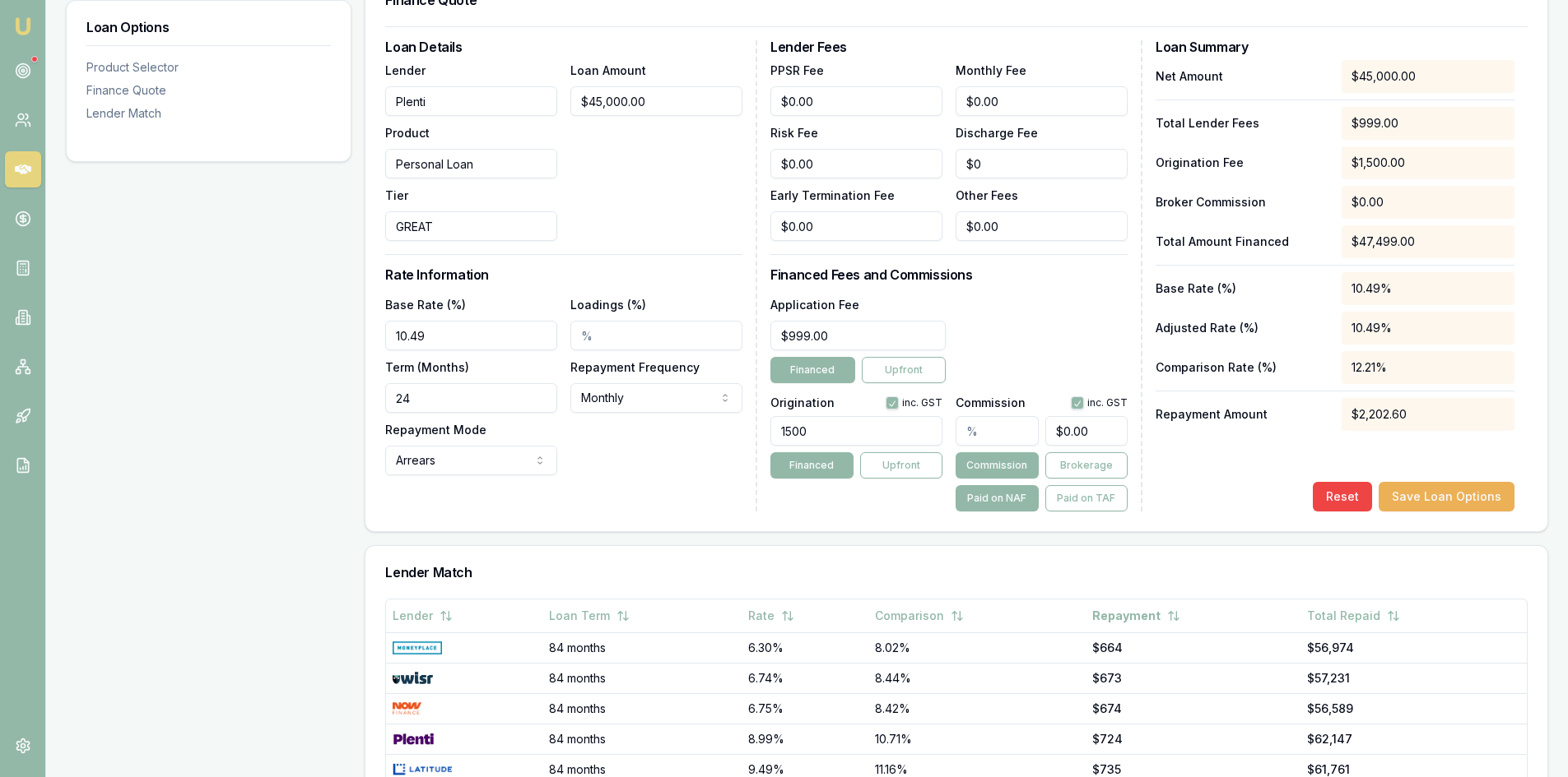
drag, startPoint x: 857, startPoint y: 432, endPoint x: 693, endPoint y: 448, distance: 164.8
click at [693, 448] on div "Loan Details Lender Plenti Product Personal Loan Tier GREAT Loan Amount $45,000…" at bounding box center [956, 276] width 1142 height 471
type input "2500.00"
click at [1115, 433] on input "0" at bounding box center [1085, 431] width 82 height 29
type input "$0.00"
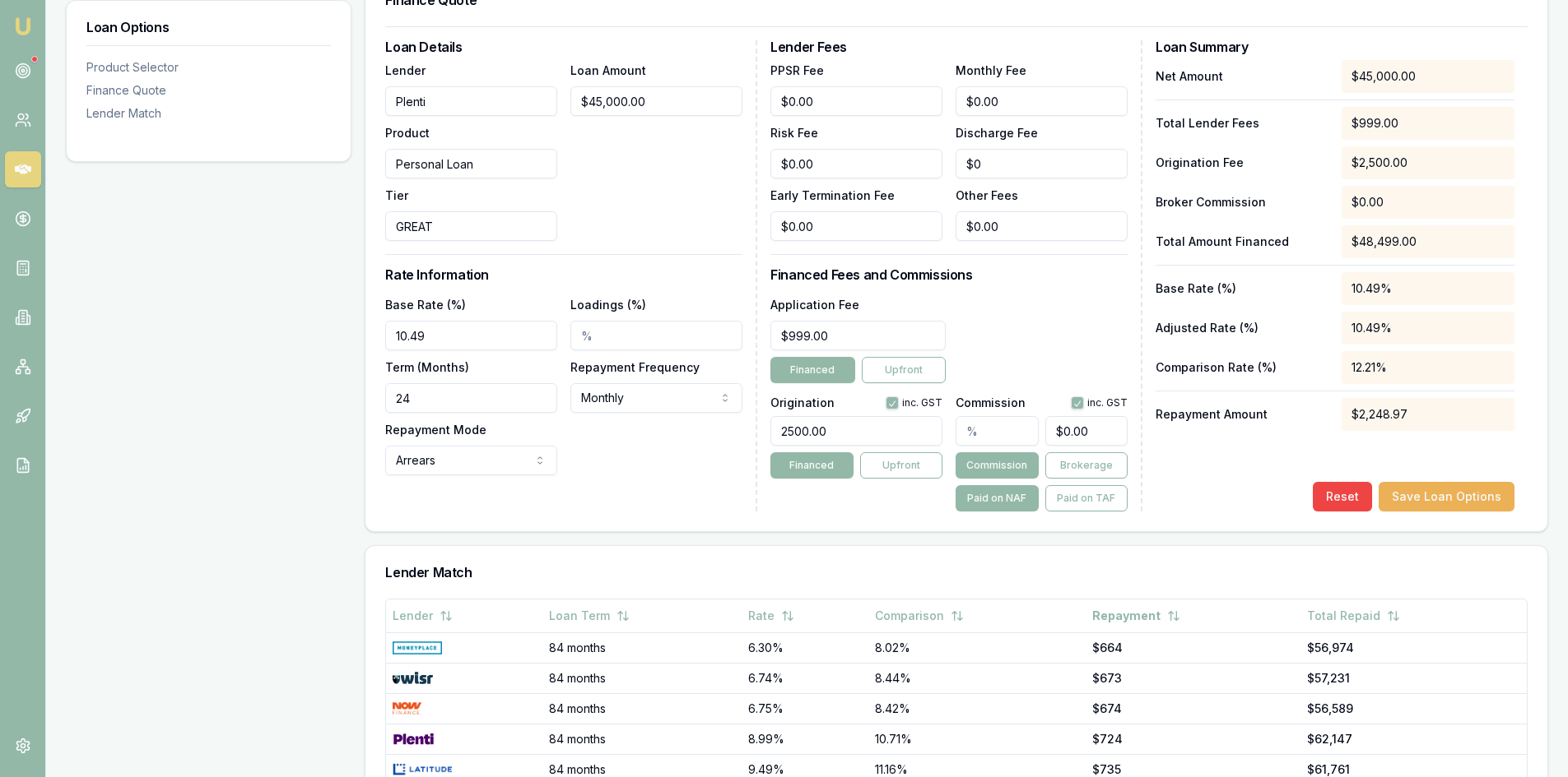
click at [965, 434] on input "text" at bounding box center [996, 431] width 82 height 29
type input "2"
type input "$900.00"
type input "21"
type input "$9,450.00"
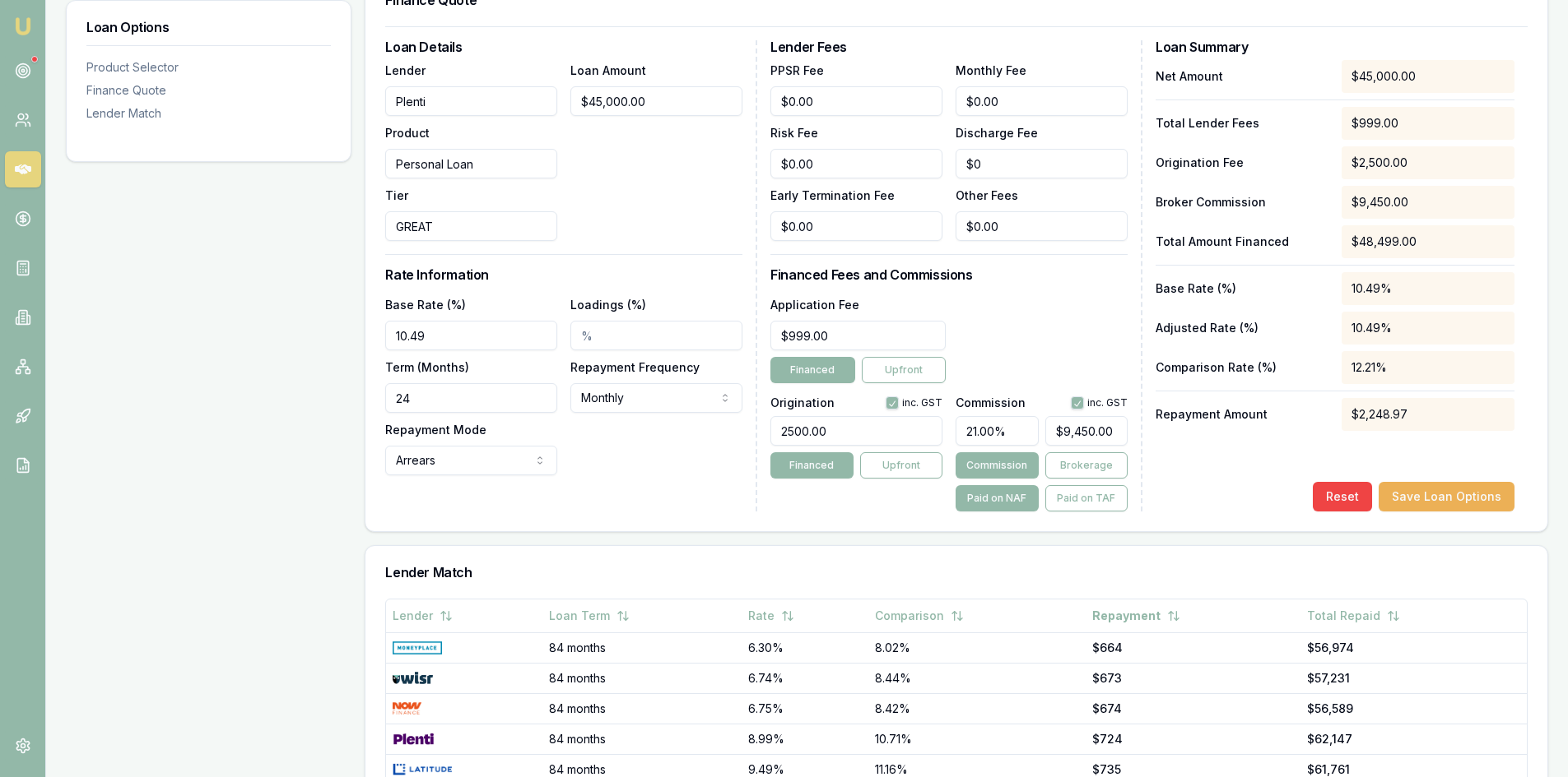
click at [897, 568] on h3 "Lender Match" at bounding box center [956, 572] width 1142 height 13
click at [967, 432] on input "21.00%" at bounding box center [996, 431] width 82 height 29
type input "0.21"
type input "$94.50"
type input "0.21%"
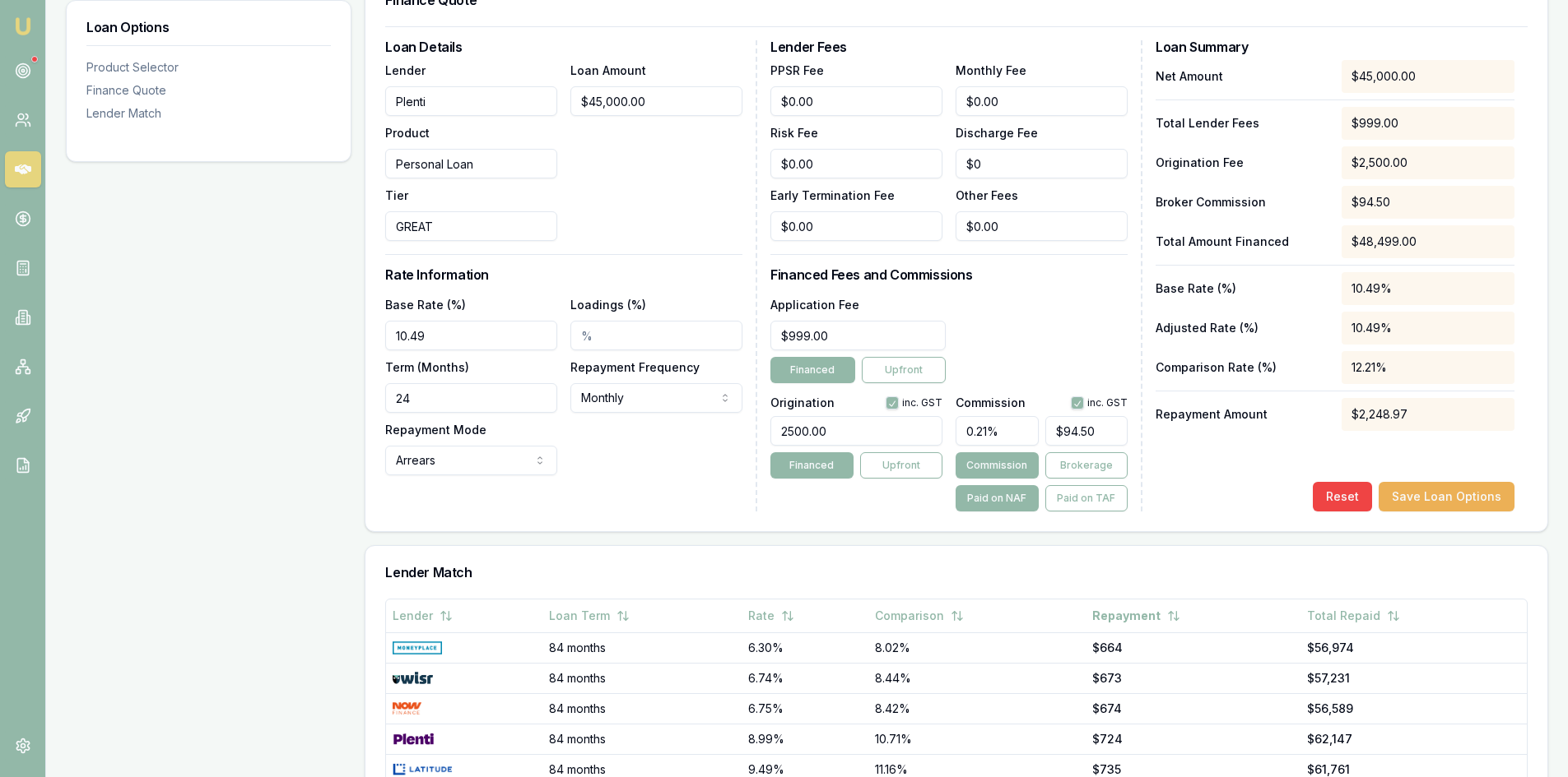
click at [975, 578] on h3 "Lender Match" at bounding box center [956, 572] width 1142 height 13
click at [1101, 429] on input "94.5" at bounding box center [1085, 431] width 82 height 29
type input "$94.50"
click at [1015, 431] on input "0.21%" at bounding box center [996, 431] width 82 height 29
type input "0.2"
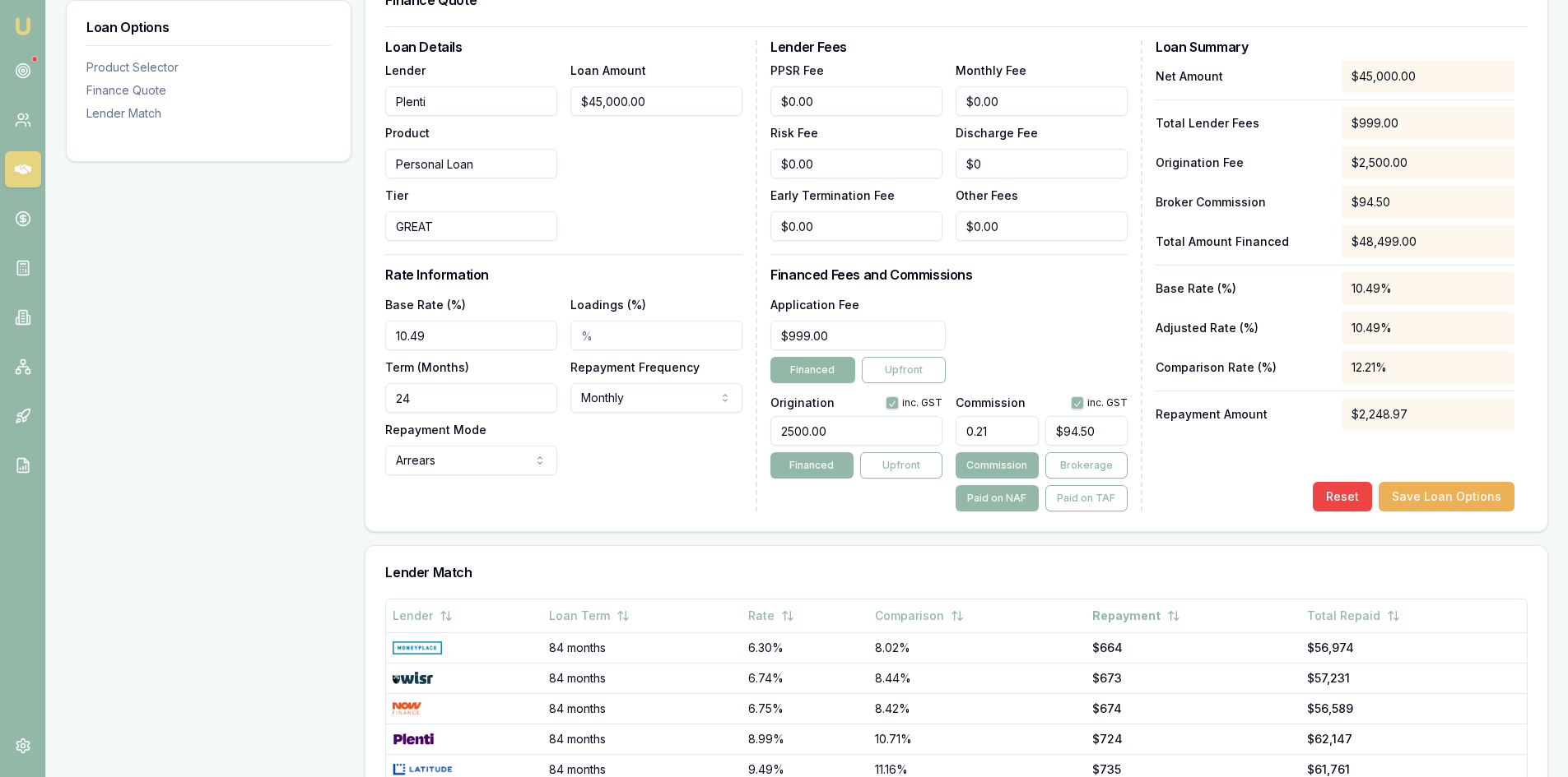
type input "$90.00"
type input "0.21"
type input "$94.50"
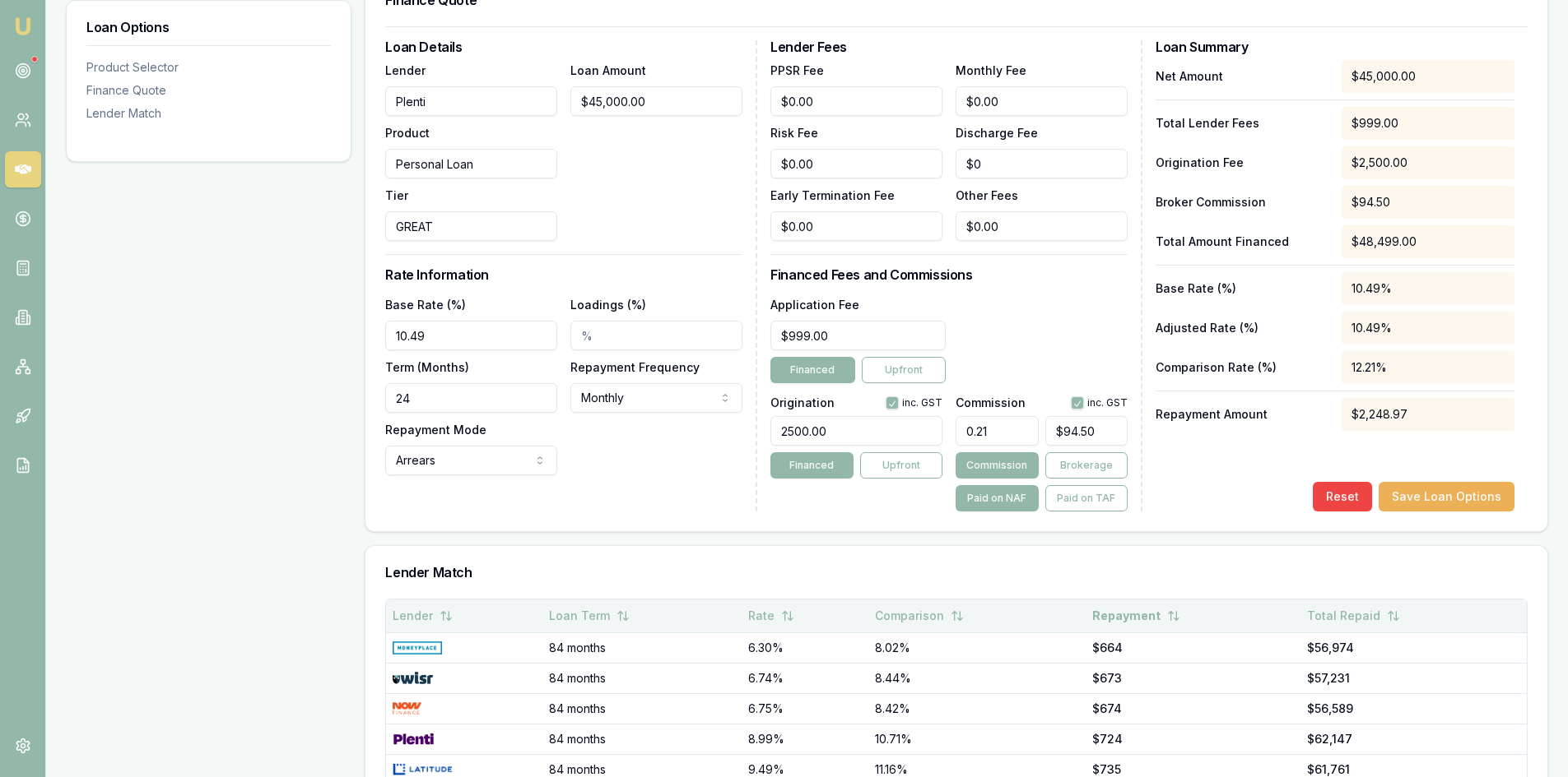
type input "0.21%"
click at [980, 617] on th "Comparison" at bounding box center [977, 616] width 217 height 33
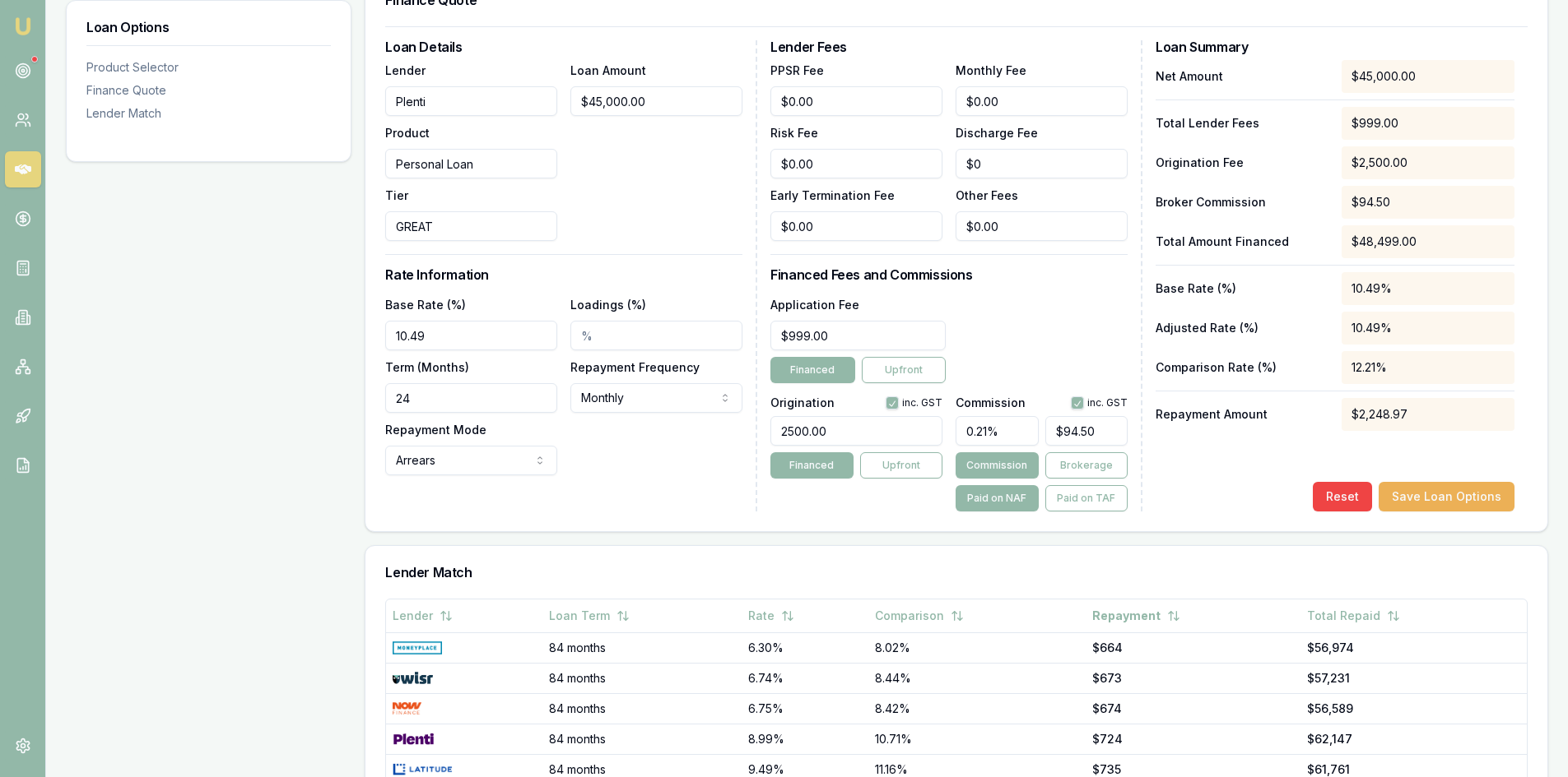
drag, startPoint x: 1006, startPoint y: 431, endPoint x: 941, endPoint y: 439, distance: 65.5
click at [941, 439] on div "Origination inc. GST 2500.00 Financed Upfront Commission inc. GST 0.21% $94.50 …" at bounding box center [948, 450] width 357 height 122
click at [1110, 434] on input "94.5" at bounding box center [1085, 431] width 82 height 29
type input "$94.50"
drag, startPoint x: 1004, startPoint y: 437, endPoint x: 929, endPoint y: 440, distance: 75.1
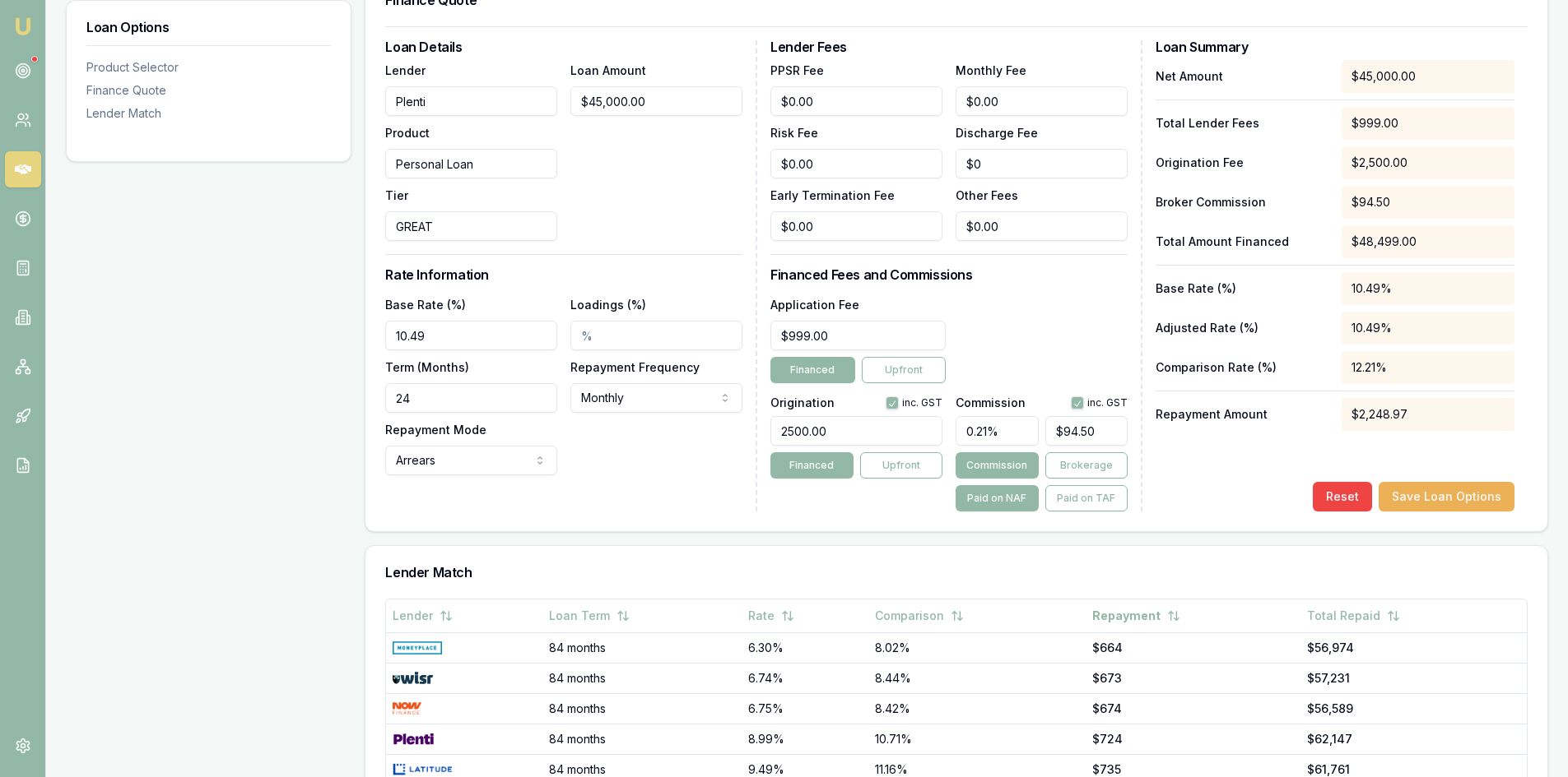
click at [929, 440] on div "Origination inc. GST 2500.00 Financed Upfront Commission inc. GST 0.21% $94.50 …" at bounding box center [948, 450] width 357 height 122
type input "$0.00"
type input "2"
type input "$900.00"
type input "21"
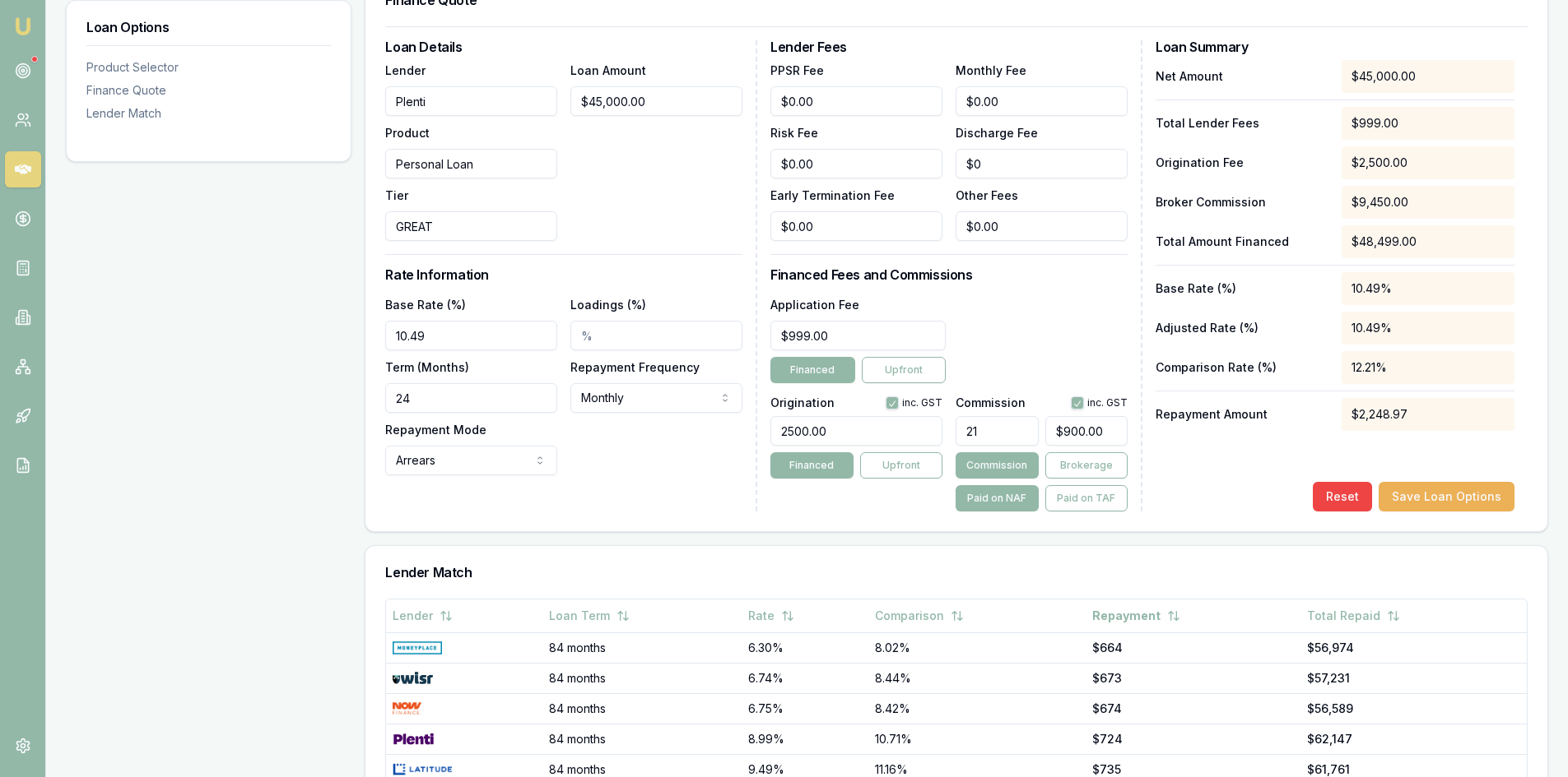
type input "$9,450.00"
type input "21.00%"
click at [962, 545] on div "Product Selector Personal Loan GREAT Max Loan Amount: $50k Min. Credit Score: V…" at bounding box center [956, 404] width 1184 height 1211
drag, startPoint x: 1015, startPoint y: 431, endPoint x: 865, endPoint y: 443, distance: 150.5
click at [865, 443] on div "Origination inc. GST 2500.00 Financed Upfront Commission inc. GST 21.00% $9,450…" at bounding box center [948, 450] width 357 height 122
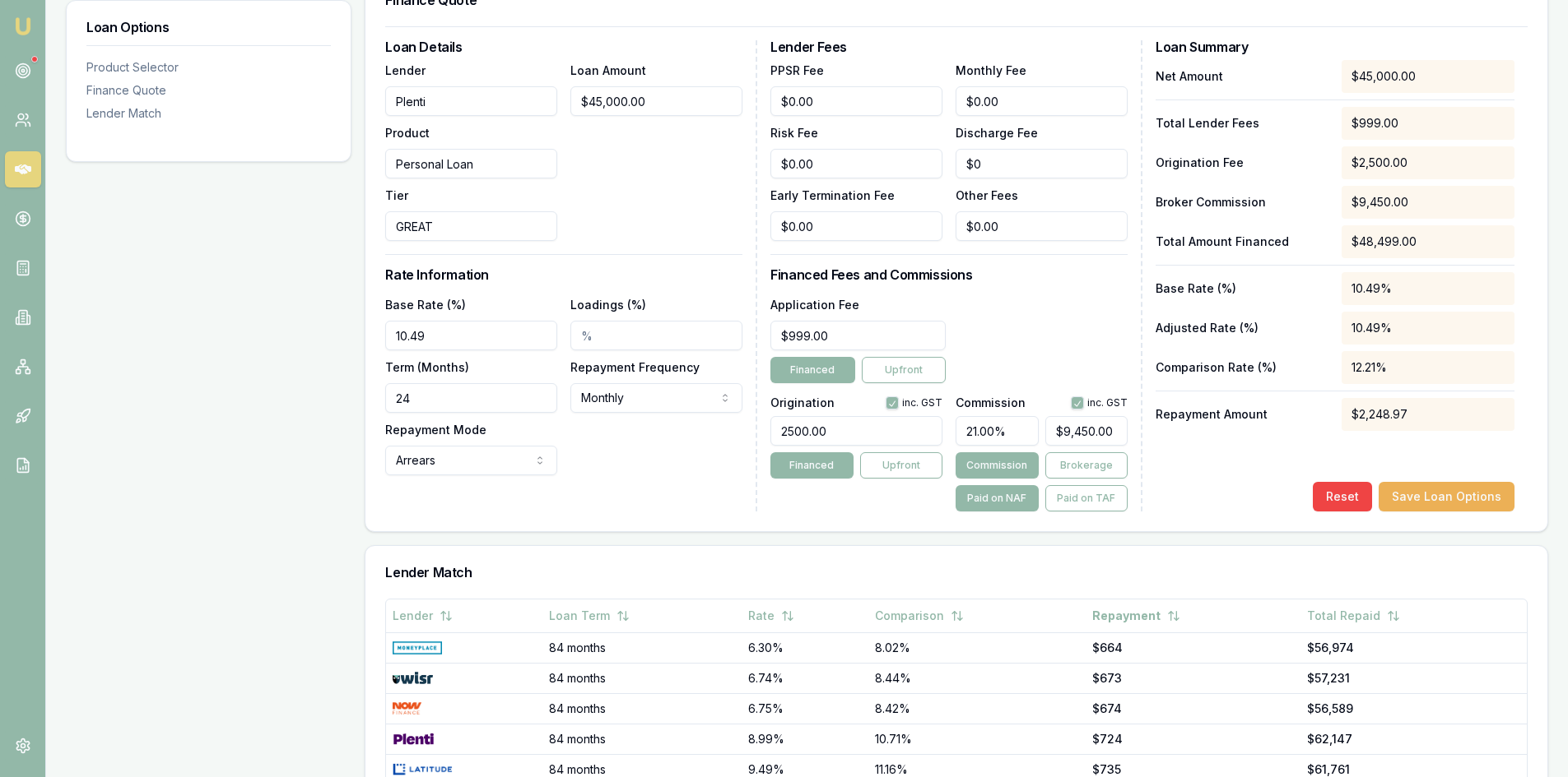
type input "$0.00"
type input "0"
click at [1101, 425] on input "0" at bounding box center [1085, 431] width 82 height 29
type input "0.02"
type input "9"
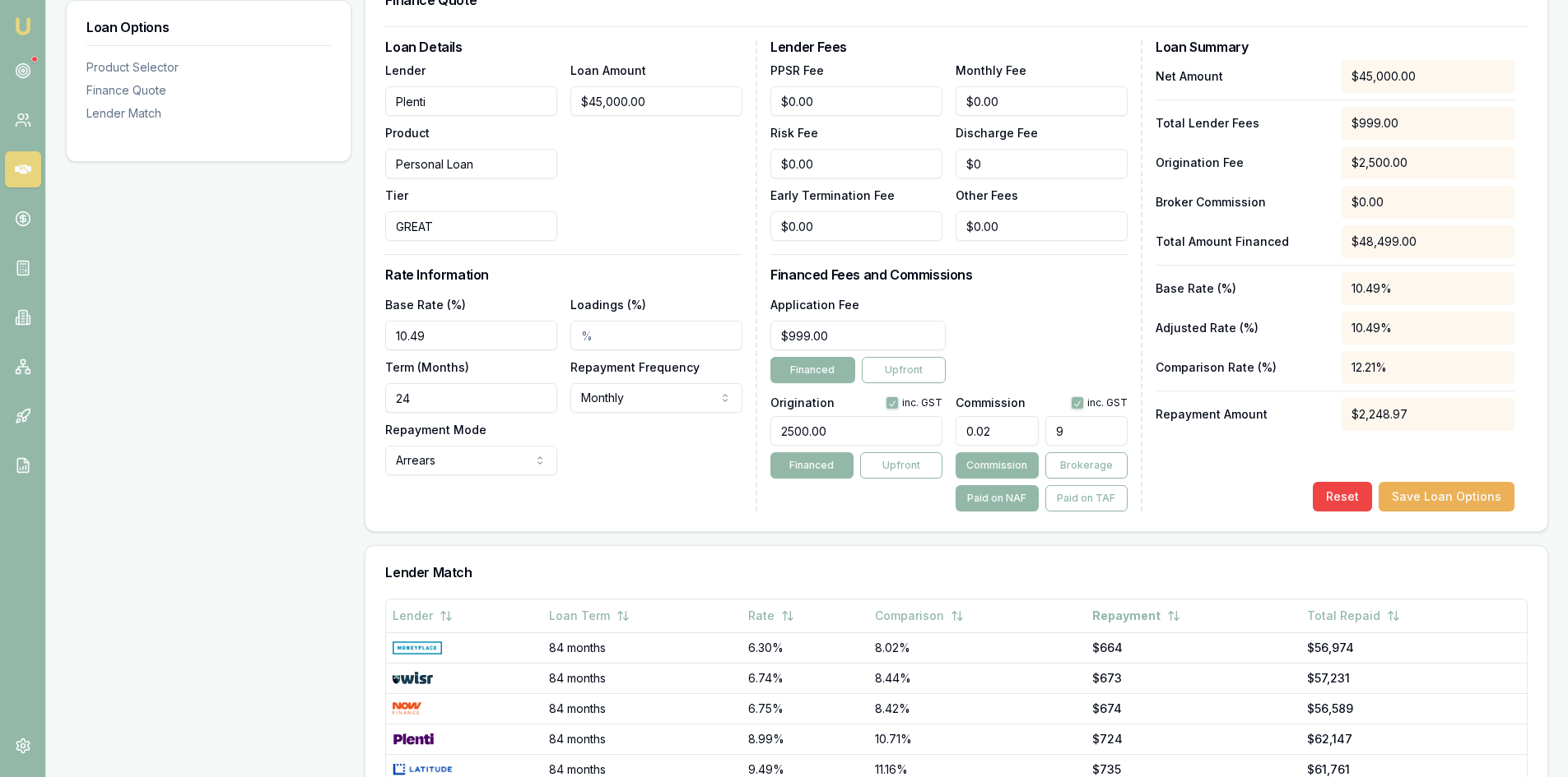
type input "0.20888888888888887"
type input "94"
type input "2.1"
type input "945"
type input "0.20888888888888887"
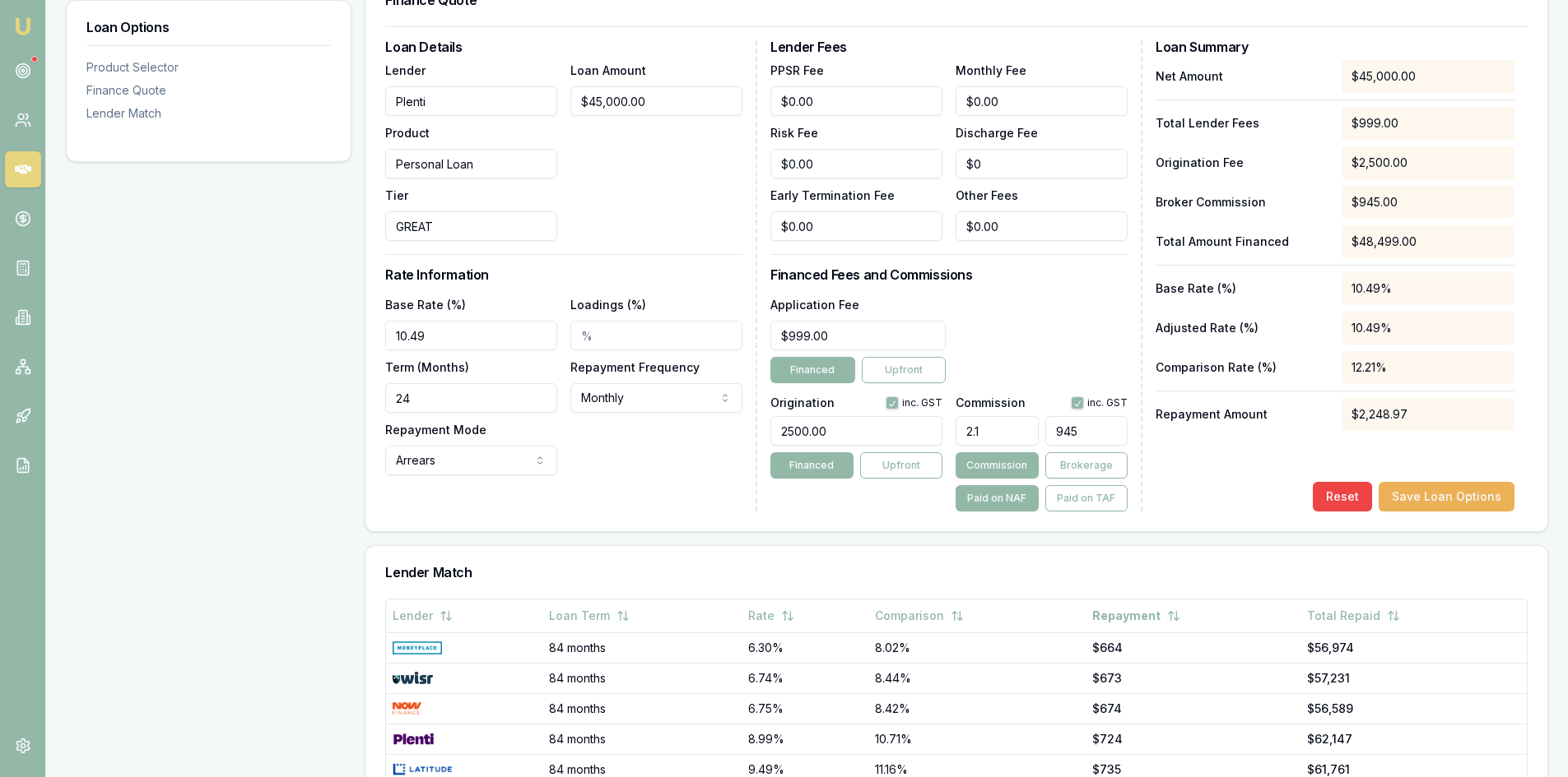
type input "94"
type input "2.108888888888889"
type input "$949.00"
click at [869, 536] on div "Product Selector Personal Loan GREAT Max Loan Amount: $50k Min. Credit Score: V…" at bounding box center [956, 404] width 1184 height 1211
click at [1413, 497] on button "Save Loan Options" at bounding box center [1446, 497] width 136 height 29
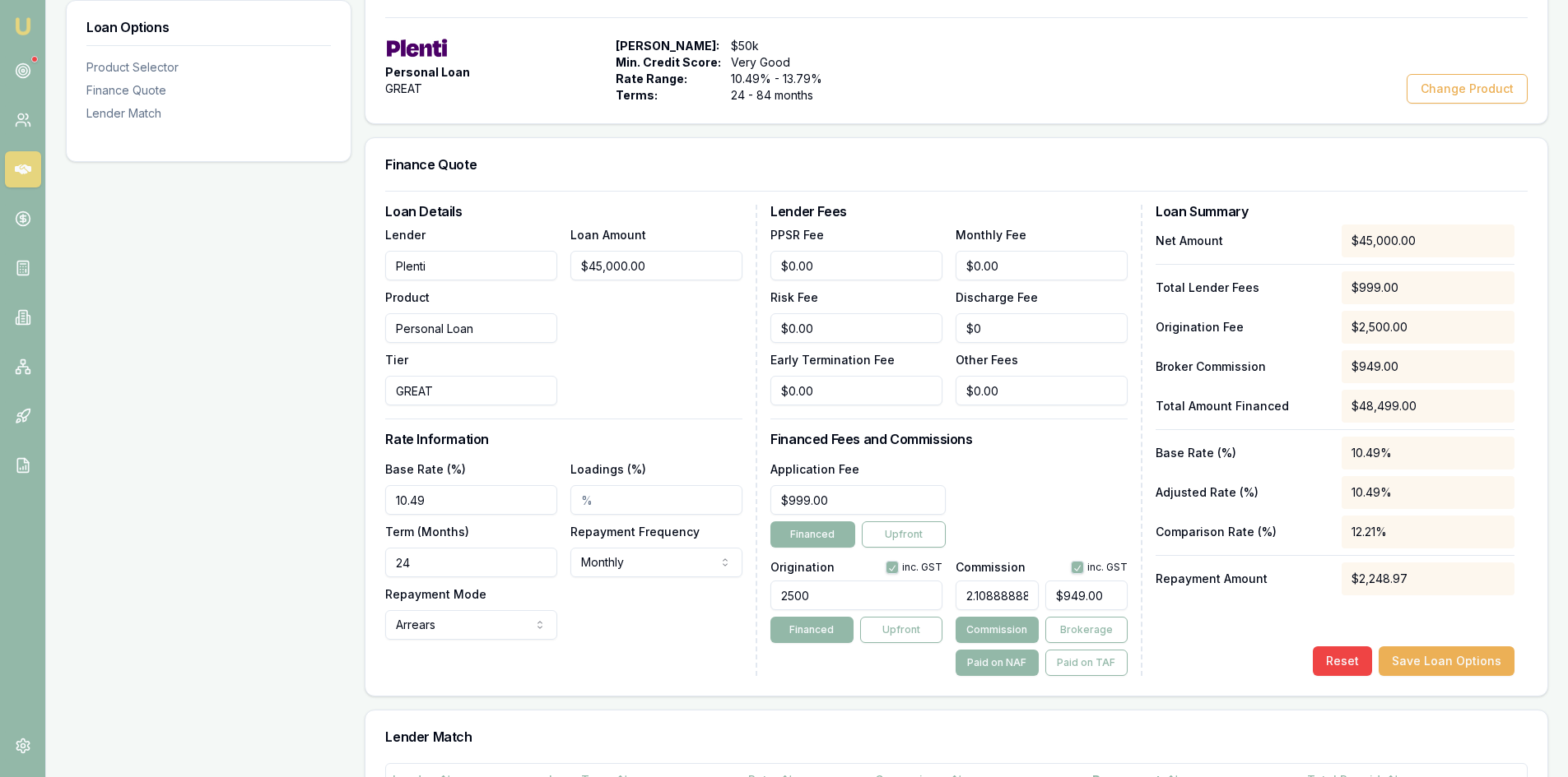
scroll to position [125, 0]
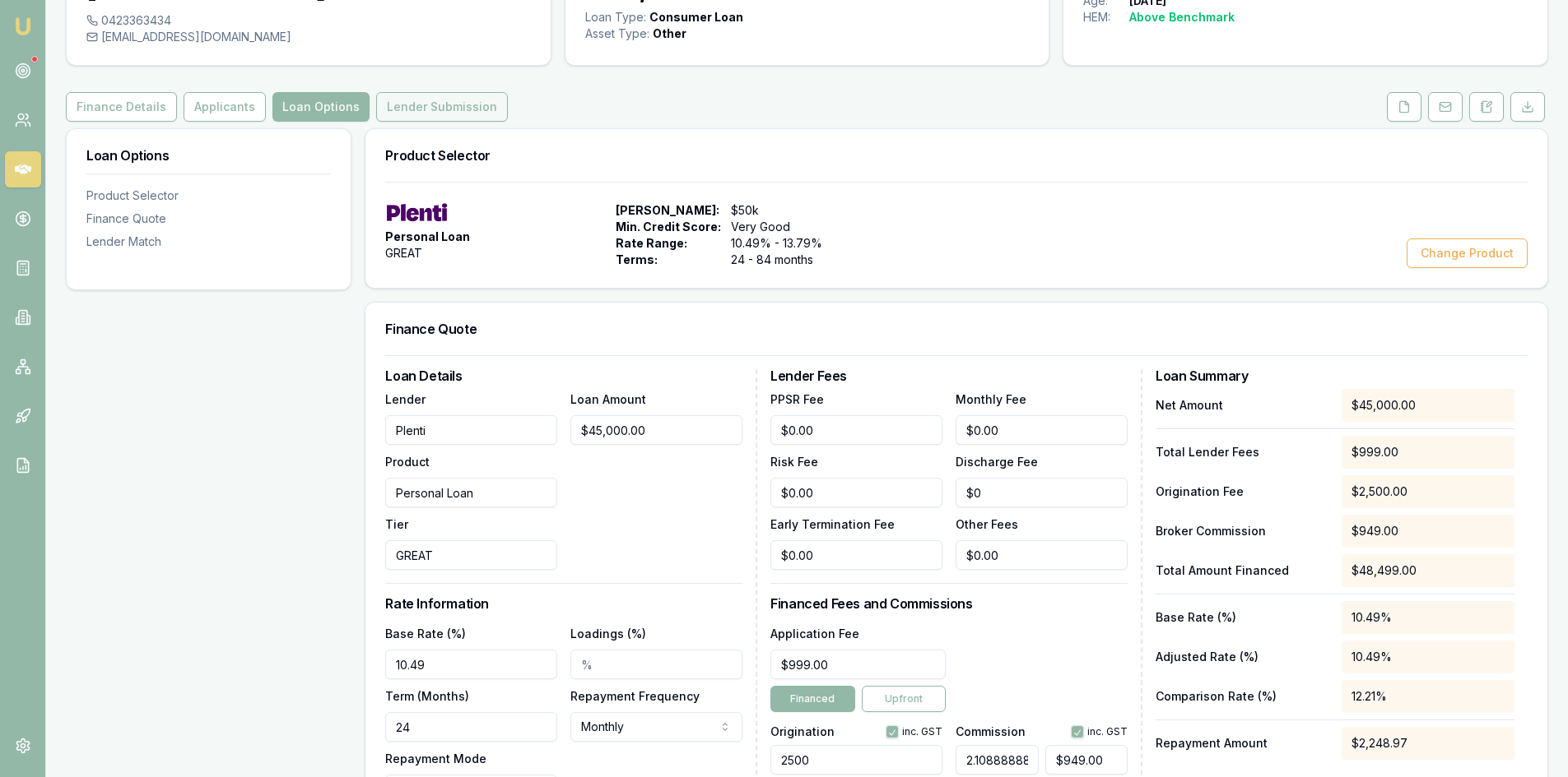
drag, startPoint x: 431, startPoint y: 104, endPoint x: 611, endPoint y: 122, distance: 180.9
click at [431, 103] on button "Lender Submission" at bounding box center [441, 107] width 131 height 29
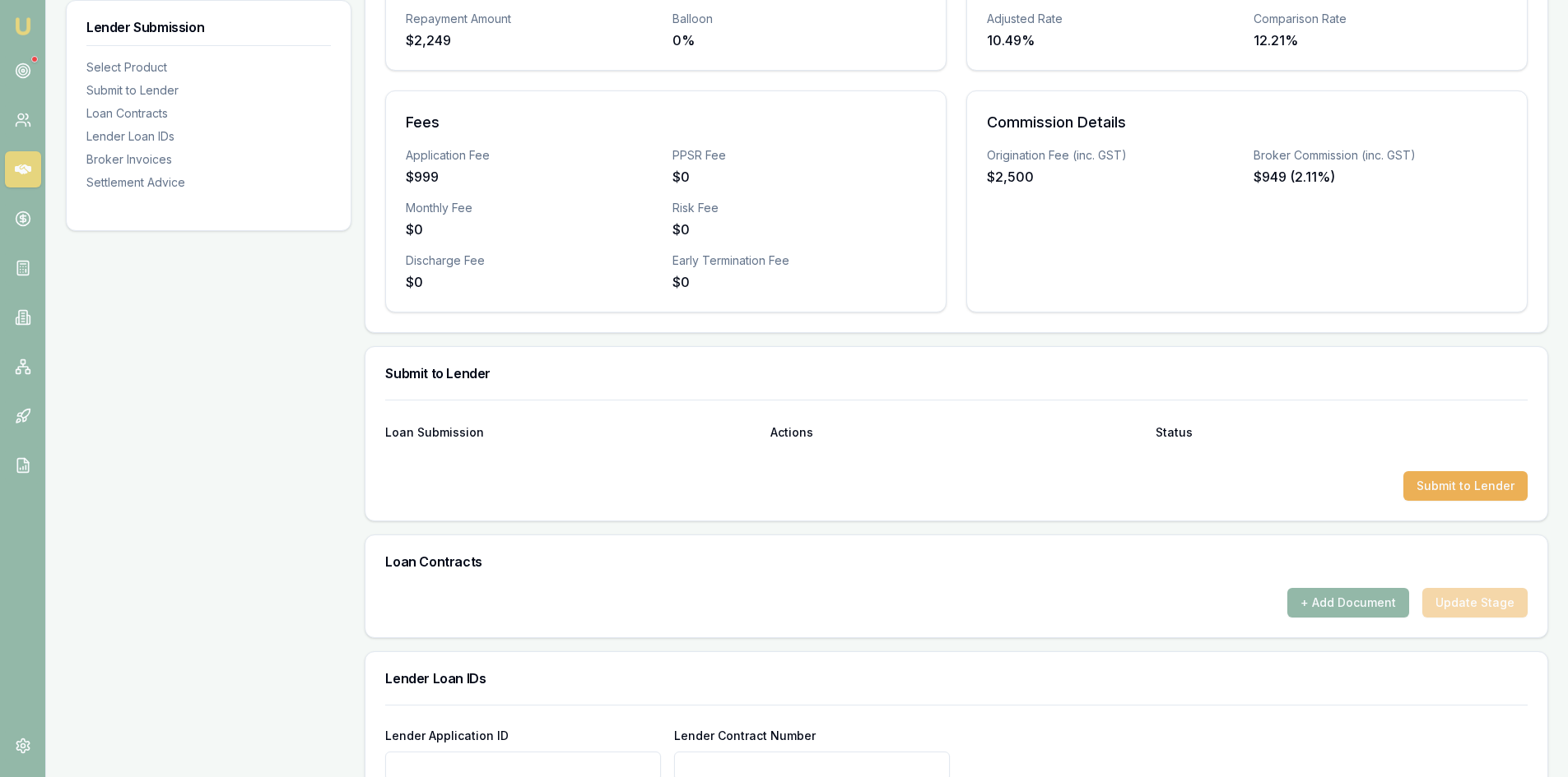
scroll to position [164, 0]
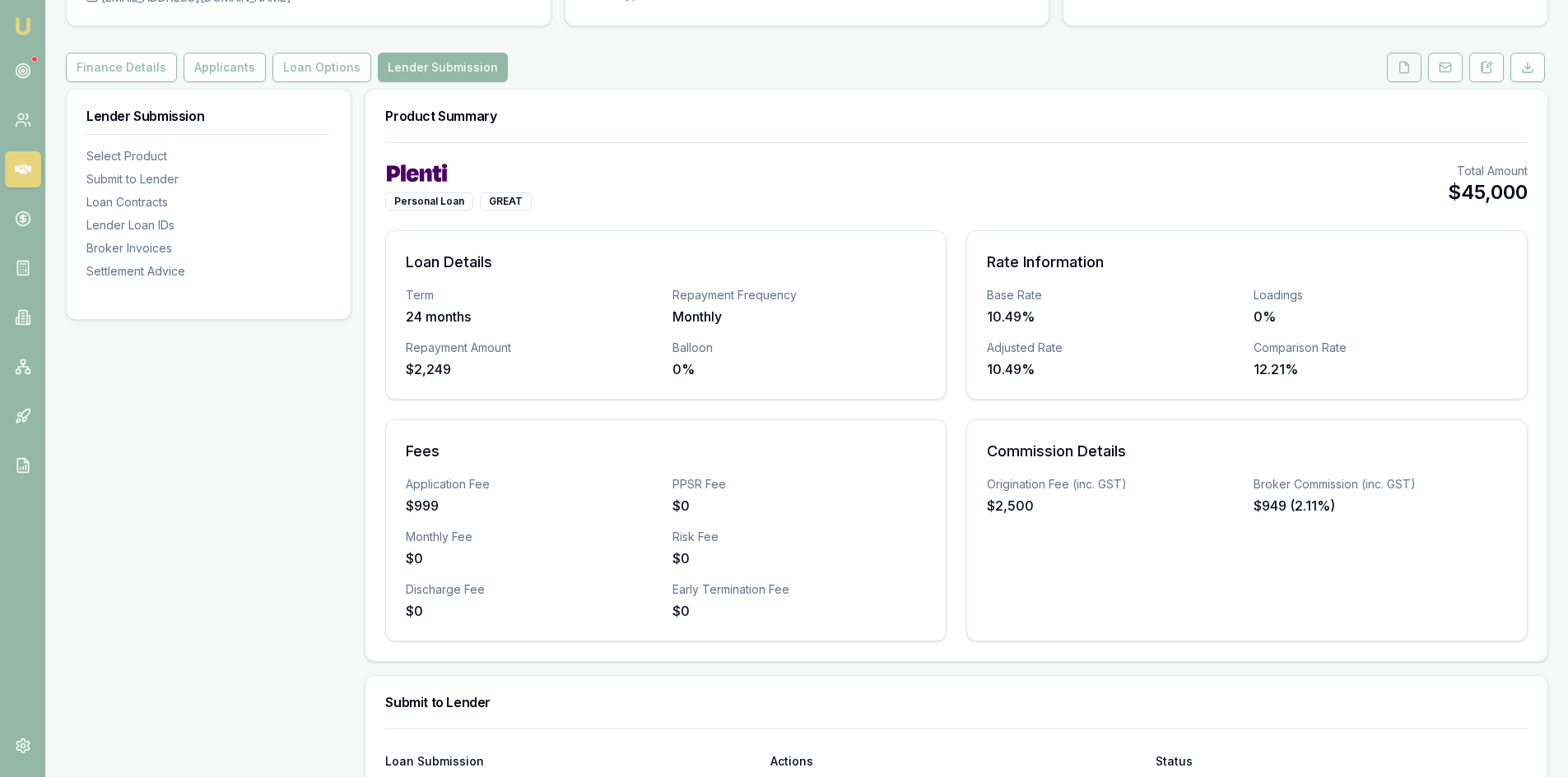
click at [1410, 65] on button at bounding box center [1404, 67] width 35 height 29
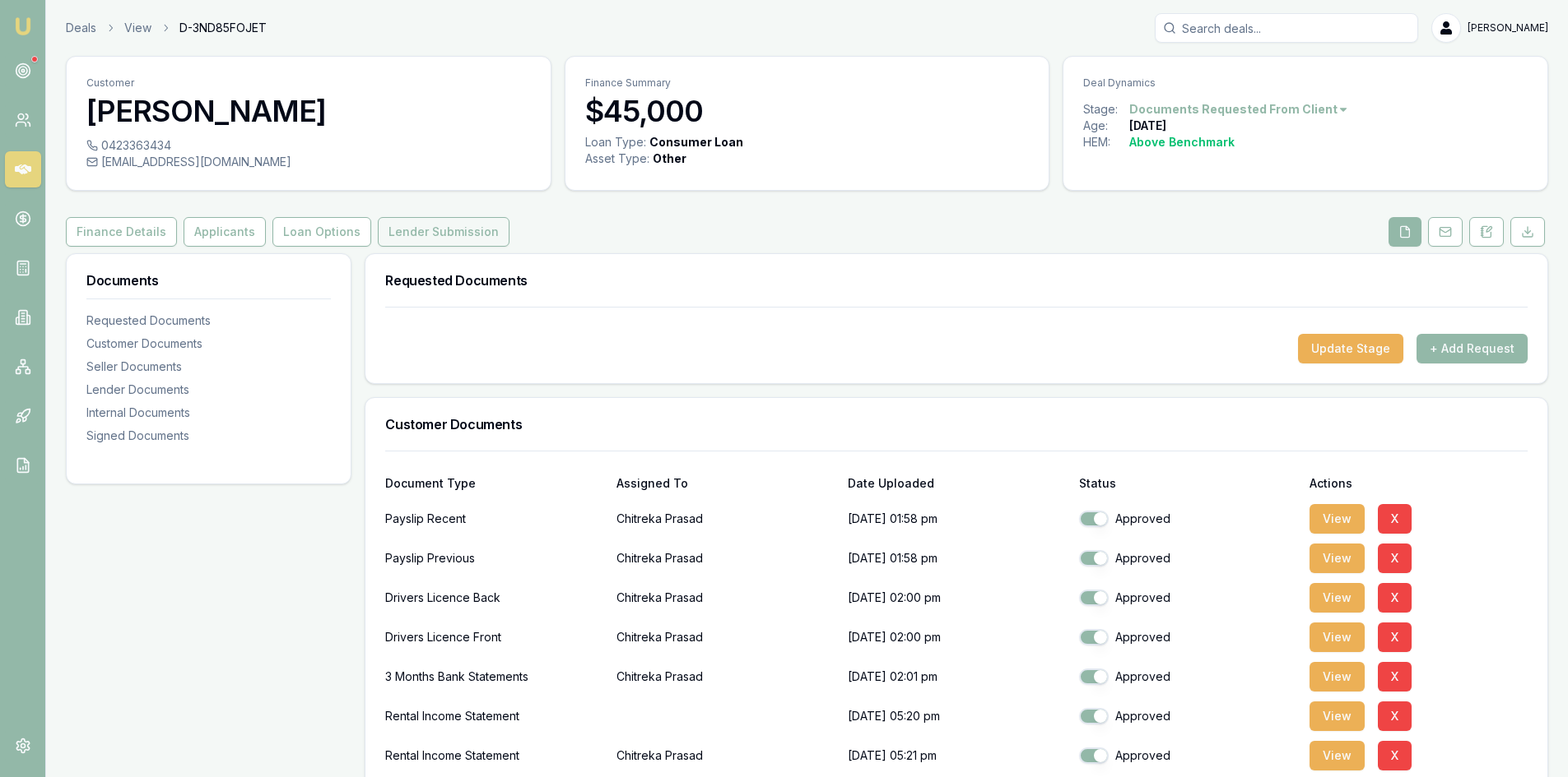
click at [433, 231] on button "Lender Submission" at bounding box center [443, 231] width 131 height 29
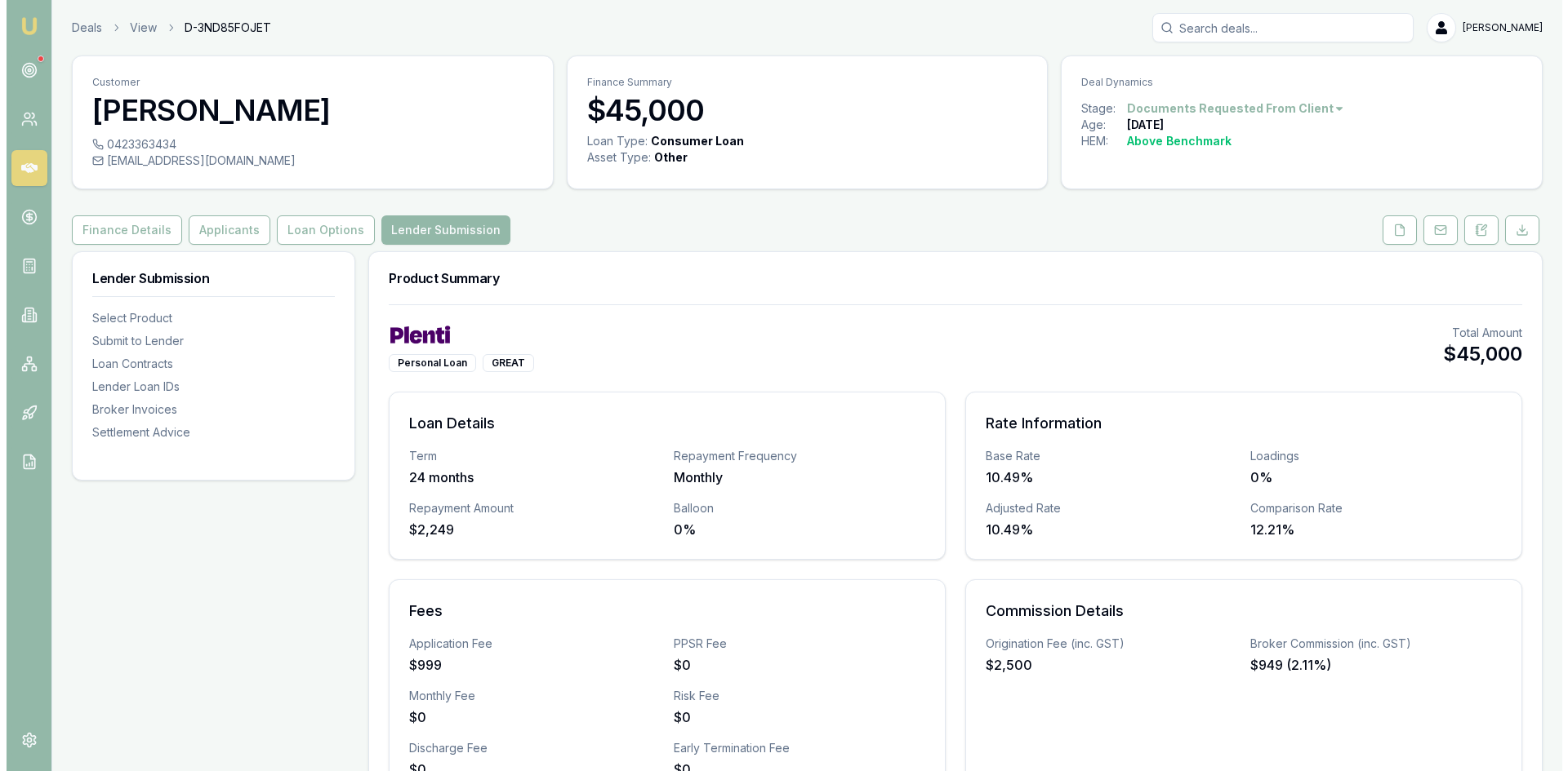
scroll to position [326, 0]
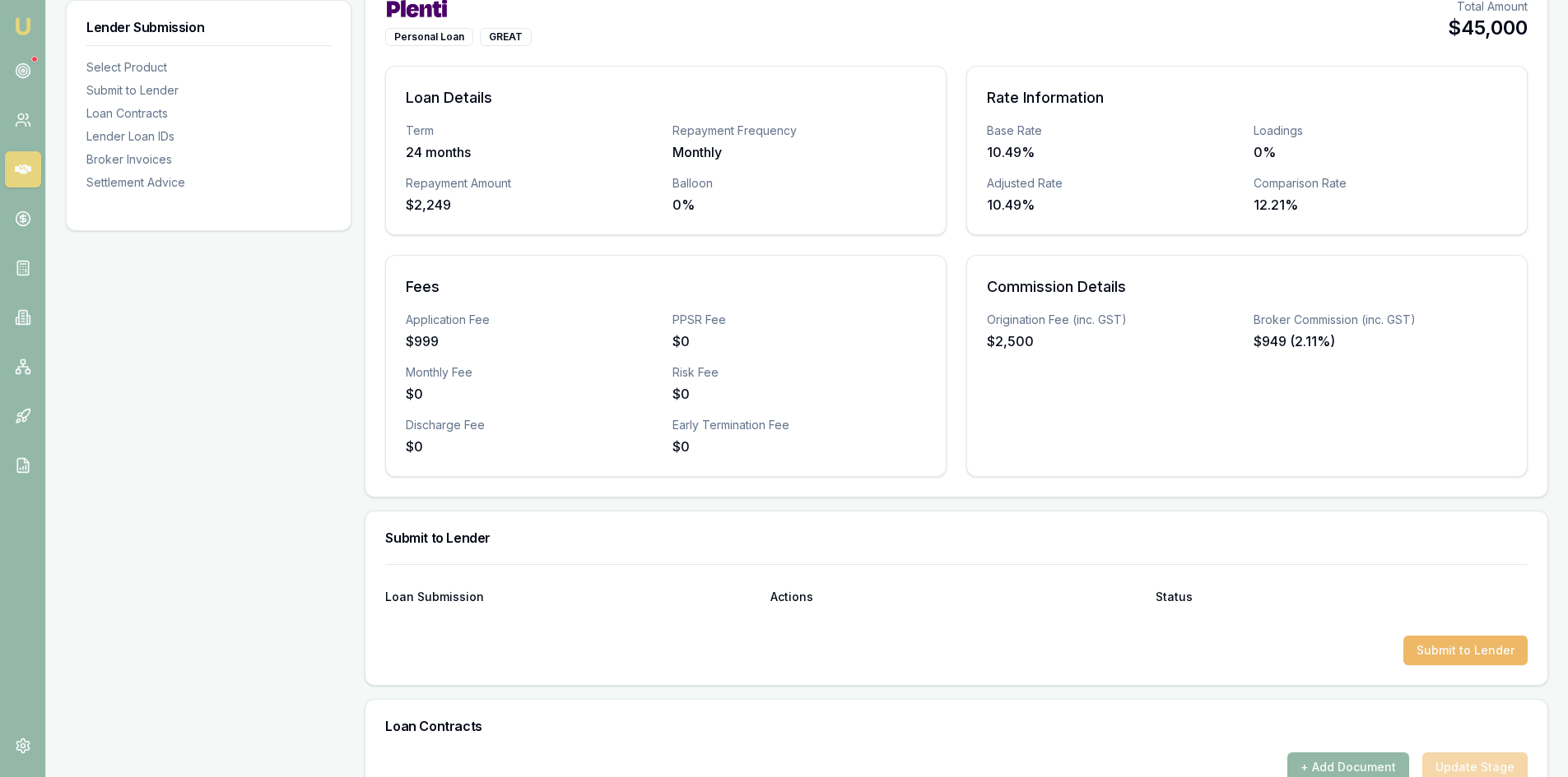
click at [1459, 646] on button "Submit to Lender" at bounding box center [1465, 650] width 125 height 29
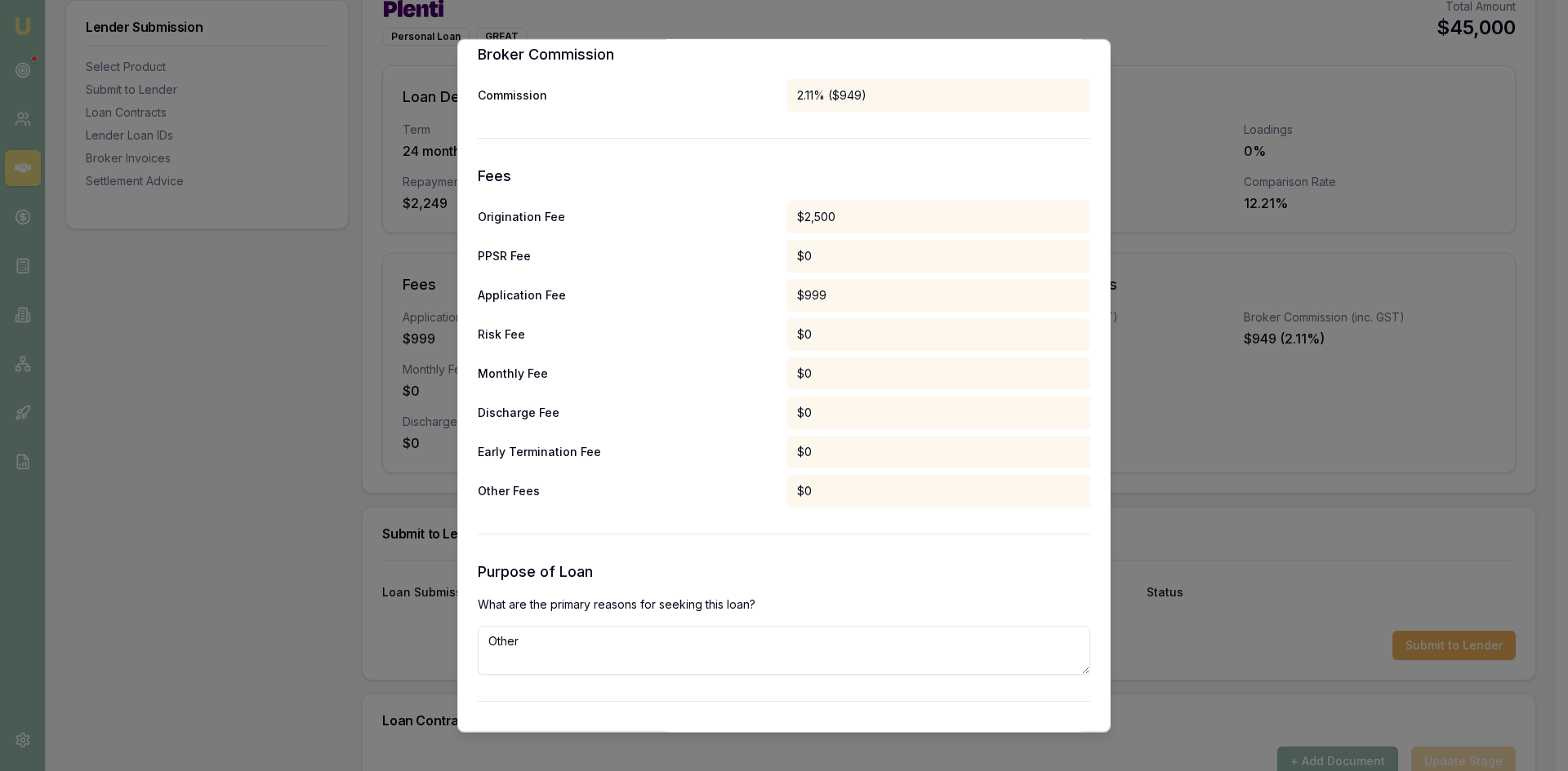
scroll to position [1469, 0]
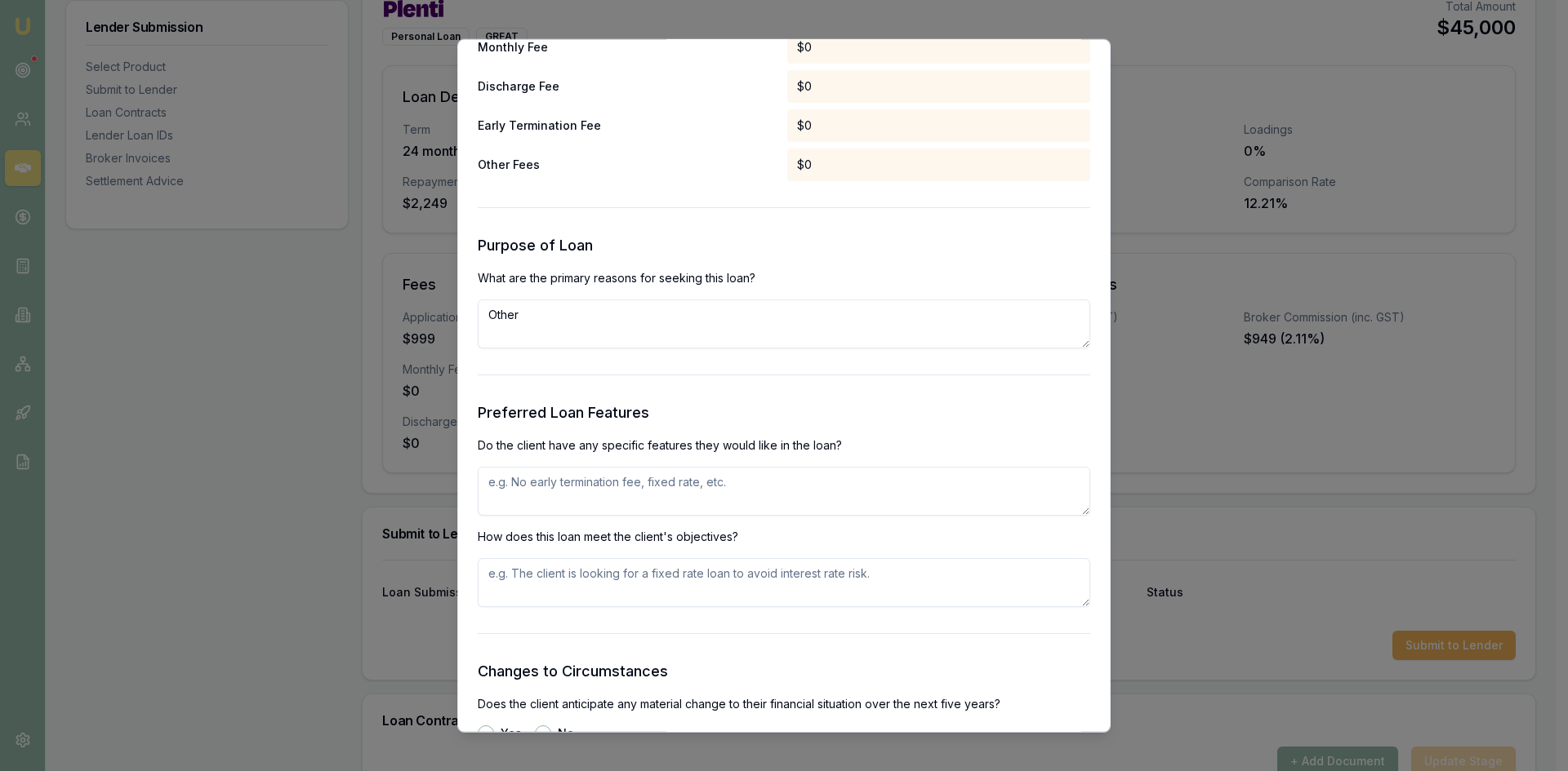
click at [590, 308] on textarea "Other" at bounding box center [784, 323] width 612 height 49
type textarea "O"
type textarea "Improve property"
click at [535, 491] on textarea at bounding box center [784, 490] width 612 height 49
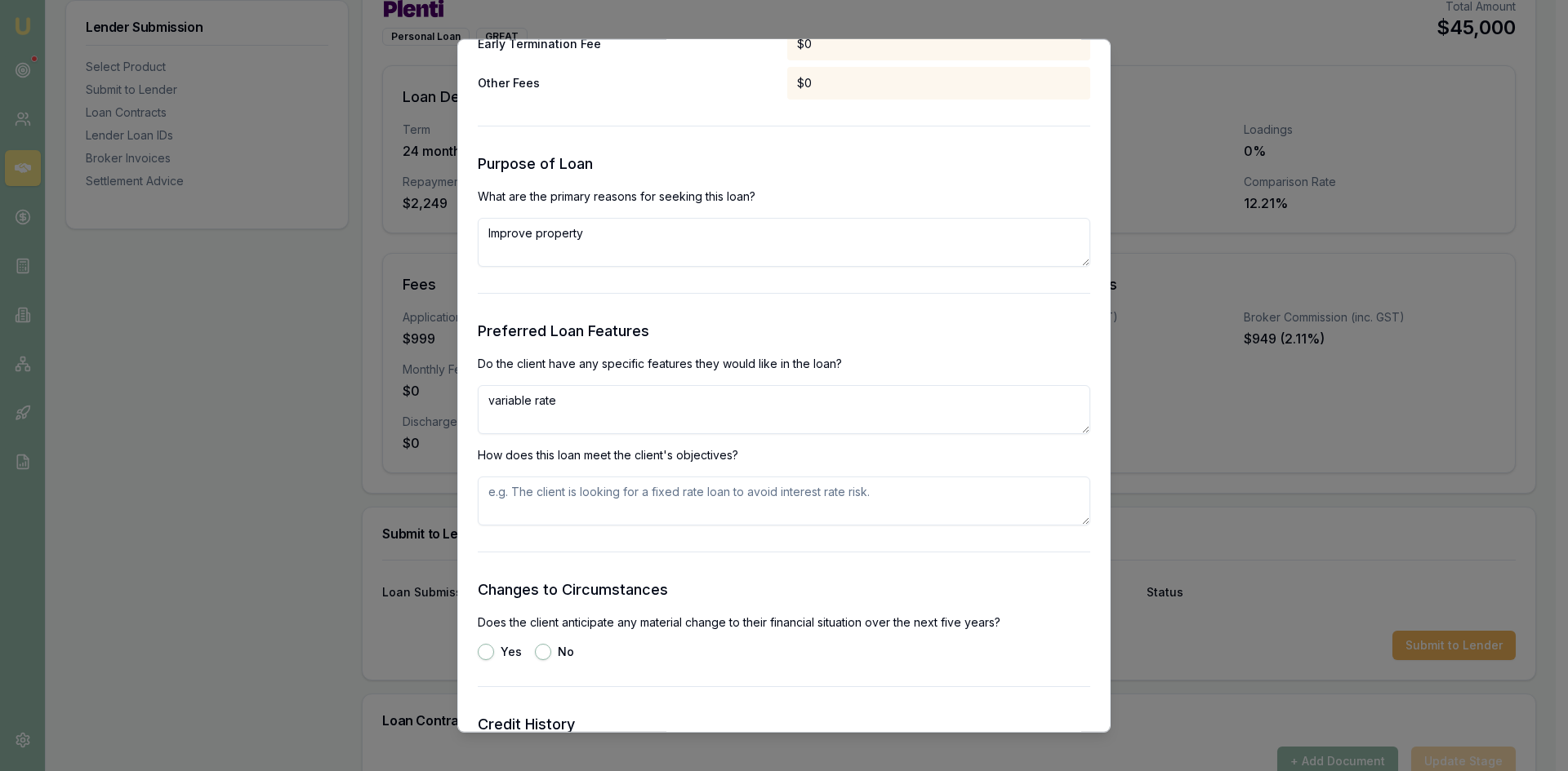
type textarea "variable rate"
click at [688, 501] on textarea at bounding box center [784, 500] width 612 height 49
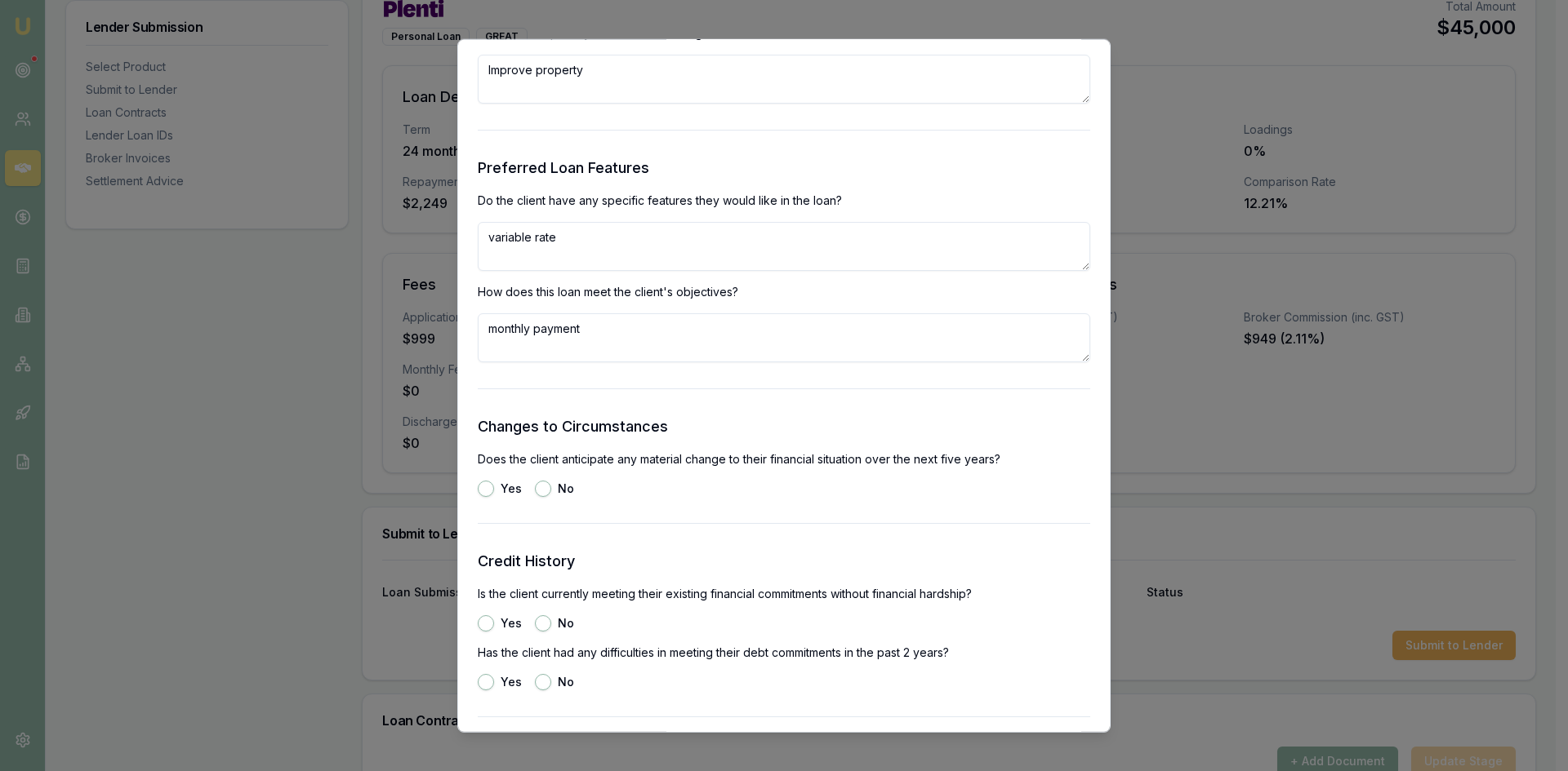
type textarea "monthly payment"
click at [542, 484] on button "No" at bounding box center [543, 487] width 16 height 16
radio input "true"
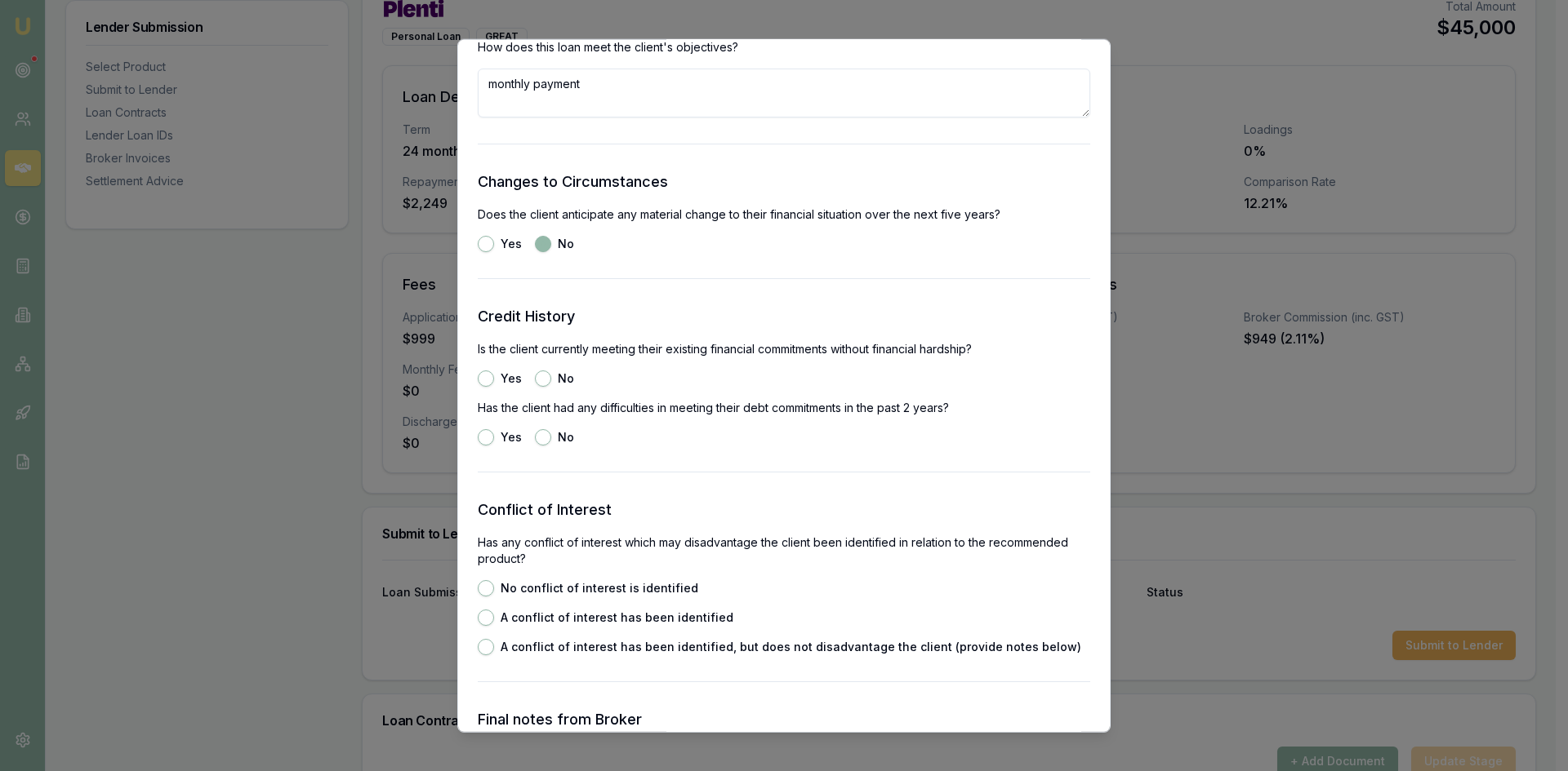
click at [486, 376] on button "Yes" at bounding box center [485, 378] width 16 height 16
radio input "true"
click at [540, 437] on button "No" at bounding box center [543, 436] width 16 height 16
radio input "true"
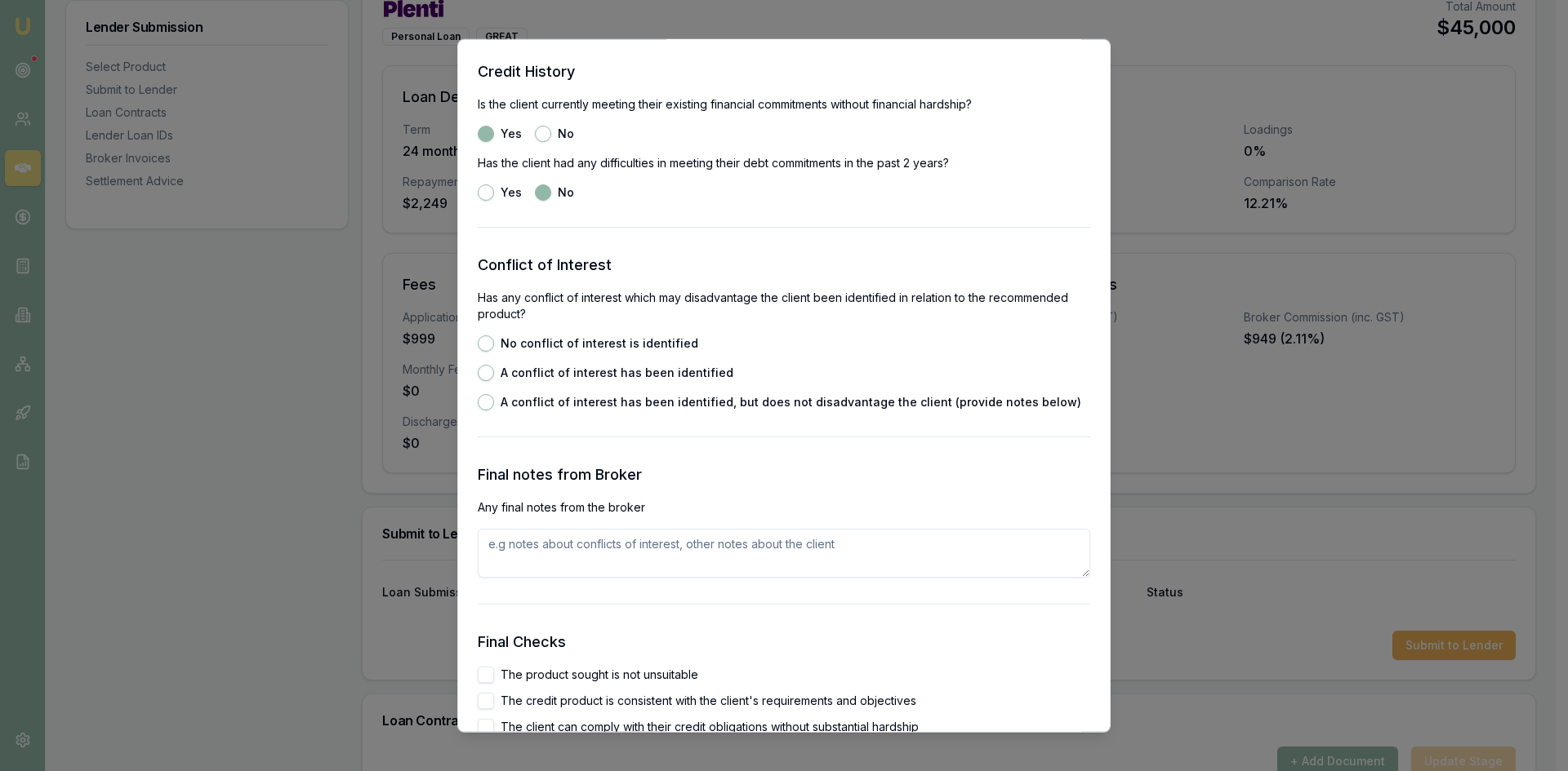
click at [489, 346] on button "No conflict of interest is identified" at bounding box center [485, 342] width 16 height 16
radio input "true"
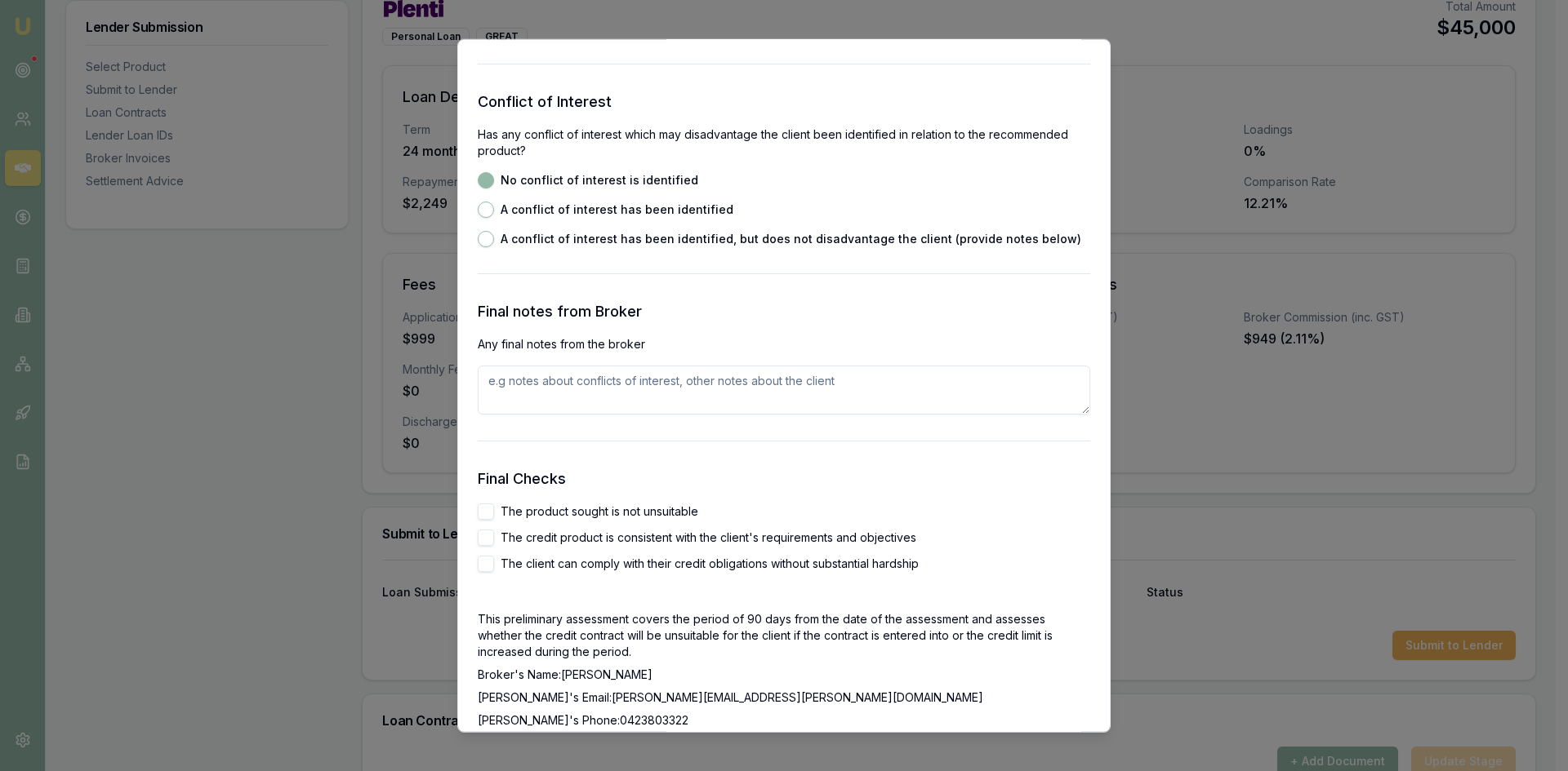
click at [487, 513] on button "The product sought is not unsuitable" at bounding box center [485, 511] width 16 height 16
checkbox input "true"
drag, startPoint x: 486, startPoint y: 532, endPoint x: 493, endPoint y: 565, distance: 33.7
click at [485, 538] on button "The credit product is consistent with the client's requirements and objectives" at bounding box center [485, 537] width 16 height 16
checkbox input "true"
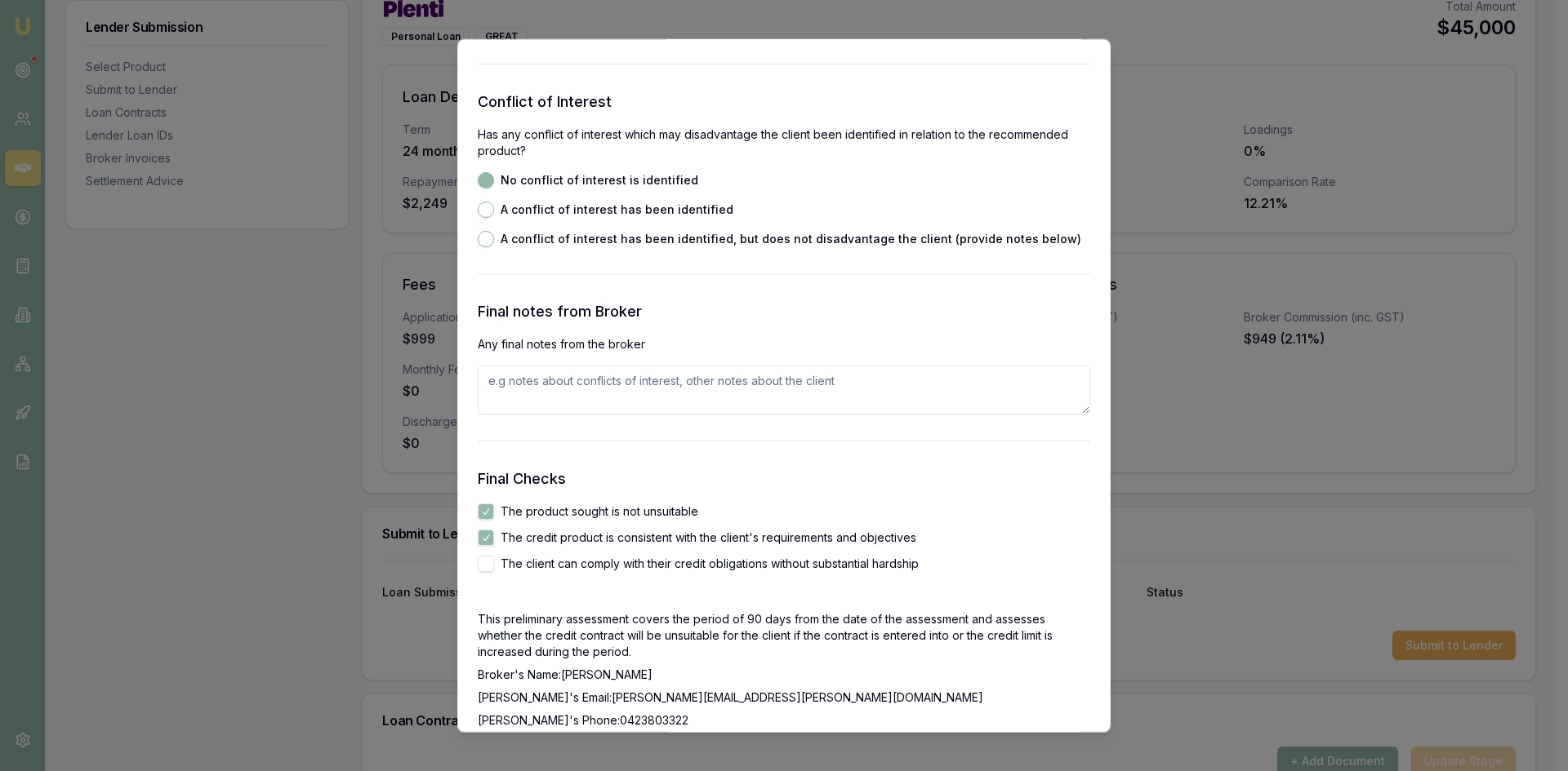
click at [493, 567] on button "The client can comply with their credit obligations without substantial hardship" at bounding box center [485, 562] width 16 height 16
checkbox input "true"
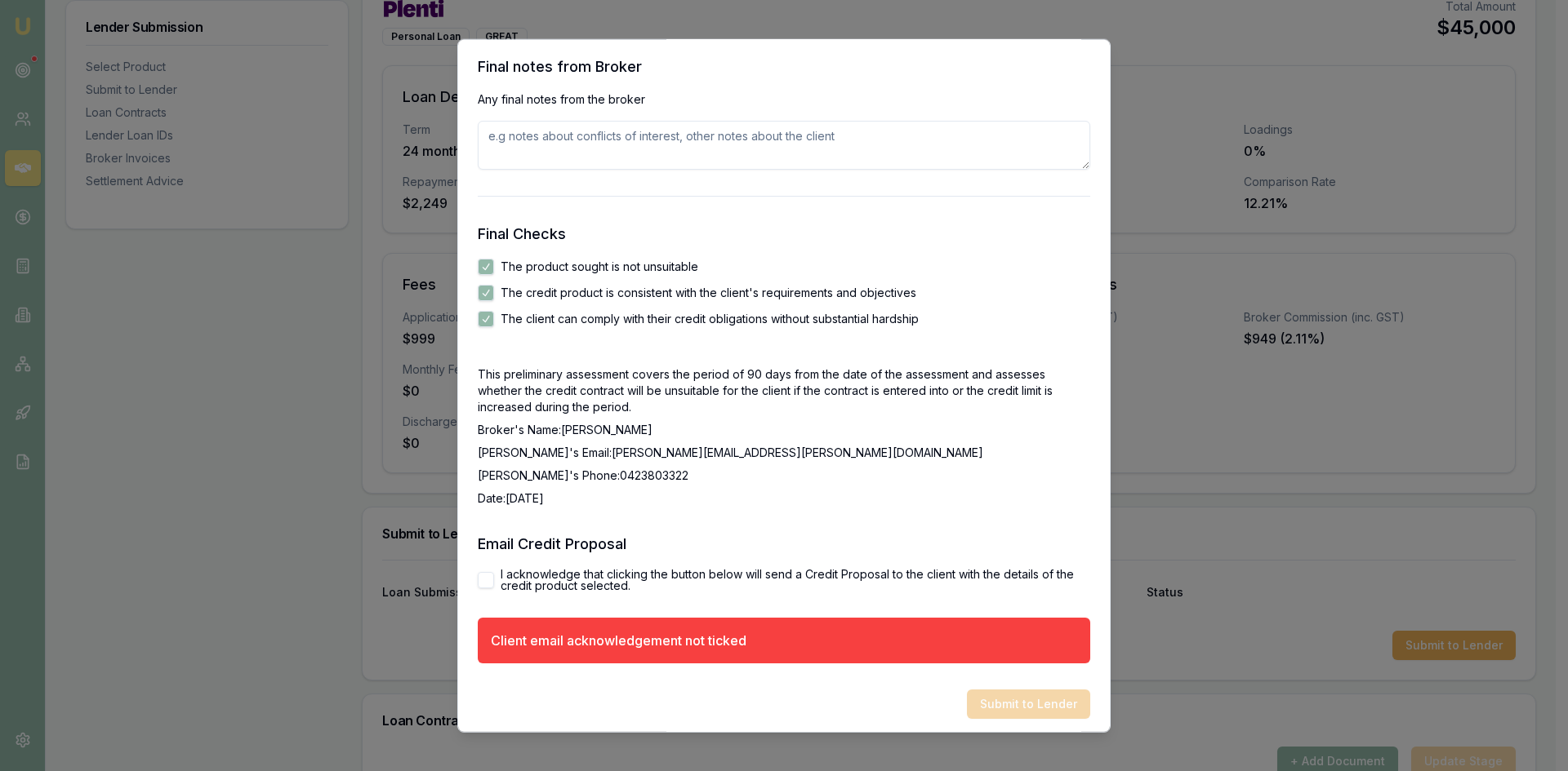
click at [487, 579] on button "I acknowledge that clicking the button below will send a Credit Proposal to the…" at bounding box center [485, 579] width 16 height 16
checkbox input "true"
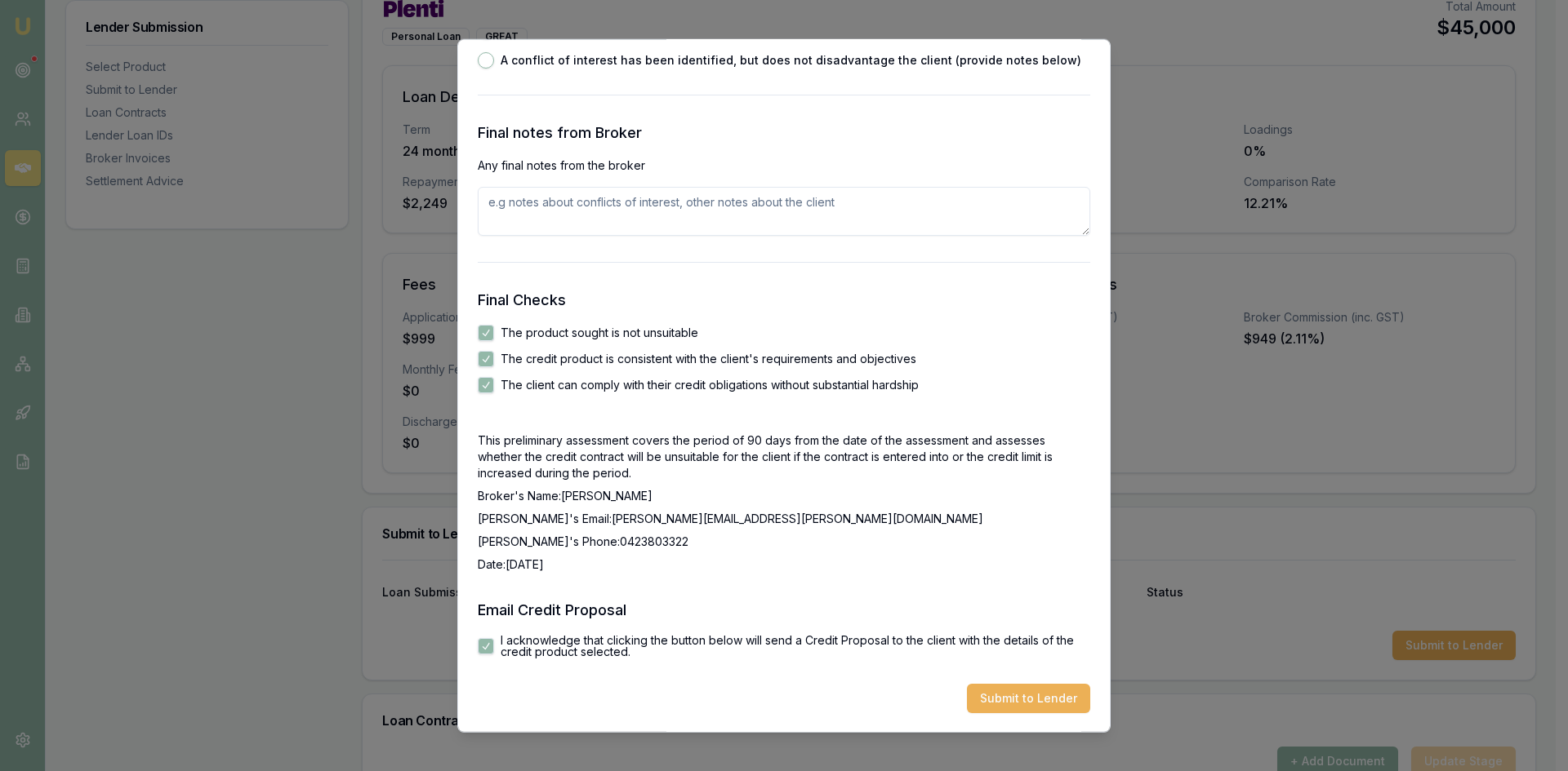
drag, startPoint x: 1032, startPoint y: 698, endPoint x: 995, endPoint y: 688, distance: 38.3
click at [1031, 698] on button "Submit to Lender" at bounding box center [1028, 697] width 124 height 29
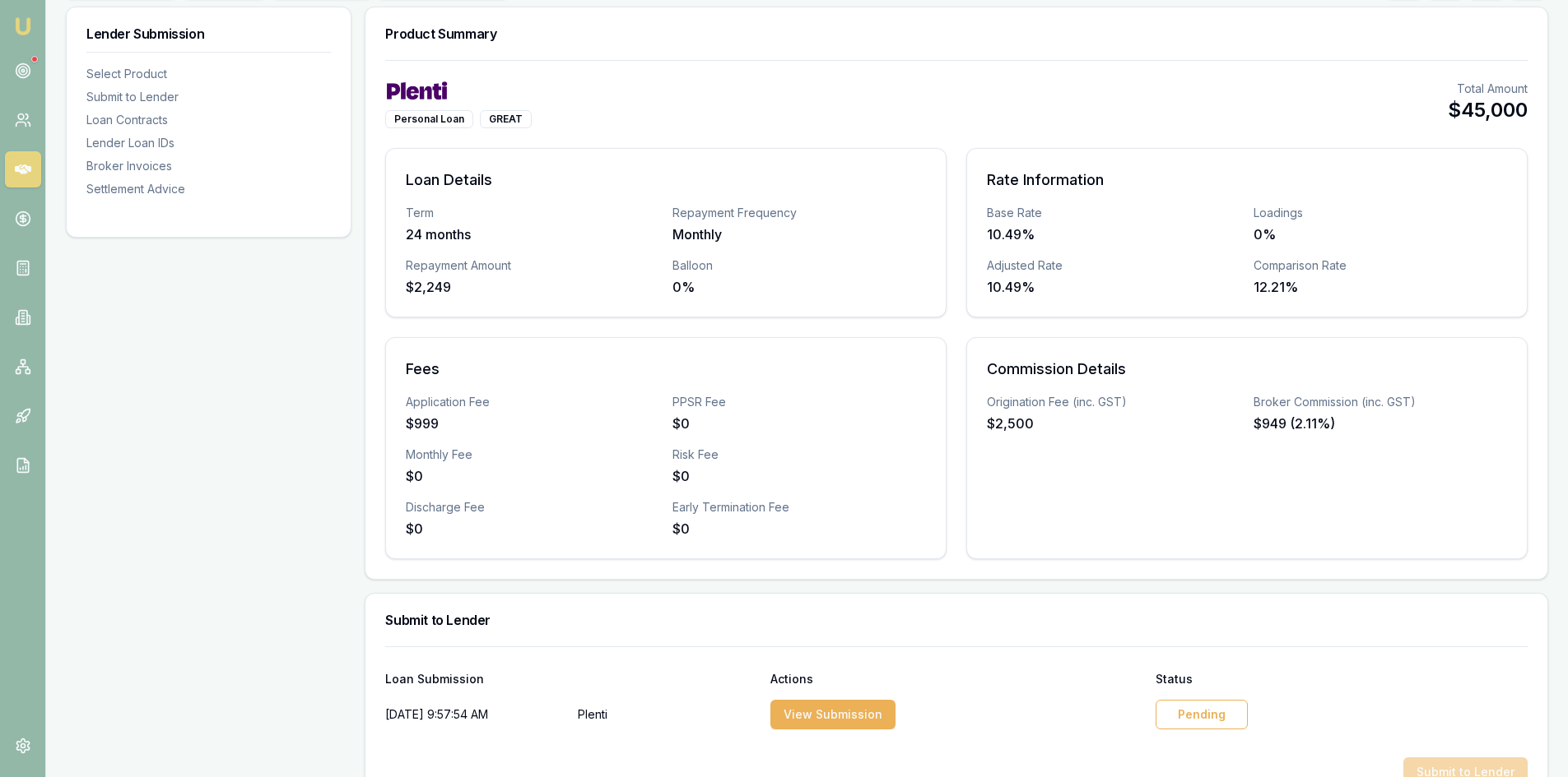
scroll to position [494, 0]
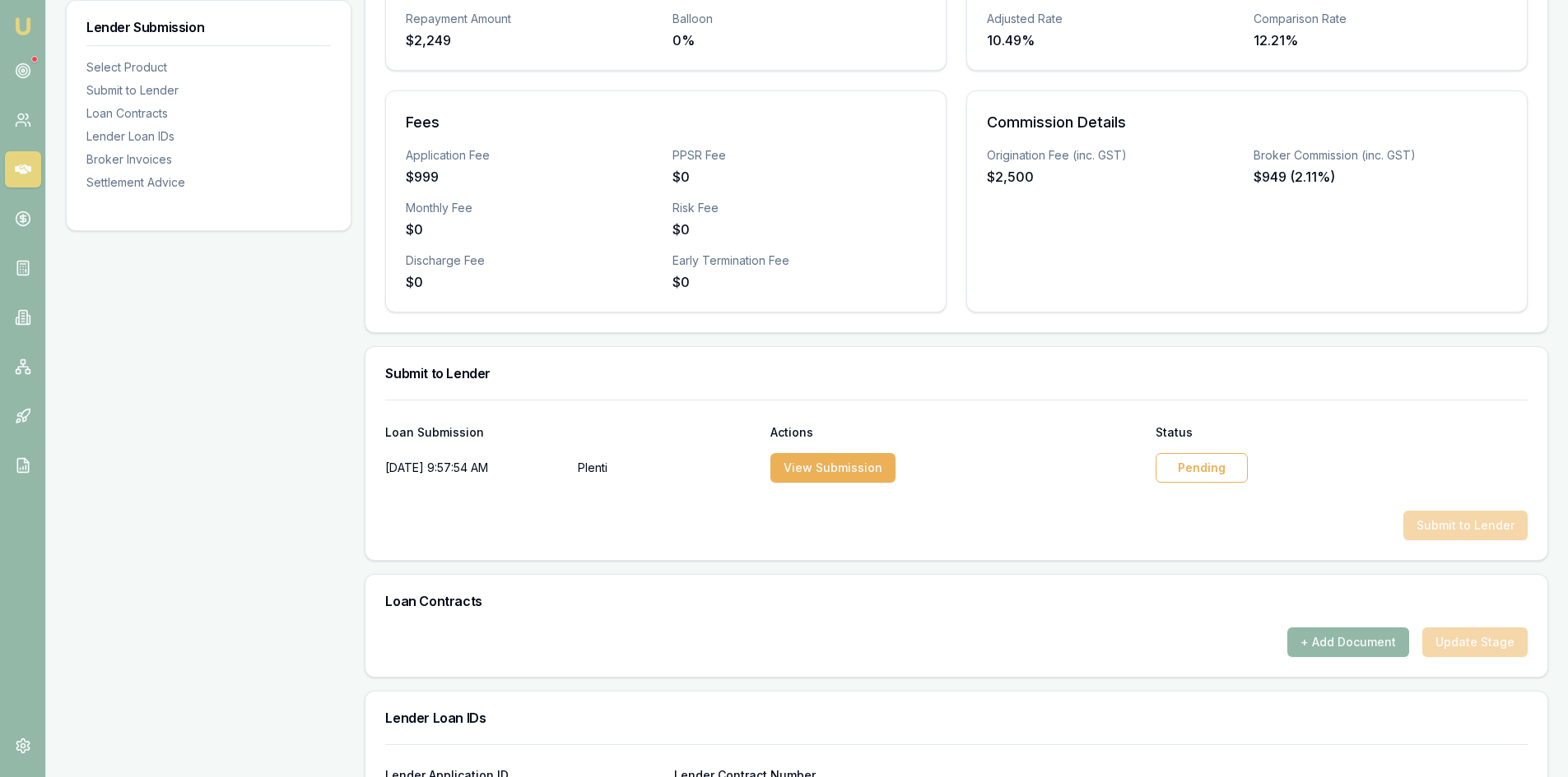
click at [1235, 469] on div "Pending" at bounding box center [1202, 467] width 93 height 29
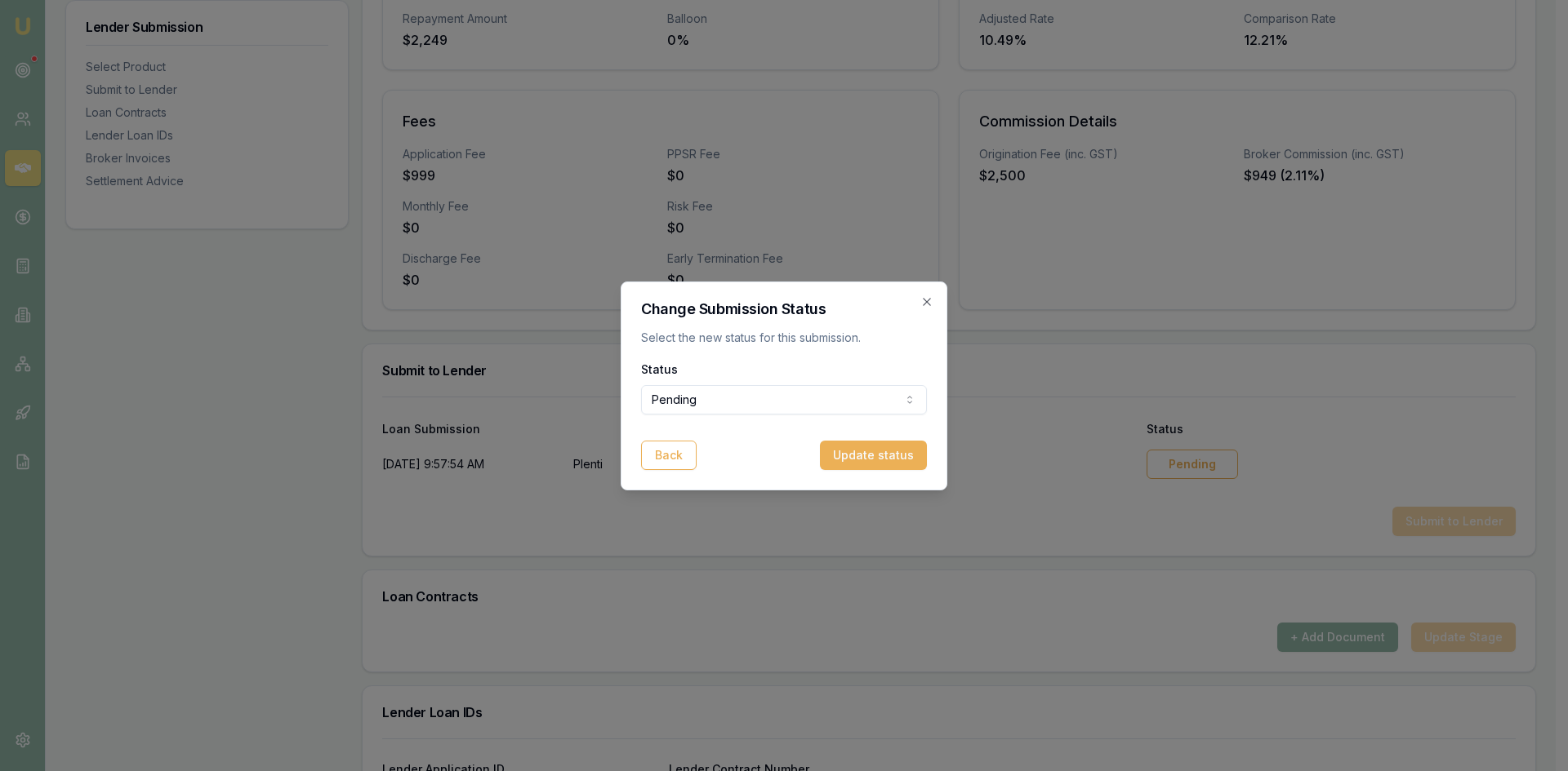
select select "APPROVED"
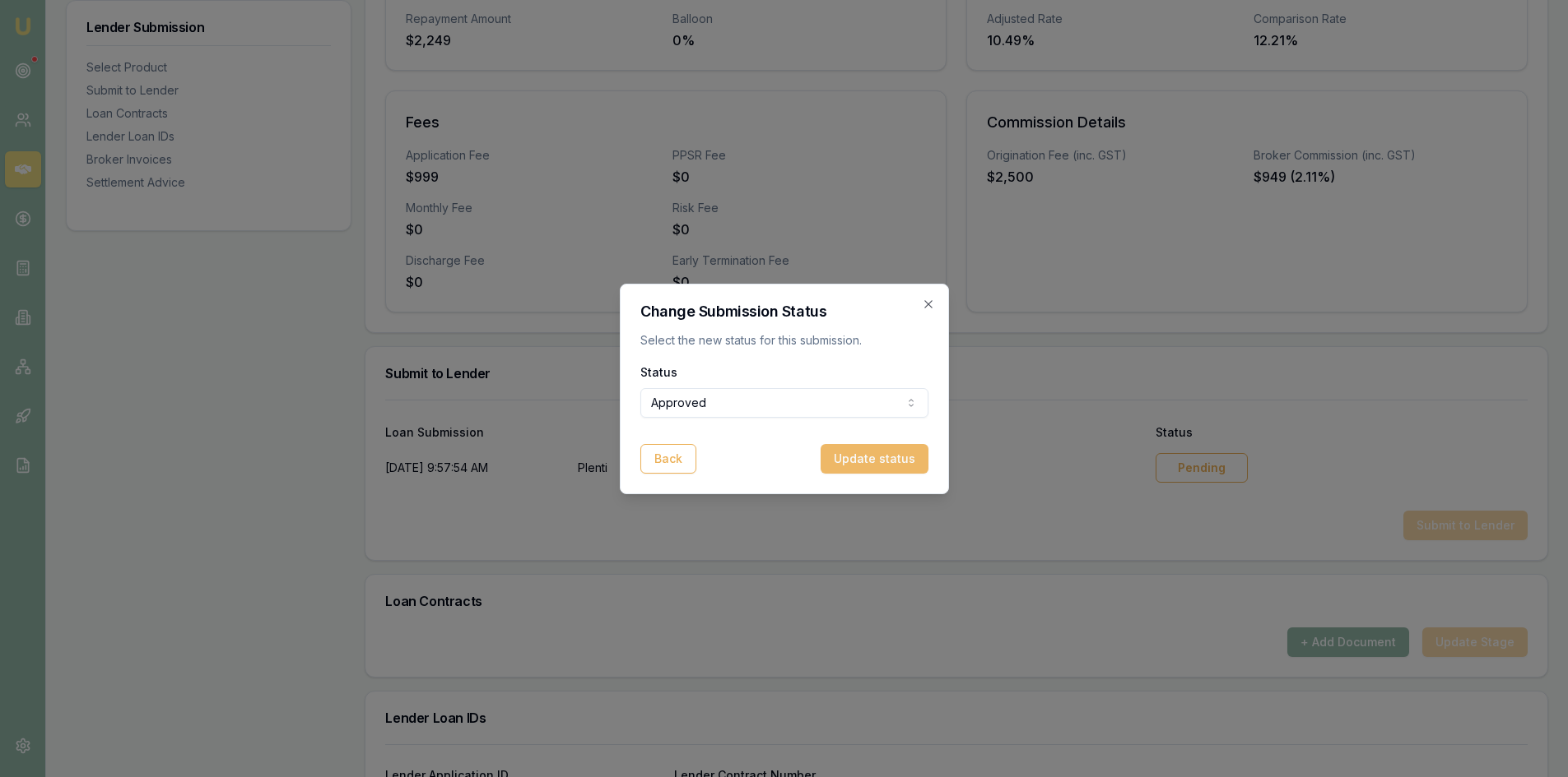
click at [878, 457] on button "Update status" at bounding box center [875, 458] width 108 height 29
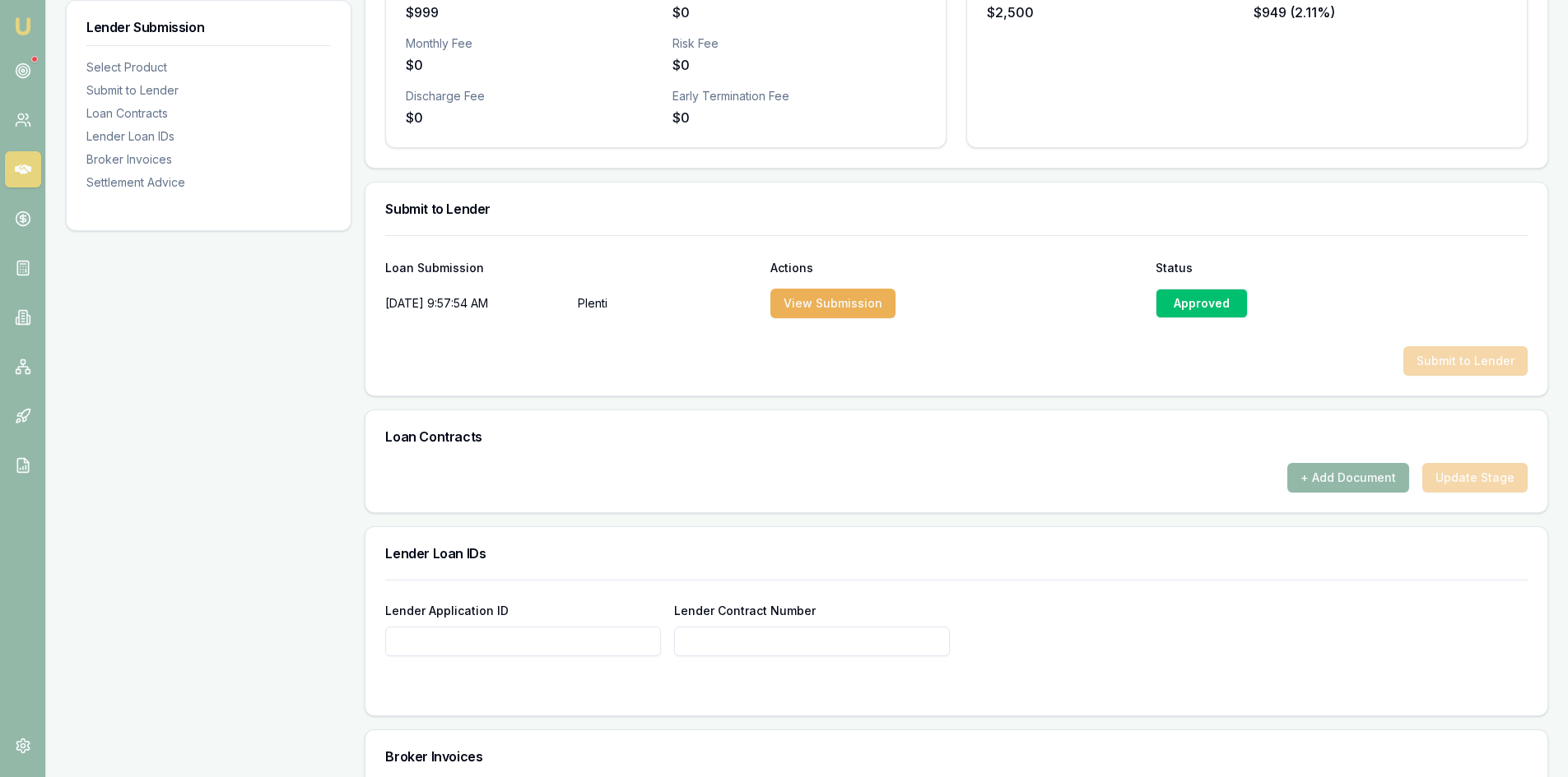
scroll to position [740, 0]
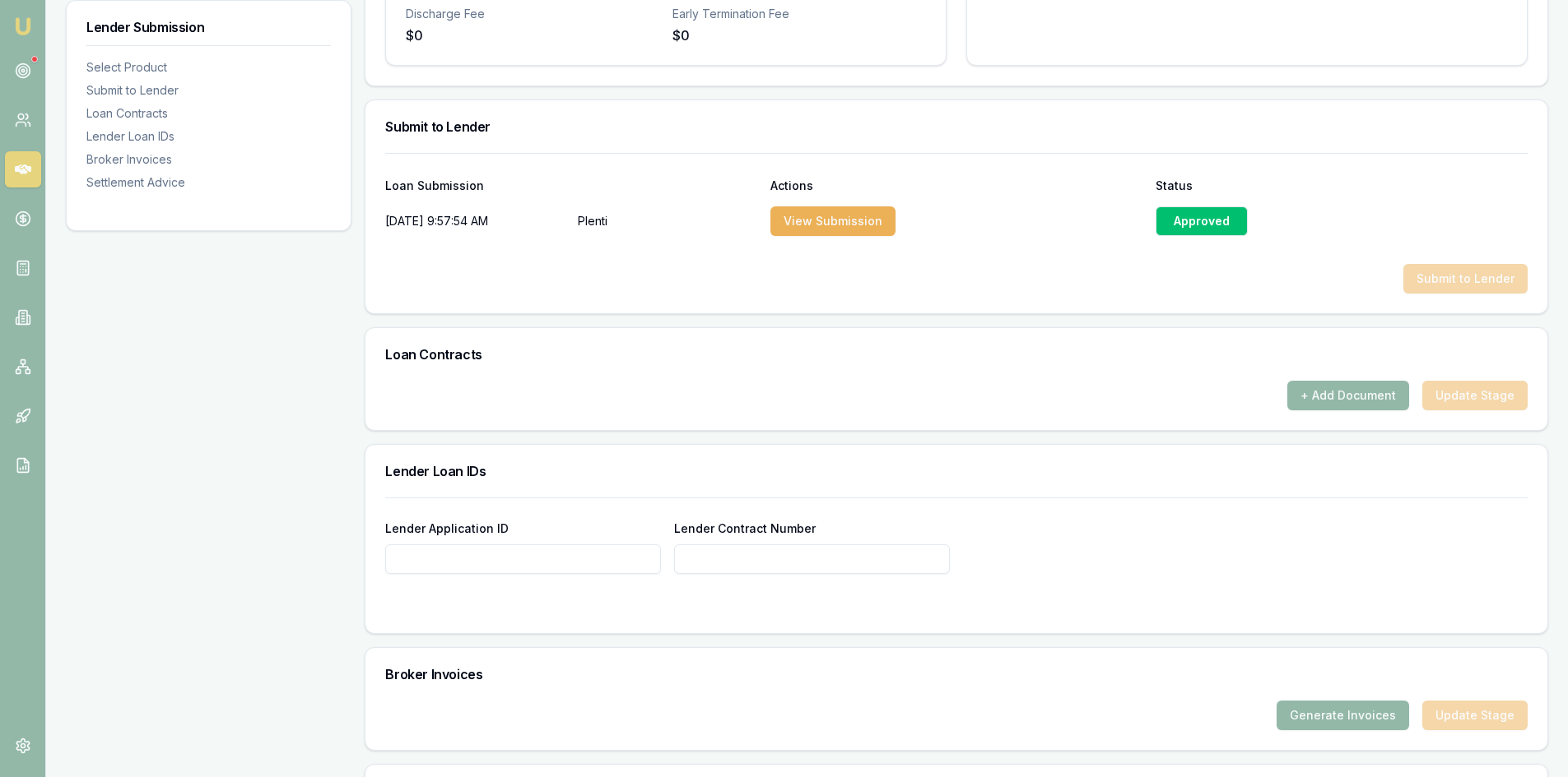
click at [425, 561] on input "Lender Application ID" at bounding box center [523, 559] width 276 height 29
click at [413, 559] on input "Lender Application ID" at bounding box center [523, 559] width 276 height 29
paste input "4739A4"
type input "4739A4"
click at [740, 558] on input "Lender Contract Number" at bounding box center [811, 559] width 276 height 29
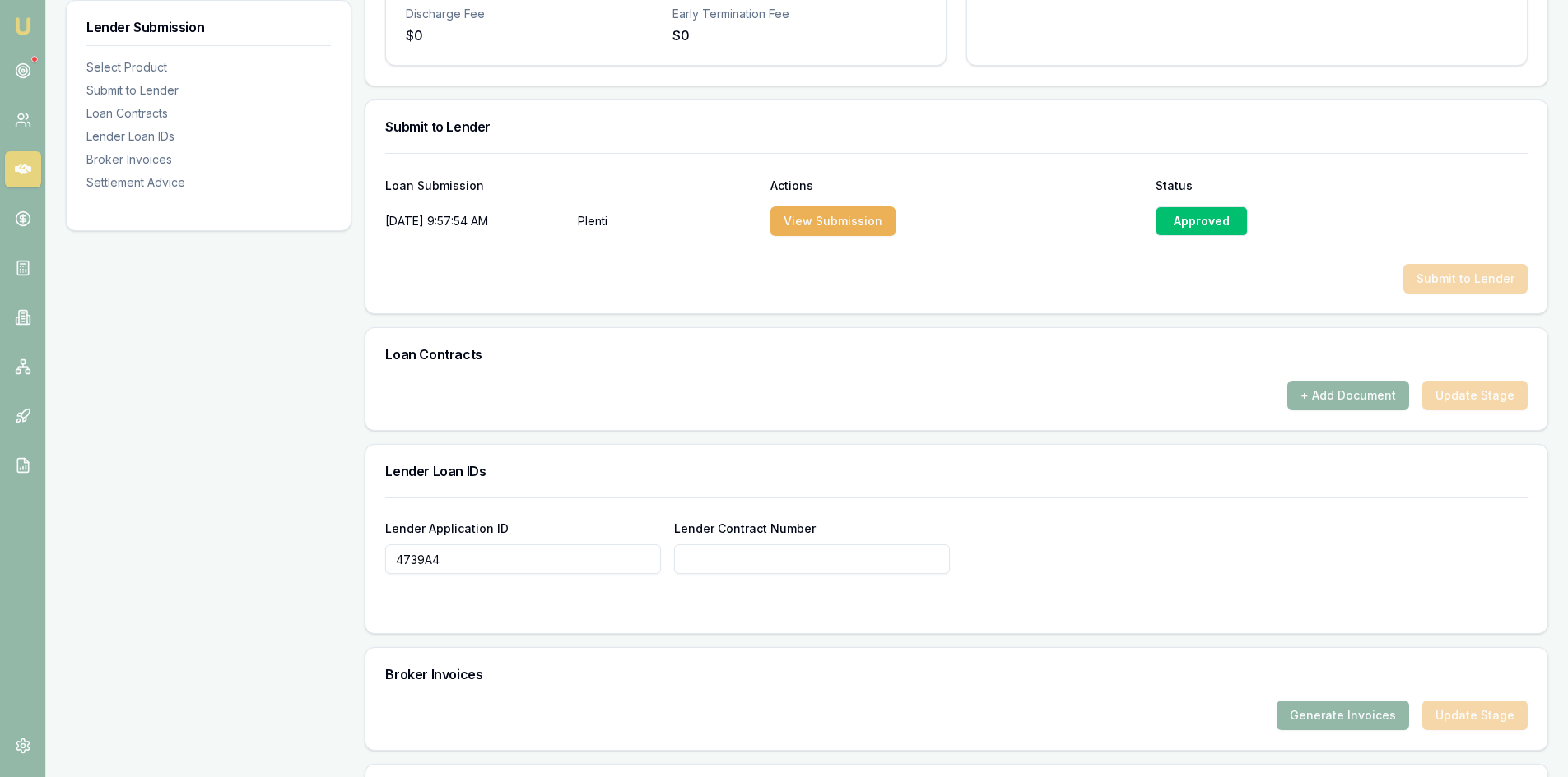
paste input "4739A4"
type input "4739A4"
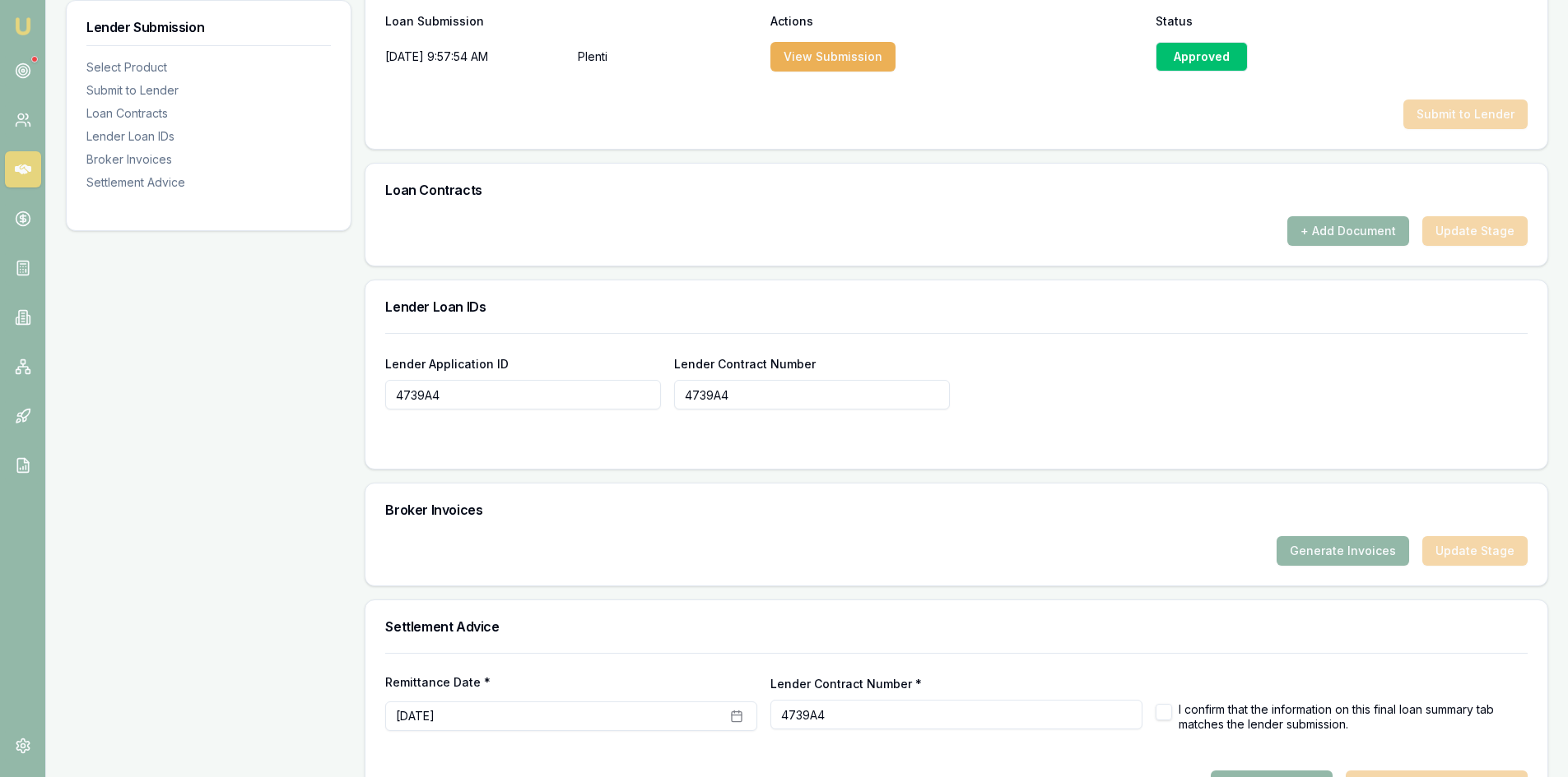
scroll to position [961, 0]
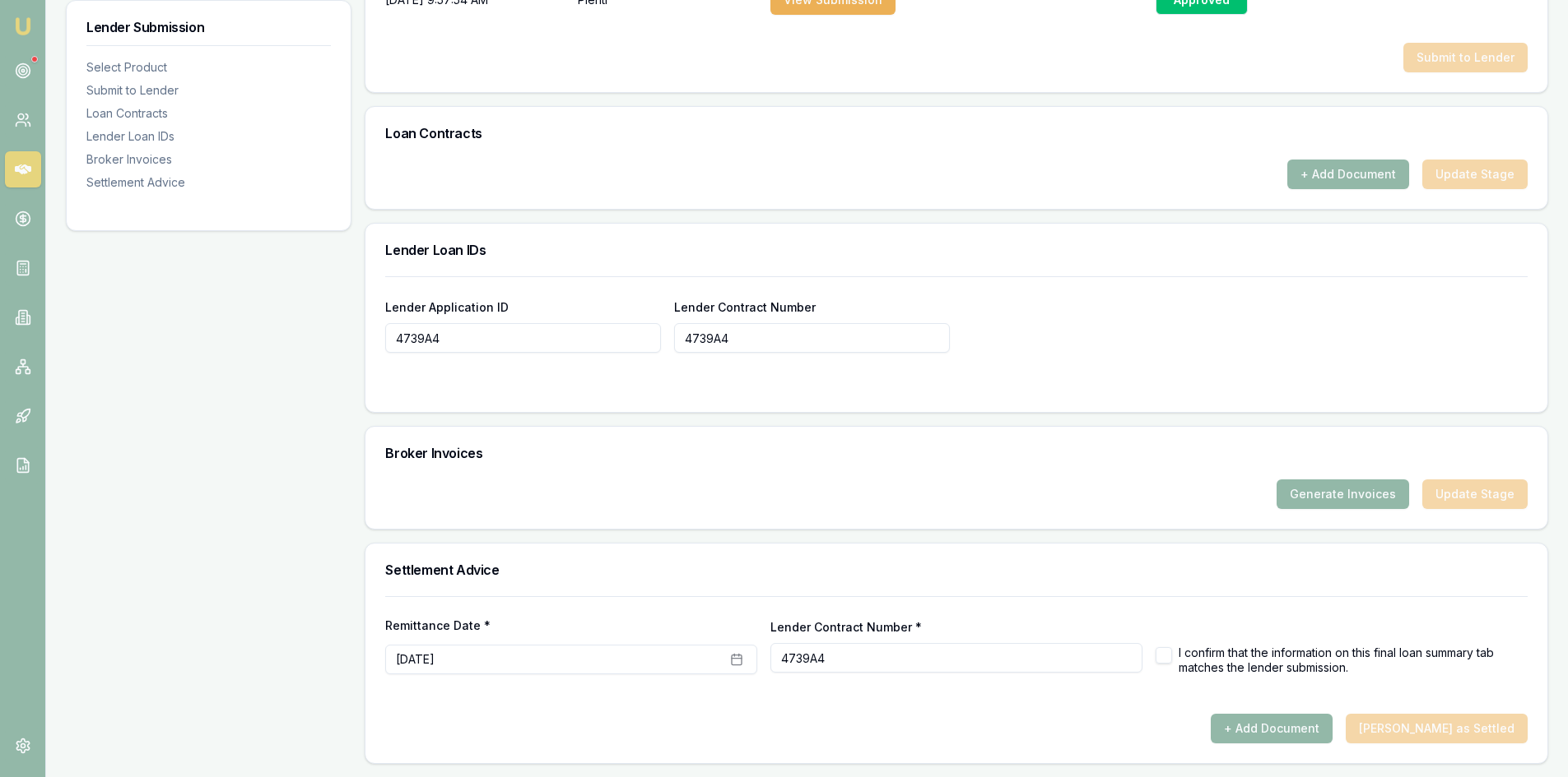
type input "4739A4"
click at [1168, 659] on button "button" at bounding box center [1163, 655] width 16 height 16
checkbox input "true"
click at [963, 426] on div "Broker Invoices Generate Invoices Update Stage" at bounding box center [956, 478] width 1184 height 104
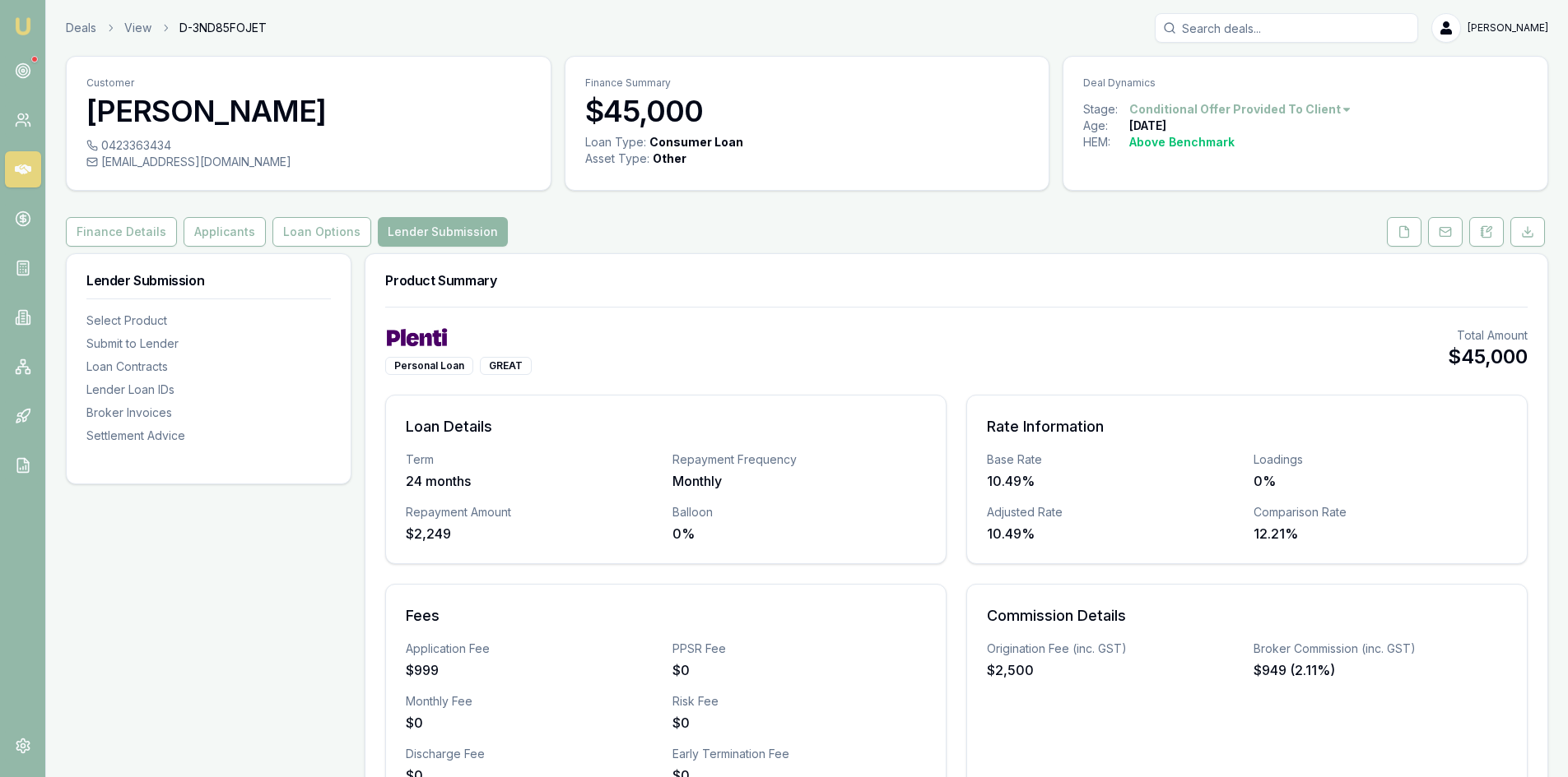
click at [405, 233] on button "Lender Submission" at bounding box center [443, 231] width 130 height 29
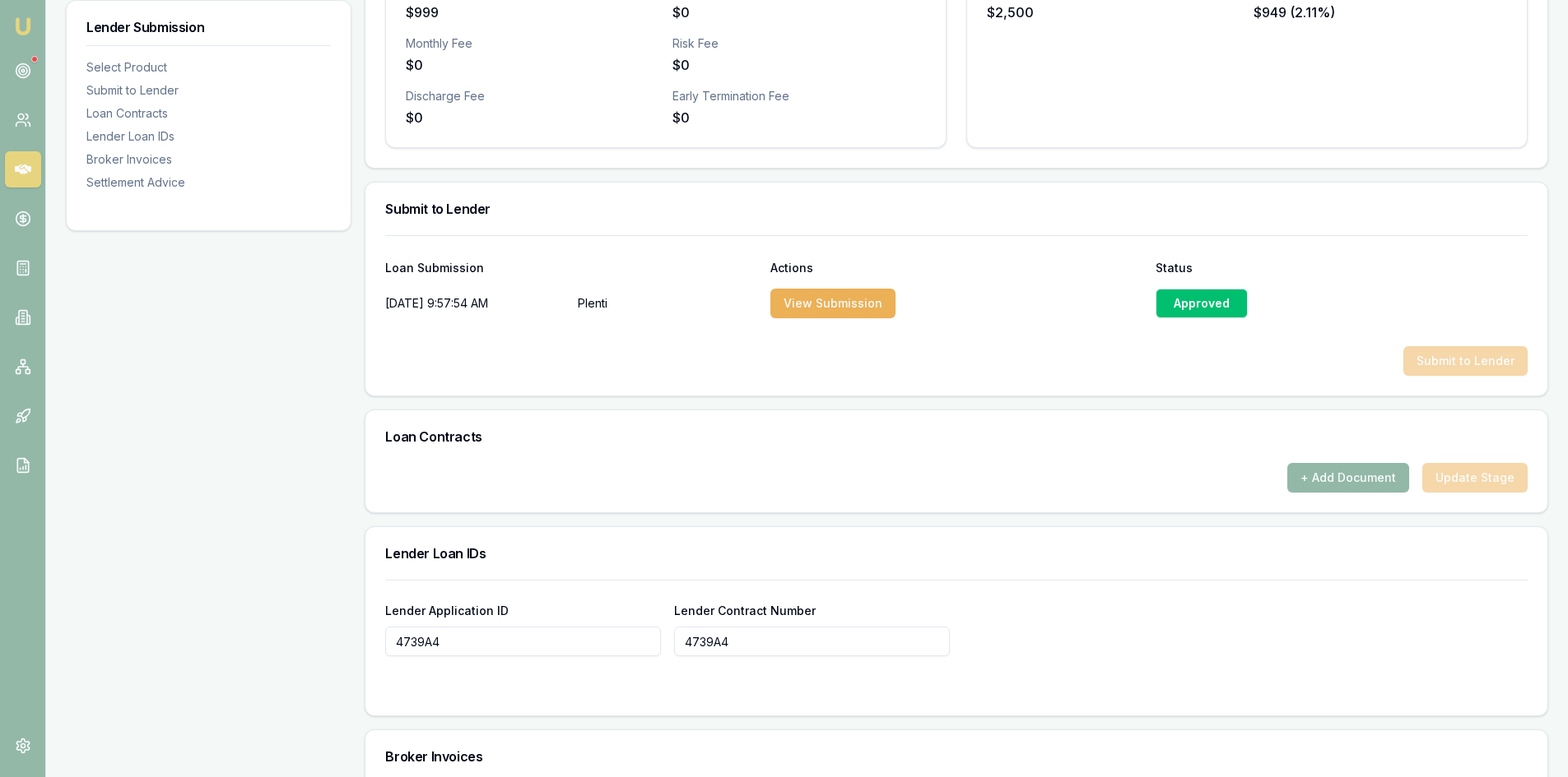
scroll to position [961, 0]
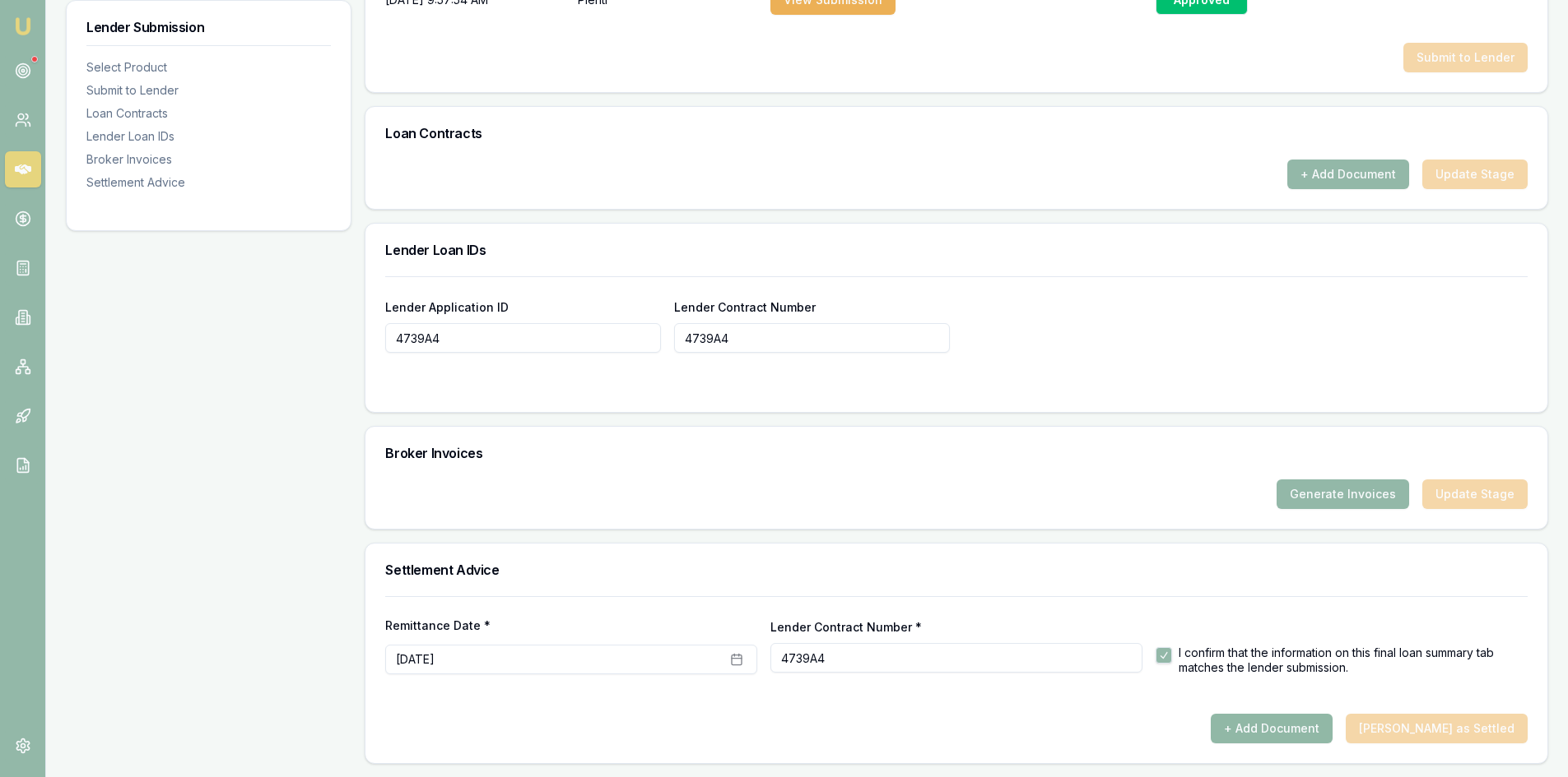
click at [1305, 734] on button "+ Add Document" at bounding box center [1271, 728] width 122 height 29
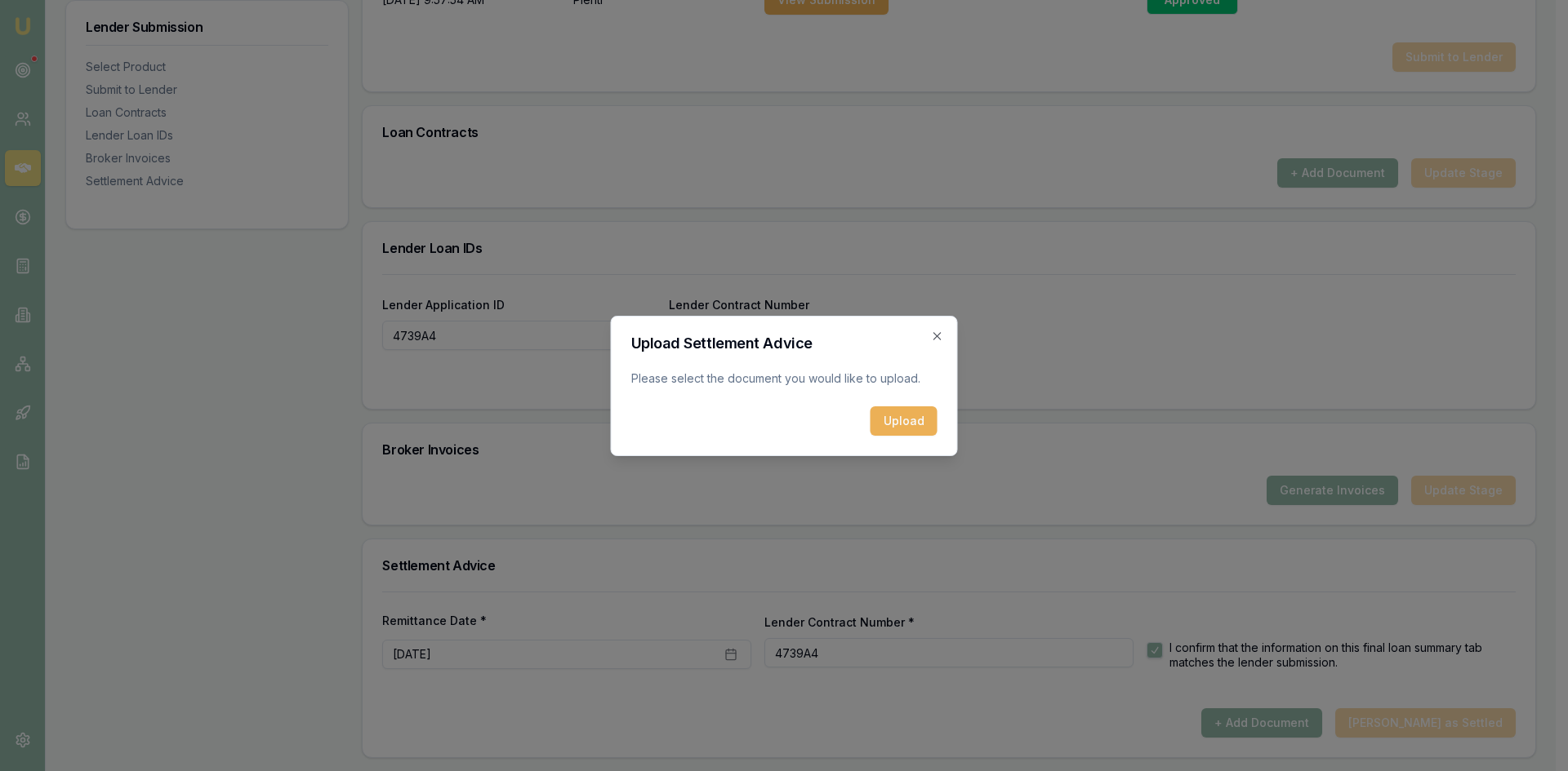
click at [897, 418] on button "Upload" at bounding box center [903, 421] width 67 height 29
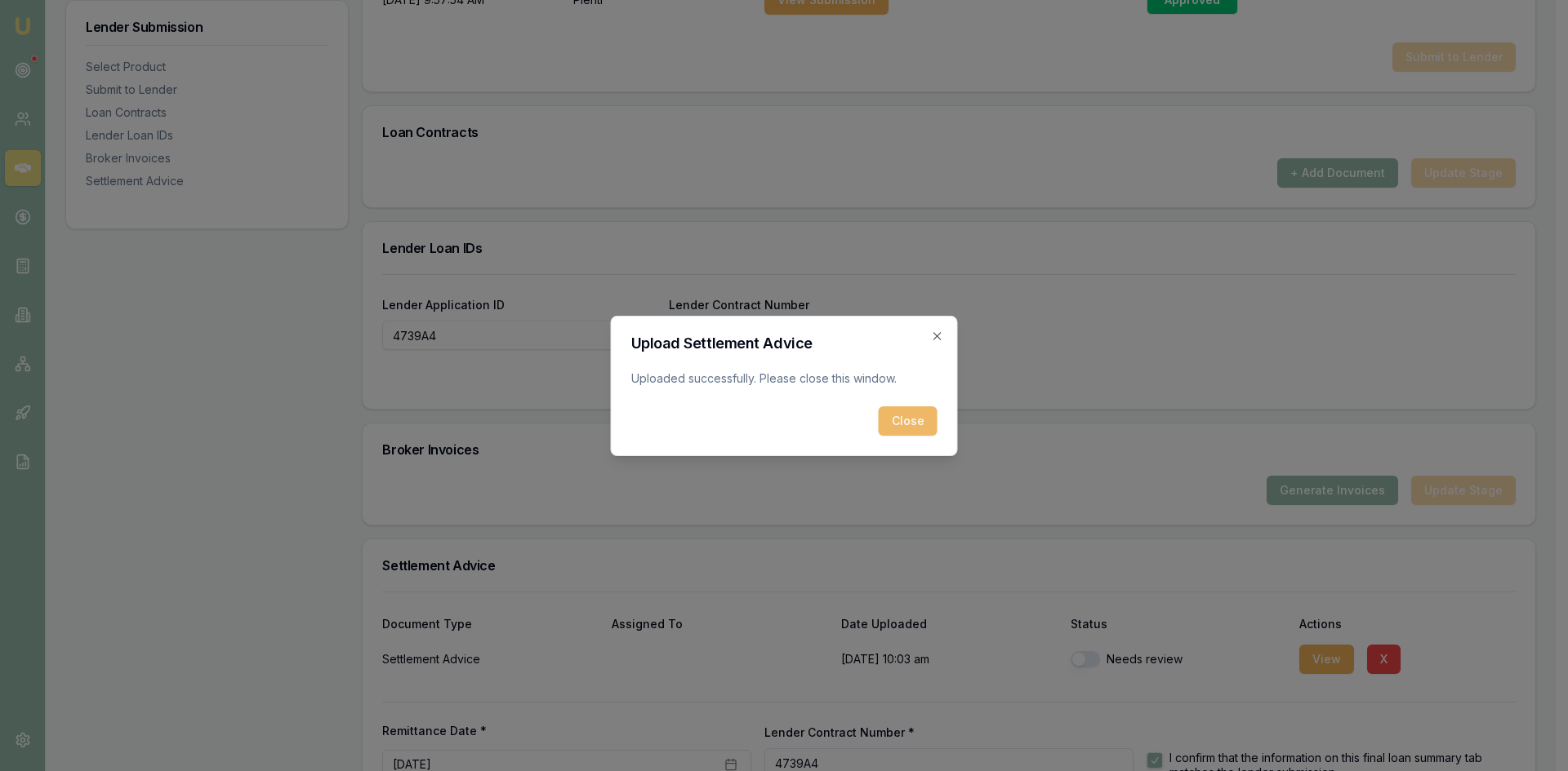
click at [914, 421] on button "Close" at bounding box center [907, 421] width 59 height 29
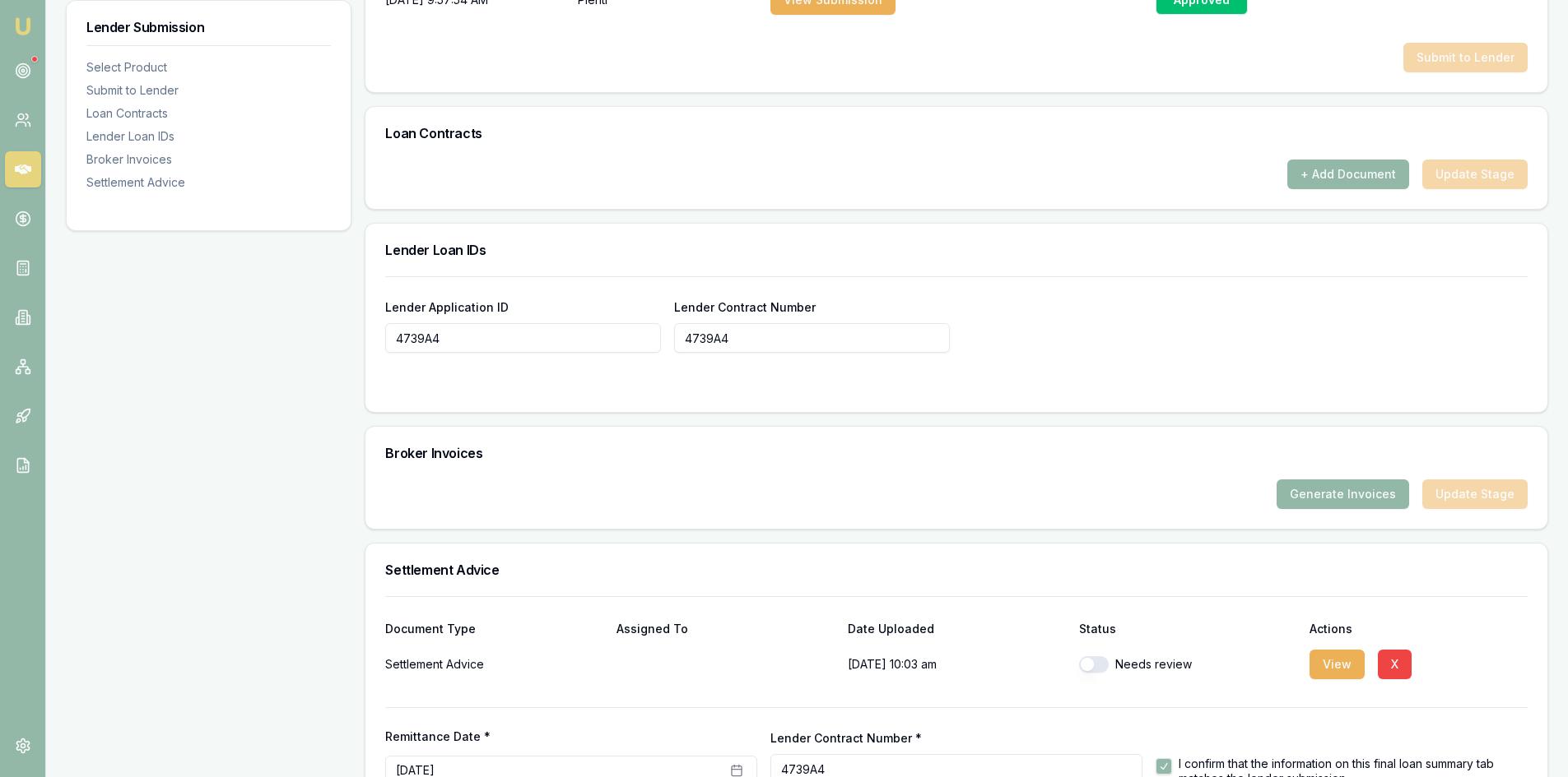
scroll to position [1073, 0]
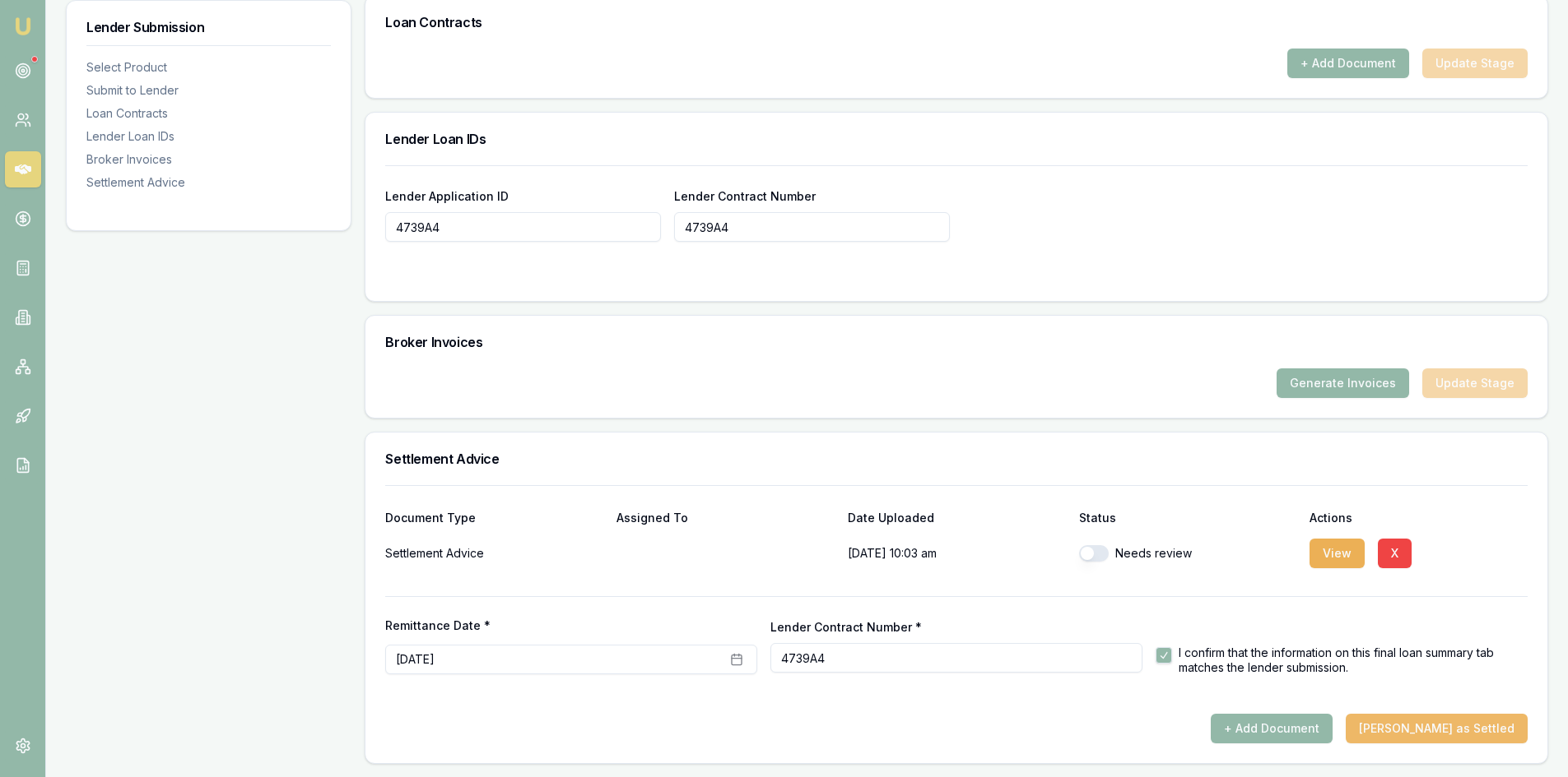
click at [1479, 731] on button "[PERSON_NAME] as Settled" at bounding box center [1436, 728] width 182 height 29
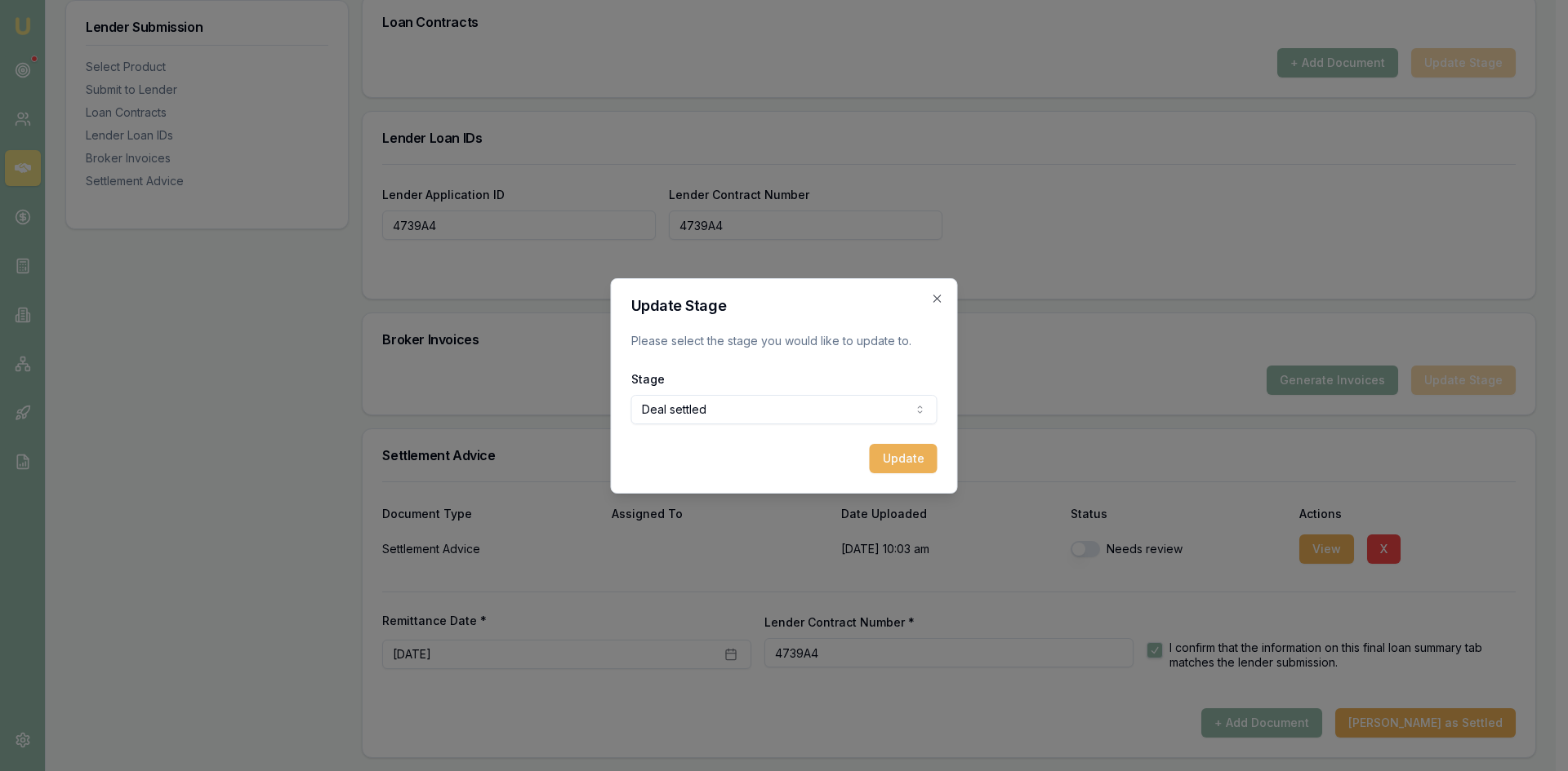
click at [1049, 356] on div at bounding box center [784, 385] width 1568 height 771
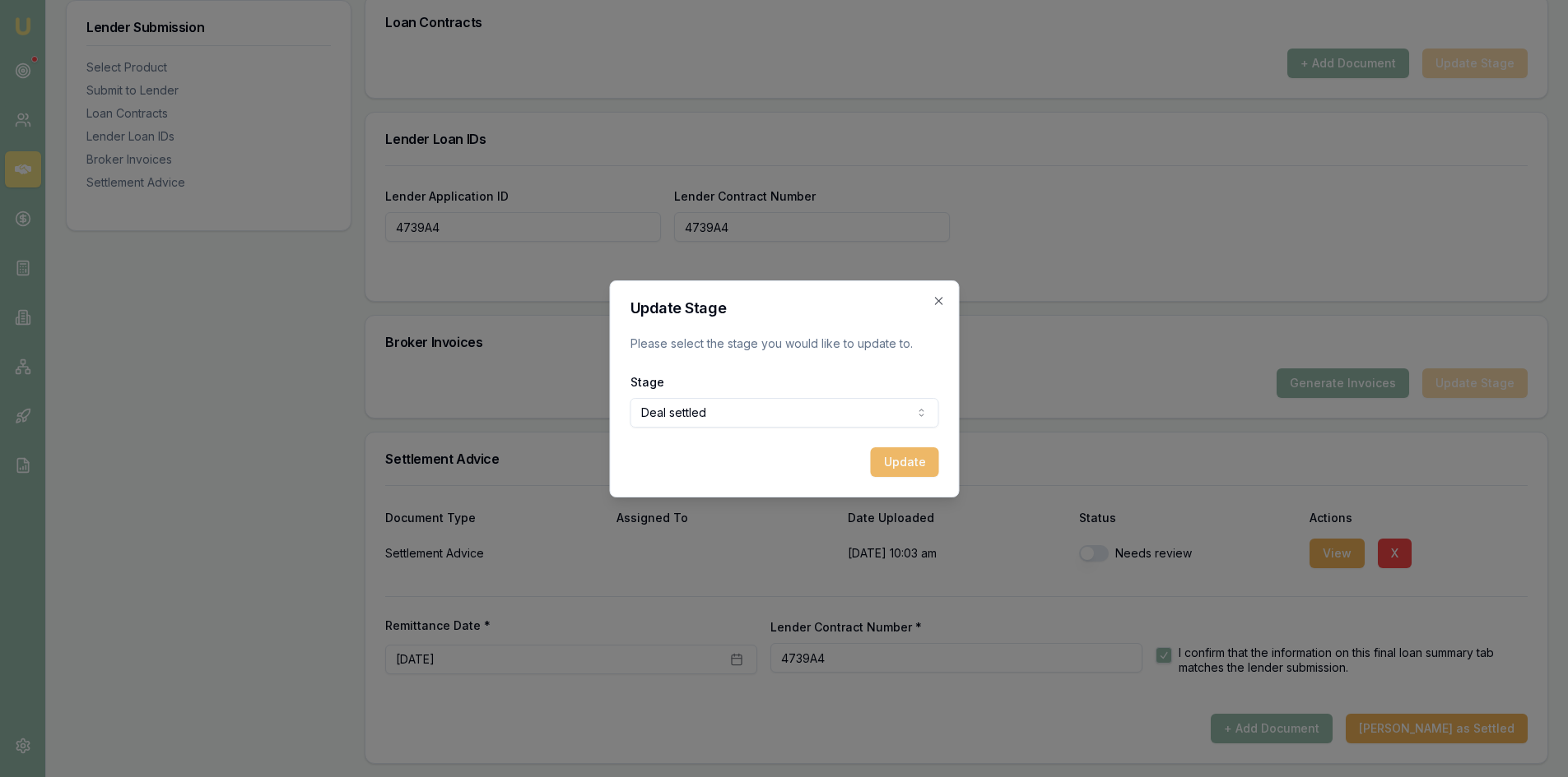
click at [894, 450] on button "Update" at bounding box center [904, 462] width 68 height 29
